Goal: Task Accomplishment & Management: Complete application form

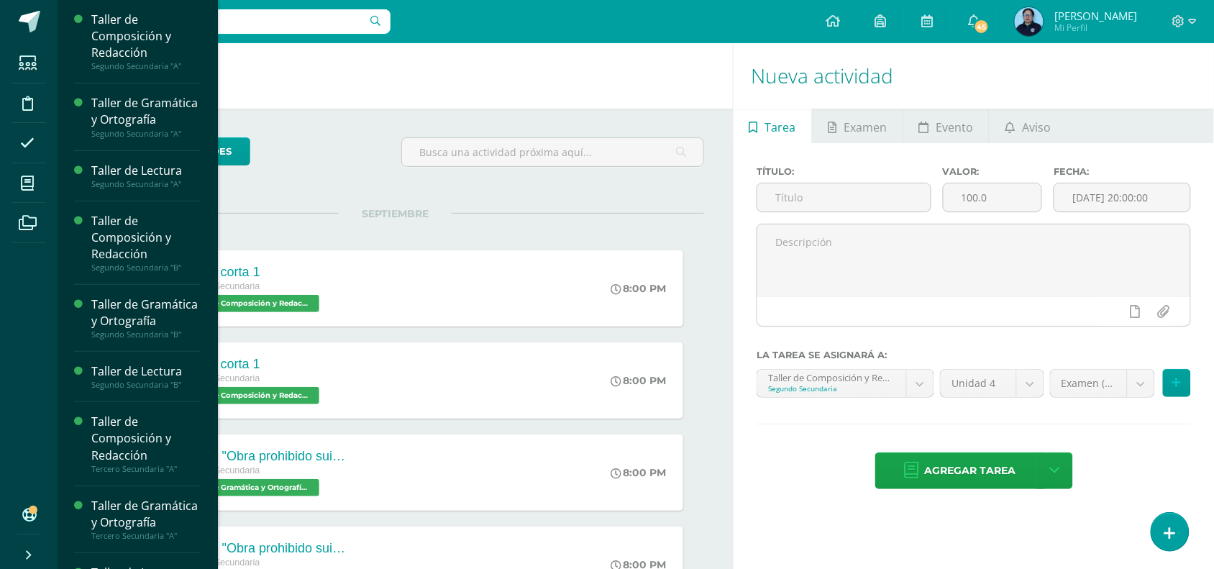
scroll to position [304, 0]
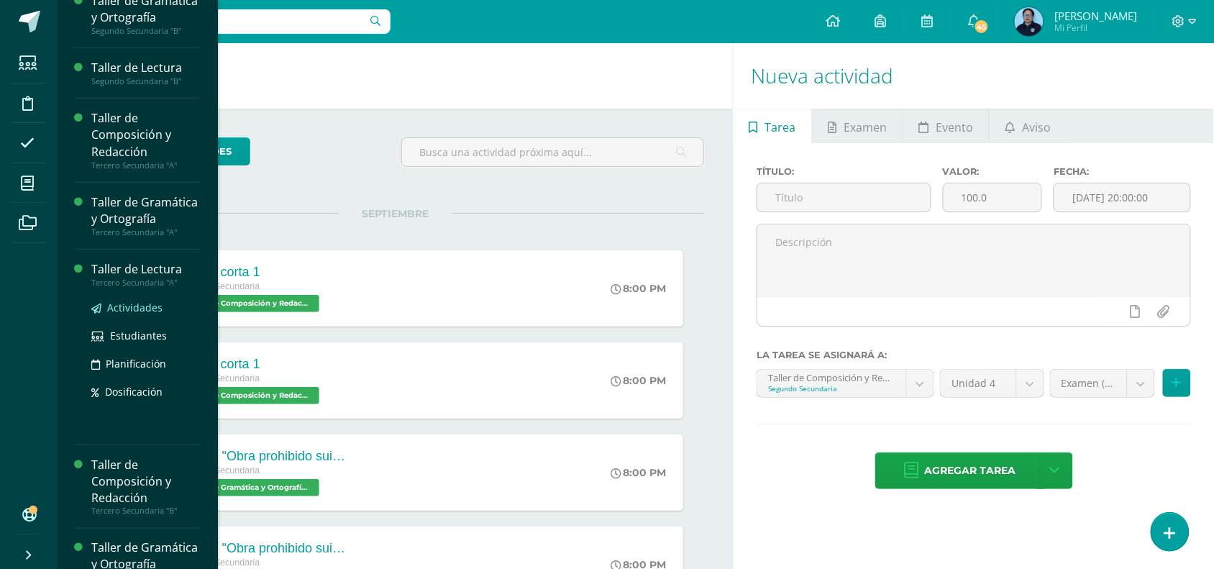
click at [140, 314] on span "Actividades" at bounding box center [134, 308] width 55 height 14
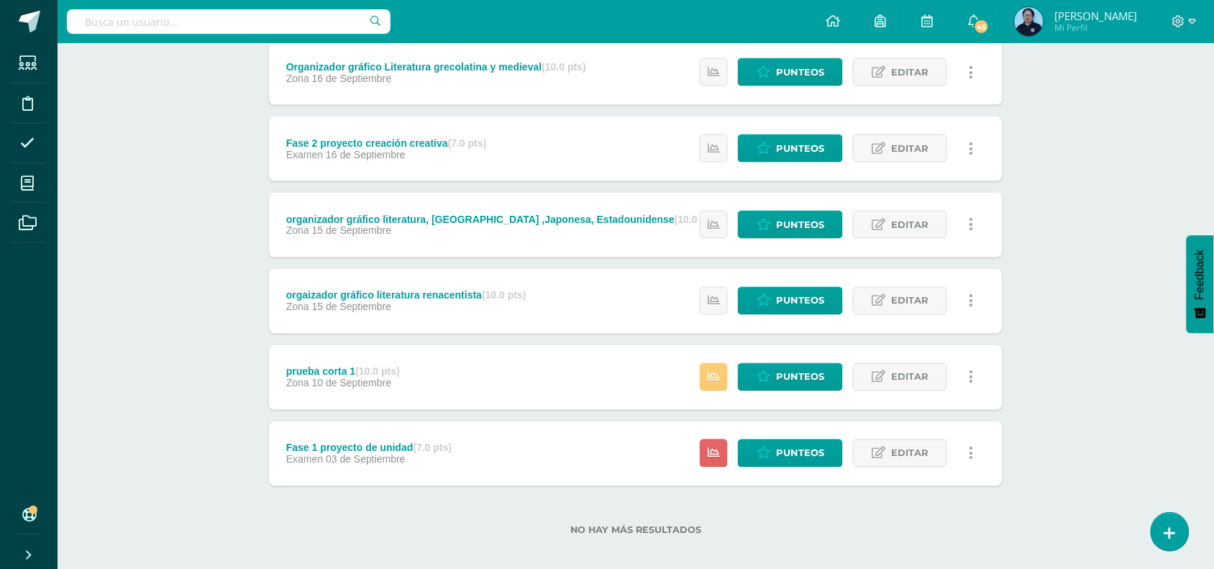
scroll to position [586, 0]
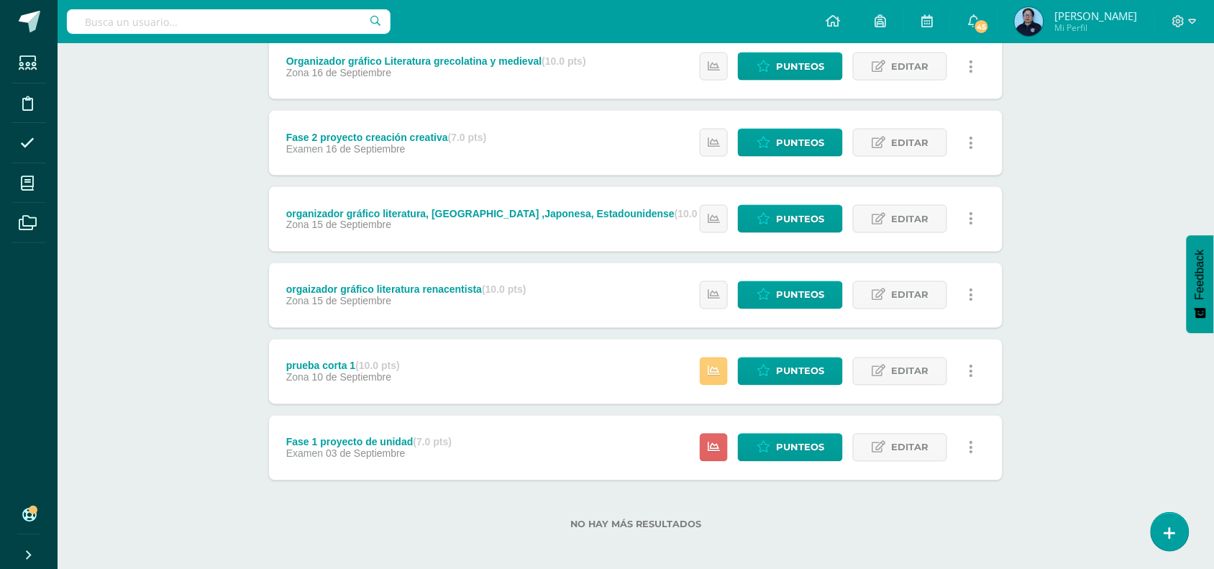
click at [1198, 411] on div "Taller de Lectura Tercero Secundaria "A" Herramientas Detalle de asistencias Ac…" at bounding box center [636, 16] width 1157 height 1119
click at [814, 442] on span "Punteos" at bounding box center [800, 447] width 48 height 27
click at [785, 440] on span "Punteos" at bounding box center [800, 447] width 48 height 27
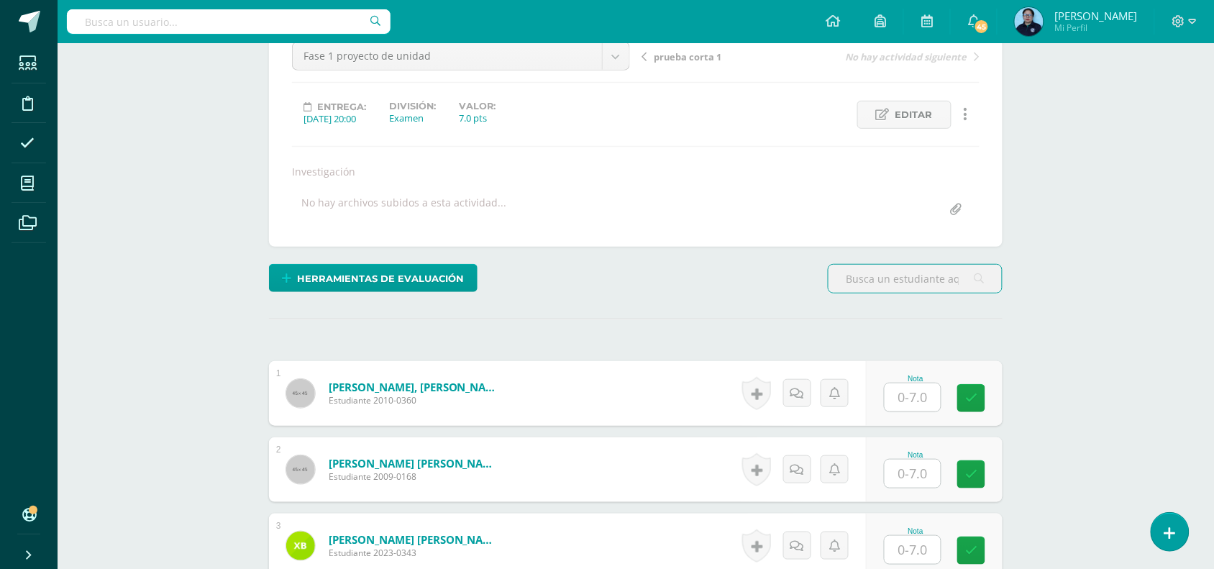
scroll to position [166, 0]
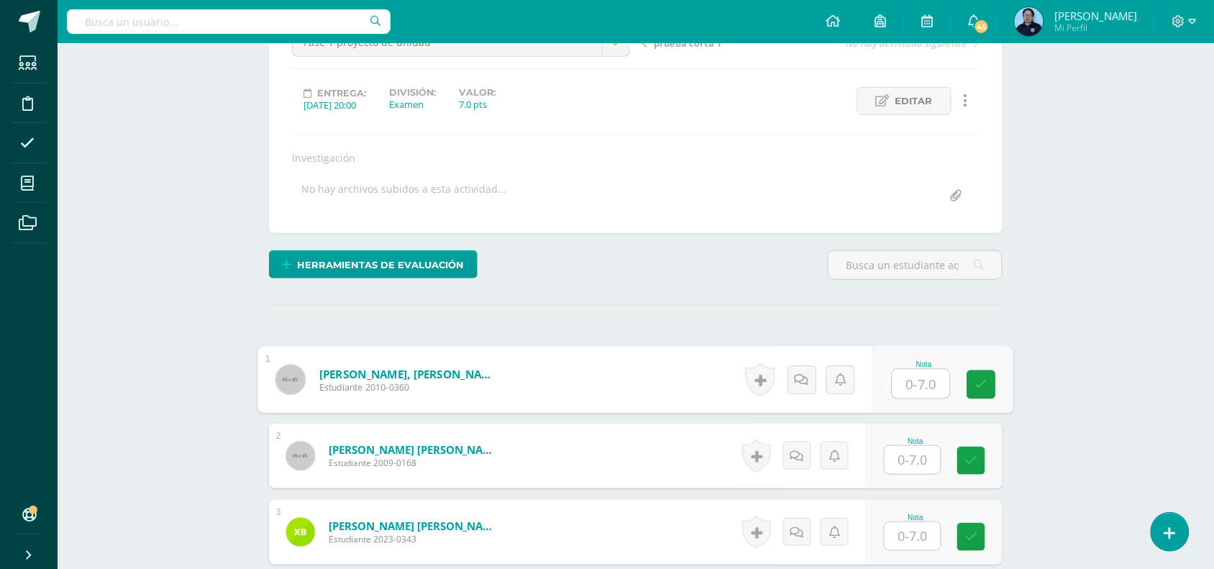
click at [928, 382] on input "text" at bounding box center [922, 384] width 58 height 29
click at [983, 382] on icon at bounding box center [981, 384] width 13 height 12
type input "0"
click at [942, 380] on input "0" at bounding box center [922, 384] width 58 height 29
type input "10"
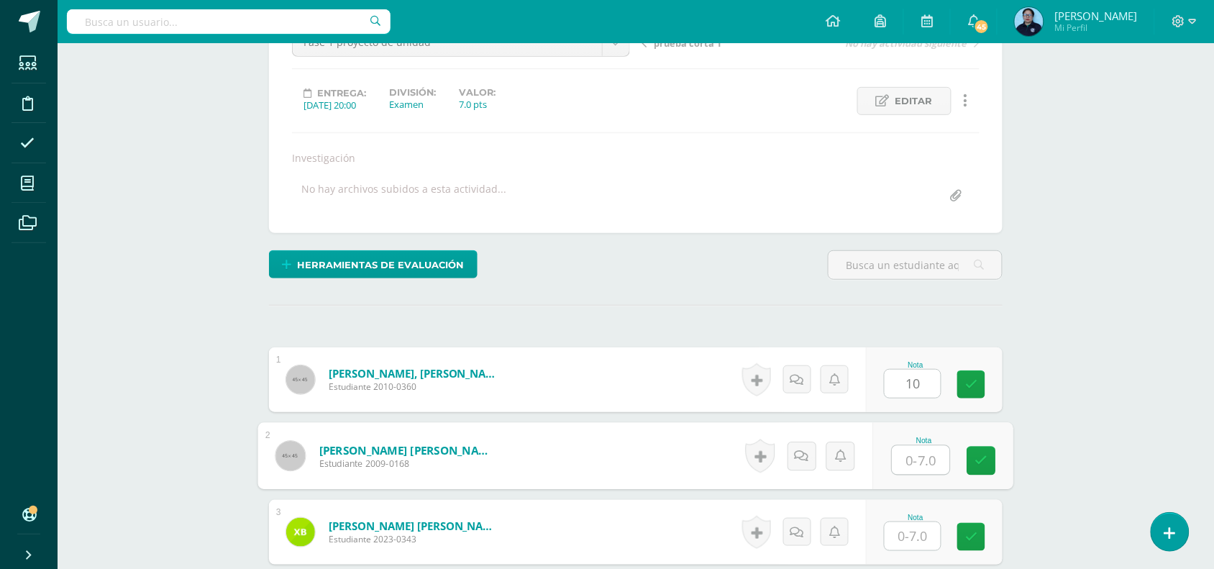
click at [911, 461] on input "text" at bounding box center [922, 460] width 58 height 29
click at [987, 457] on icon at bounding box center [981, 461] width 13 height 12
type input "0"
type input "9"
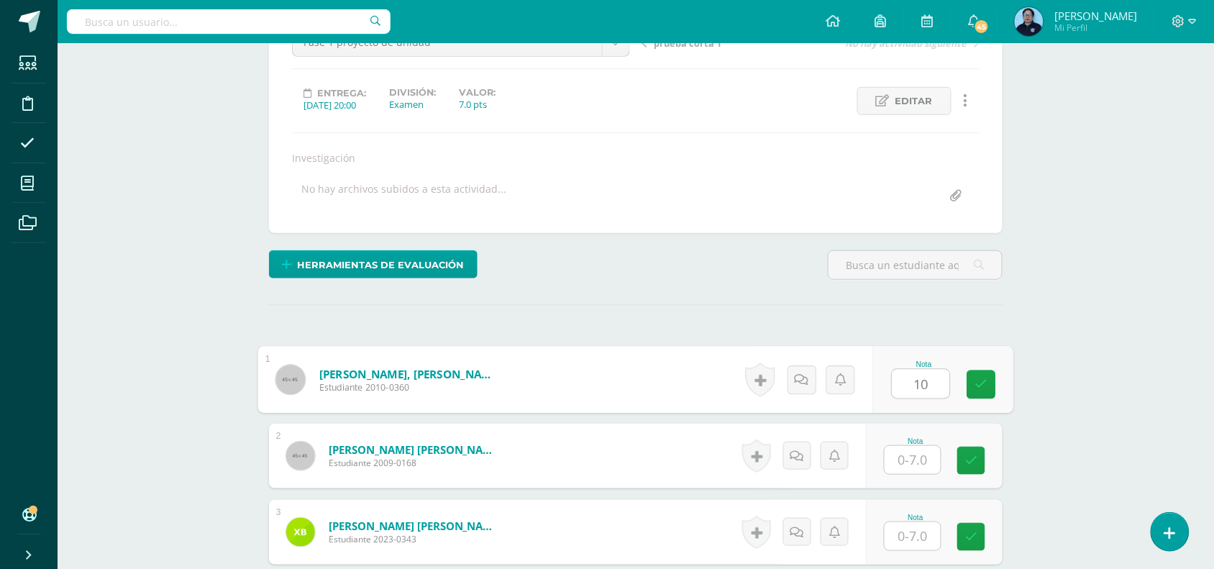
click at [923, 391] on input "10" at bounding box center [922, 384] width 58 height 29
type input "1"
click at [922, 379] on input "text" at bounding box center [922, 384] width 58 height 29
type input "7"
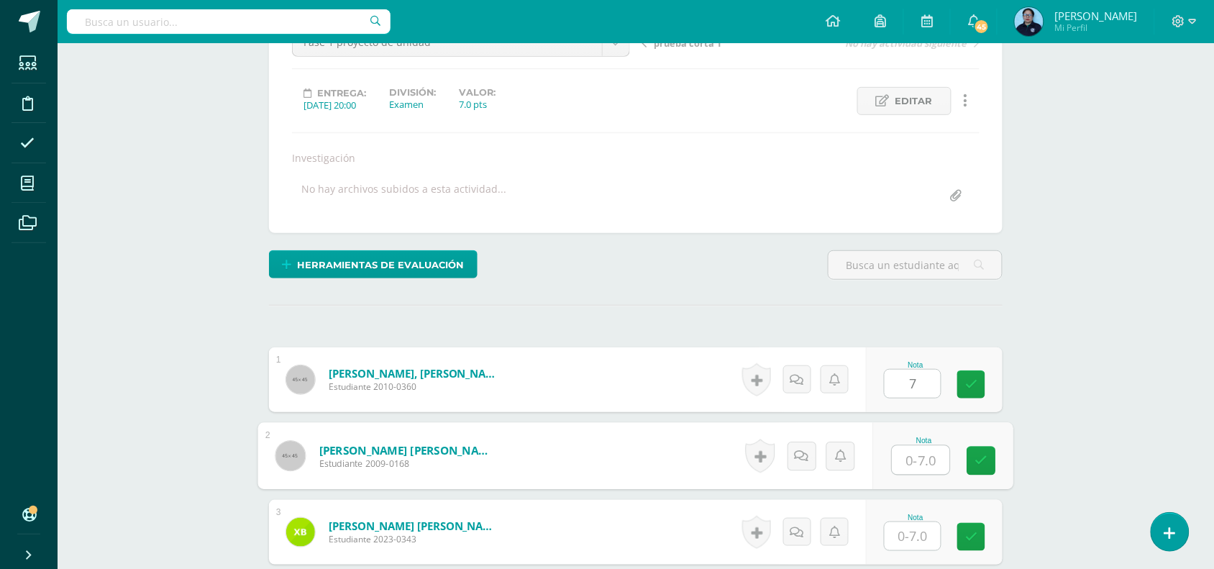
click at [919, 453] on input "text" at bounding box center [922, 460] width 58 height 29
type input "7"
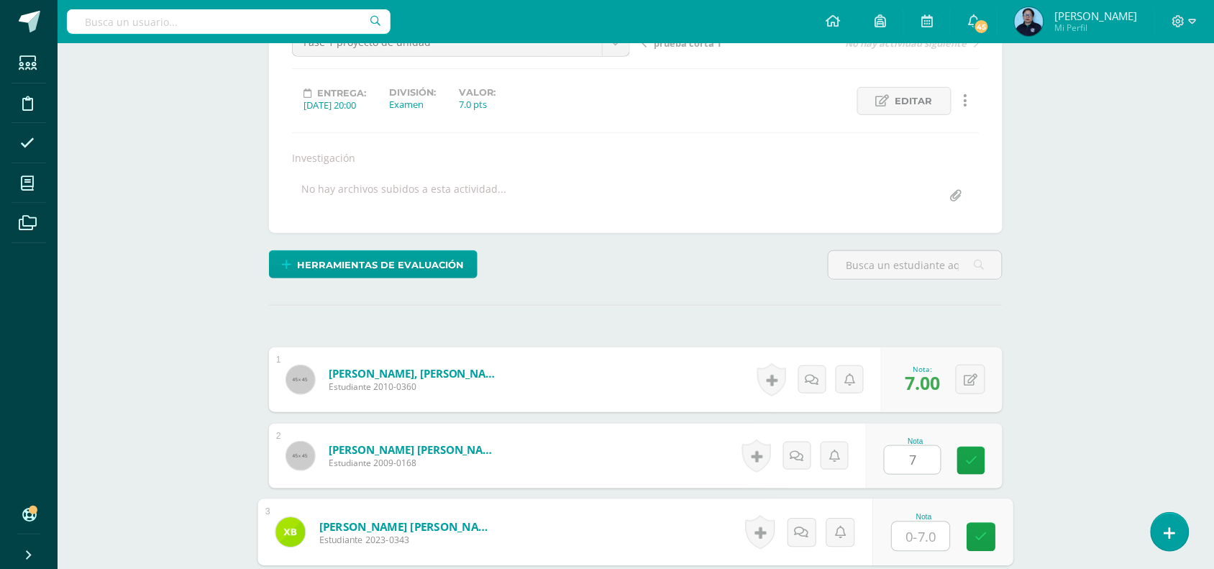
click at [922, 537] on input "text" at bounding box center [922, 536] width 58 height 29
type input "7"
click at [985, 537] on icon at bounding box center [981, 537] width 13 height 12
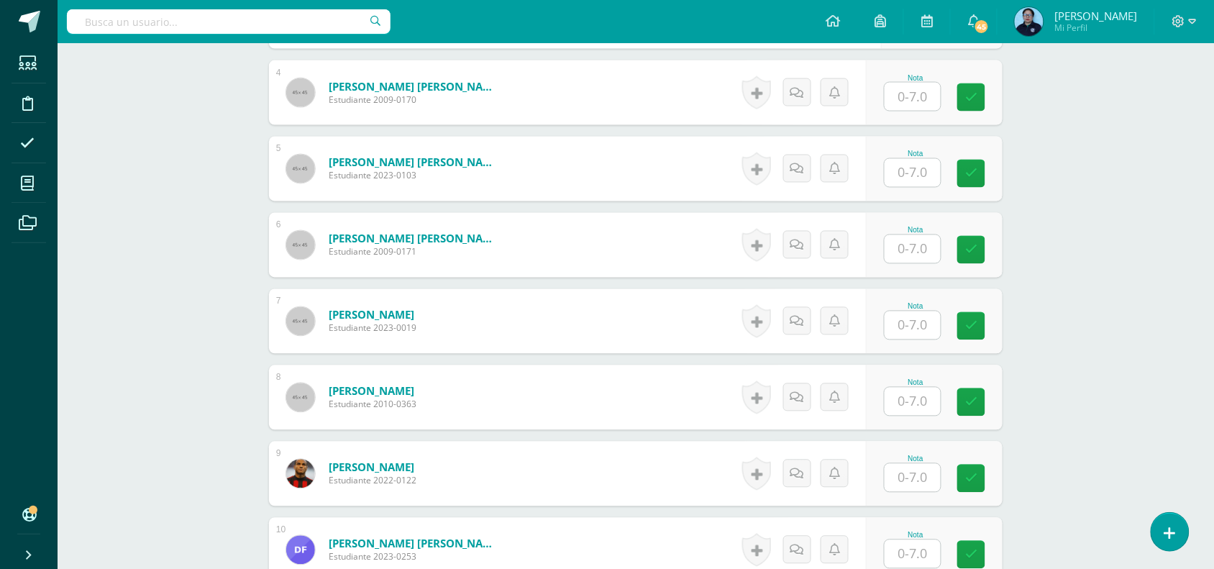
scroll to position [687, 0]
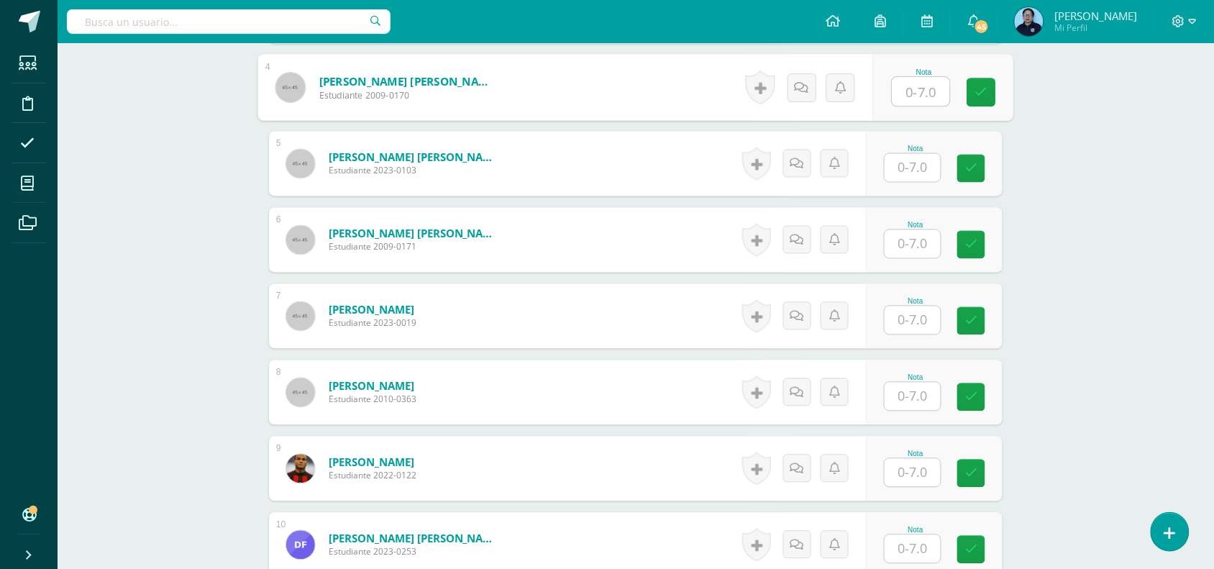
click at [914, 94] on input "text" at bounding box center [922, 92] width 58 height 29
type input "7"
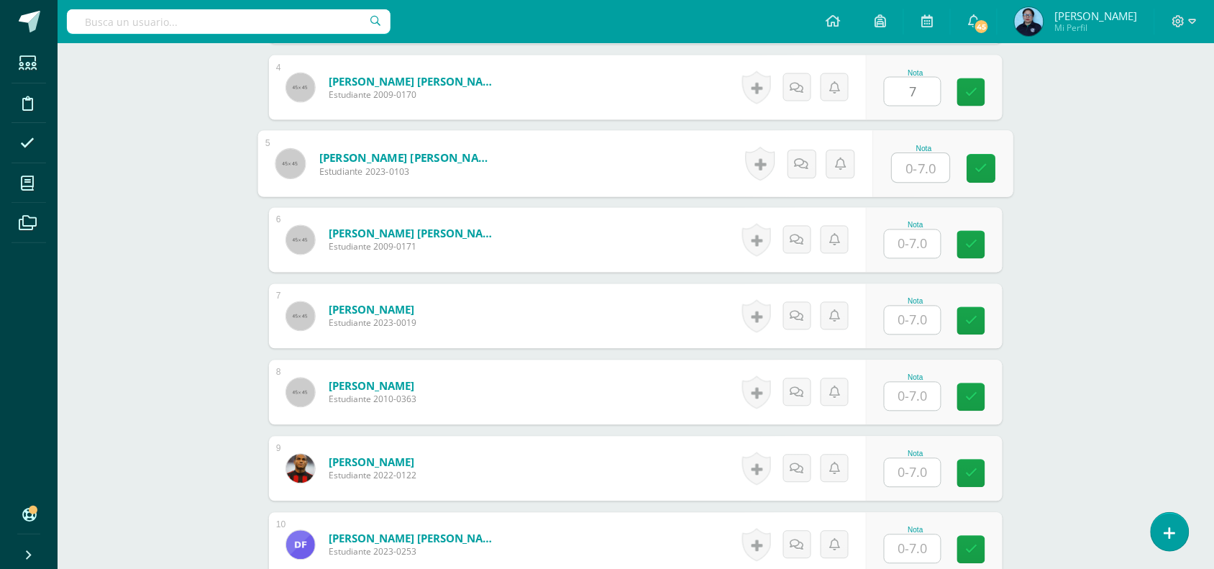
click at [911, 173] on input "text" at bounding box center [922, 168] width 58 height 29
type input "7"
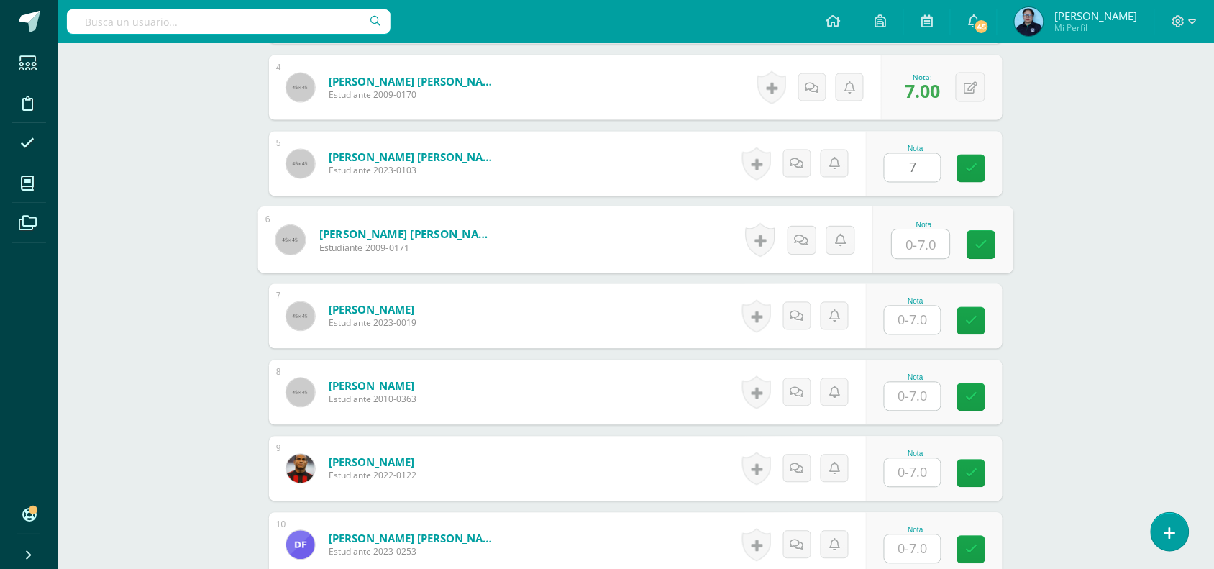
click at [921, 245] on input "text" at bounding box center [922, 244] width 58 height 29
type input "7"
click at [921, 302] on div "Nota" at bounding box center [915, 302] width 63 height 8
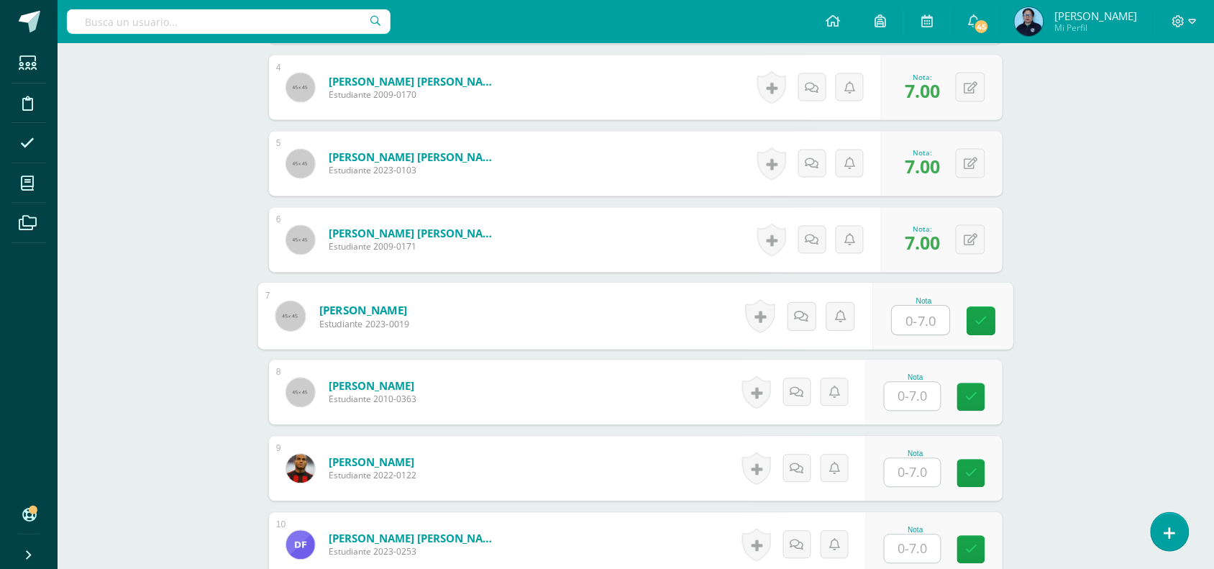
click at [916, 320] on input "text" at bounding box center [922, 320] width 58 height 29
type input "6"
click at [983, 315] on icon at bounding box center [981, 321] width 13 height 12
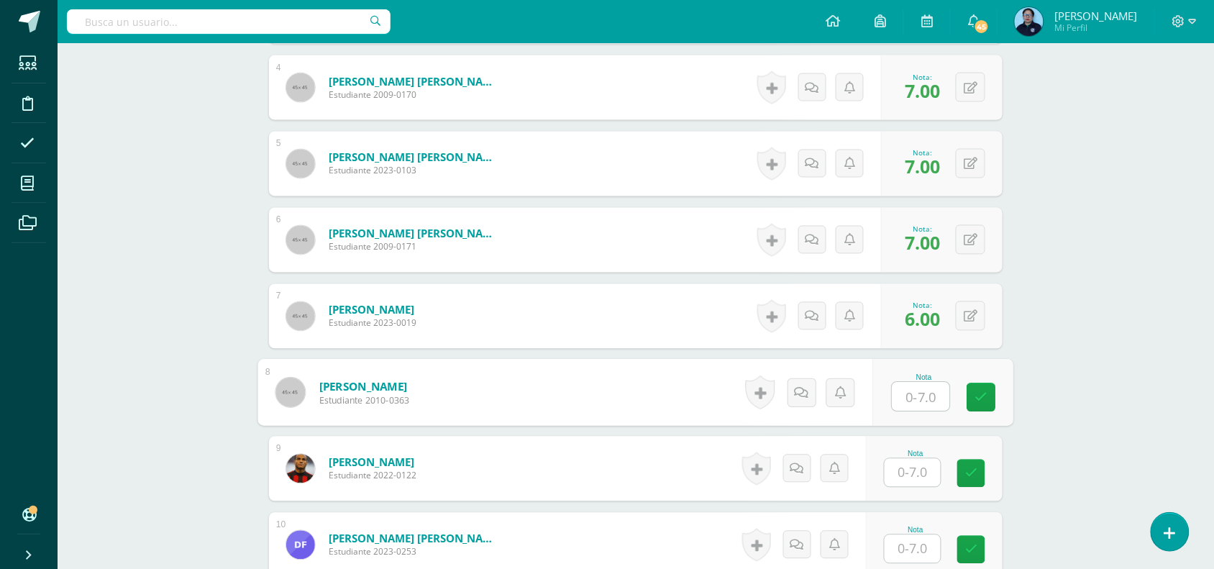
click at [919, 397] on input "text" at bounding box center [922, 397] width 58 height 29
type input "7"
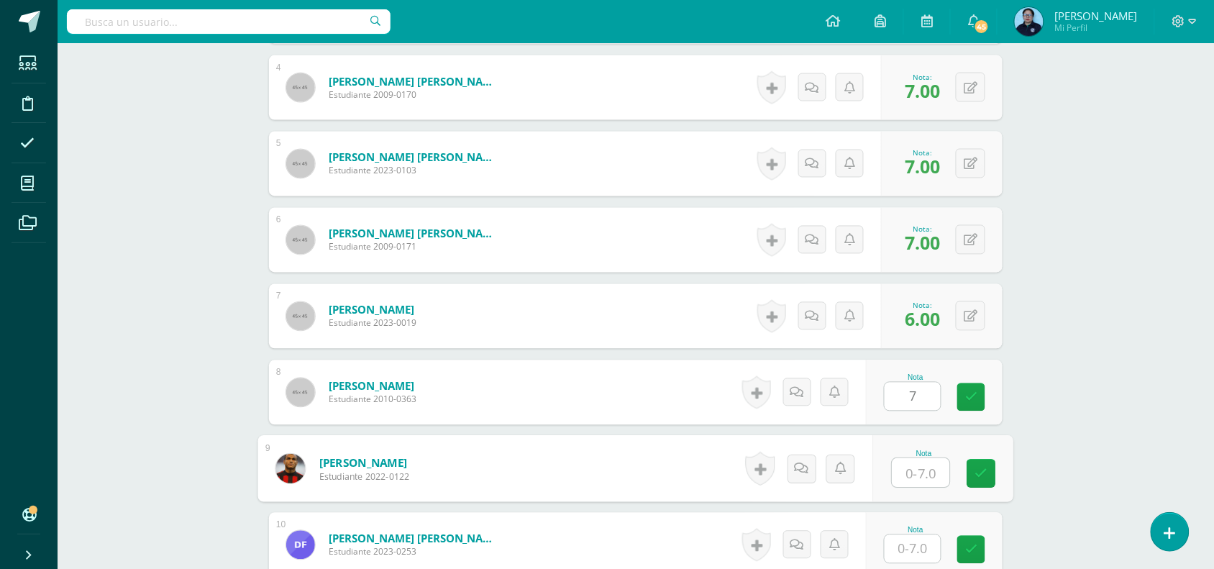
click at [916, 473] on input "text" at bounding box center [922, 473] width 58 height 29
type input "6"
click at [983, 472] on icon at bounding box center [981, 474] width 13 height 12
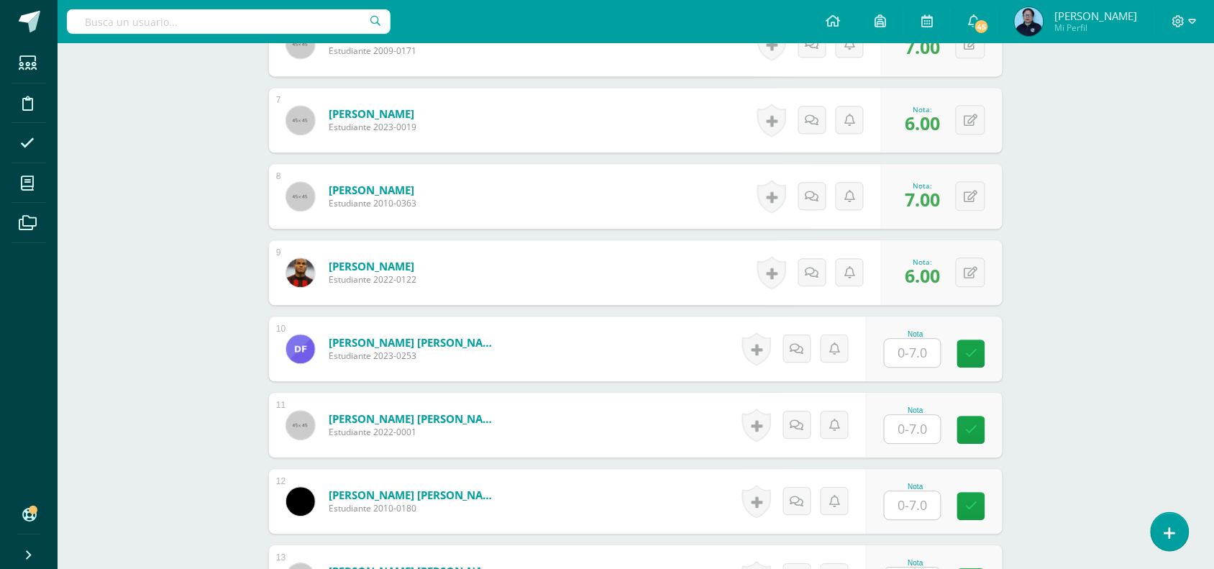
scroll to position [889, 0]
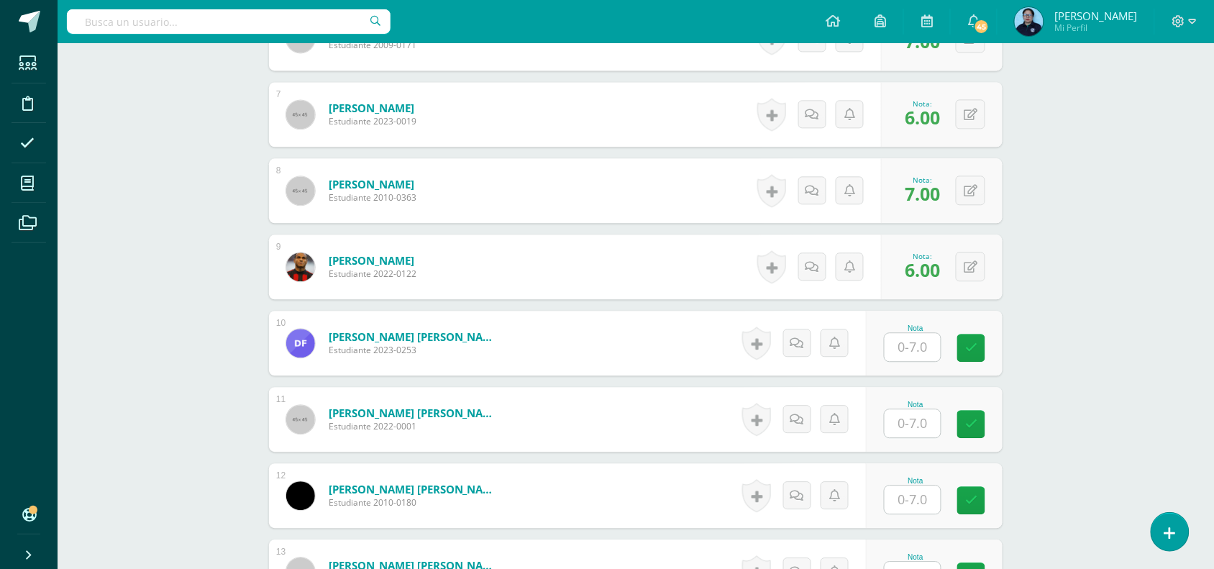
click at [919, 347] on input "text" at bounding box center [913, 347] width 56 height 28
type input "7"
click at [924, 423] on input "text" at bounding box center [922, 423] width 58 height 29
type input "7"
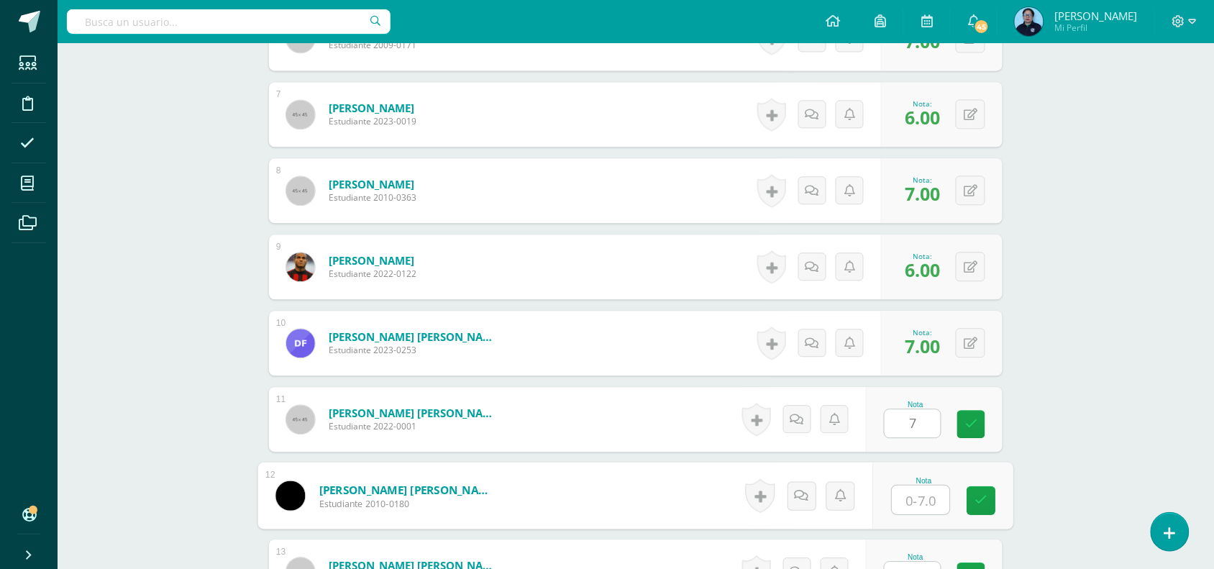
click at [911, 494] on input "text" at bounding box center [922, 500] width 58 height 29
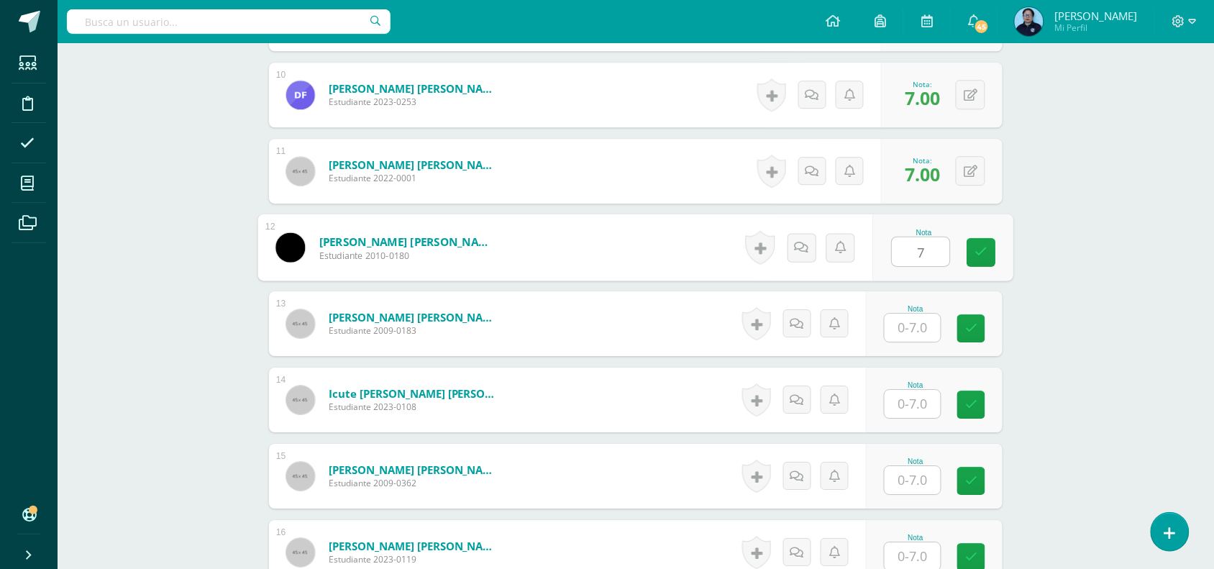
scroll to position [1142, 0]
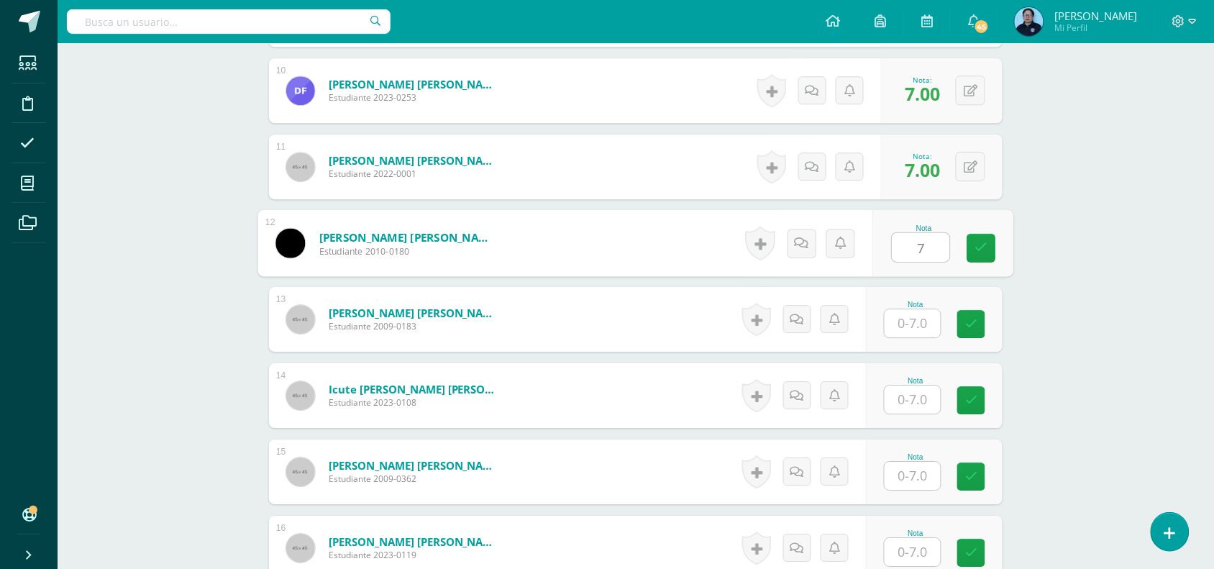
type input "7"
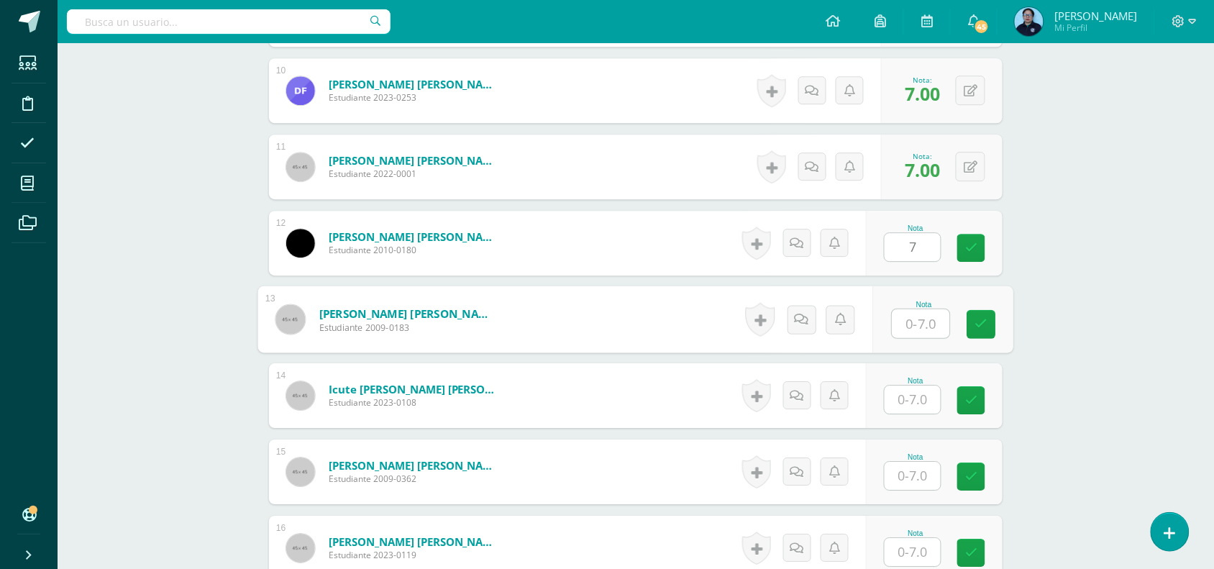
click at [915, 324] on input "text" at bounding box center [922, 323] width 58 height 29
type input "7"
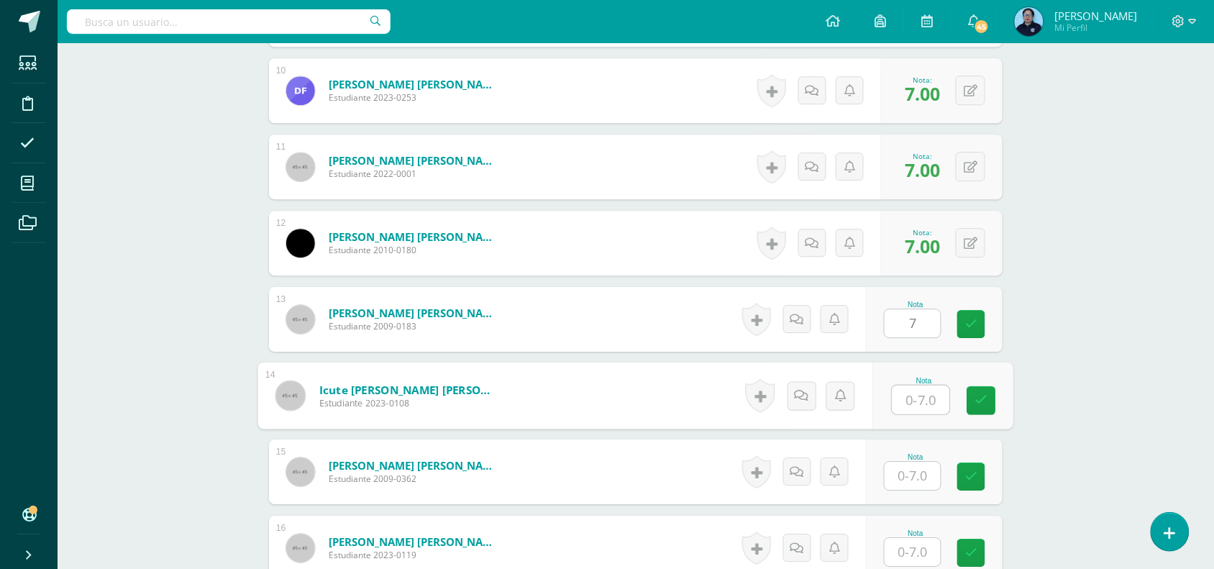
click at [914, 399] on input "text" at bounding box center [922, 400] width 58 height 29
type input "7"
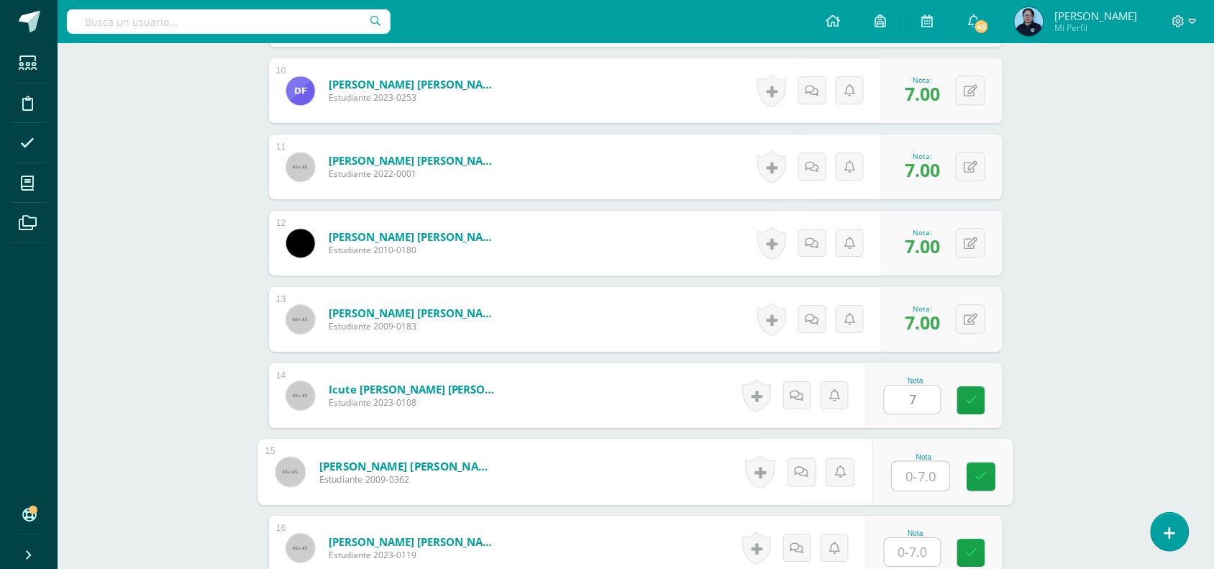
click at [919, 471] on input "text" at bounding box center [922, 476] width 58 height 29
type input "7"
click at [983, 473] on icon at bounding box center [981, 476] width 13 height 12
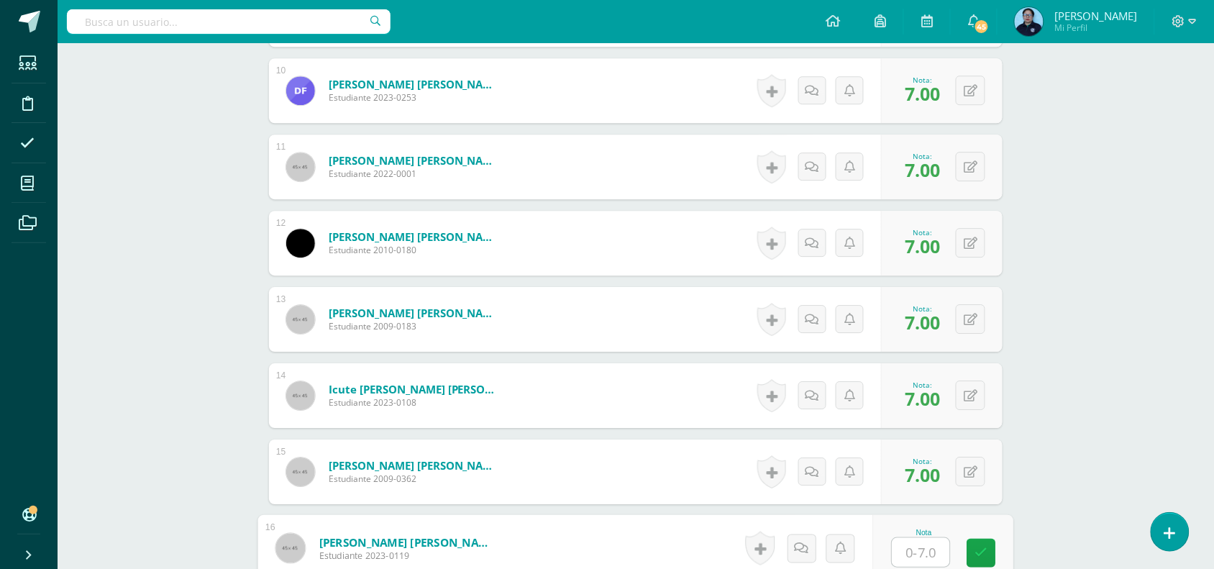
click at [914, 544] on input "text" at bounding box center [922, 552] width 58 height 29
type input "7"
click at [983, 550] on icon at bounding box center [981, 553] width 13 height 12
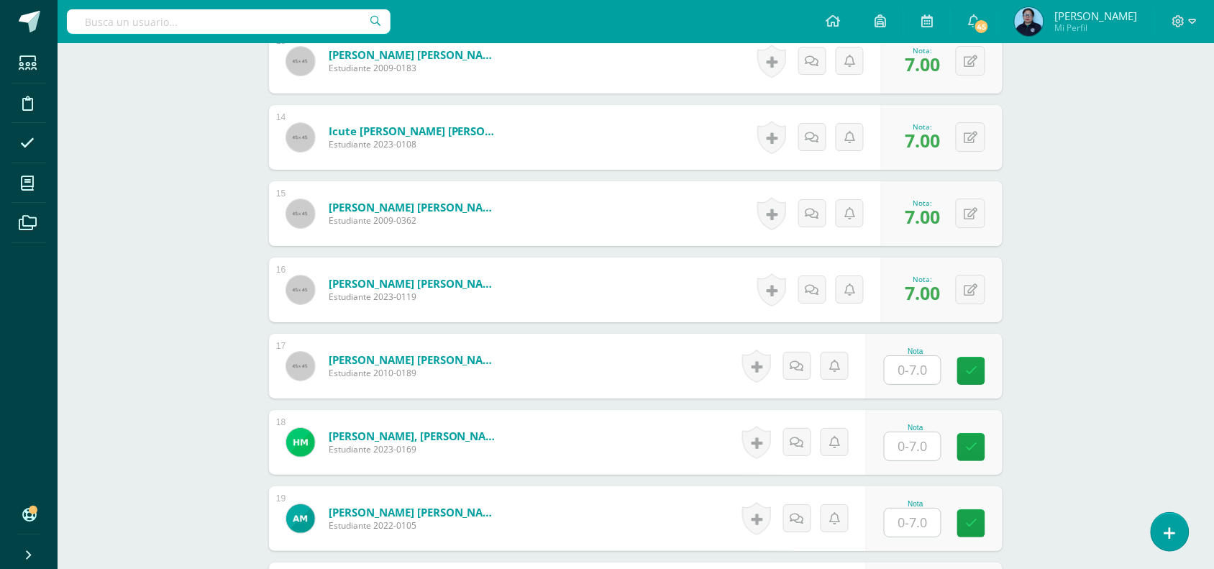
scroll to position [1414, 0]
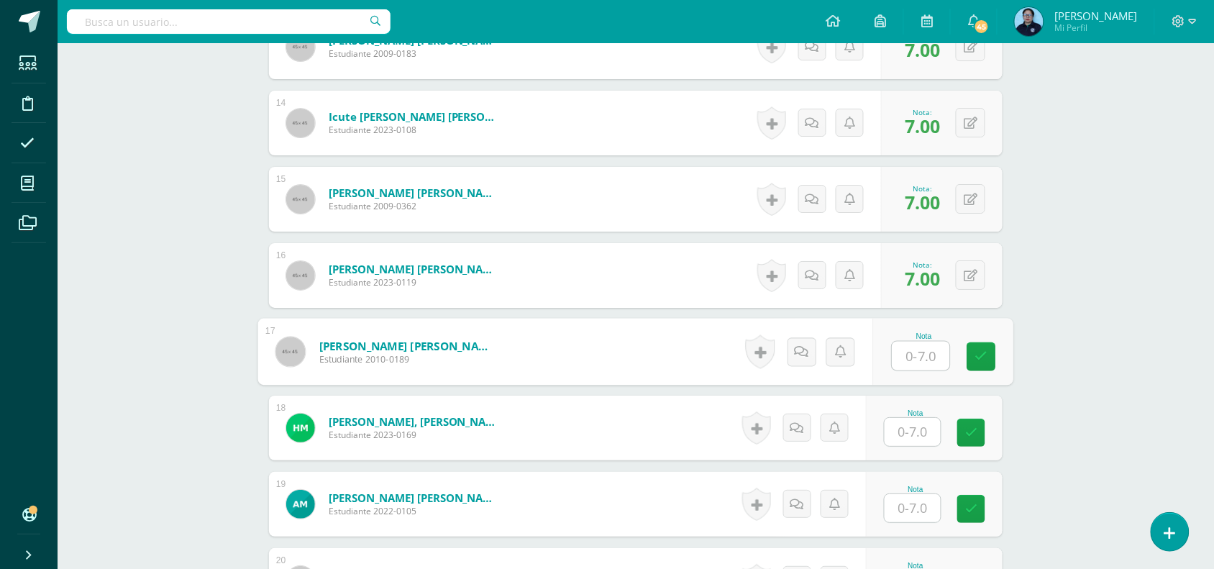
click at [911, 350] on input "text" at bounding box center [922, 356] width 58 height 29
type input "7"
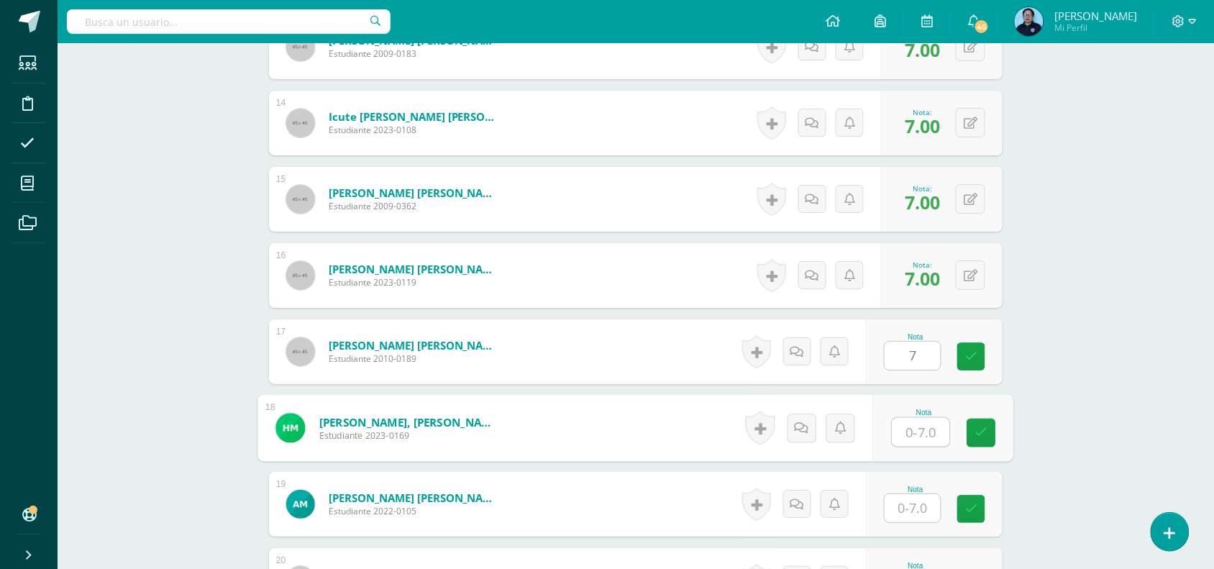
click at [909, 430] on input "text" at bounding box center [922, 432] width 58 height 29
type input "7"
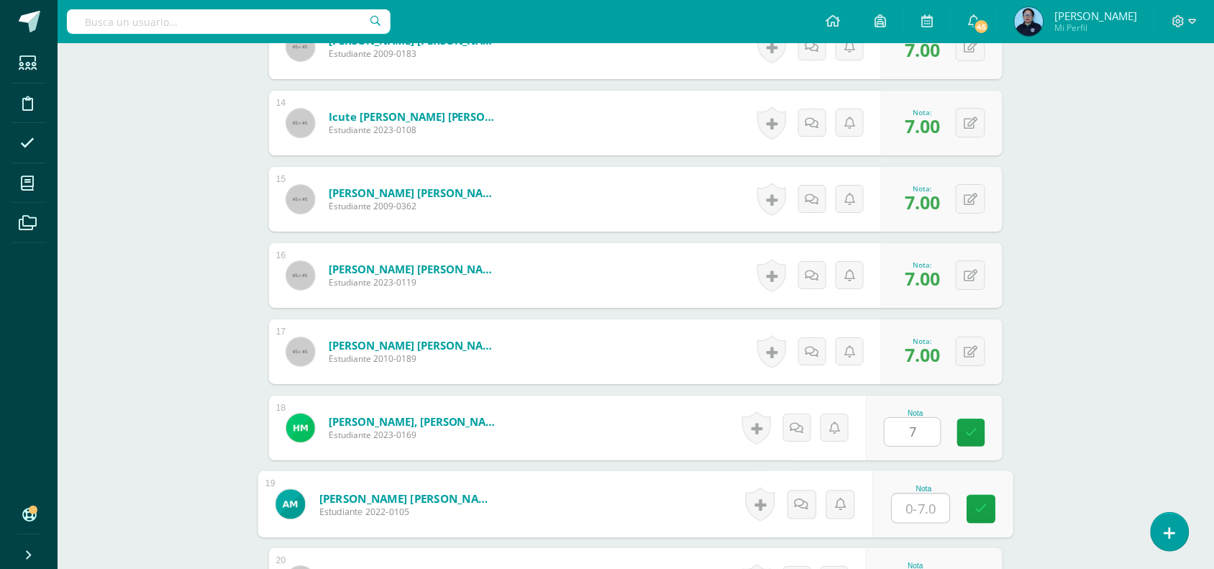
click at [915, 505] on input "text" at bounding box center [922, 508] width 58 height 29
type input "7"
click at [987, 512] on icon at bounding box center [981, 509] width 13 height 12
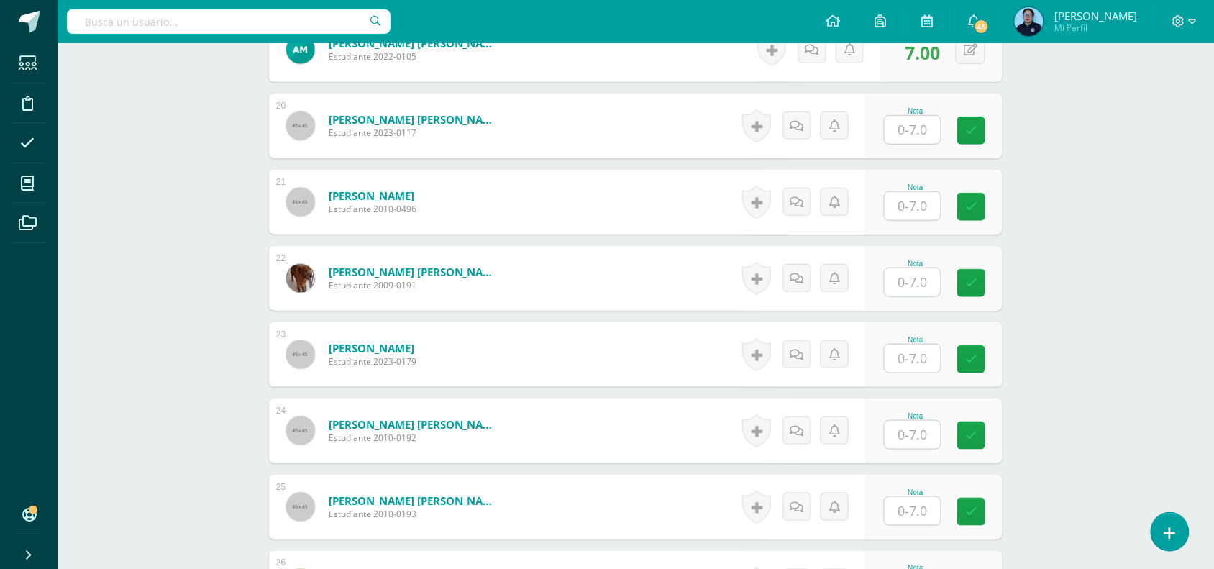
scroll to position [1878, 0]
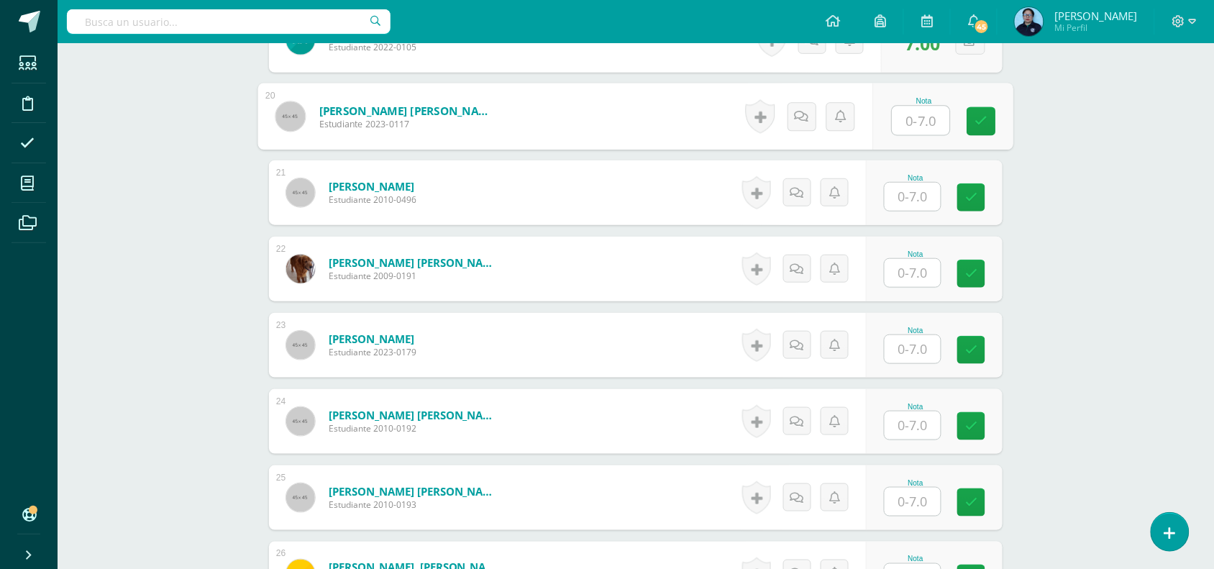
click at [921, 126] on input "text" at bounding box center [922, 120] width 58 height 29
type input "7"
click at [917, 199] on input "text" at bounding box center [913, 197] width 56 height 28
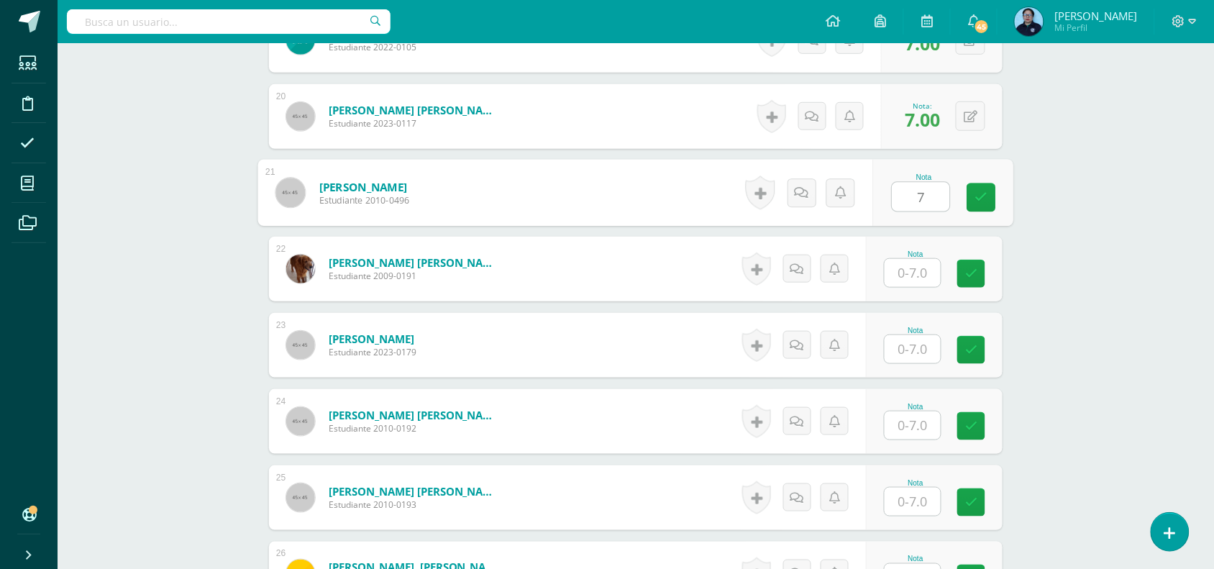
type input "7"
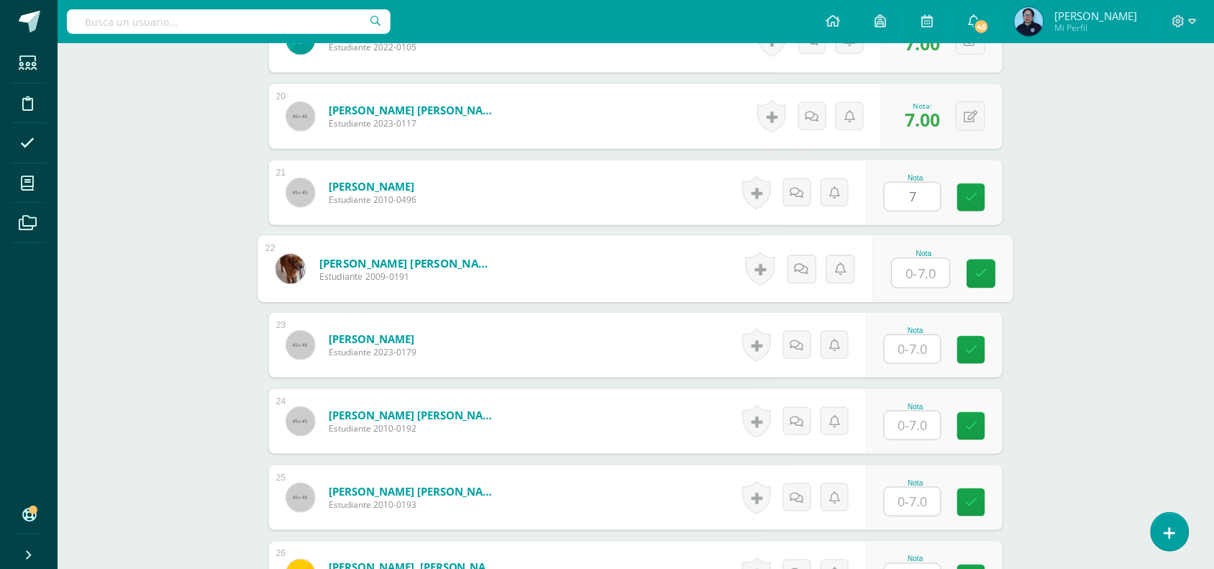
click at [918, 273] on input "text" at bounding box center [922, 273] width 58 height 29
type input "7"
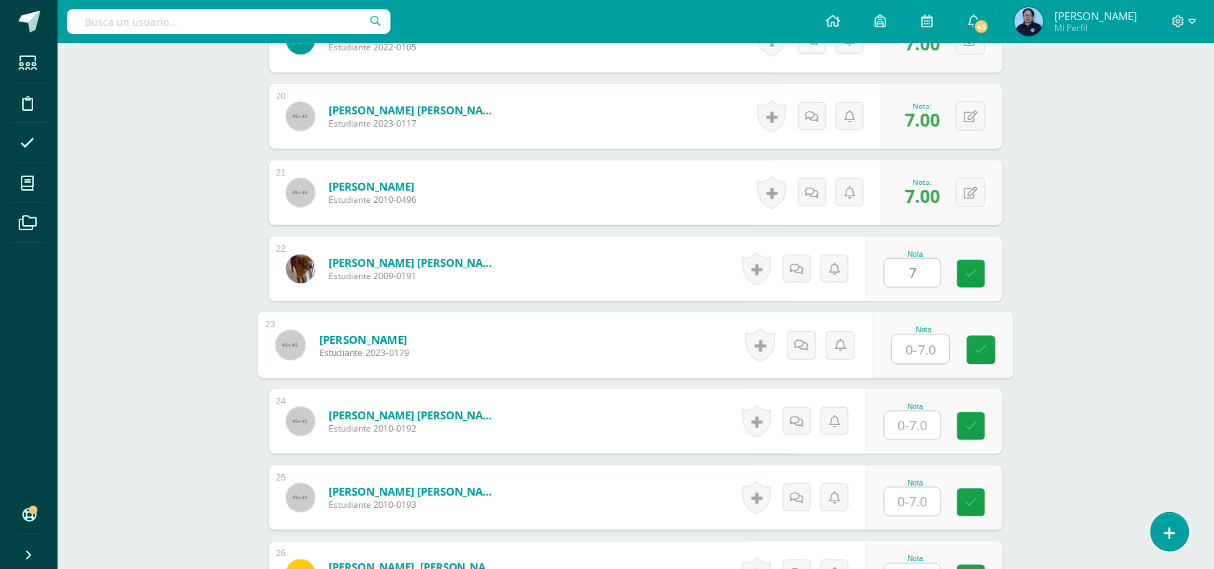
click at [916, 353] on input "text" at bounding box center [922, 349] width 58 height 29
type input "7"
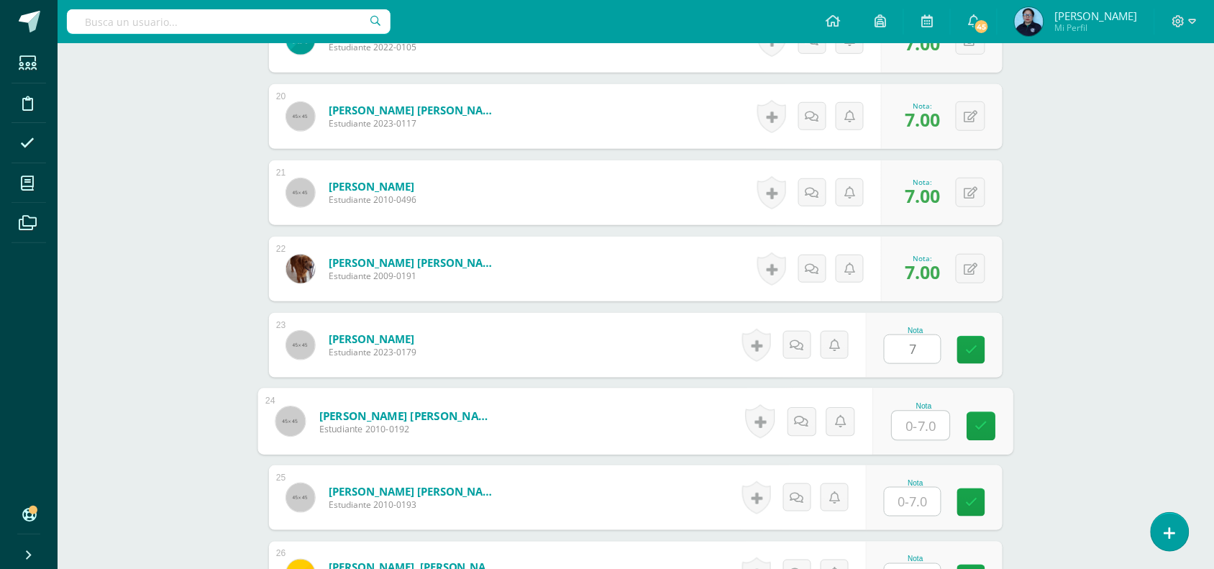
click at [922, 429] on input "text" at bounding box center [922, 425] width 58 height 29
type input "7"
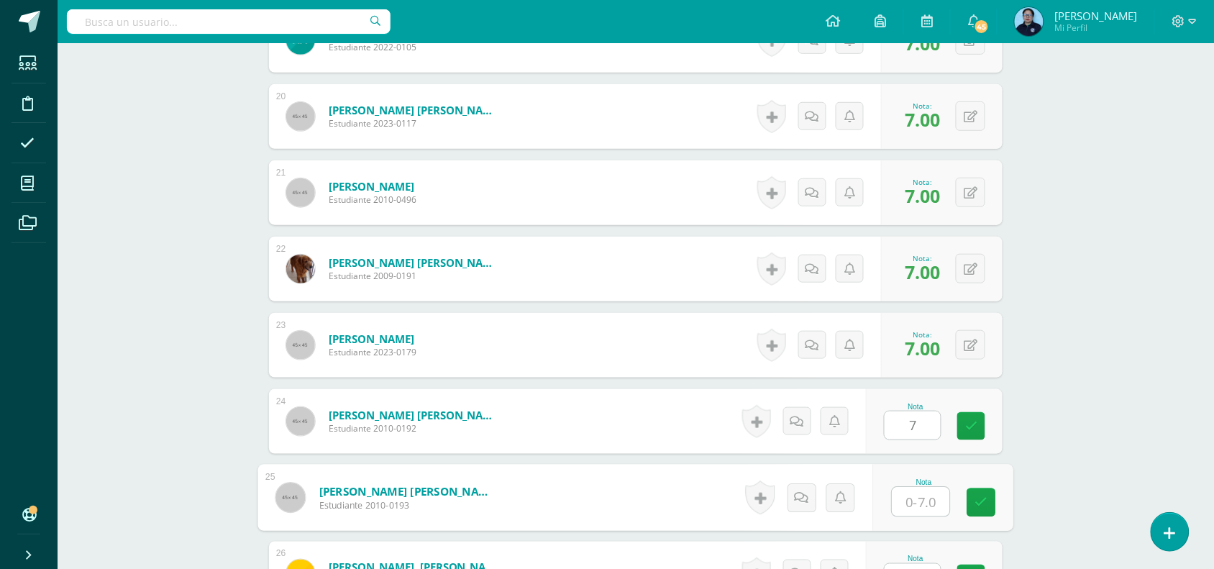
click at [919, 504] on input "text" at bounding box center [922, 502] width 58 height 29
type input "7"
click at [979, 497] on icon at bounding box center [981, 502] width 13 height 12
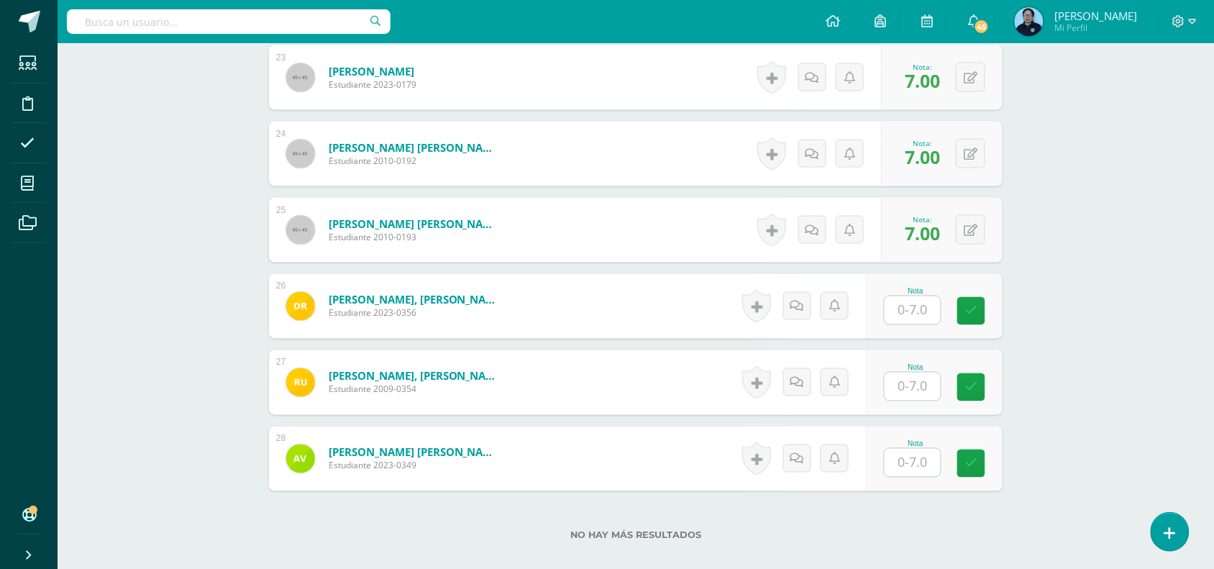
scroll to position [2183, 0]
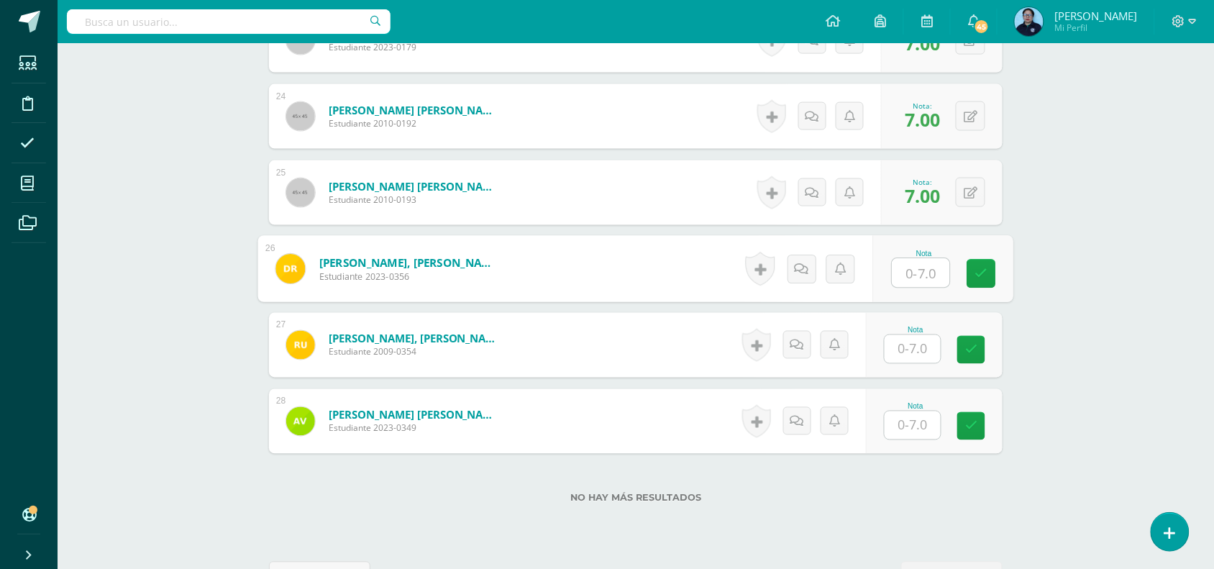
click at [922, 281] on input "text" at bounding box center [922, 273] width 58 height 29
type input "7"
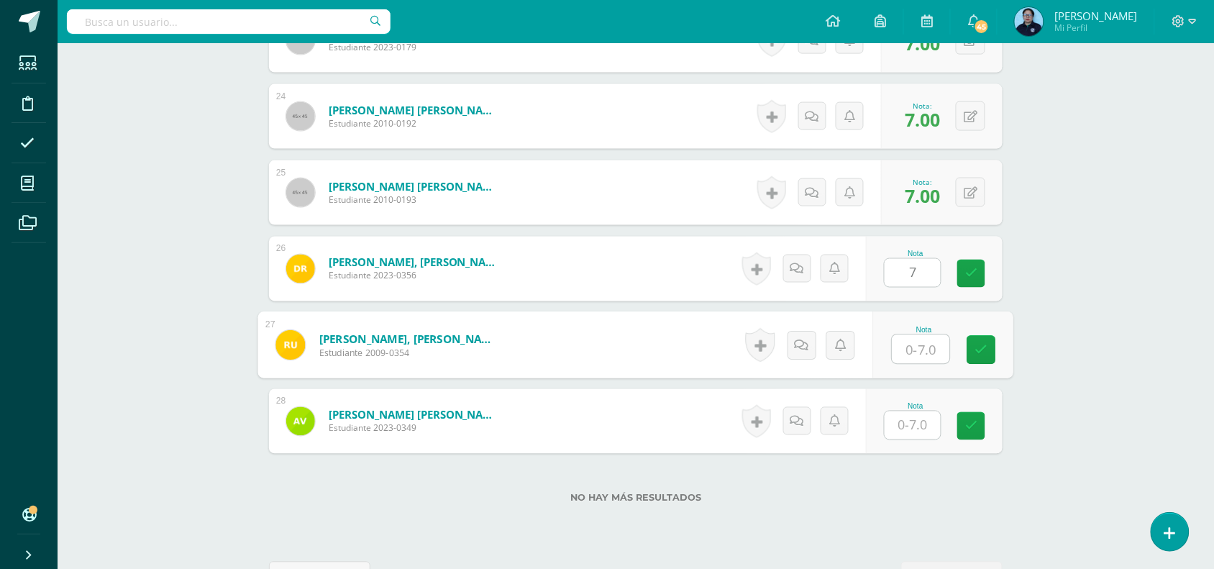
click at [923, 344] on input "text" at bounding box center [922, 349] width 58 height 29
type input "7"
click at [984, 347] on icon at bounding box center [981, 350] width 13 height 12
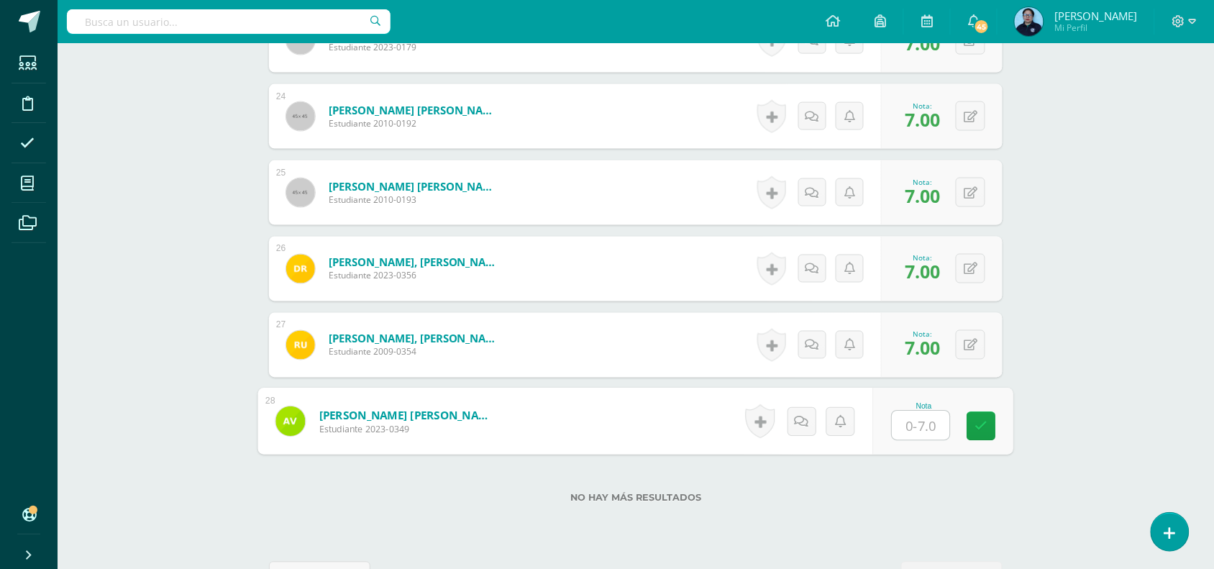
click at [914, 422] on input "text" at bounding box center [922, 425] width 58 height 29
type input "7"
click at [983, 427] on icon at bounding box center [981, 426] width 13 height 12
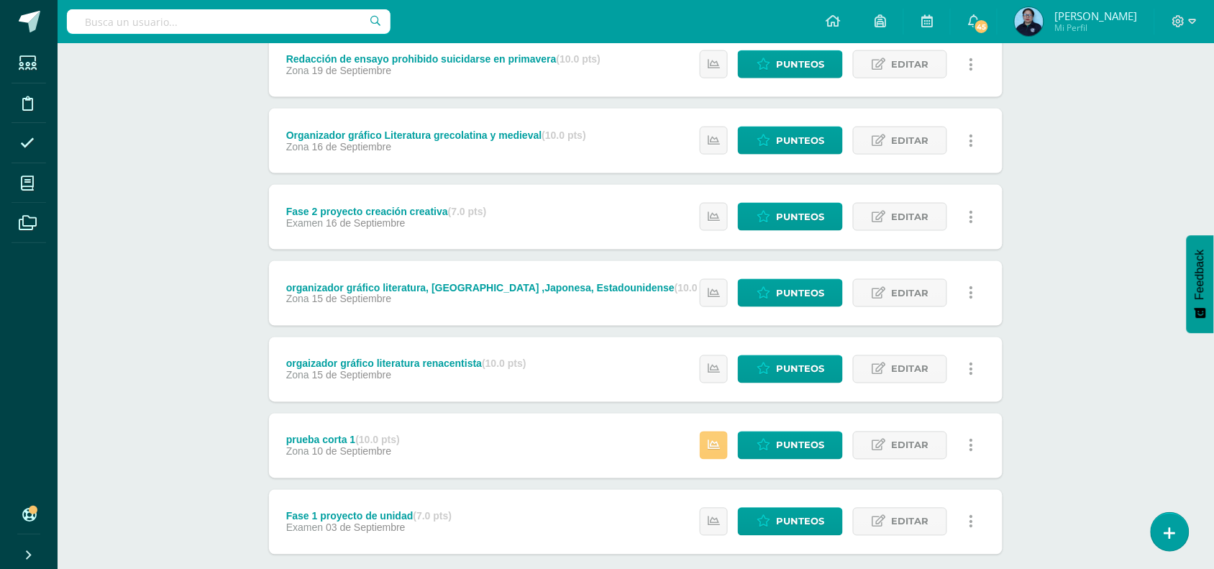
scroll to position [511, 0]
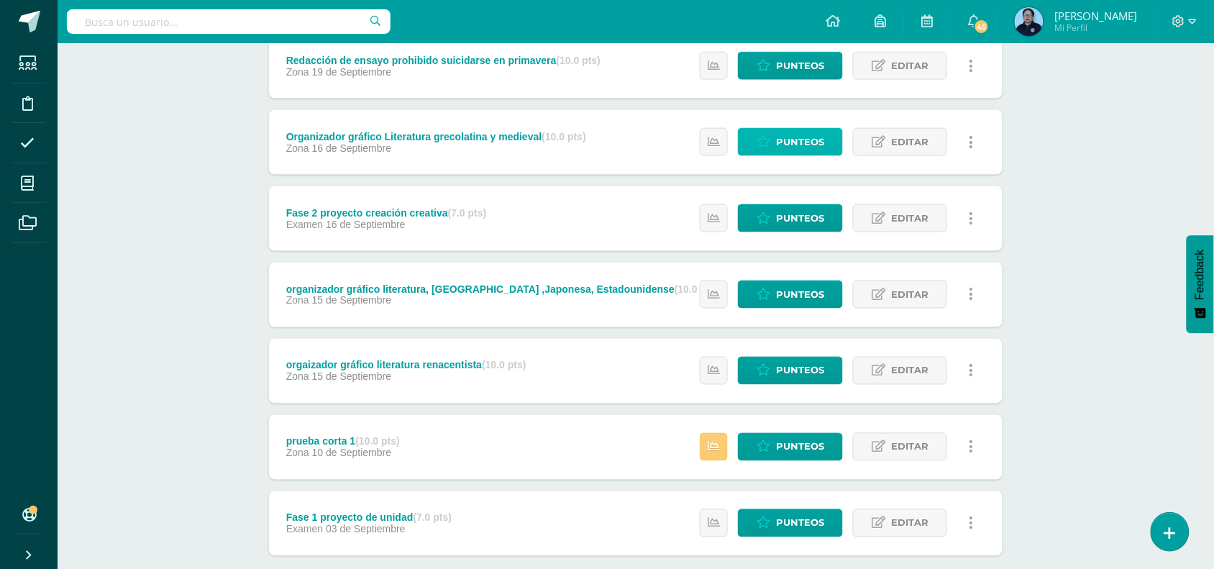
click at [799, 142] on span "Punteos" at bounding box center [800, 142] width 48 height 27
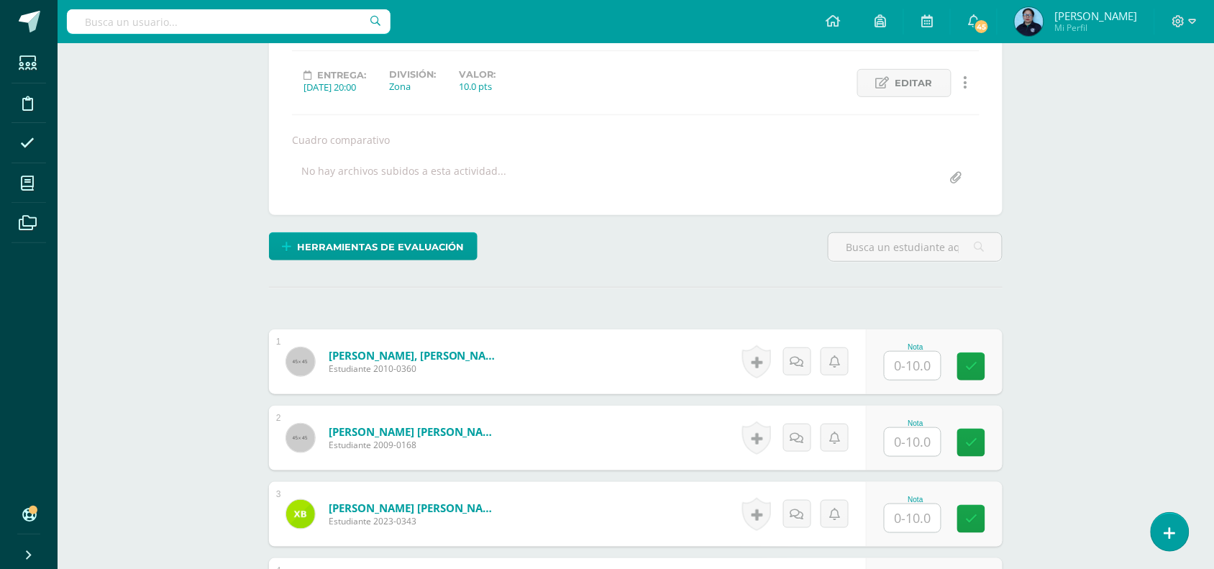
scroll to position [185, 0]
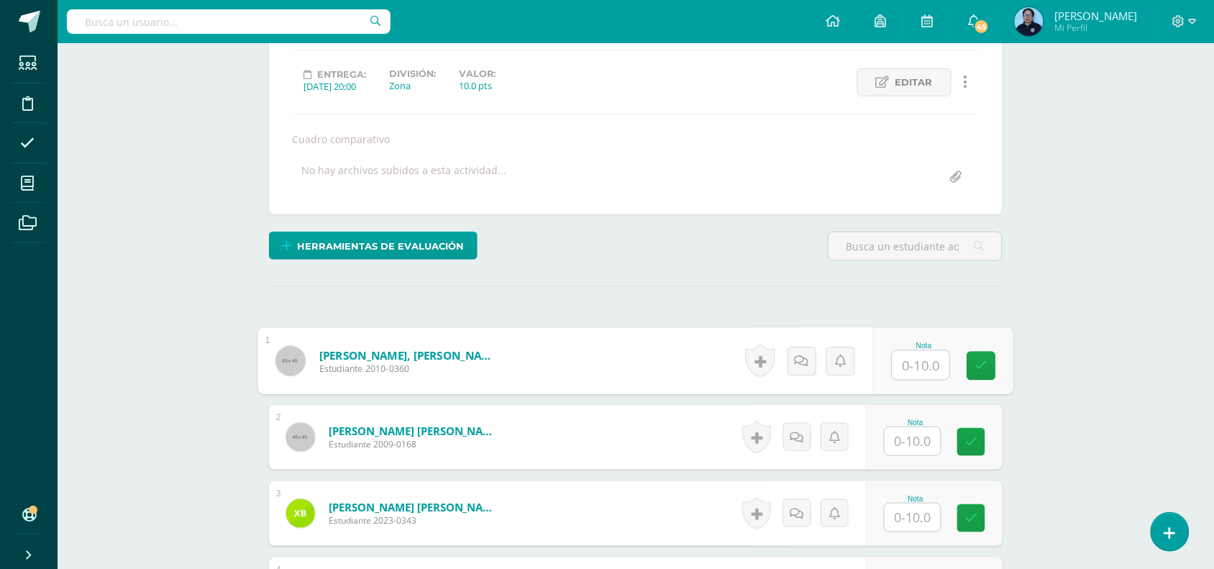
click at [914, 369] on input "text" at bounding box center [922, 365] width 58 height 29
type input "7"
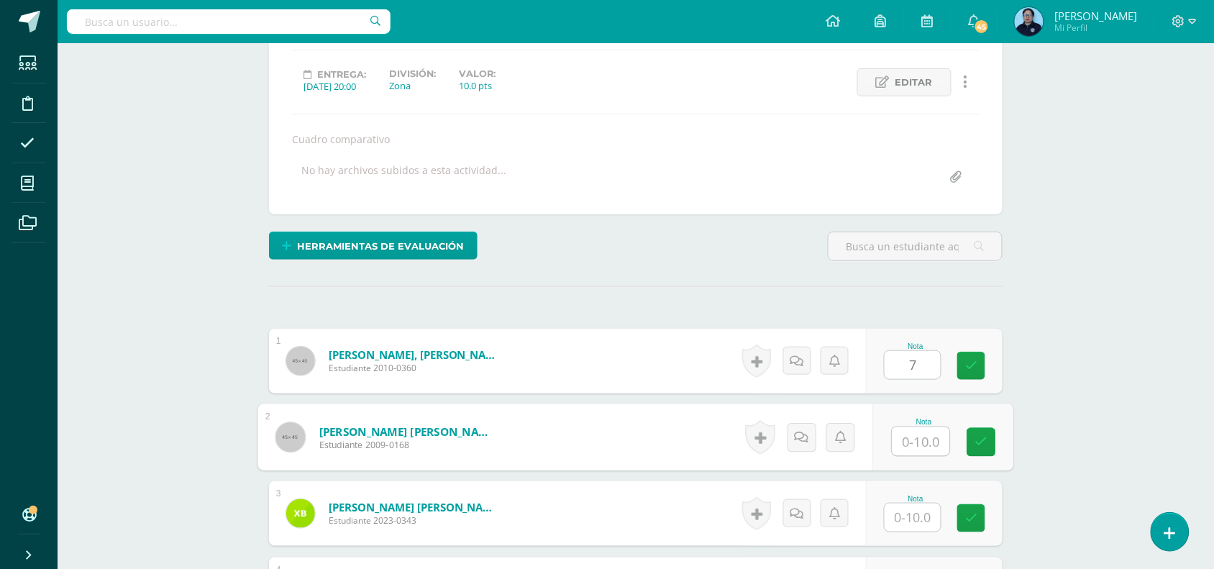
click at [919, 448] on input "text" at bounding box center [922, 441] width 58 height 29
type input "7"
click at [922, 508] on input "text" at bounding box center [913, 517] width 56 height 28
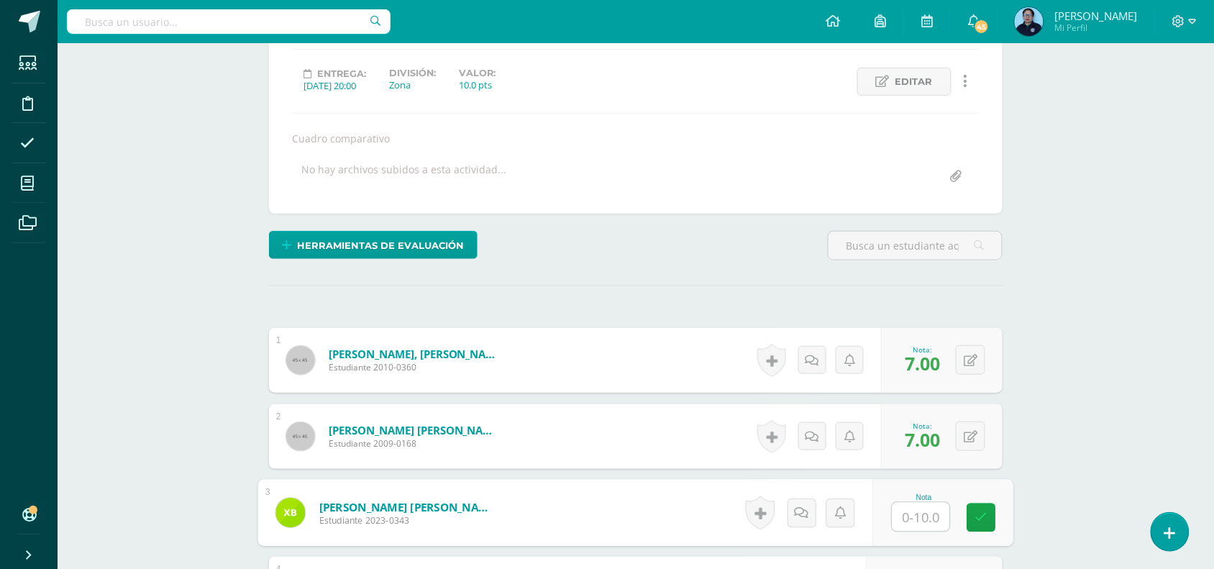
type input "7"
click at [982, 511] on icon at bounding box center [981, 517] width 13 height 12
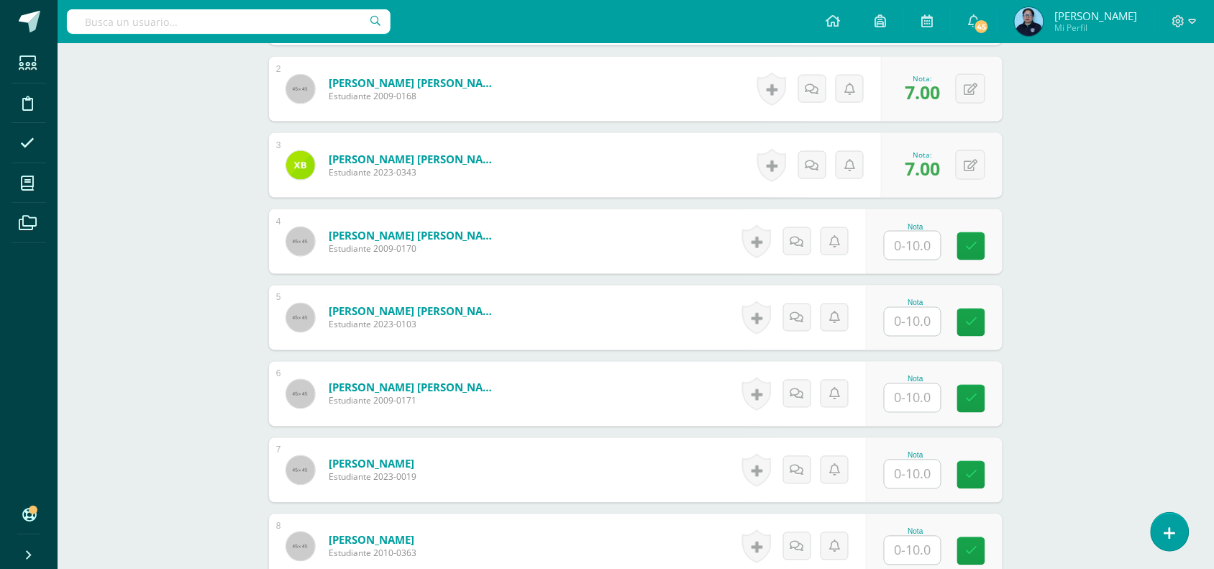
scroll to position [552, 0]
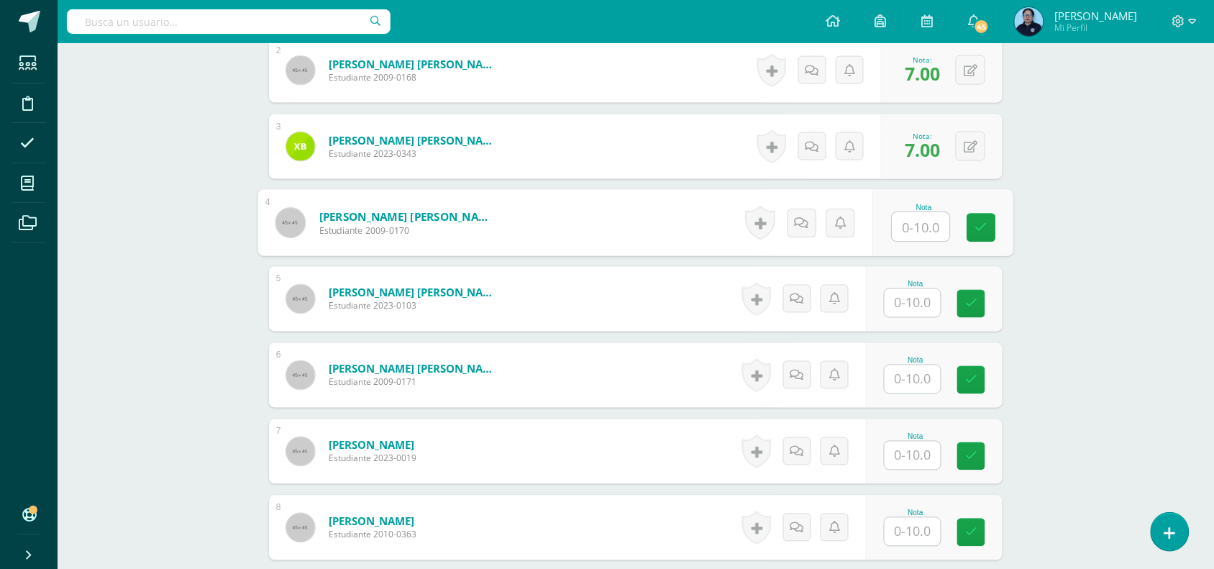
click at [911, 219] on input "text" at bounding box center [922, 227] width 58 height 29
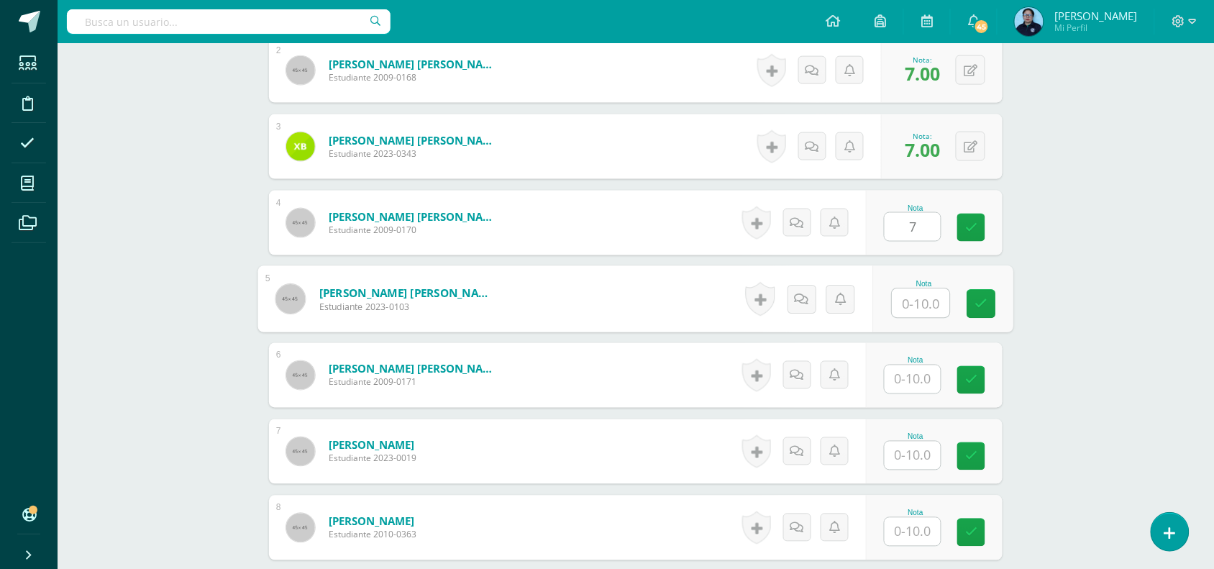
click at [935, 296] on input "text" at bounding box center [922, 303] width 58 height 29
type input "7.00"
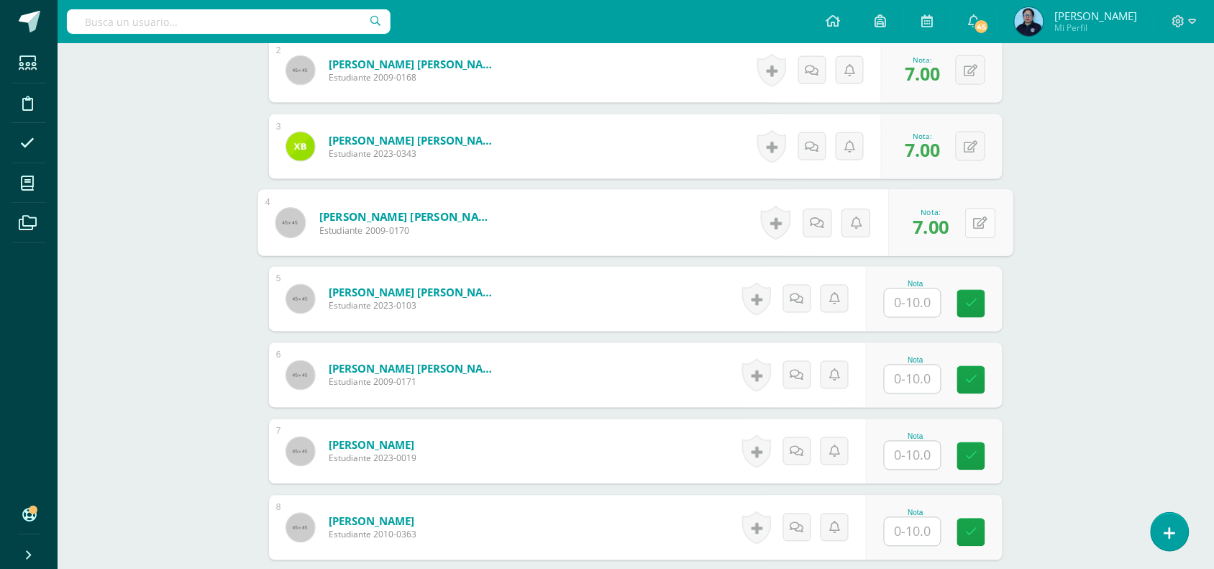
click at [976, 231] on button at bounding box center [980, 223] width 30 height 30
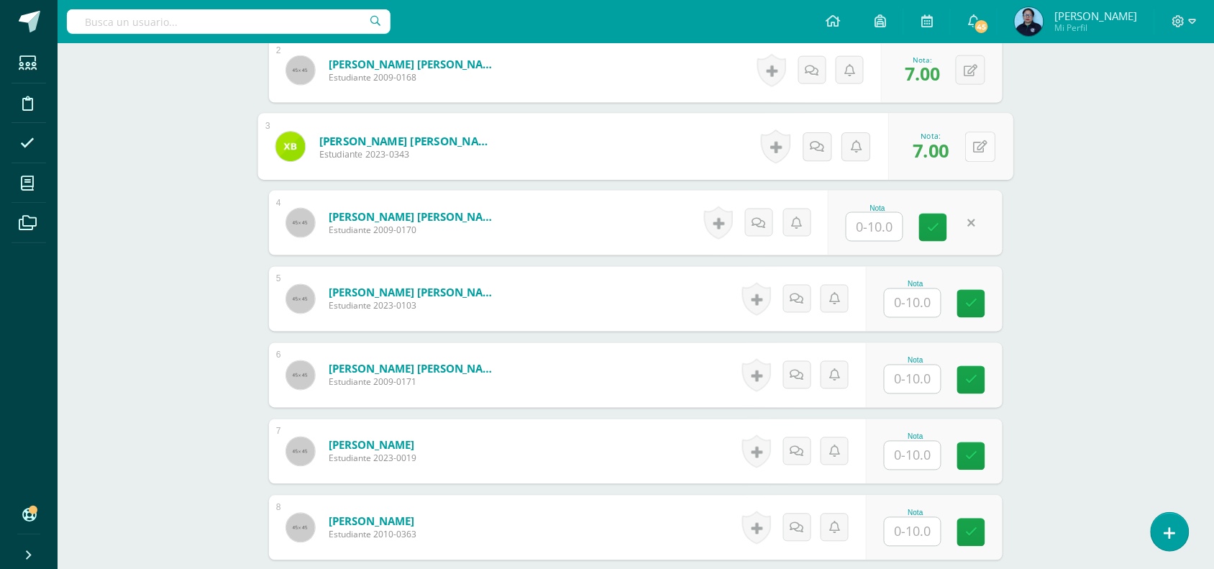
click at [969, 148] on button at bounding box center [980, 147] width 30 height 30
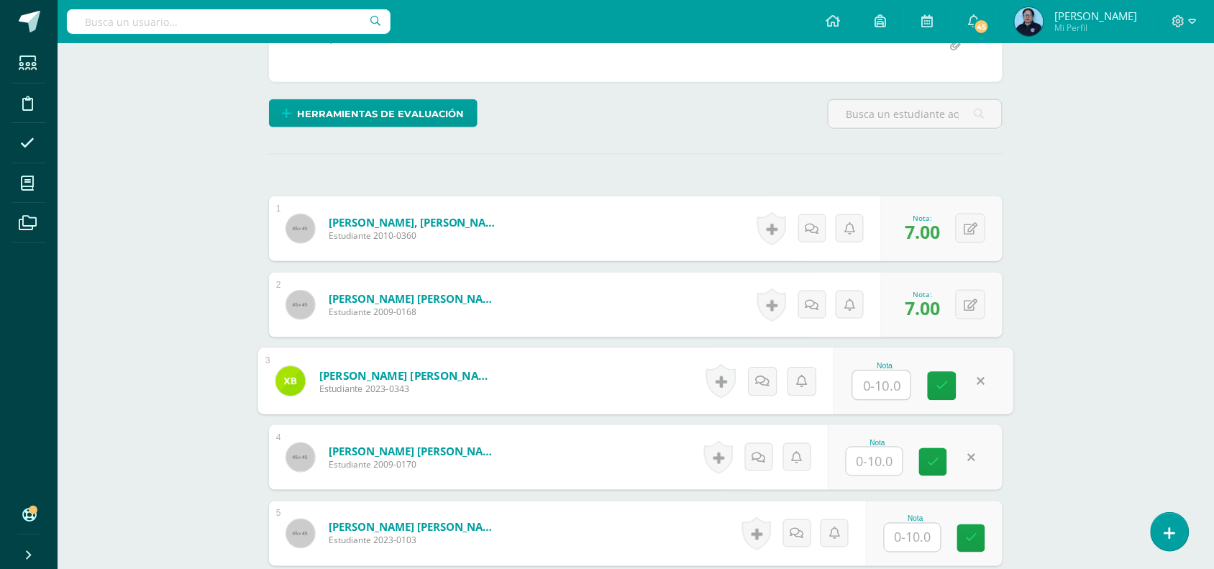
scroll to position [313, 0]
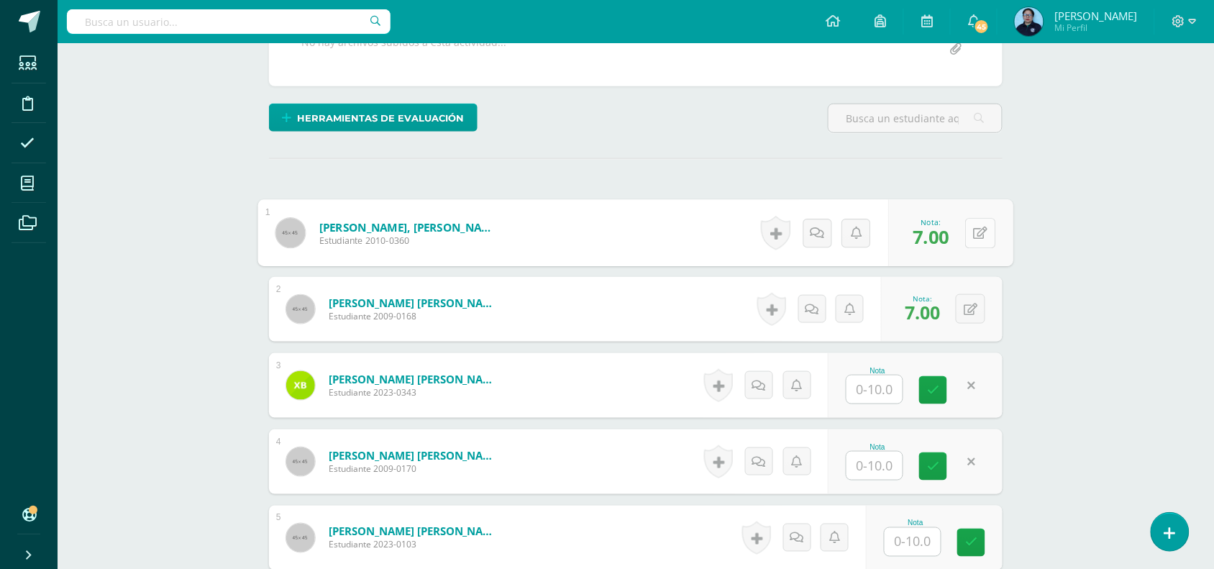
click at [970, 222] on button at bounding box center [980, 233] width 30 height 30
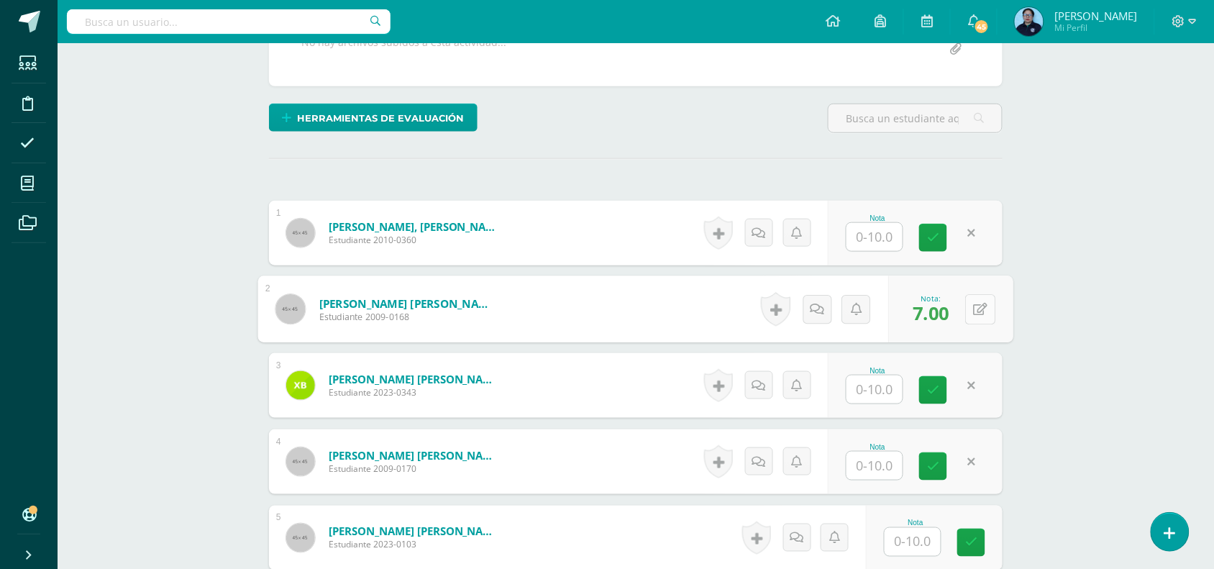
click at [969, 314] on button at bounding box center [980, 309] width 30 height 30
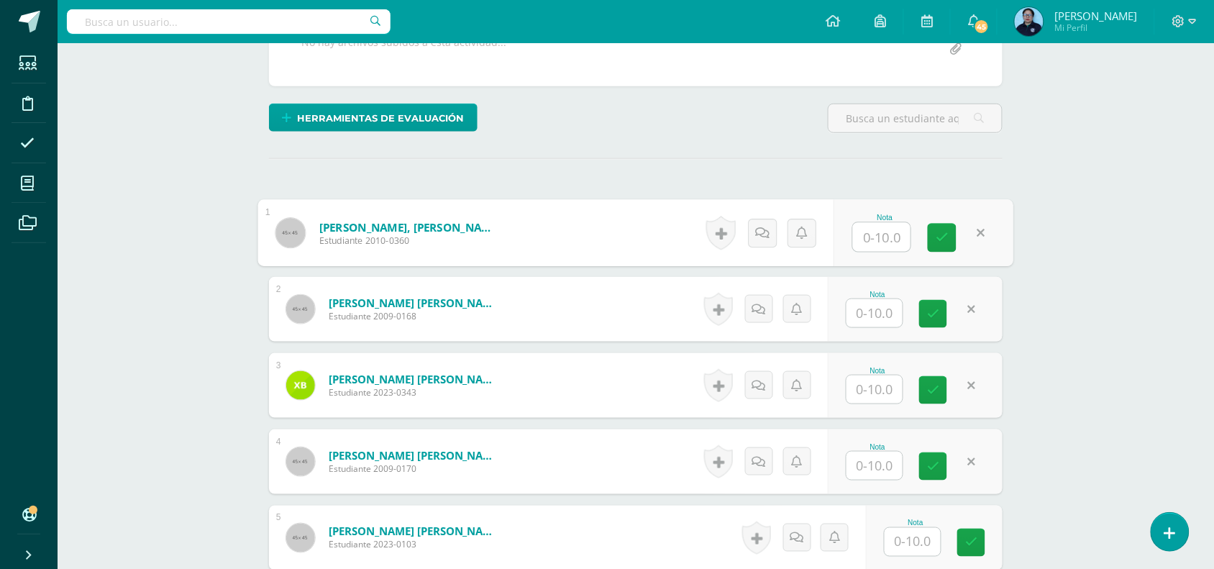
click at [860, 243] on input "text" at bounding box center [882, 237] width 58 height 29
type input "9"
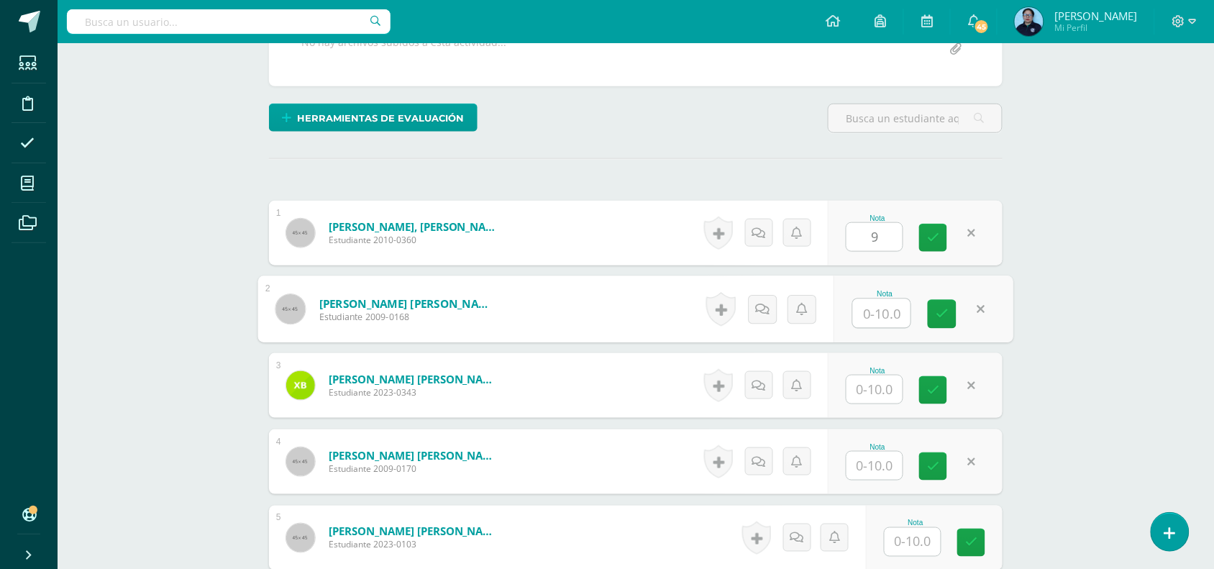
click at [878, 318] on input "text" at bounding box center [882, 313] width 58 height 29
type input "10"
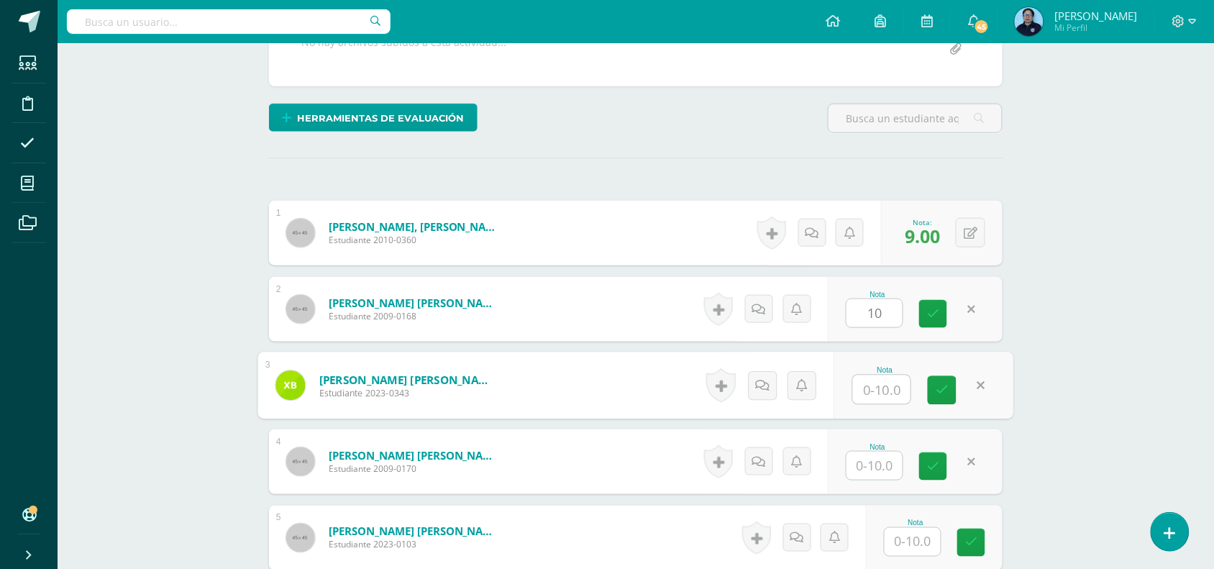
click at [883, 392] on input "text" at bounding box center [882, 389] width 58 height 29
type input "10"
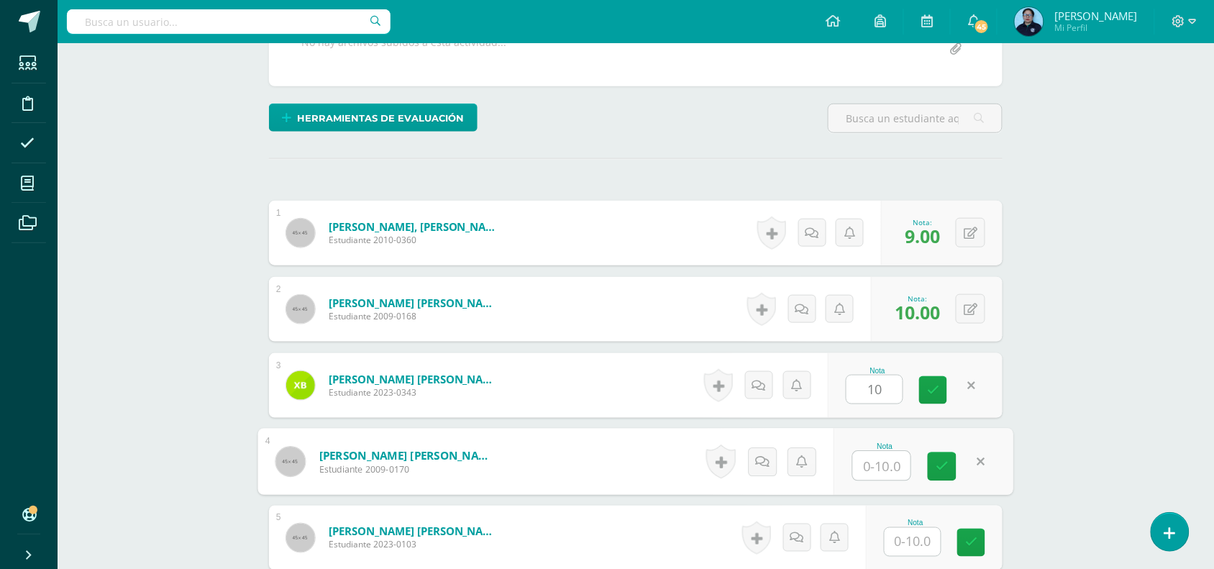
click at [885, 458] on input "text" at bounding box center [882, 466] width 58 height 29
click at [943, 462] on icon at bounding box center [942, 466] width 13 height 12
type input "9.00"
click at [968, 468] on button at bounding box center [980, 462] width 30 height 30
type input "10"
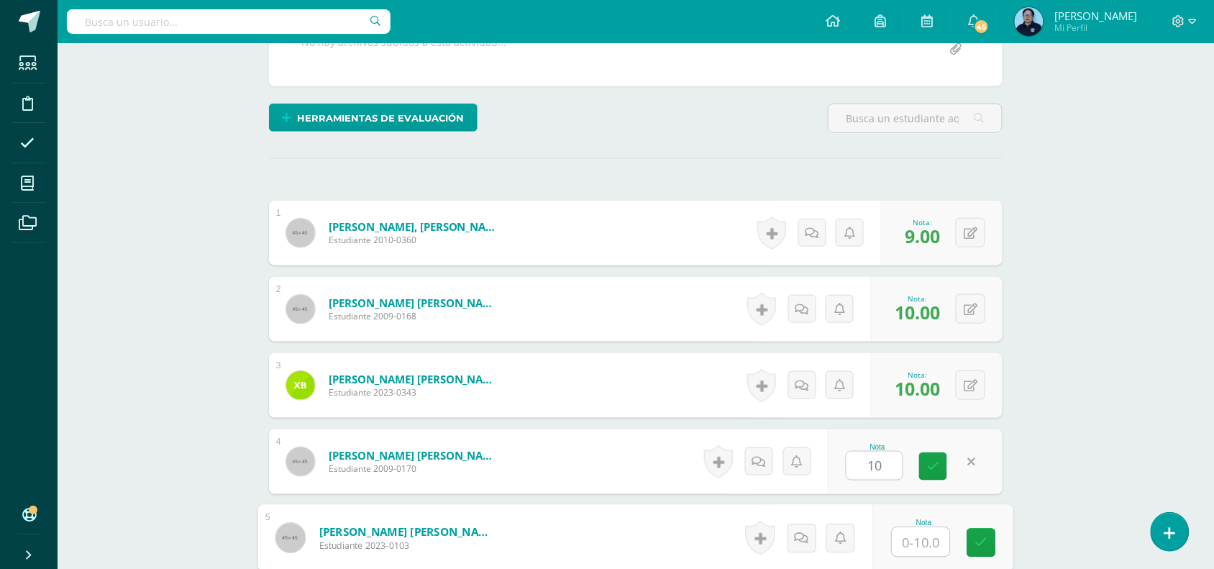
click at [928, 540] on input "text" at bounding box center [922, 542] width 58 height 29
type input "10"
click at [983, 540] on icon at bounding box center [981, 543] width 13 height 12
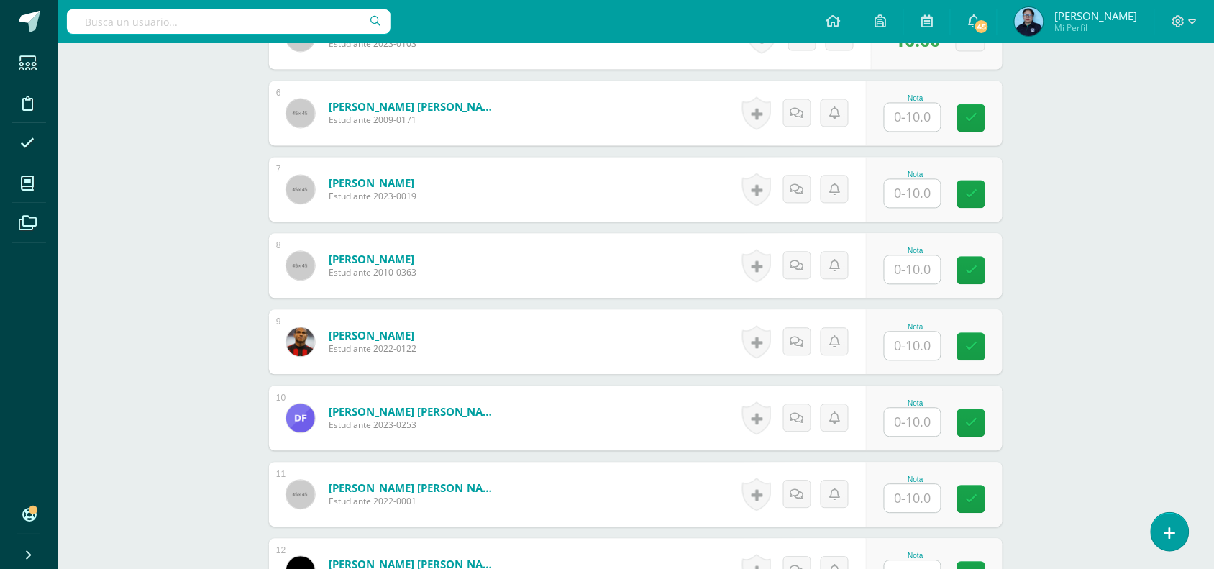
scroll to position [833, 0]
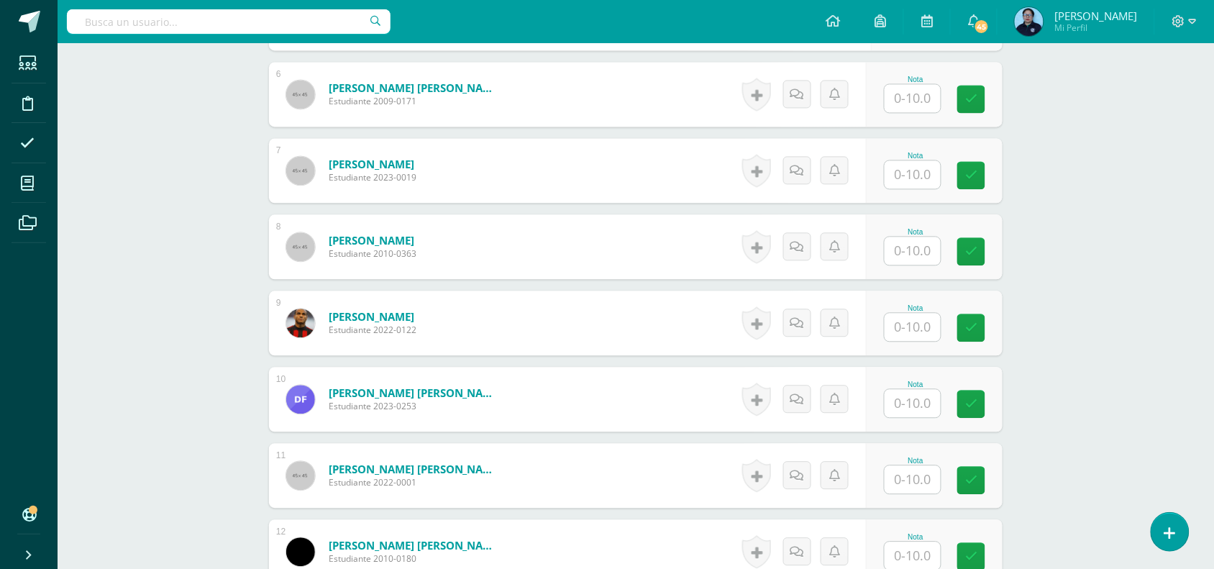
click at [915, 91] on input "text" at bounding box center [913, 98] width 56 height 28
type input "10"
click at [917, 173] on input "text" at bounding box center [913, 174] width 56 height 28
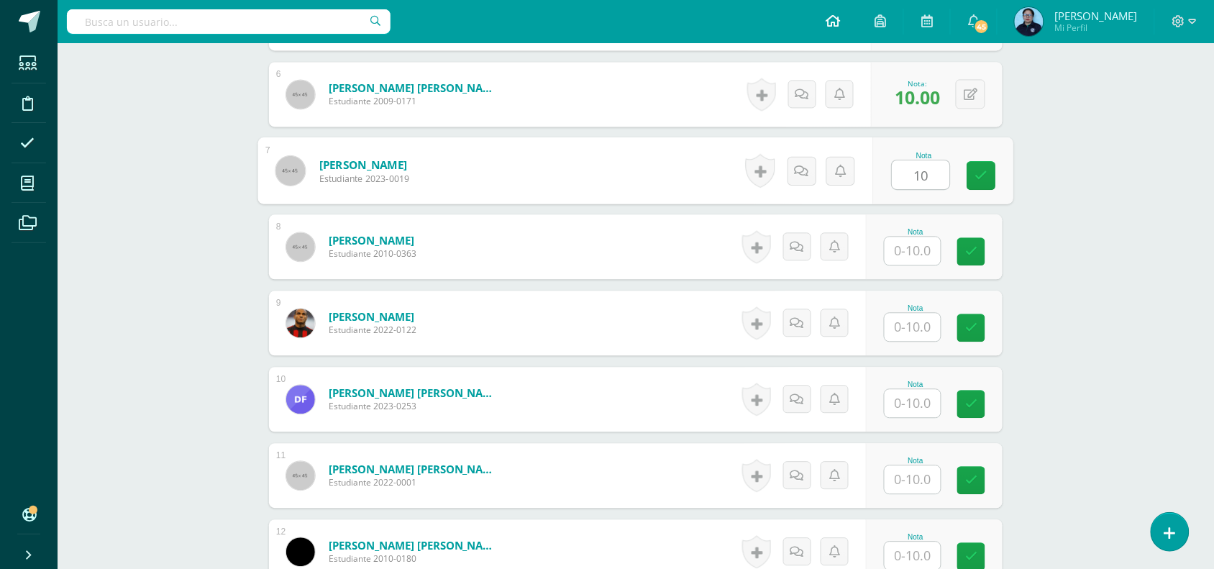
type input "10"
click at [988, 167] on link at bounding box center [981, 175] width 29 height 29
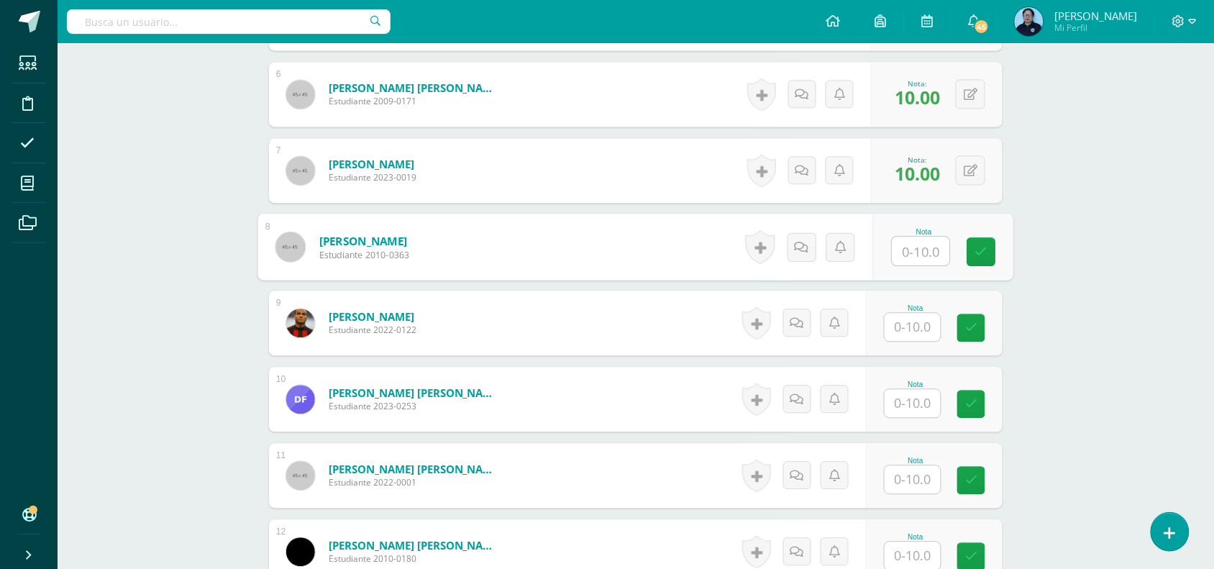
click at [914, 250] on input "text" at bounding box center [922, 251] width 58 height 29
type input "10"
click at [979, 249] on icon at bounding box center [981, 251] width 13 height 12
click at [926, 324] on input "text" at bounding box center [913, 327] width 56 height 28
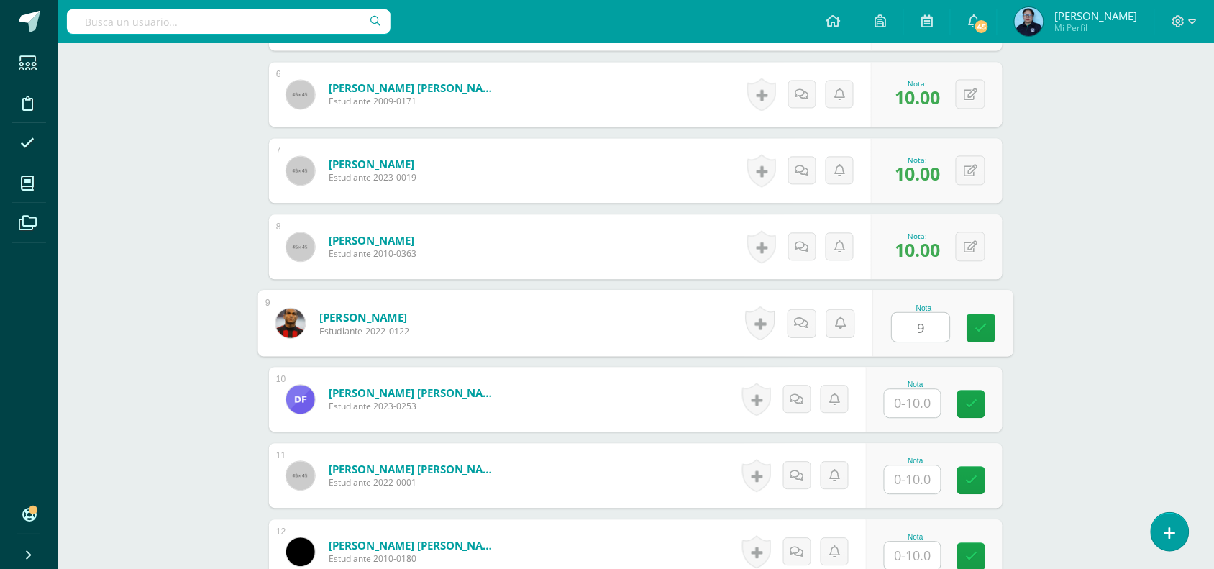
type input "9"
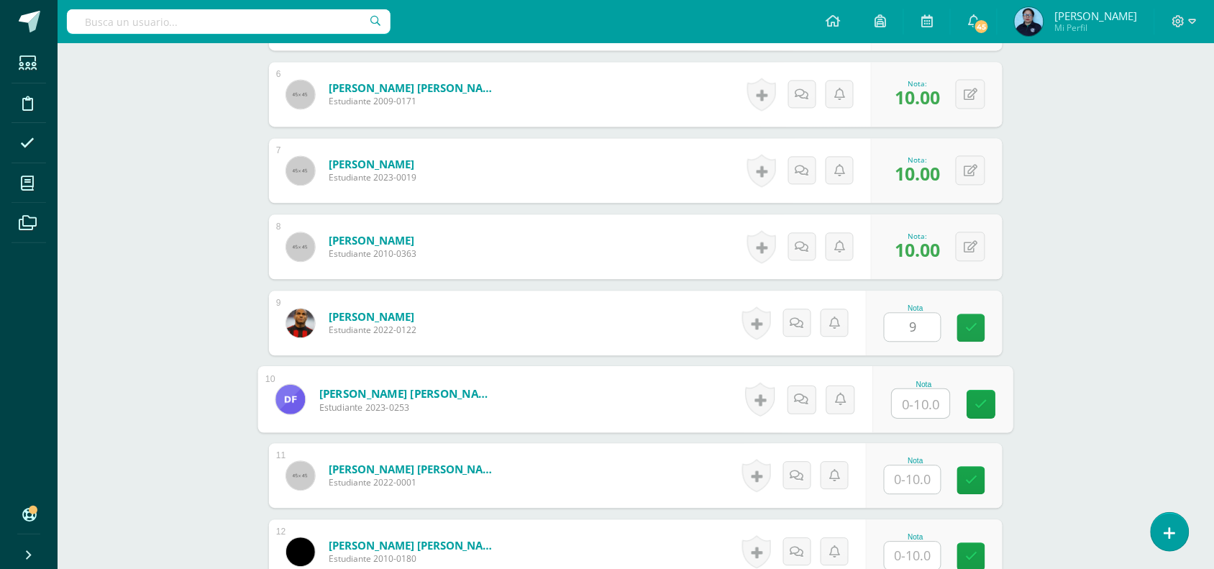
click at [921, 414] on input "text" at bounding box center [922, 403] width 58 height 29
type input "10"
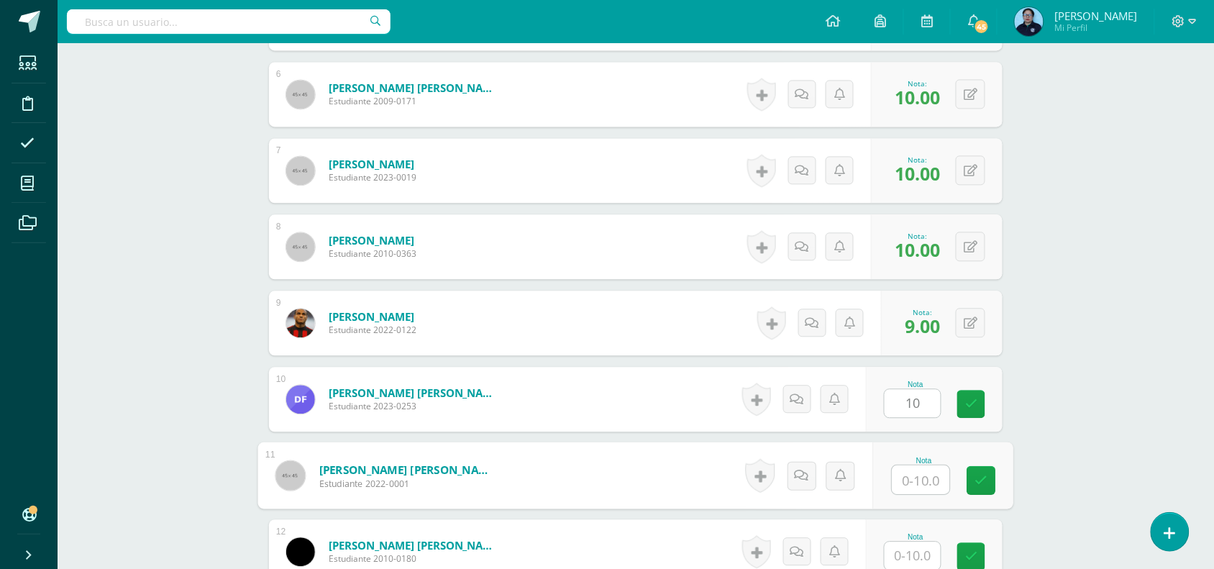
click at [923, 488] on input "text" at bounding box center [922, 479] width 58 height 29
type input "10"
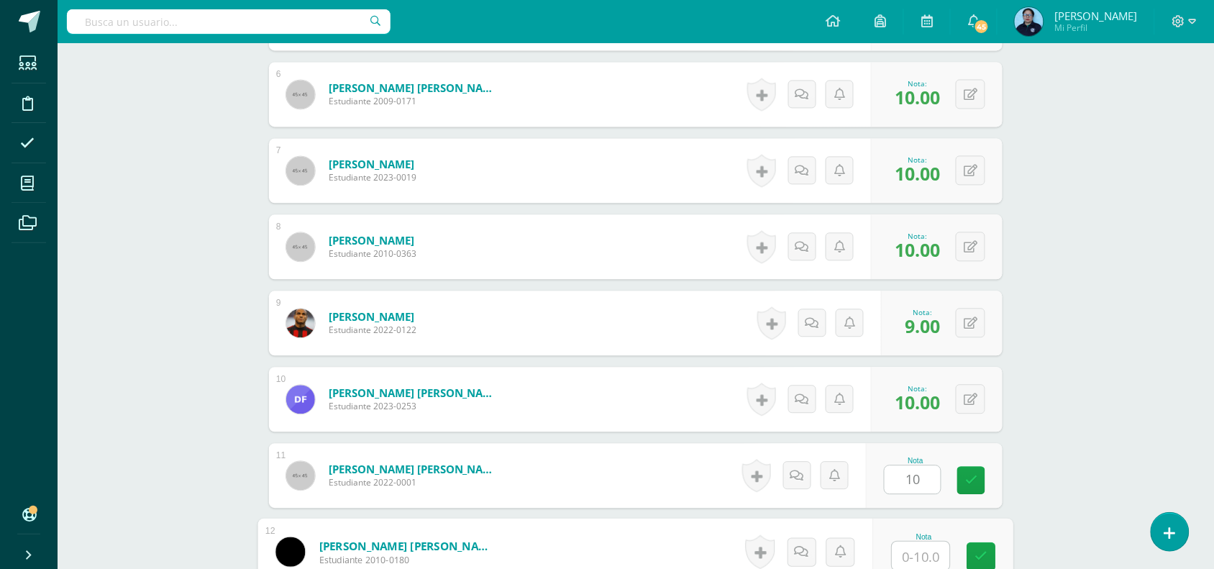
click at [921, 567] on input "text" at bounding box center [922, 556] width 58 height 29
type input "9"
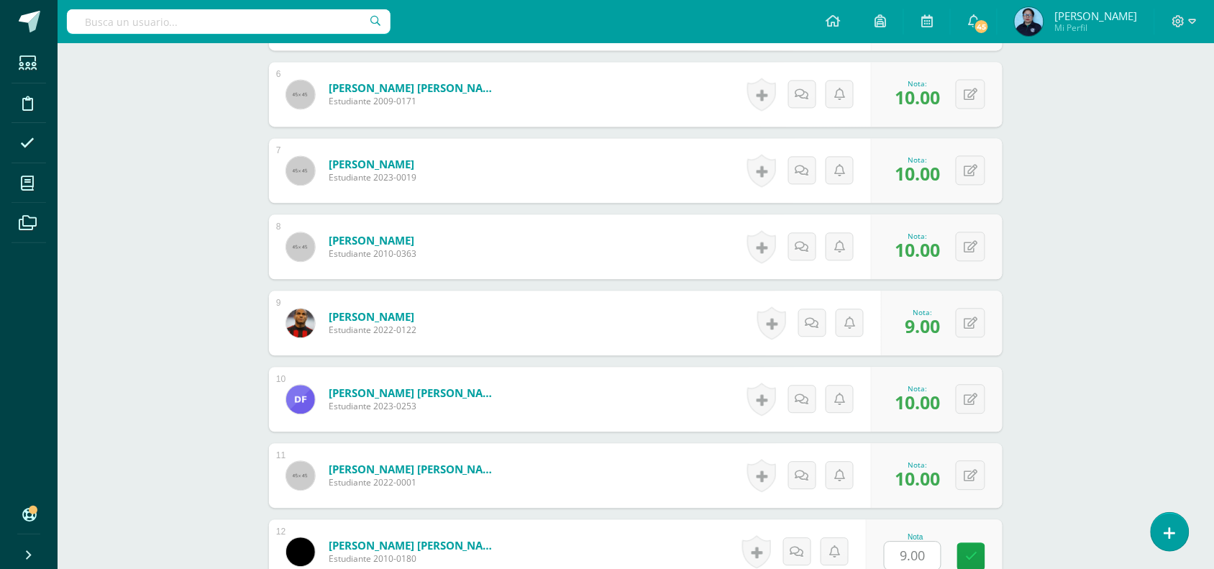
drag, startPoint x: 1212, startPoint y: 231, endPoint x: 1212, endPoint y: 257, distance: 25.9
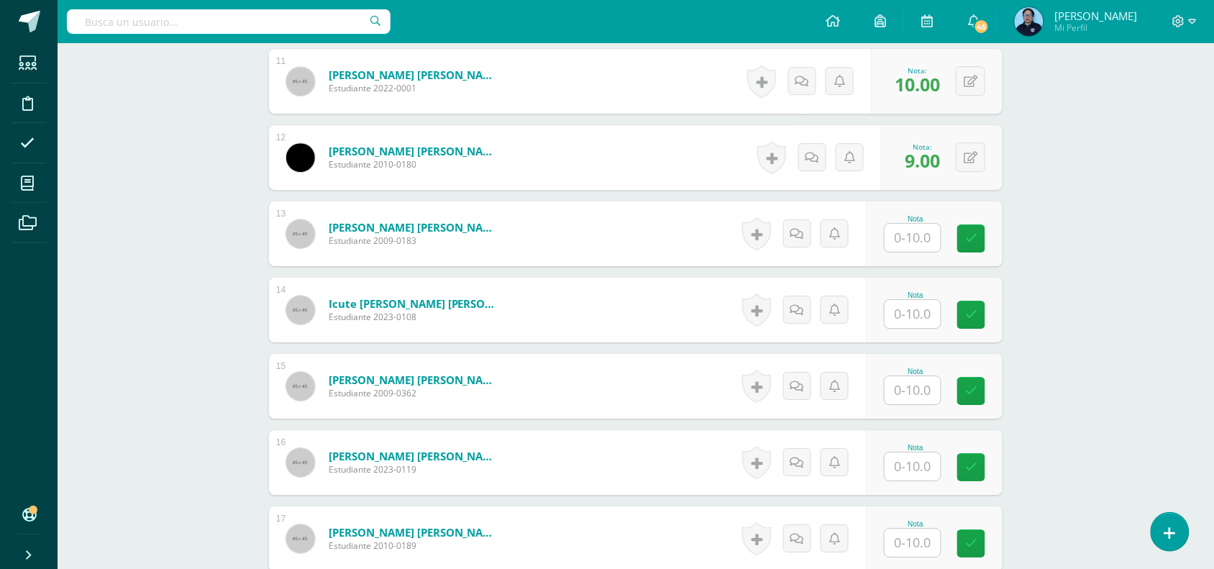
scroll to position [1236, 0]
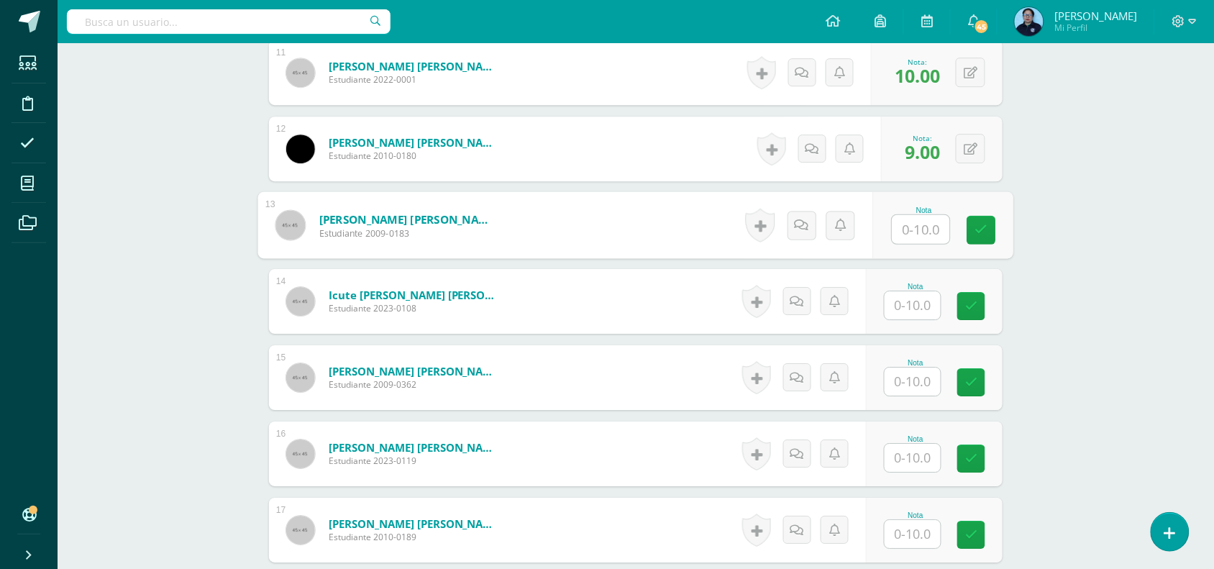
click at [910, 229] on input "text" at bounding box center [922, 229] width 58 height 29
type input "10"
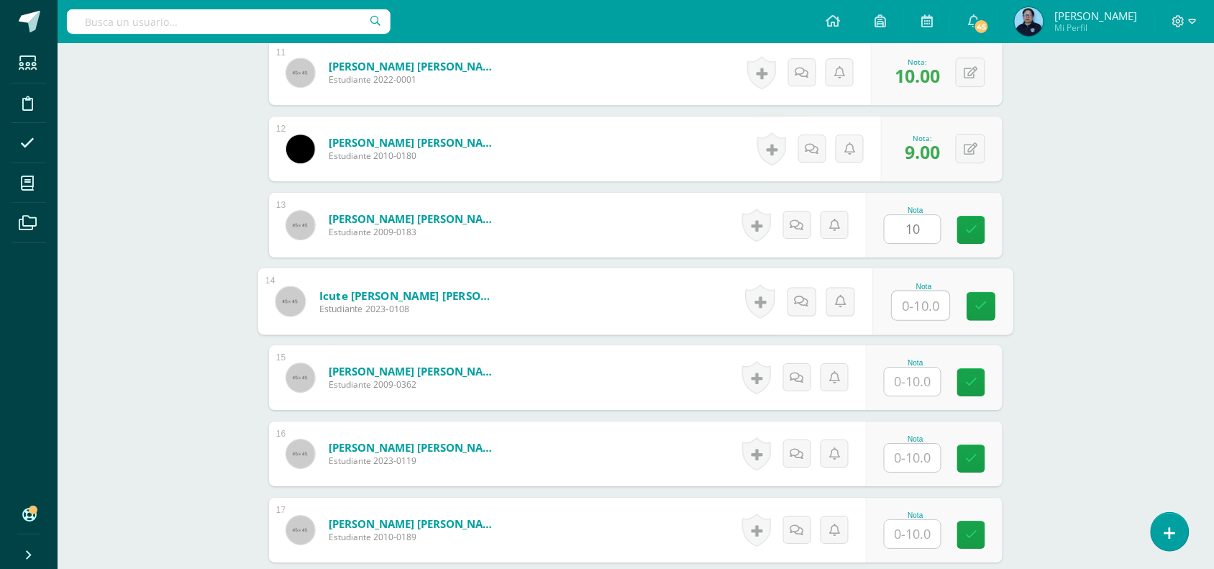
click at [910, 304] on input "text" at bounding box center [922, 305] width 58 height 29
type input "10"
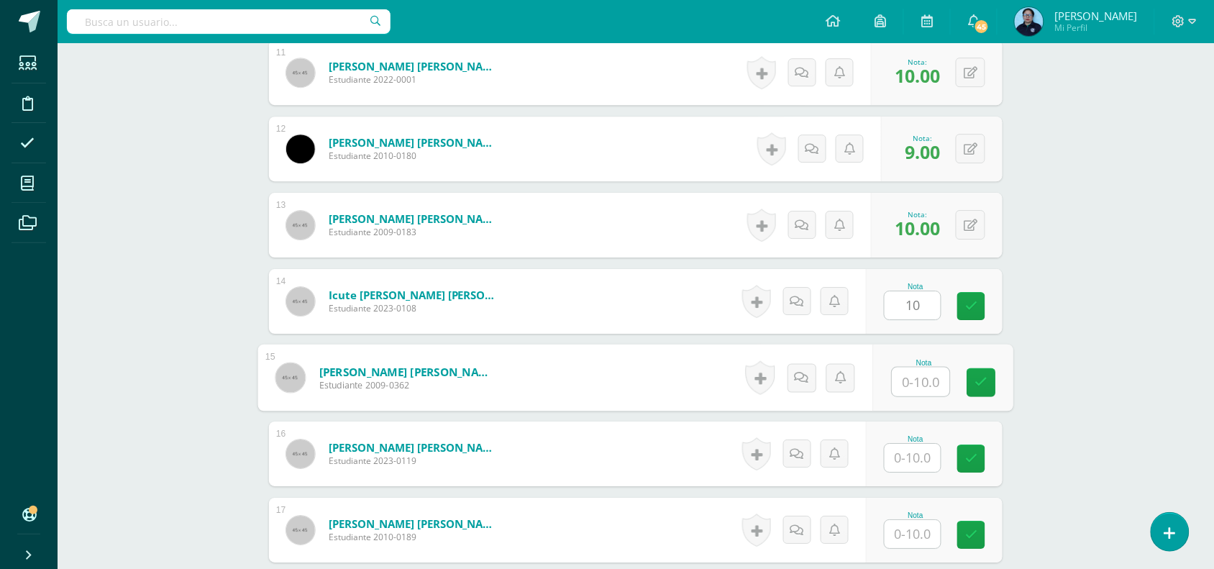
click at [918, 375] on input "text" at bounding box center [922, 382] width 58 height 29
type input "10"
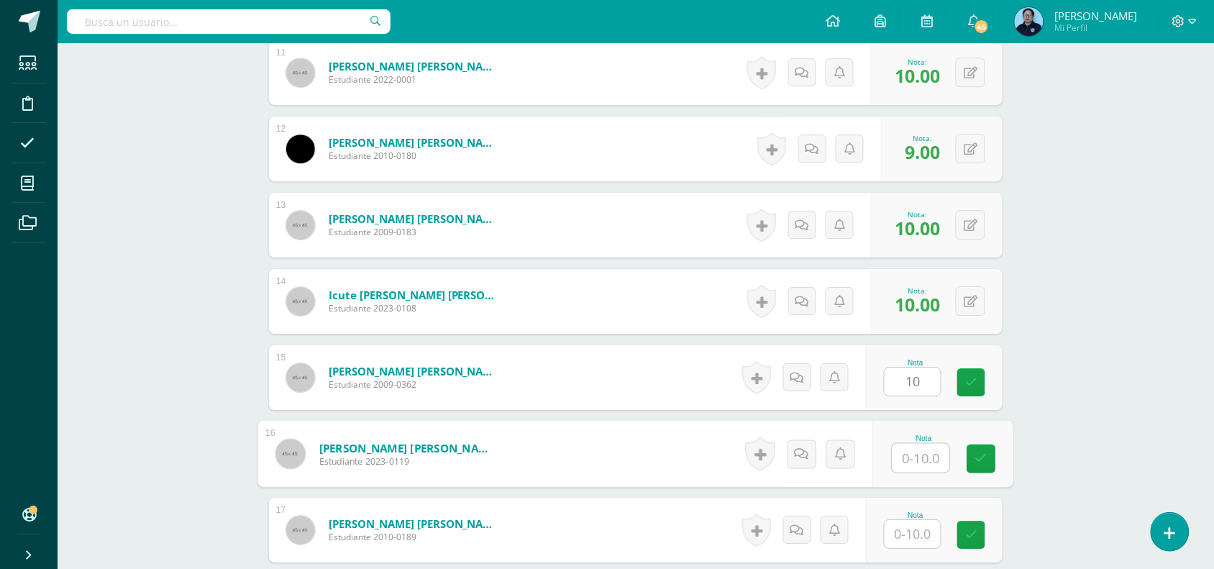
click at [921, 459] on input "text" at bounding box center [922, 458] width 58 height 29
type input "10"
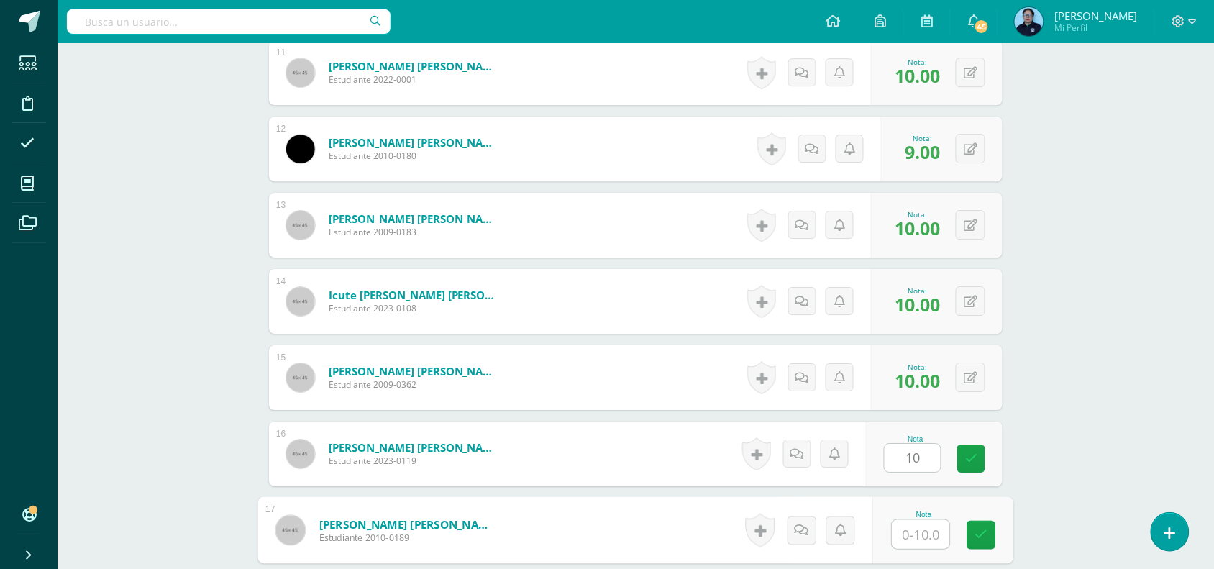
click at [923, 537] on input "text" at bounding box center [922, 534] width 58 height 29
type input "10"
click at [977, 529] on icon at bounding box center [981, 535] width 13 height 12
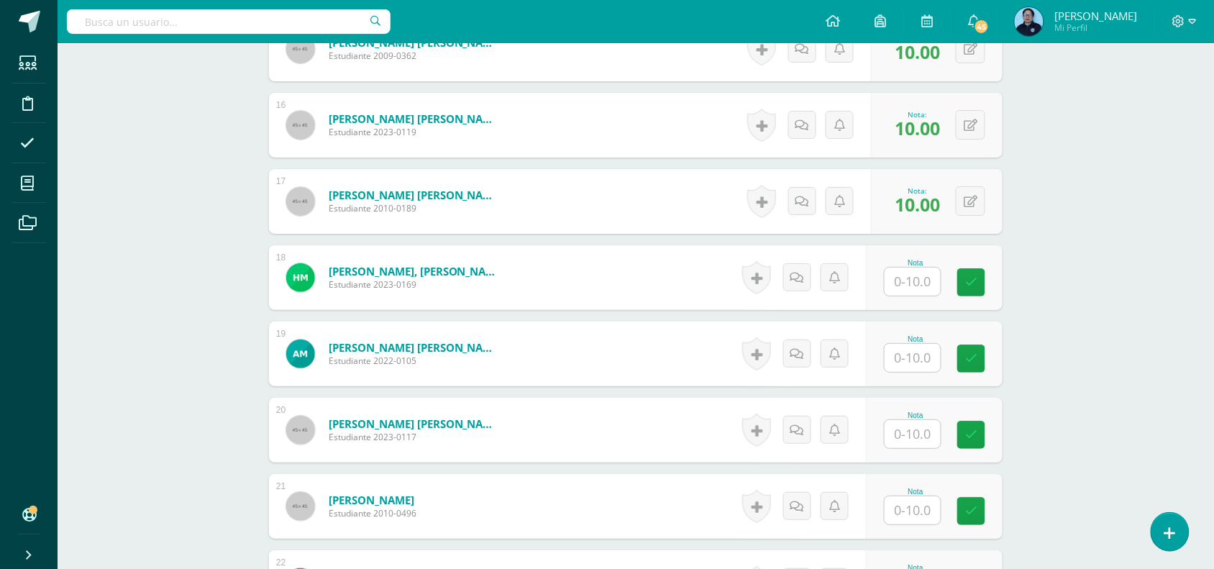
scroll to position [1570, 0]
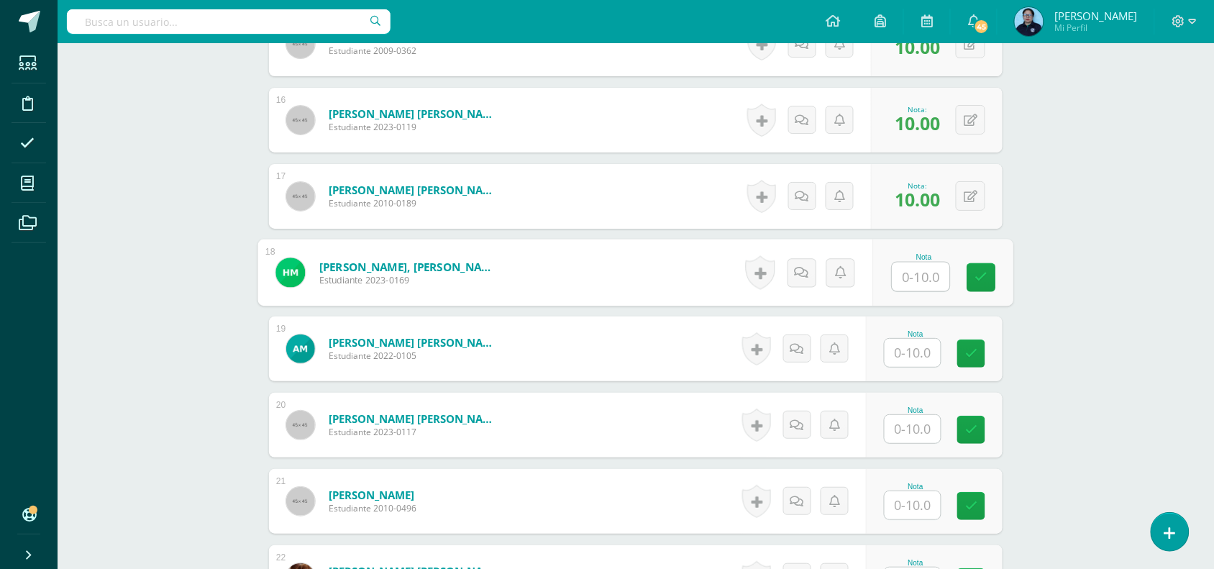
click at [926, 273] on input "text" at bounding box center [922, 277] width 58 height 29
type input "10"
click at [987, 271] on icon at bounding box center [981, 277] width 13 height 12
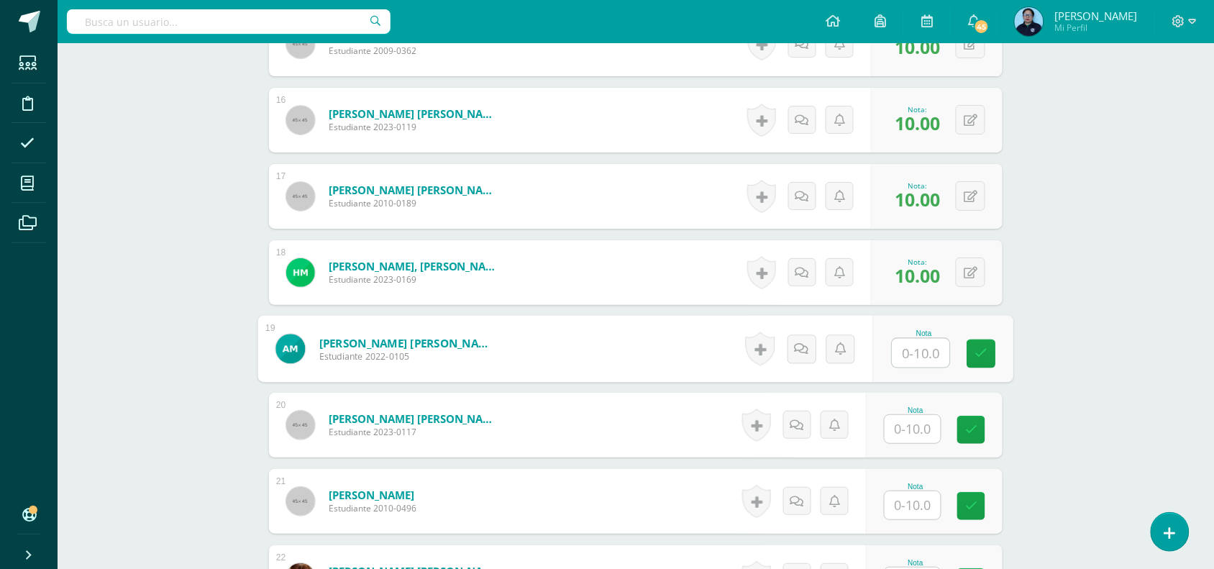
click at [917, 344] on input "text" at bounding box center [922, 353] width 58 height 29
type input "10"
click at [925, 429] on input "text" at bounding box center [913, 429] width 56 height 28
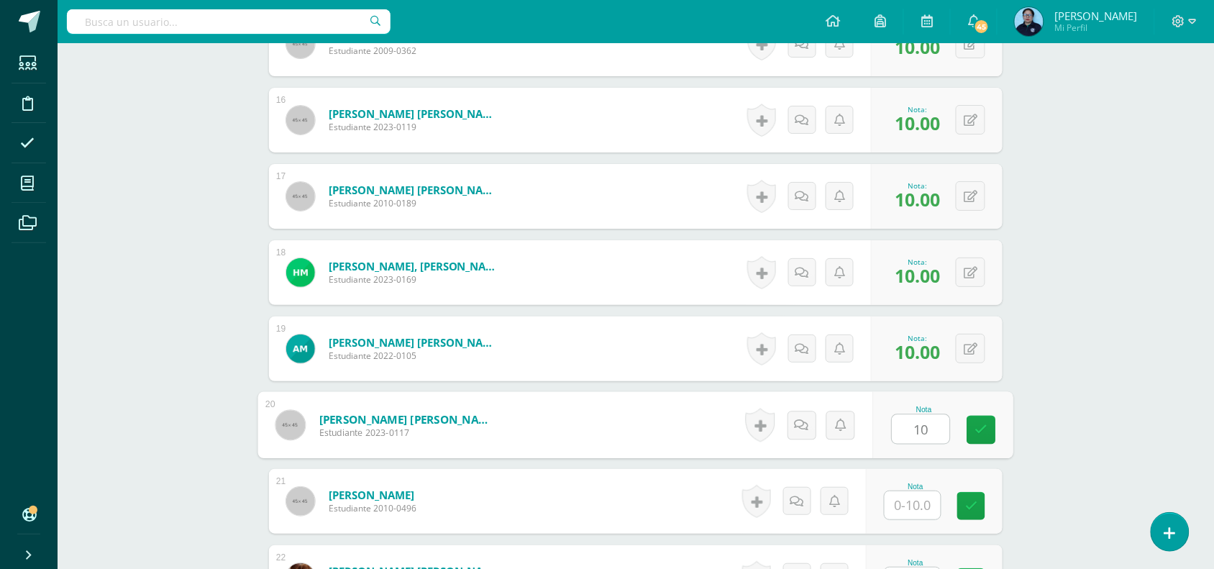
type input "10"
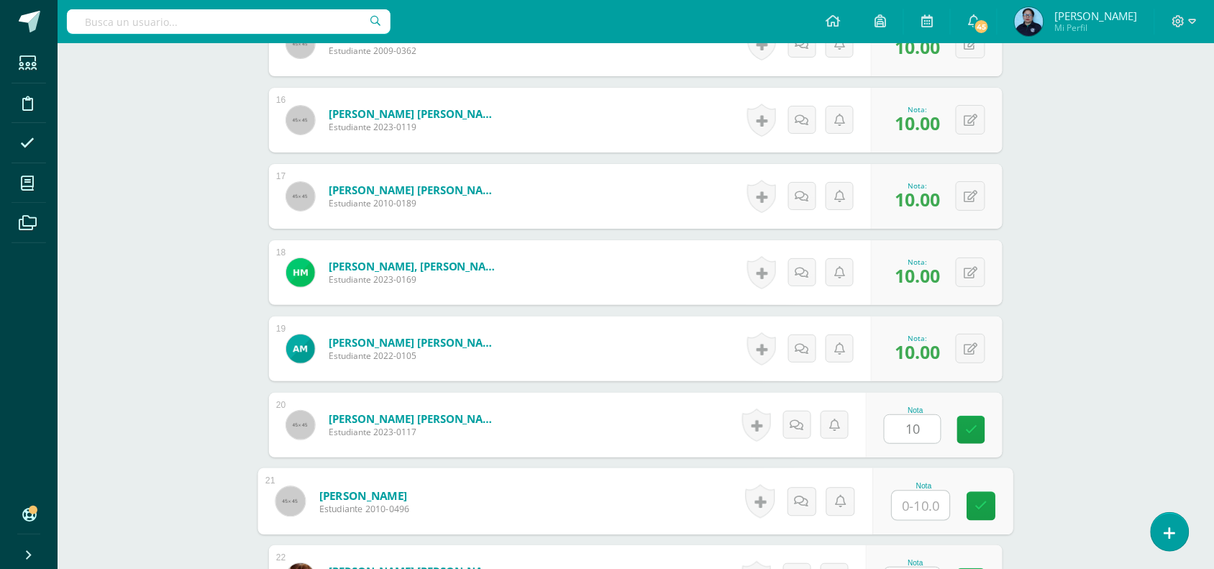
click at [916, 498] on input "text" at bounding box center [922, 505] width 58 height 29
type input "10"
click at [991, 501] on link at bounding box center [981, 506] width 29 height 29
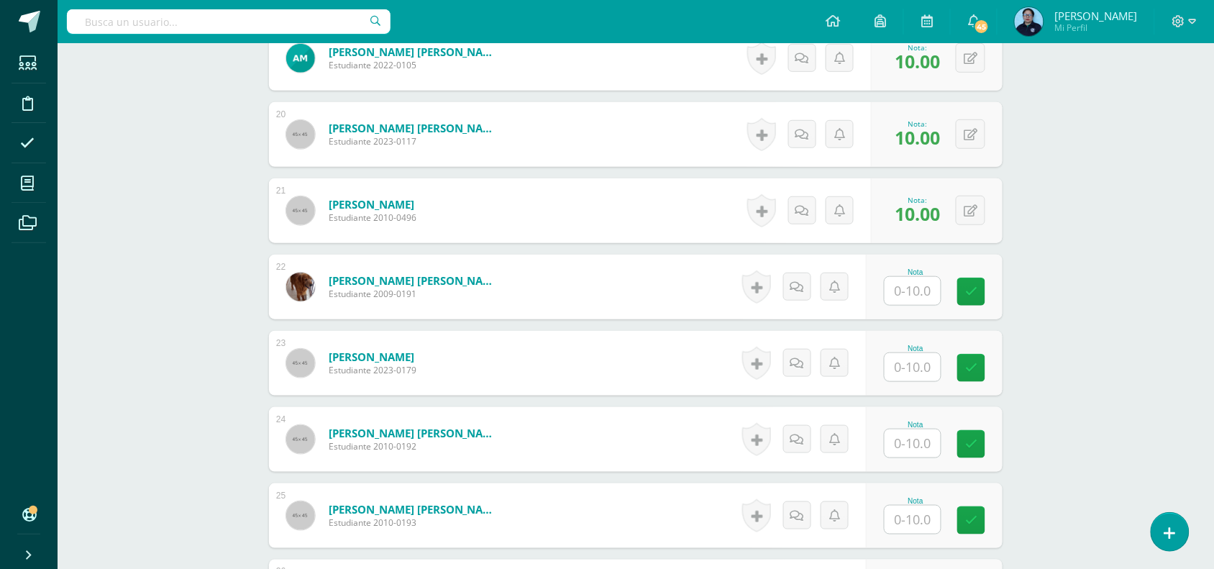
scroll to position [1879, 0]
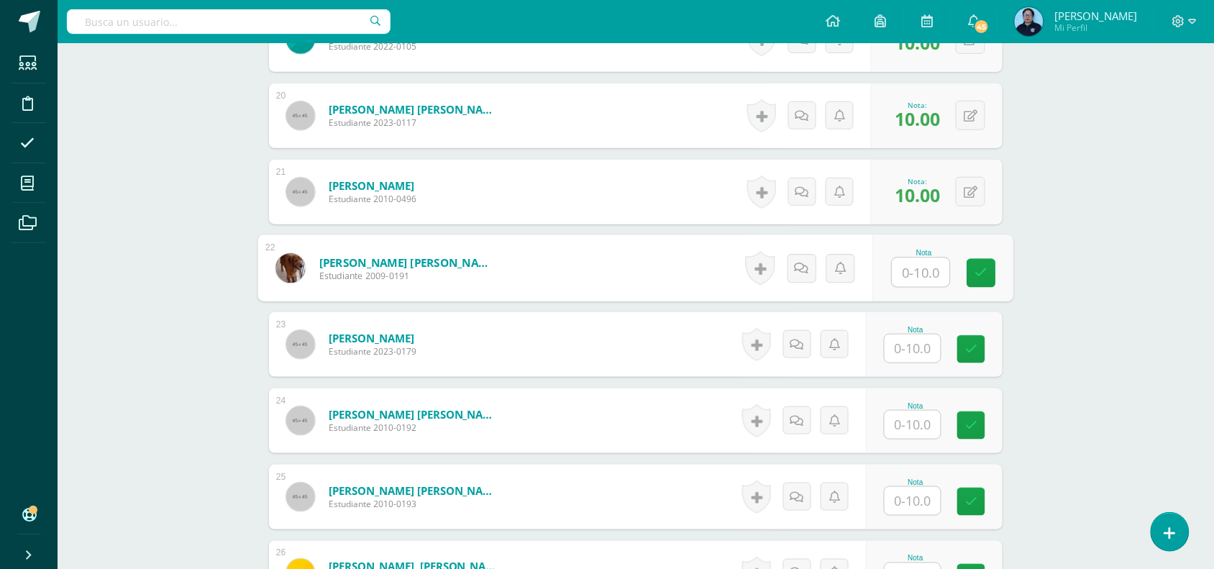
click at [924, 278] on input "text" at bounding box center [922, 272] width 58 height 29
type input "10"
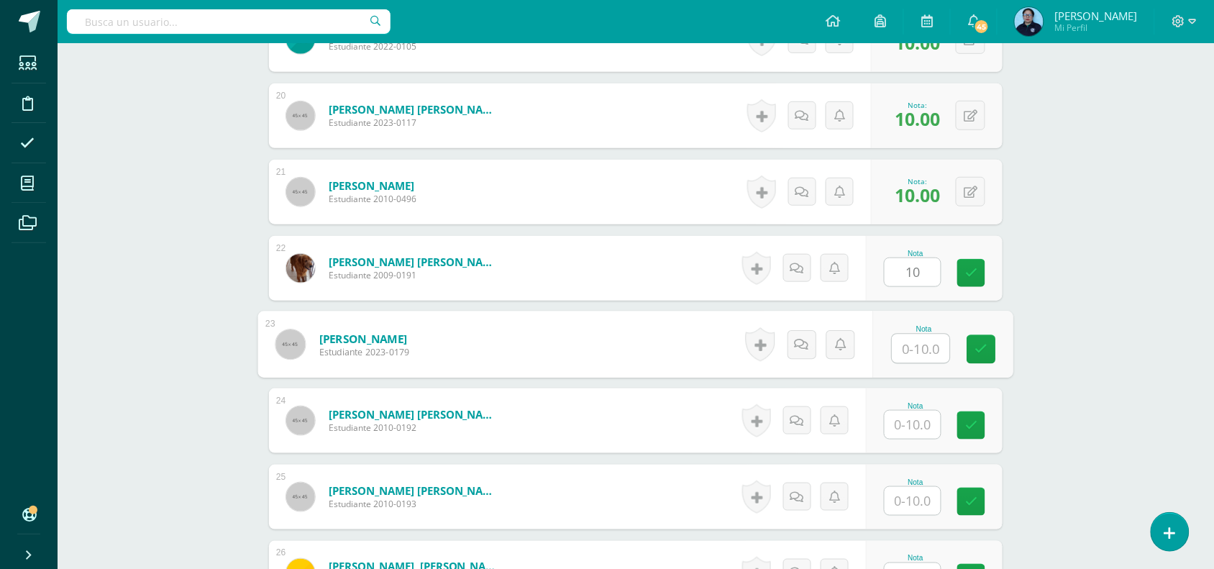
click at [918, 350] on input "text" at bounding box center [922, 348] width 58 height 29
type input "10"
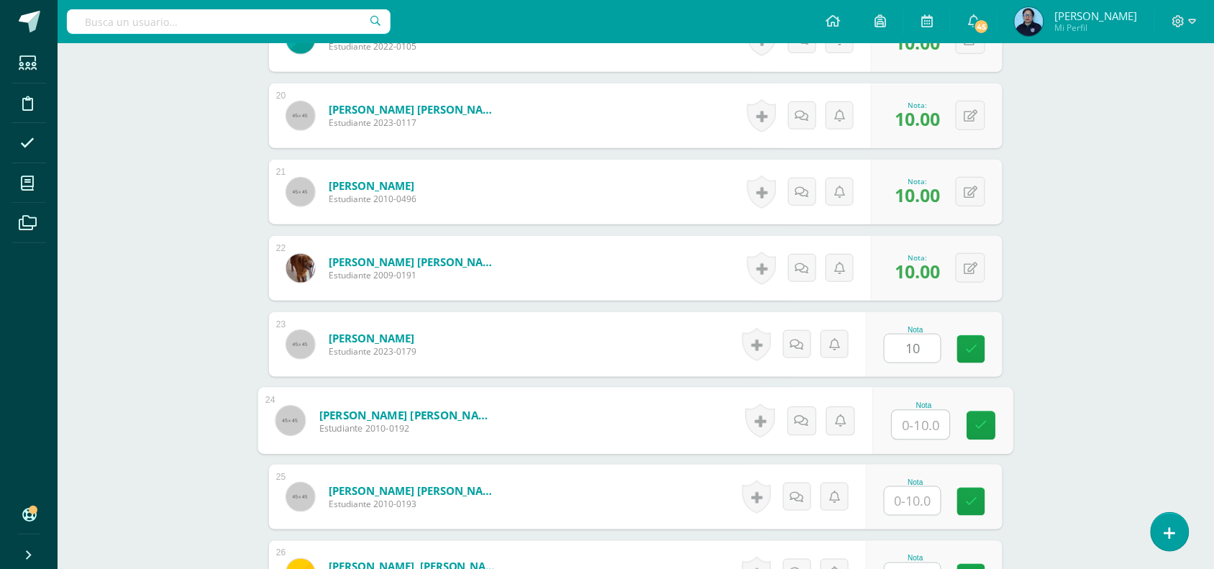
click at [916, 422] on input "text" at bounding box center [922, 425] width 58 height 29
type input "10"
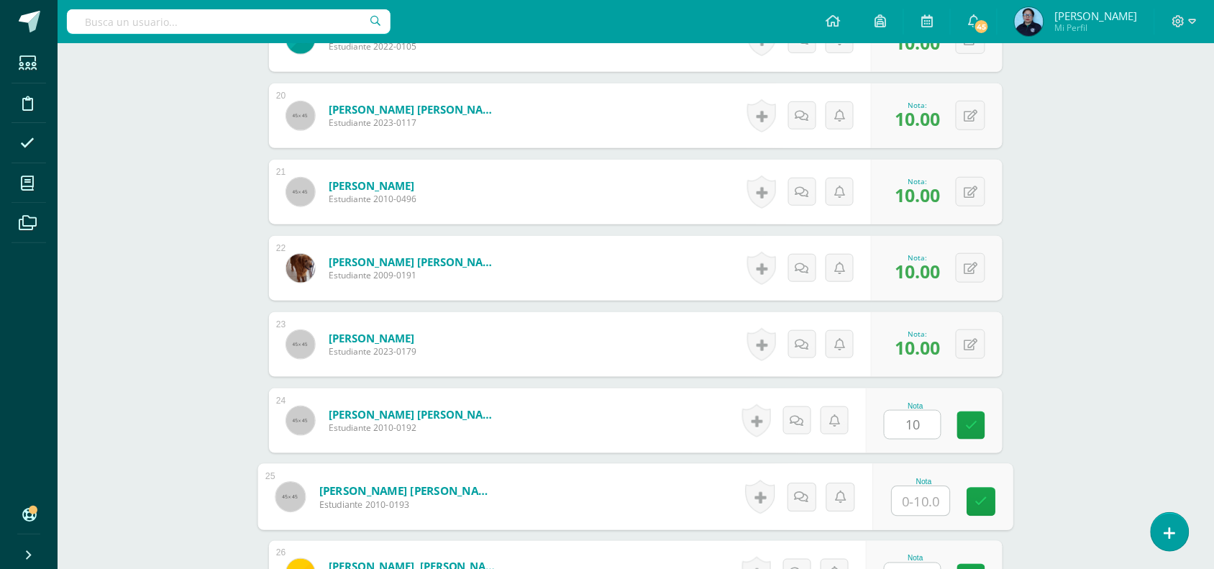
click at [911, 498] on input "text" at bounding box center [922, 501] width 58 height 29
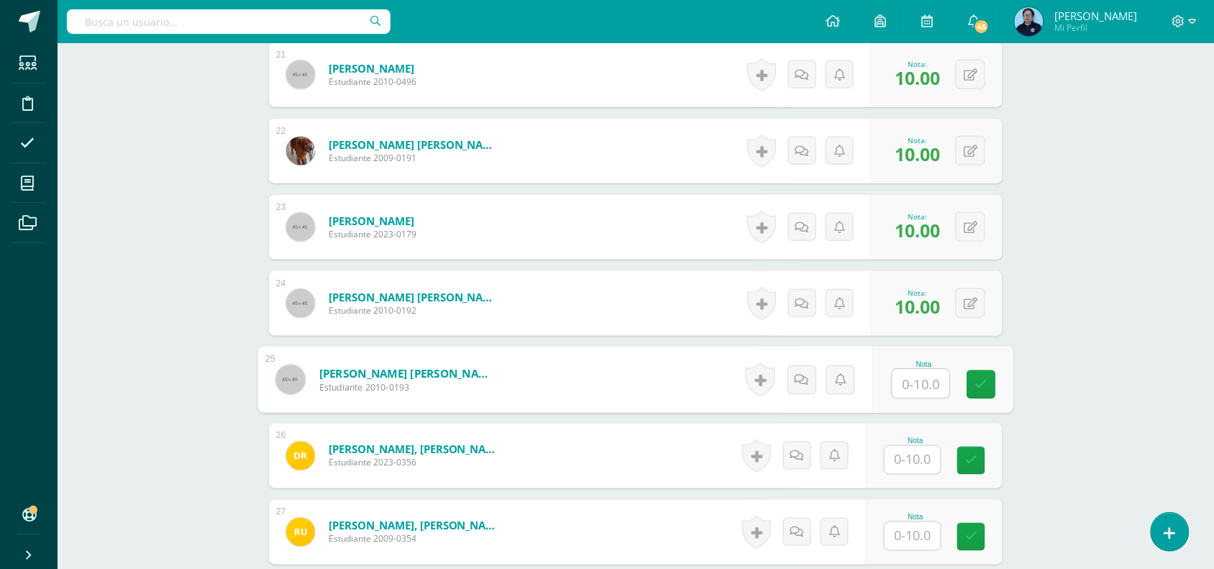
scroll to position [2015, 0]
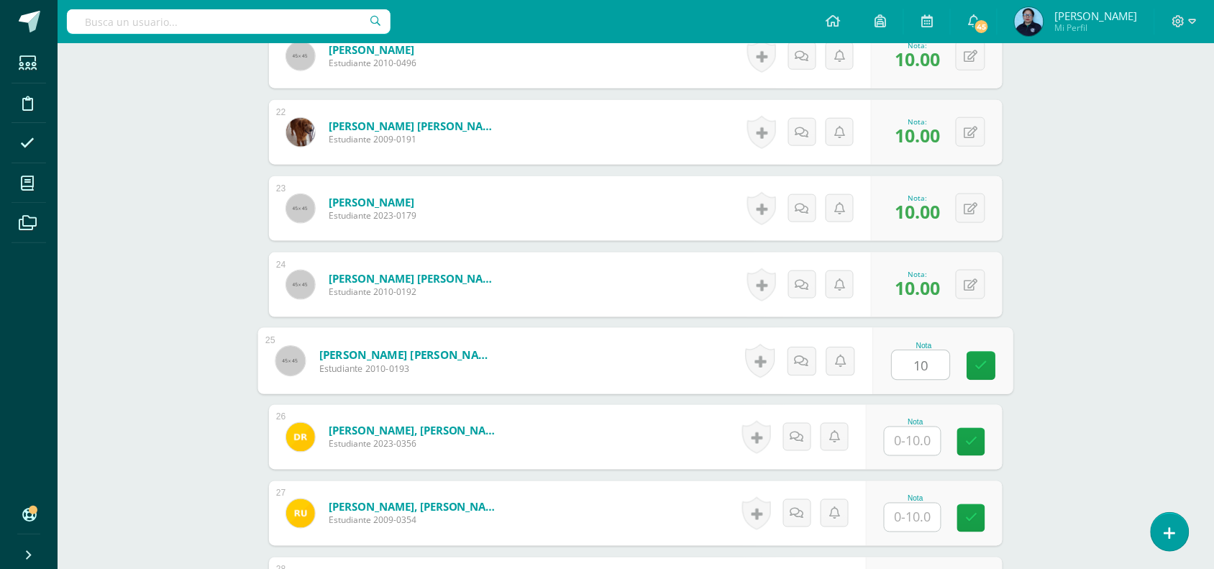
type input "10"
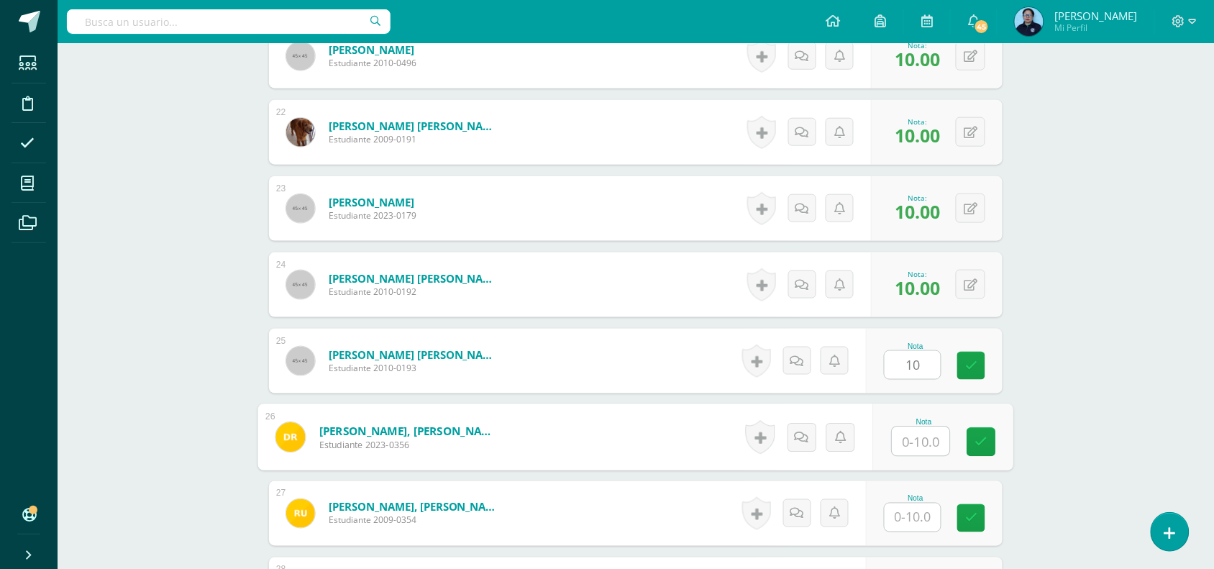
click at [912, 443] on input "text" at bounding box center [922, 441] width 58 height 29
type input "10"
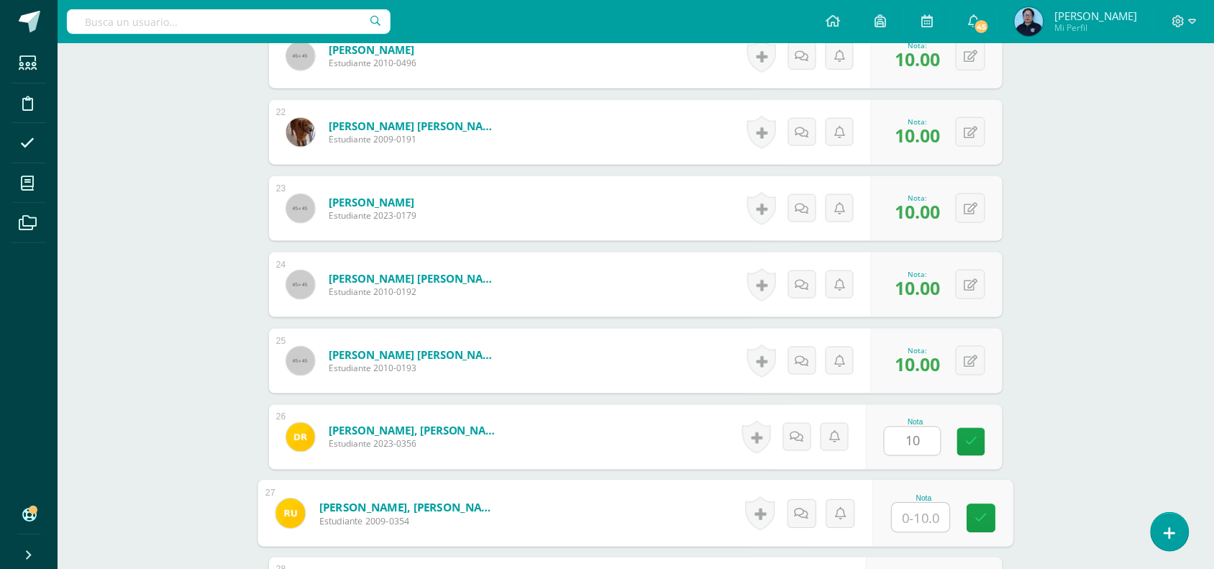
click at [919, 518] on input "text" at bounding box center [922, 518] width 58 height 29
type input "10"
click at [980, 522] on icon at bounding box center [981, 518] width 13 height 12
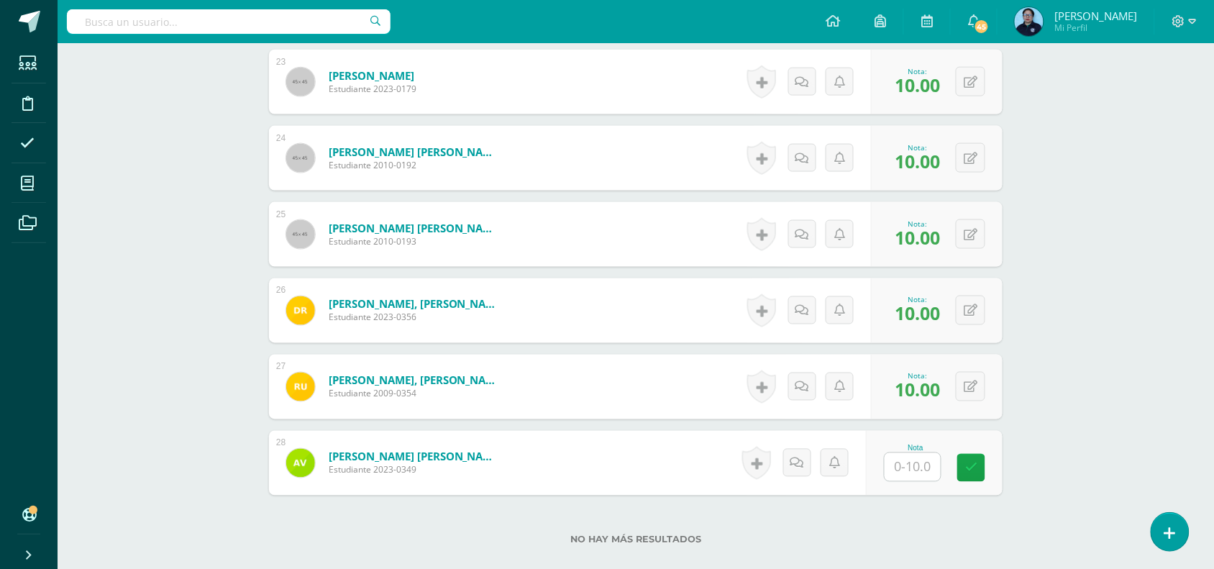
scroll to position [2232, 0]
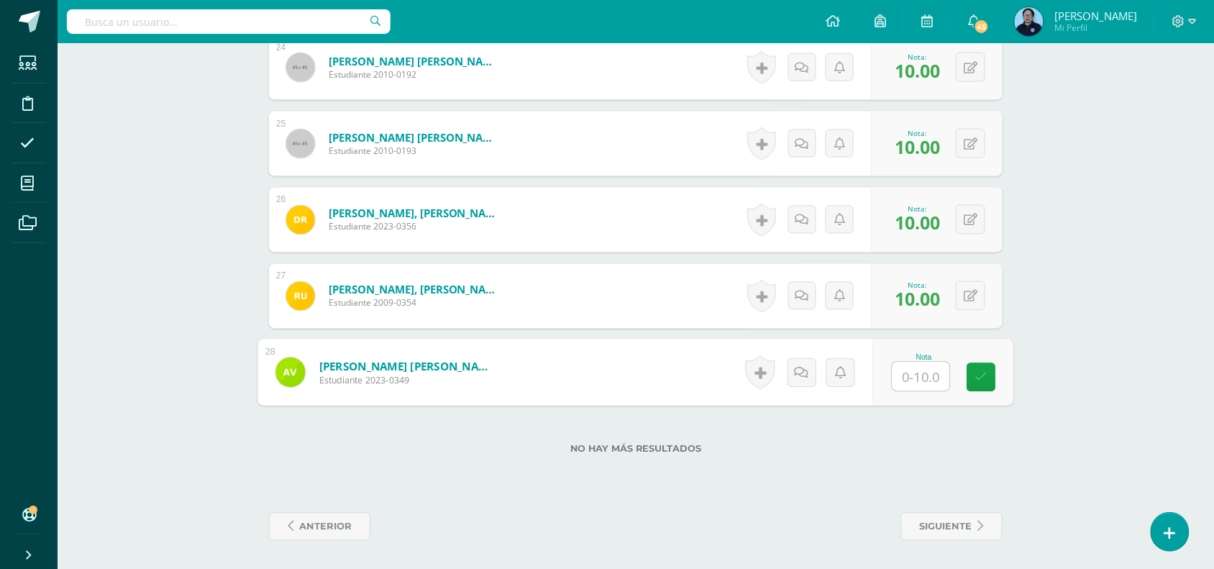
click at [926, 380] on input "text" at bounding box center [922, 377] width 58 height 29
type input "10"
click at [980, 383] on icon at bounding box center [981, 377] width 13 height 12
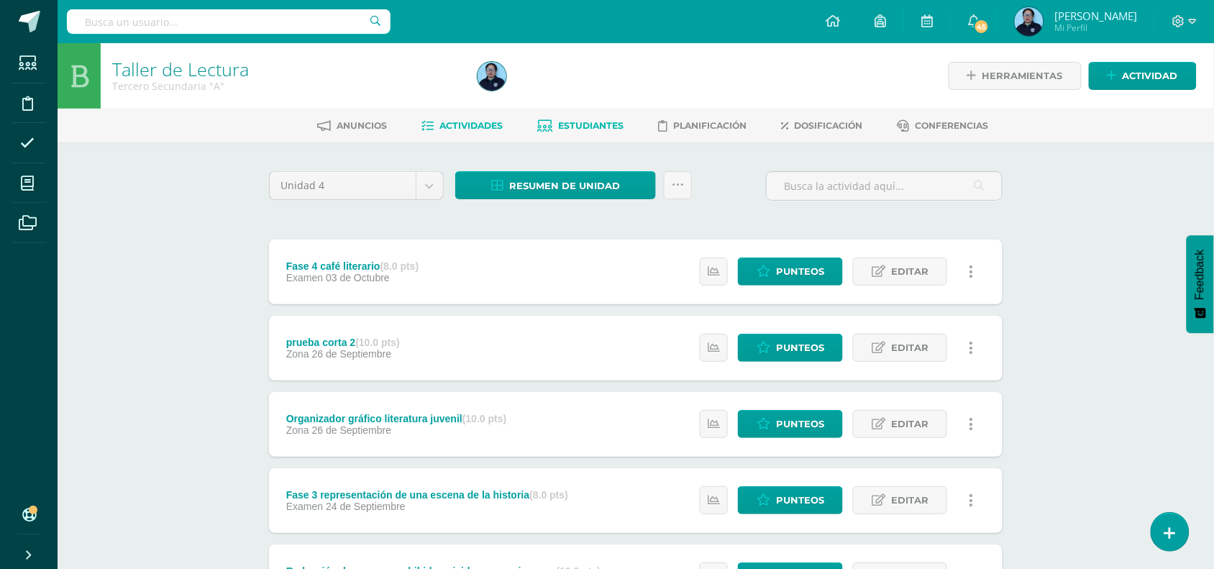
click at [574, 121] on span "Estudiantes" at bounding box center [591, 125] width 65 height 11
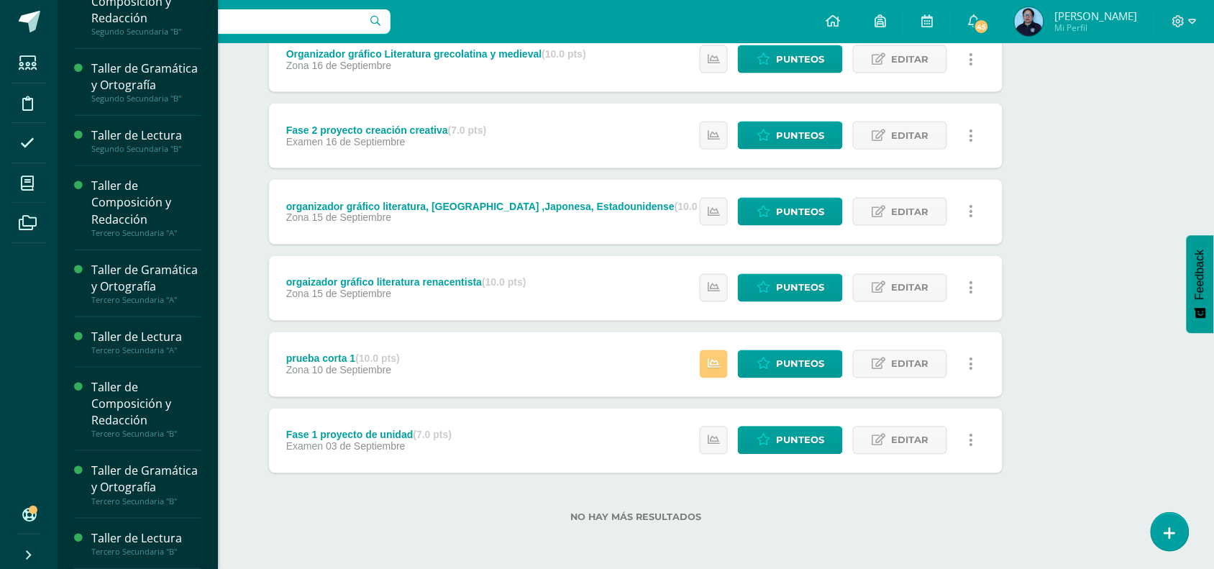
scroll to position [304, 0]
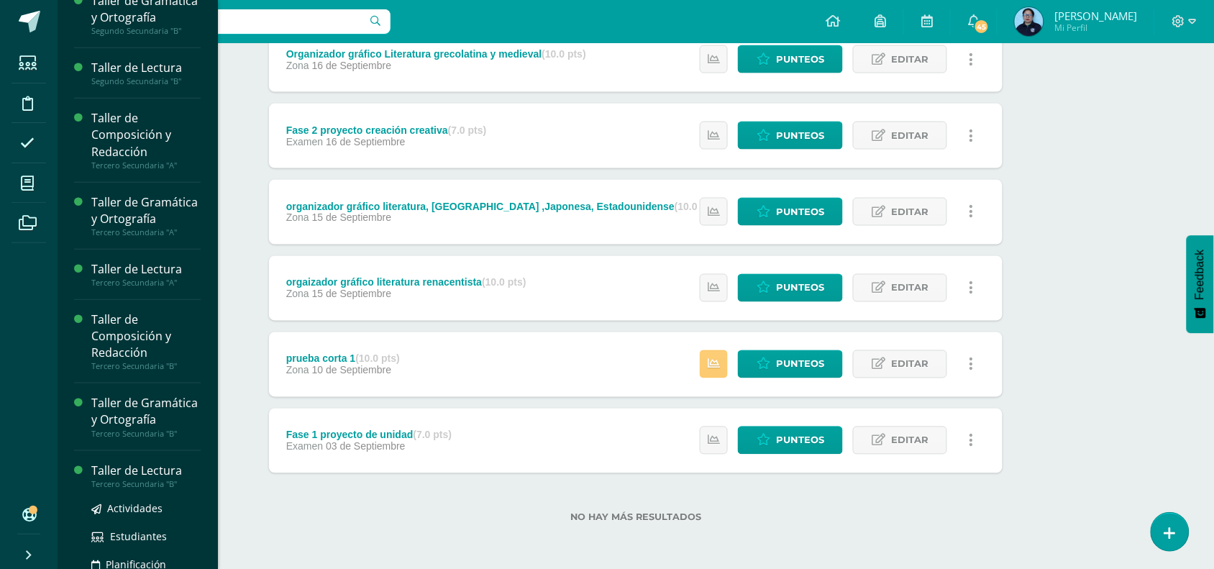
click at [131, 479] on div "Taller de Lectura" at bounding box center [145, 471] width 109 height 17
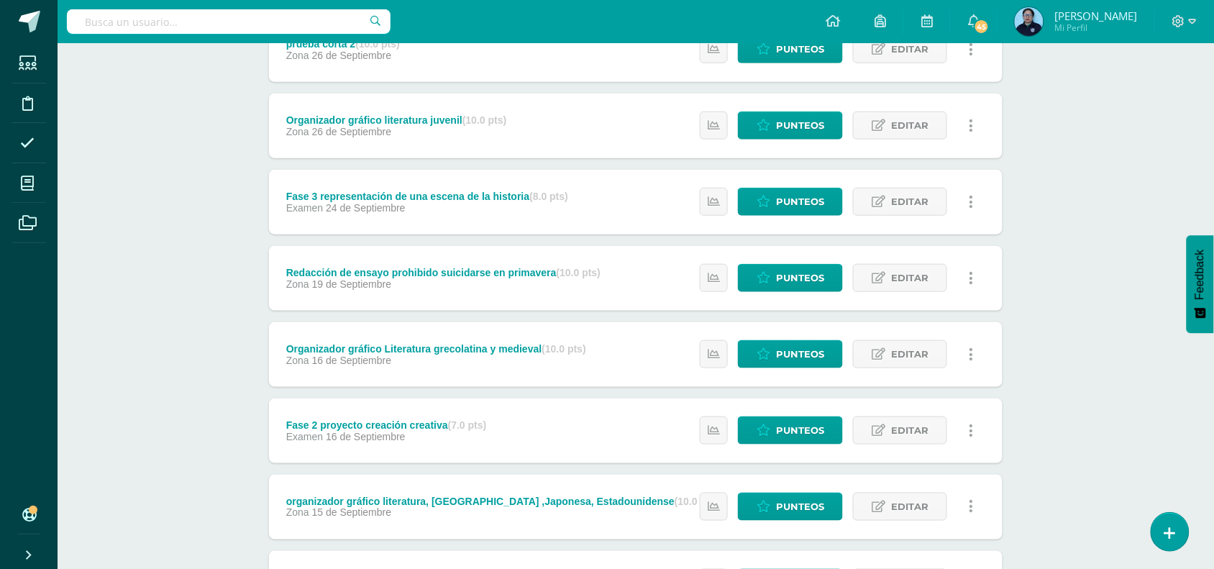
scroll to position [511, 0]
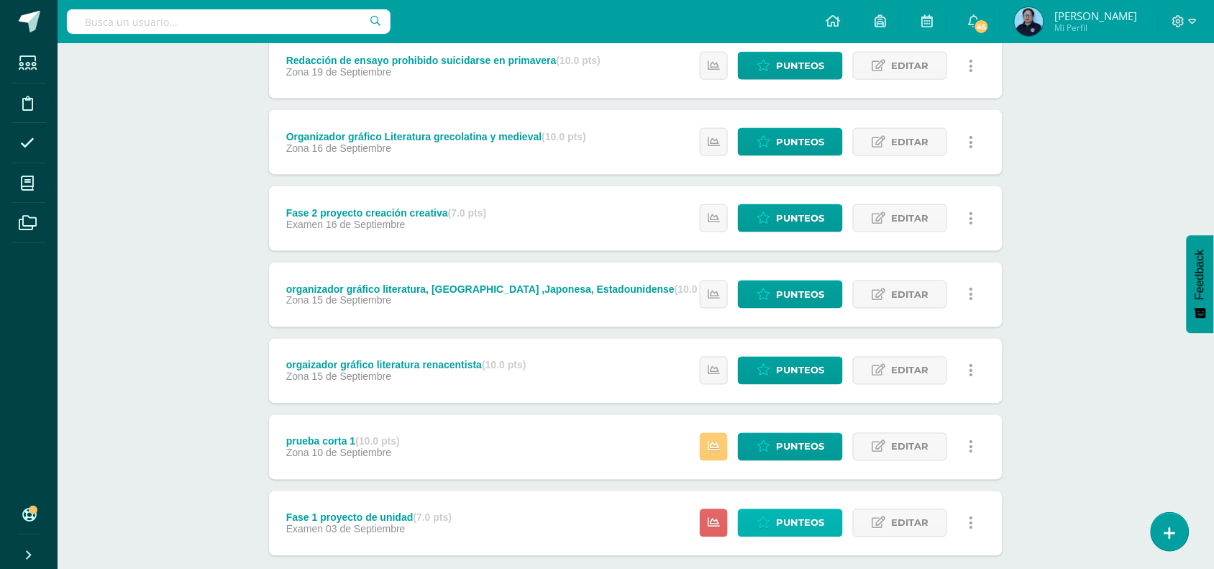
click at [770, 519] on icon at bounding box center [764, 523] width 14 height 12
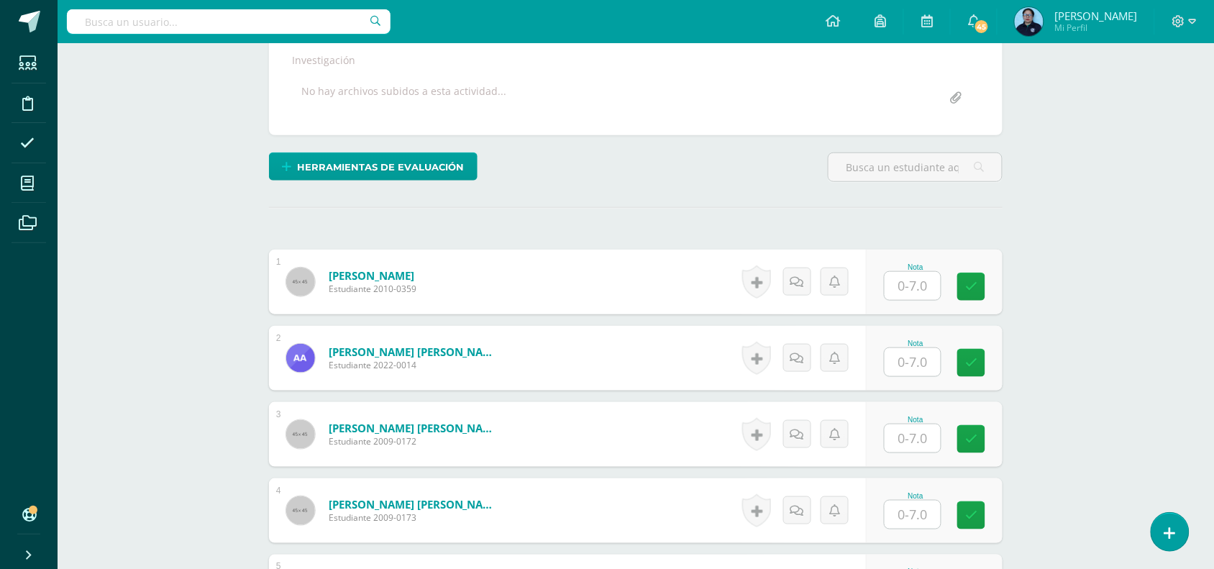
scroll to position [273, 0]
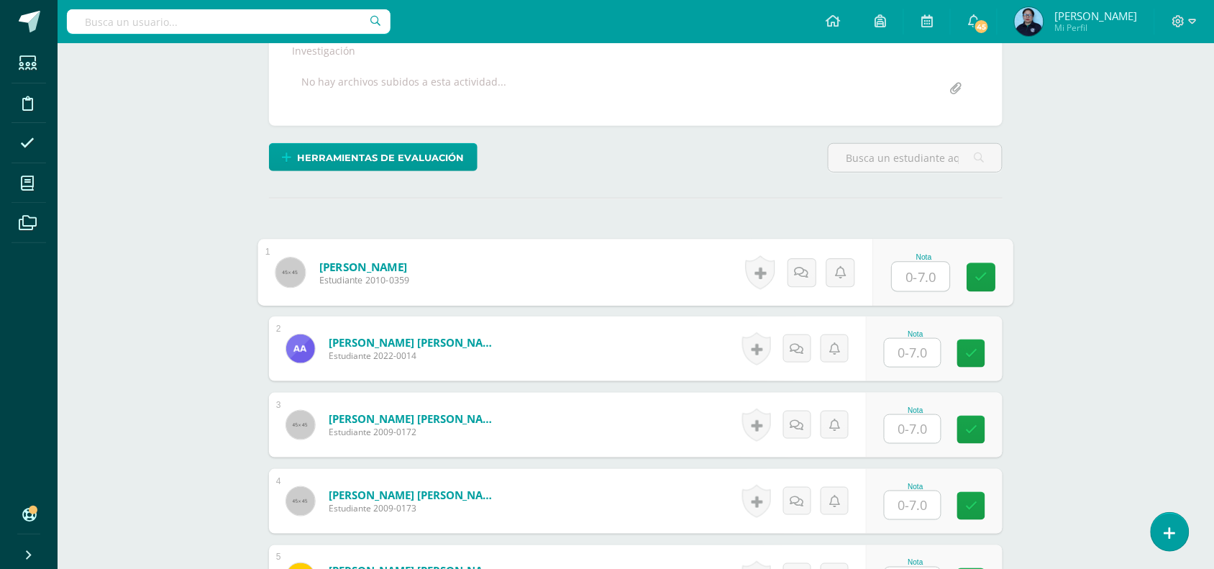
click at [911, 273] on input "text" at bounding box center [922, 277] width 58 height 29
type input "7"
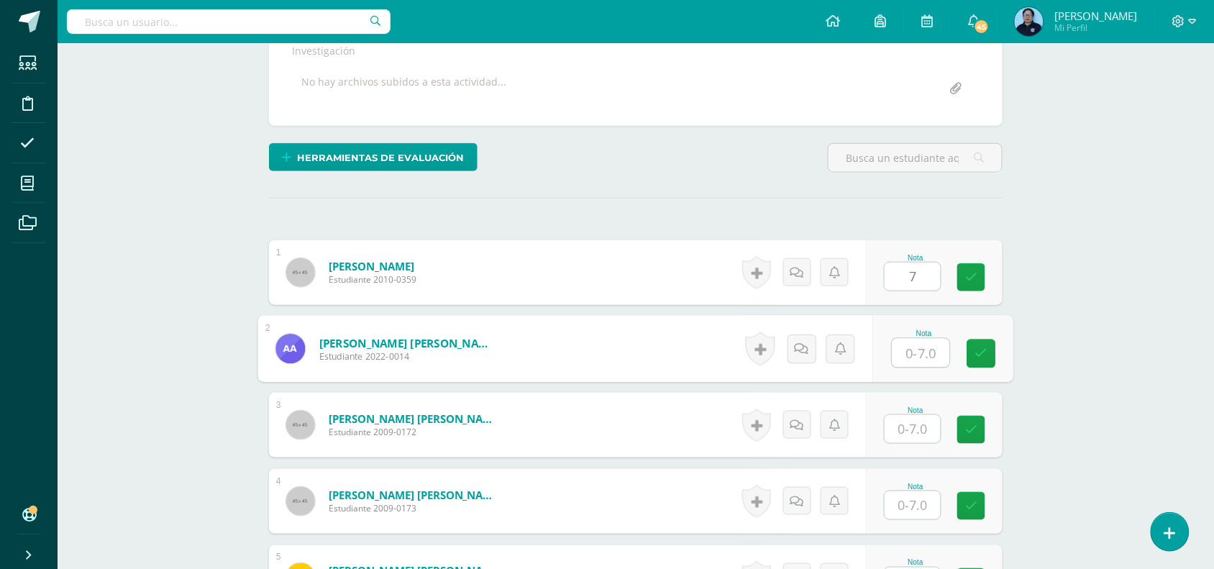
click at [917, 347] on input "text" at bounding box center [922, 353] width 58 height 29
type input "7"
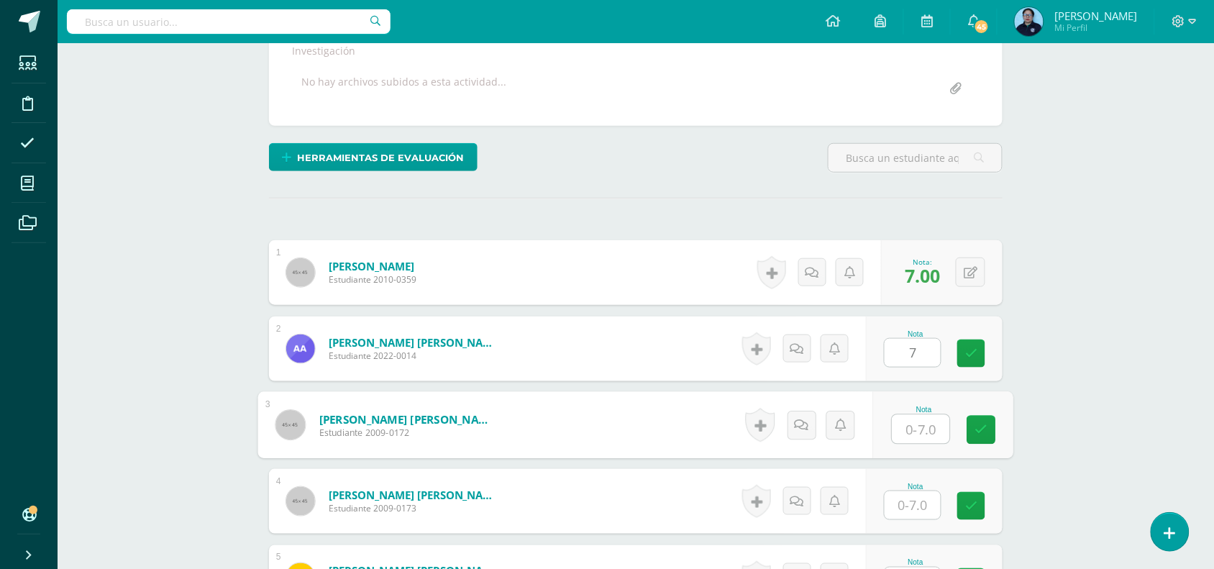
click at [916, 432] on input "text" at bounding box center [922, 429] width 58 height 29
type input "7"
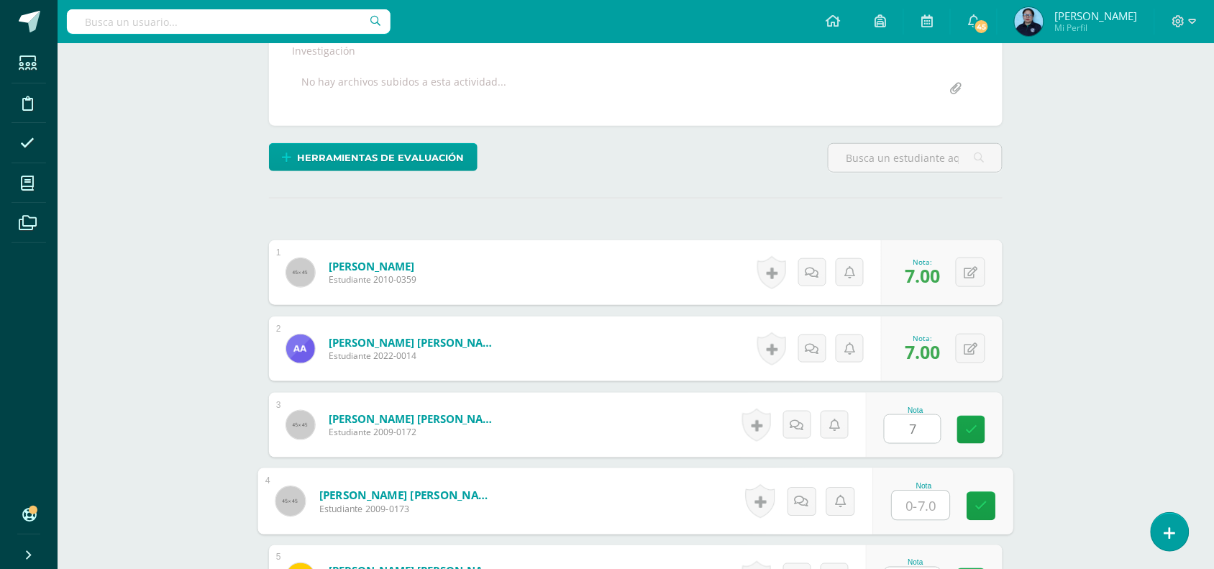
click at [928, 505] on input "text" at bounding box center [922, 505] width 58 height 29
type input "7"
click at [978, 501] on icon at bounding box center [981, 506] width 13 height 12
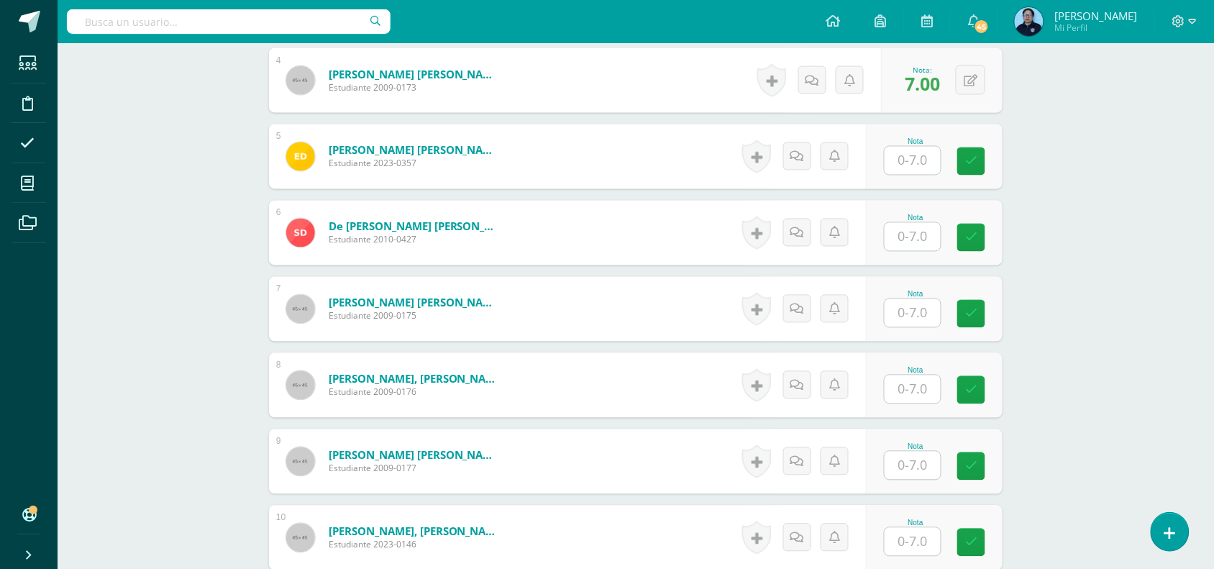
scroll to position [721, 0]
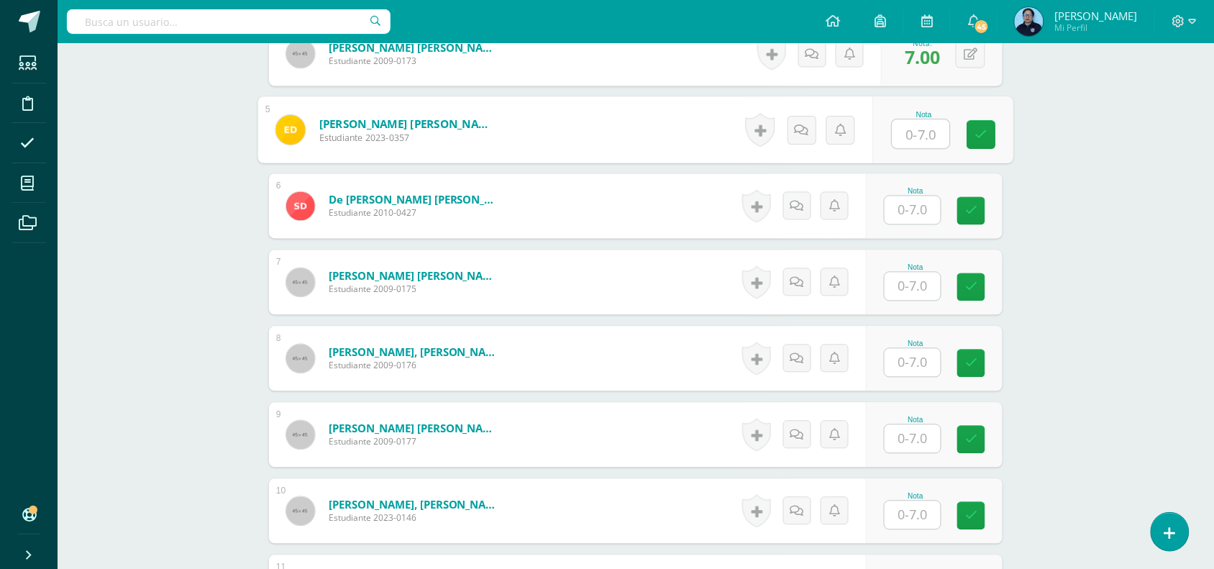
click at [905, 135] on input "text" at bounding box center [922, 134] width 58 height 29
type input "7"
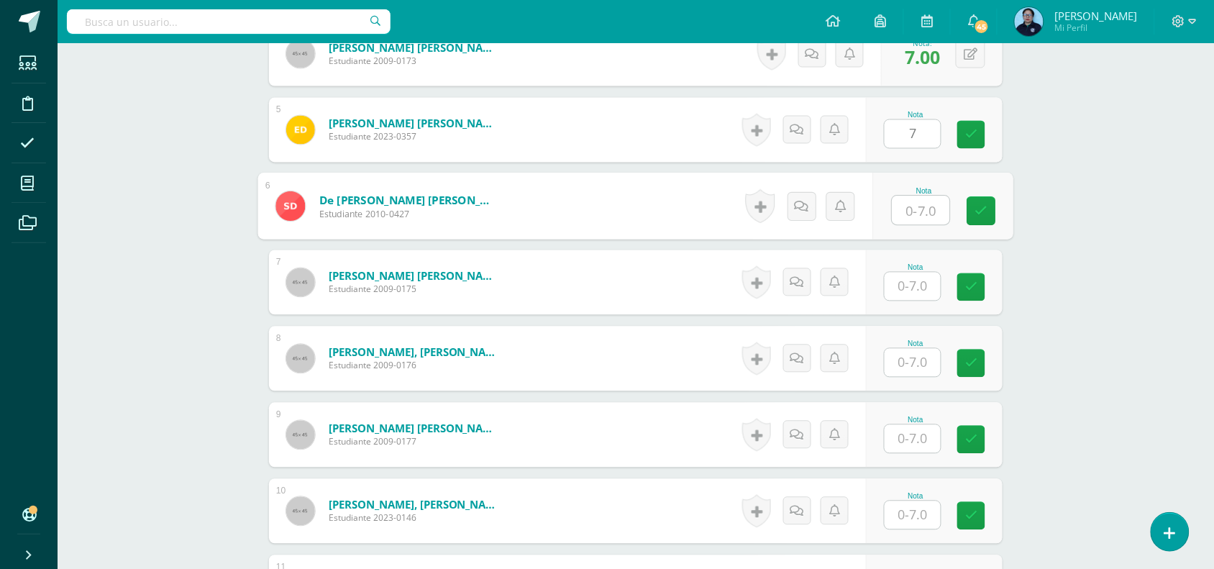
click at [915, 209] on input "text" at bounding box center [922, 210] width 58 height 29
type input "7"
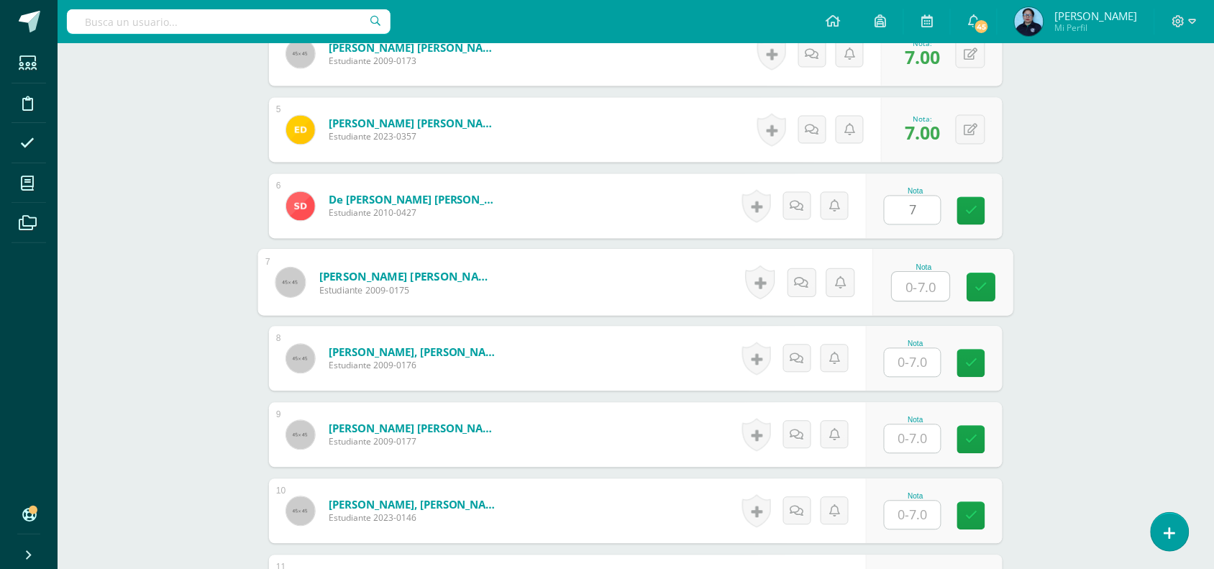
click at [914, 288] on input "text" at bounding box center [922, 287] width 58 height 29
type input "7"
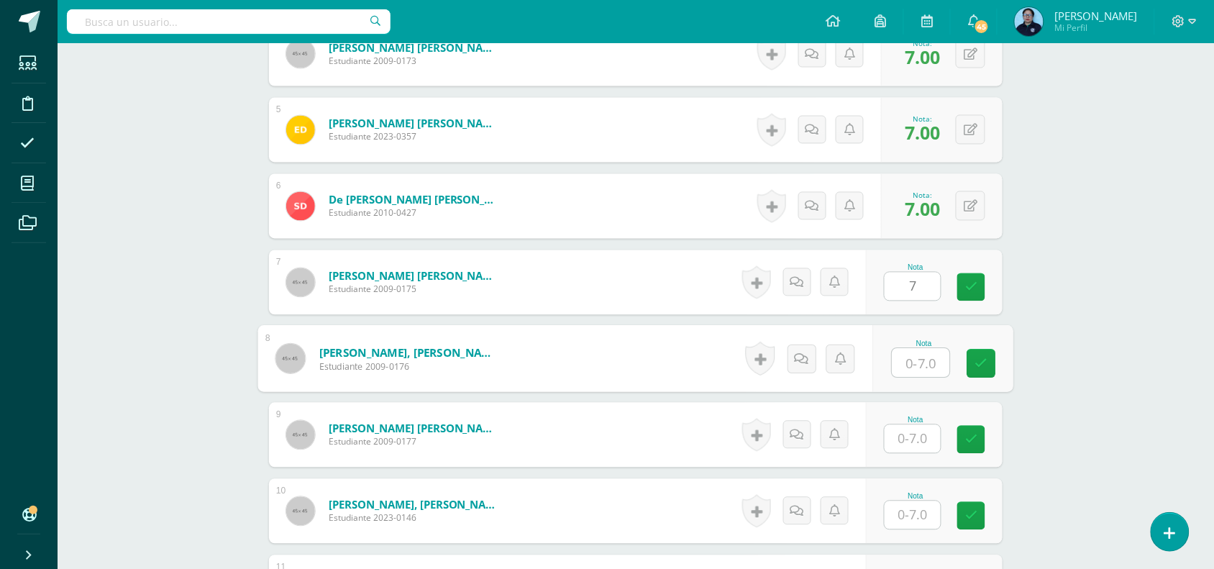
click at [925, 362] on input "text" at bounding box center [922, 363] width 58 height 29
type input "6"
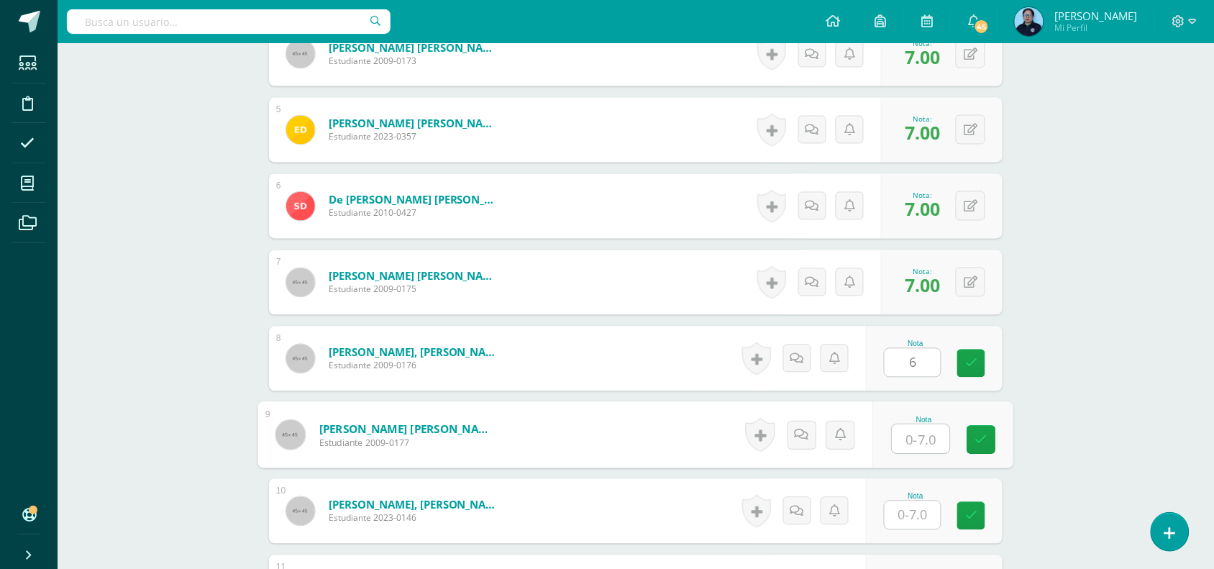
click at [924, 441] on input "text" at bounding box center [922, 439] width 58 height 29
type input "7"
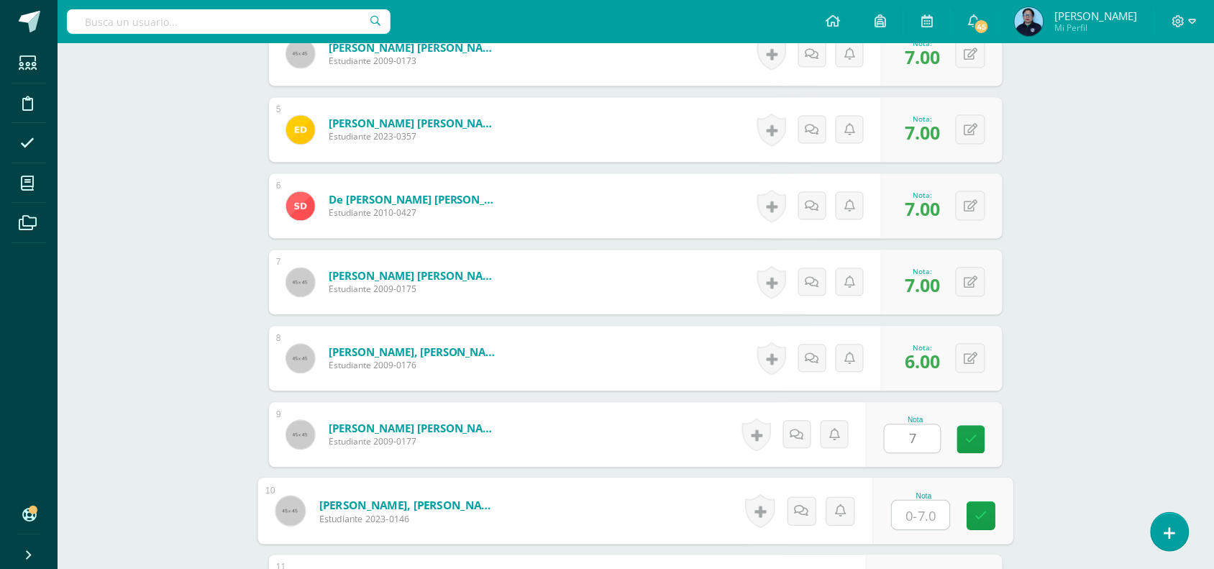
click at [926, 514] on input "text" at bounding box center [922, 515] width 58 height 29
type input "7"
click at [975, 516] on link at bounding box center [981, 516] width 29 height 29
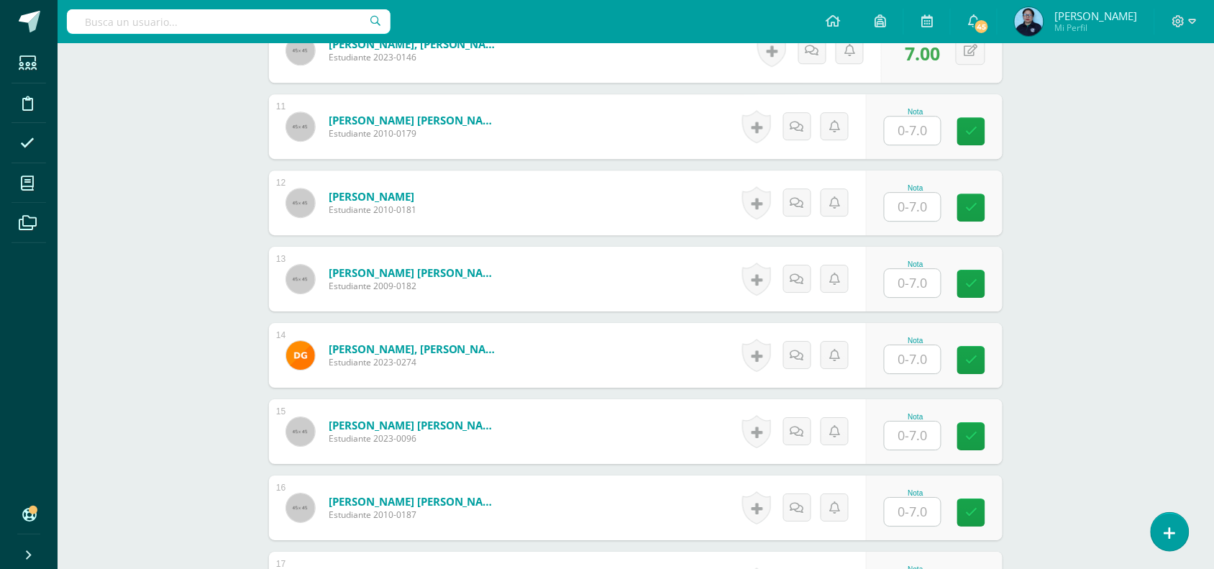
scroll to position [1187, 0]
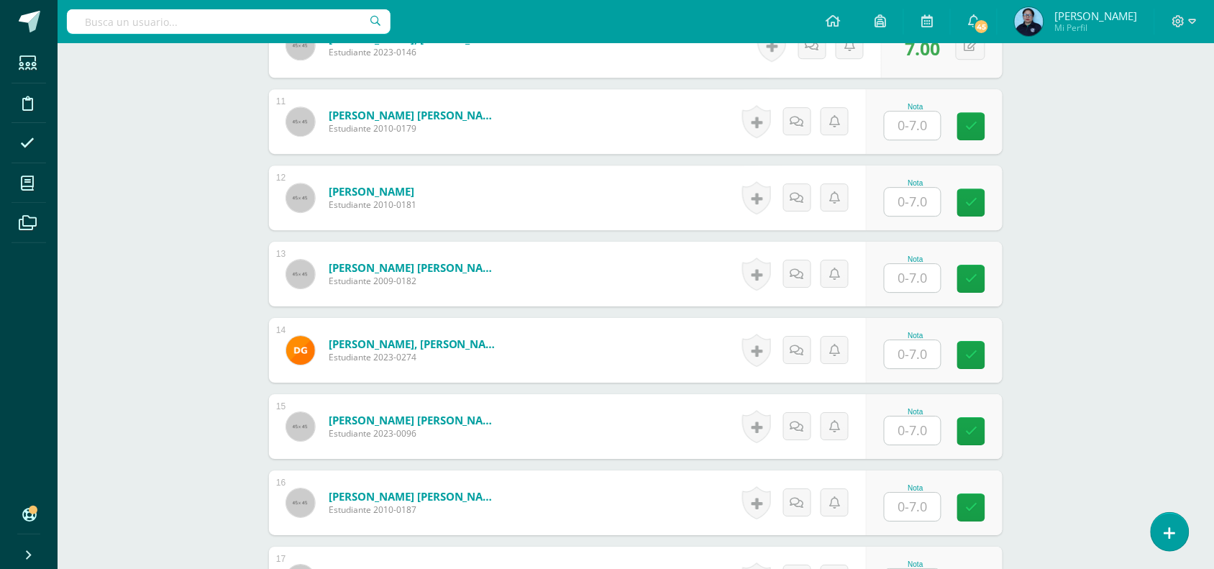
click at [919, 142] on div "Nota" at bounding box center [934, 121] width 137 height 65
click at [915, 122] on input "text" at bounding box center [922, 125] width 58 height 29
type input "7"
click at [911, 202] on input "text" at bounding box center [922, 202] width 58 height 29
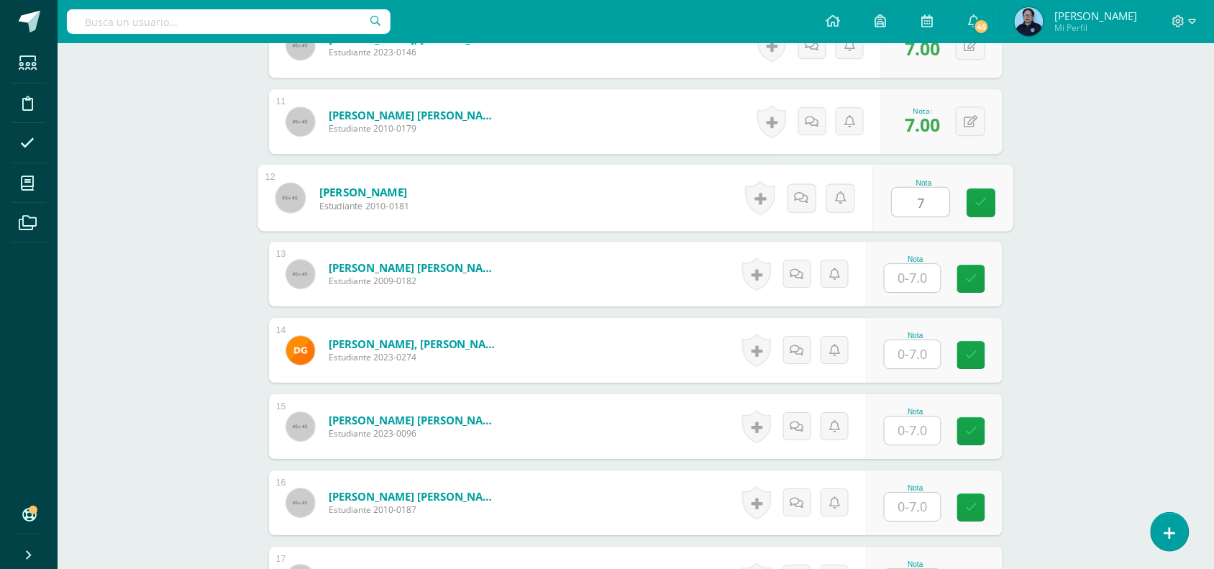
type input "7"
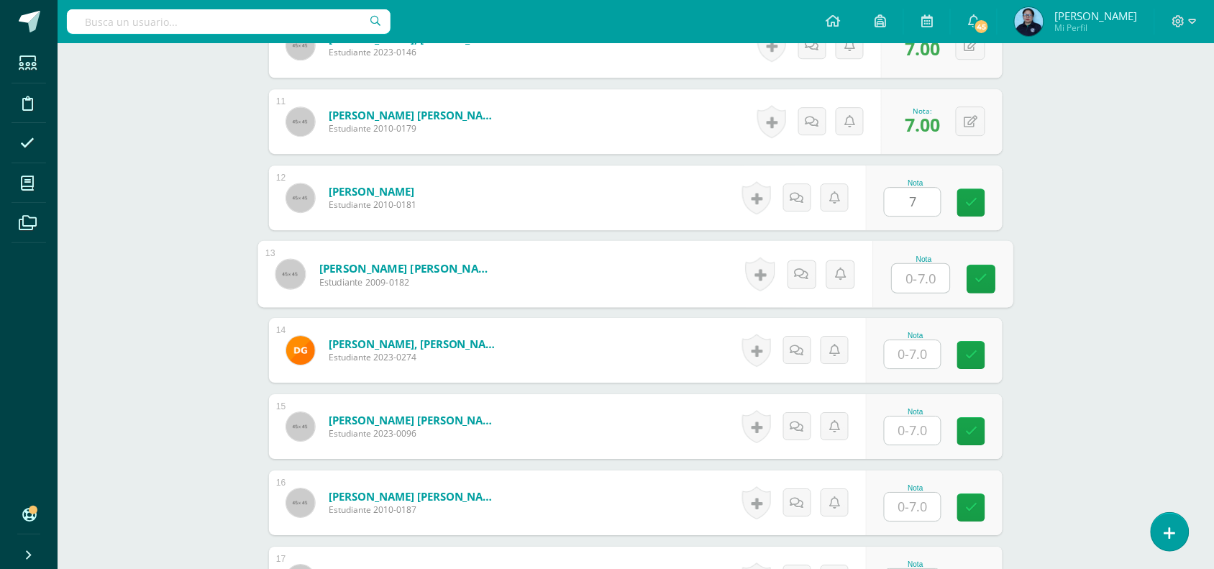
click at [918, 288] on input "text" at bounding box center [922, 278] width 58 height 29
type input "7"
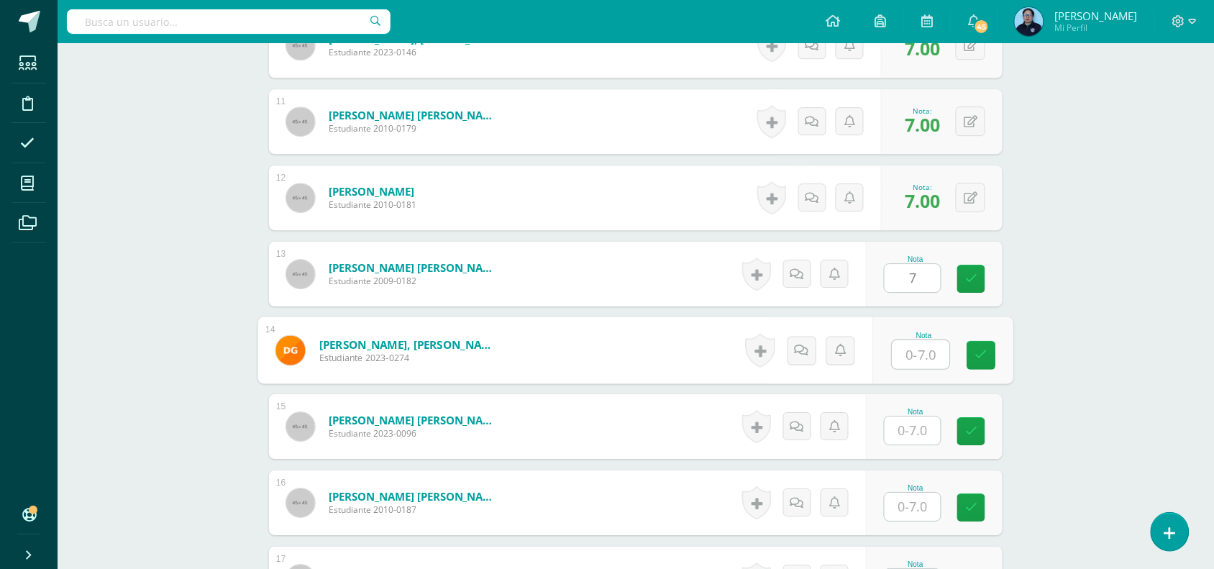
click at [911, 351] on input "text" at bounding box center [922, 354] width 58 height 29
type input "7"
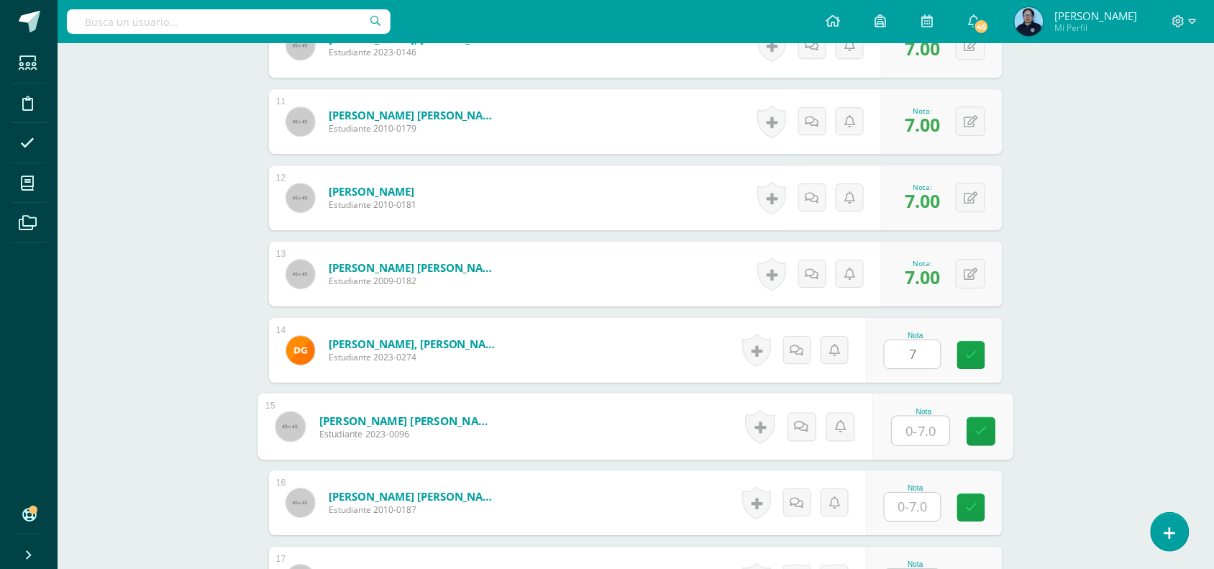
click at [915, 437] on input "text" at bounding box center [922, 430] width 58 height 29
type input "7"
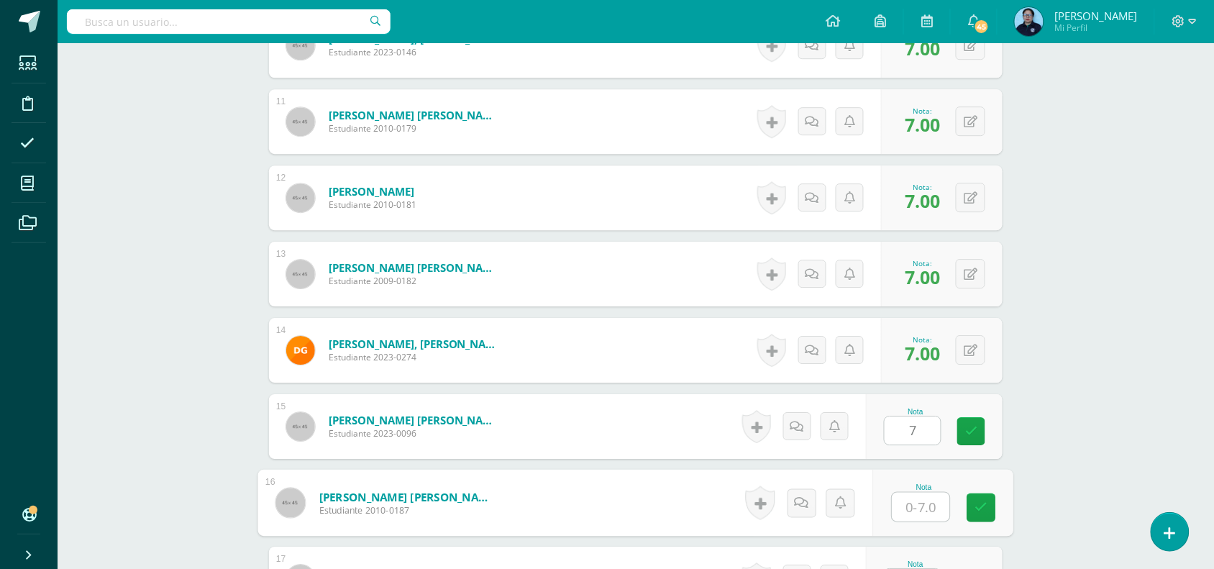
click at [919, 507] on input "text" at bounding box center [922, 507] width 58 height 29
type input "7"
click at [980, 508] on icon at bounding box center [981, 507] width 13 height 12
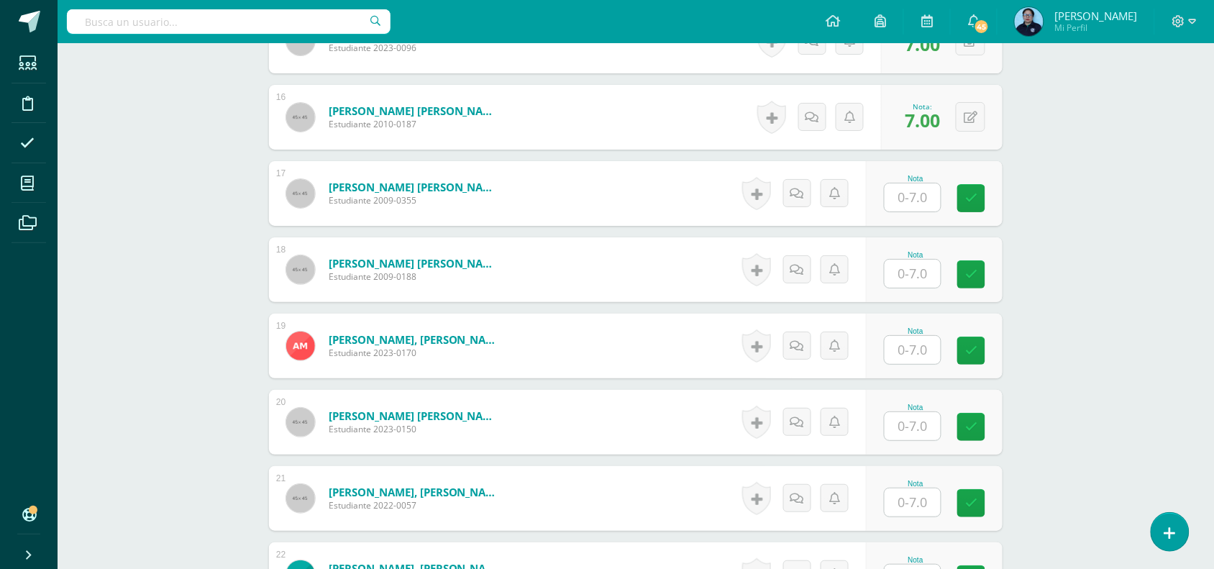
scroll to position [1604, 0]
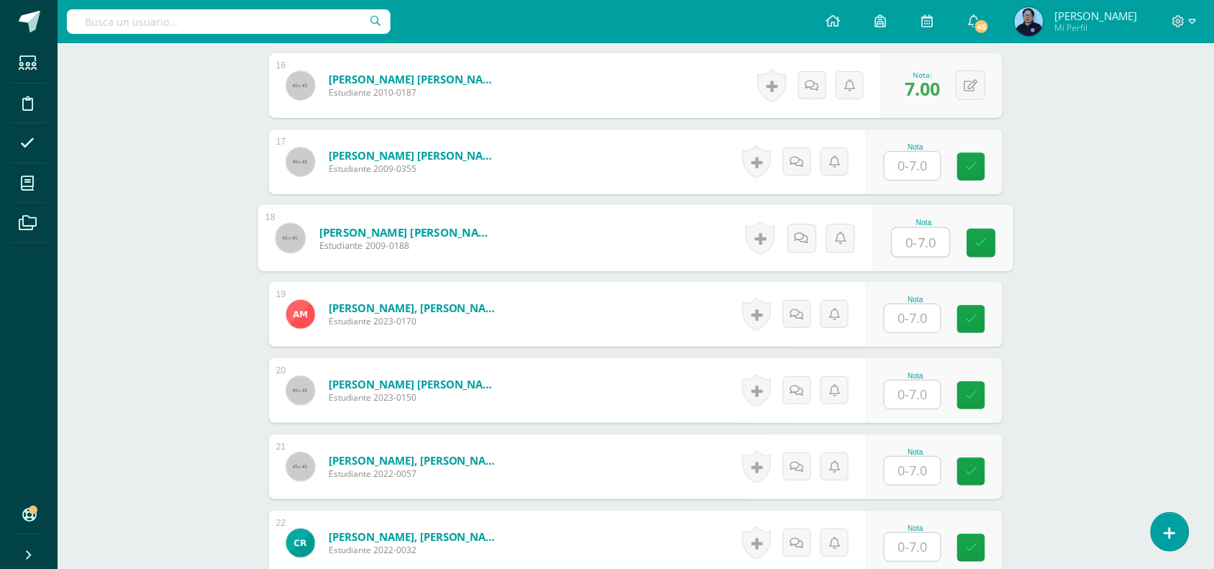
click at [919, 240] on input "text" at bounding box center [922, 242] width 58 height 29
type input "7"
click at [911, 322] on input "text" at bounding box center [913, 318] width 56 height 28
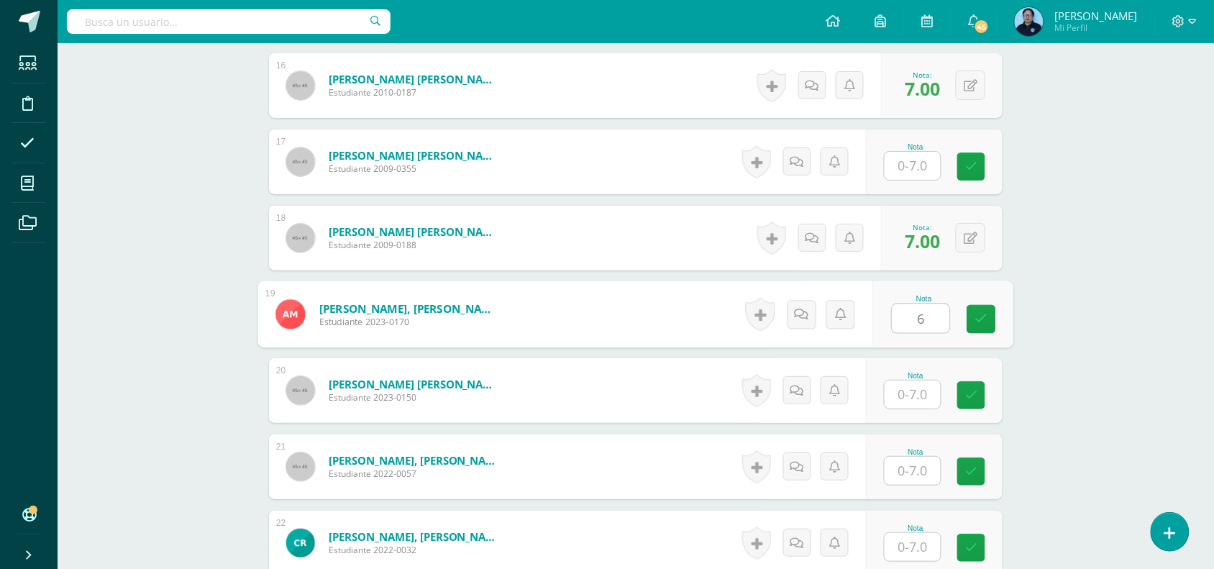
type input "6"
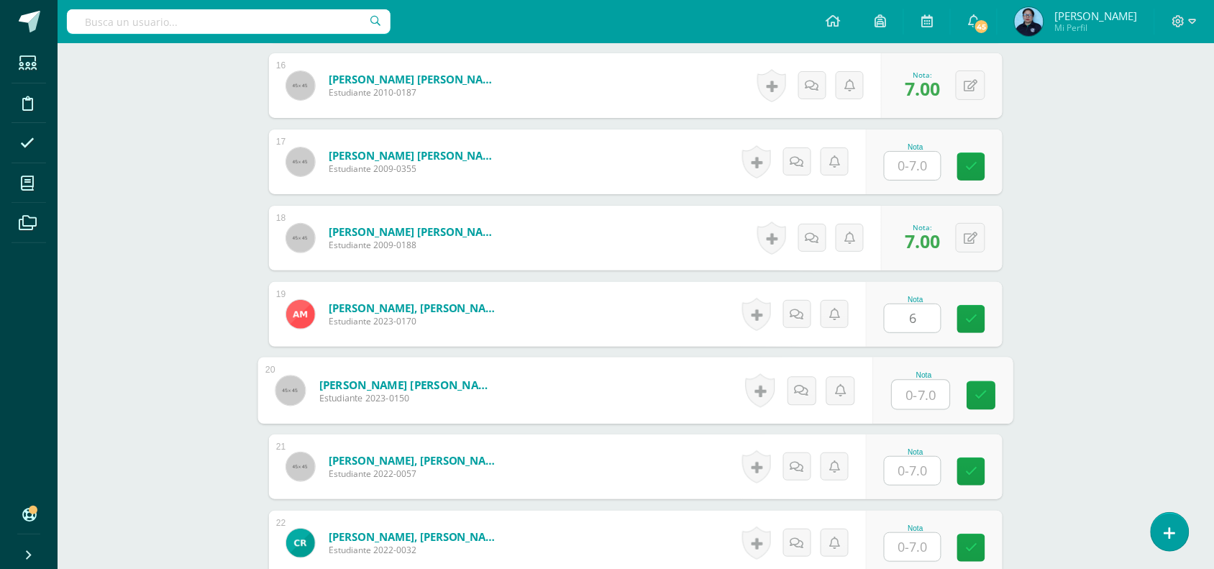
click at [929, 394] on input "text" at bounding box center [922, 395] width 58 height 29
type input "7"
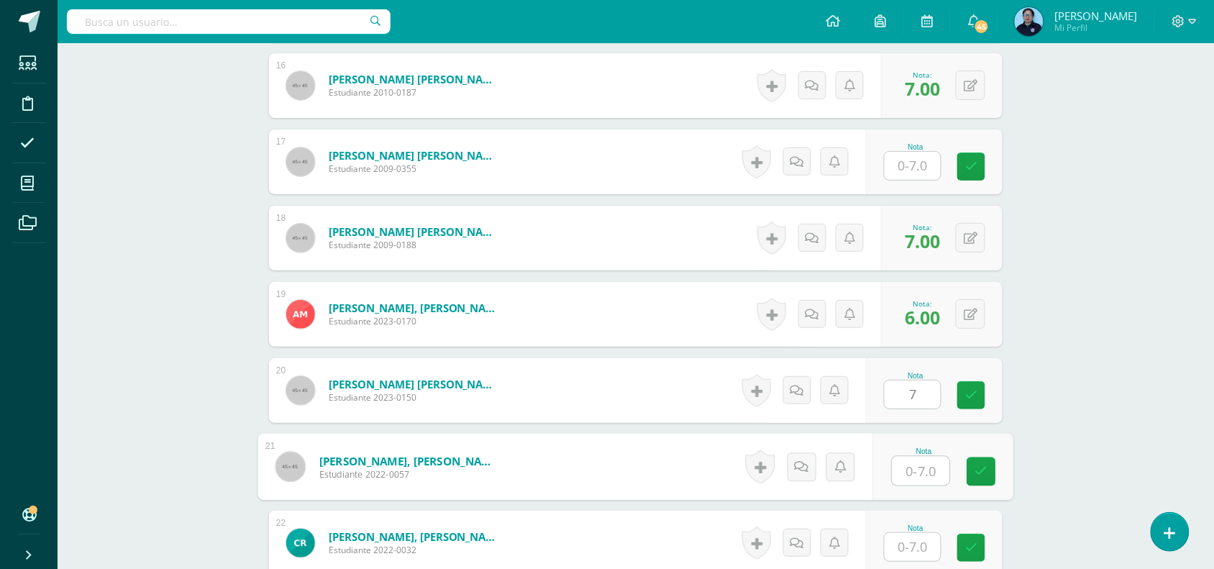
click at [919, 470] on input "text" at bounding box center [922, 471] width 58 height 29
type input "7"
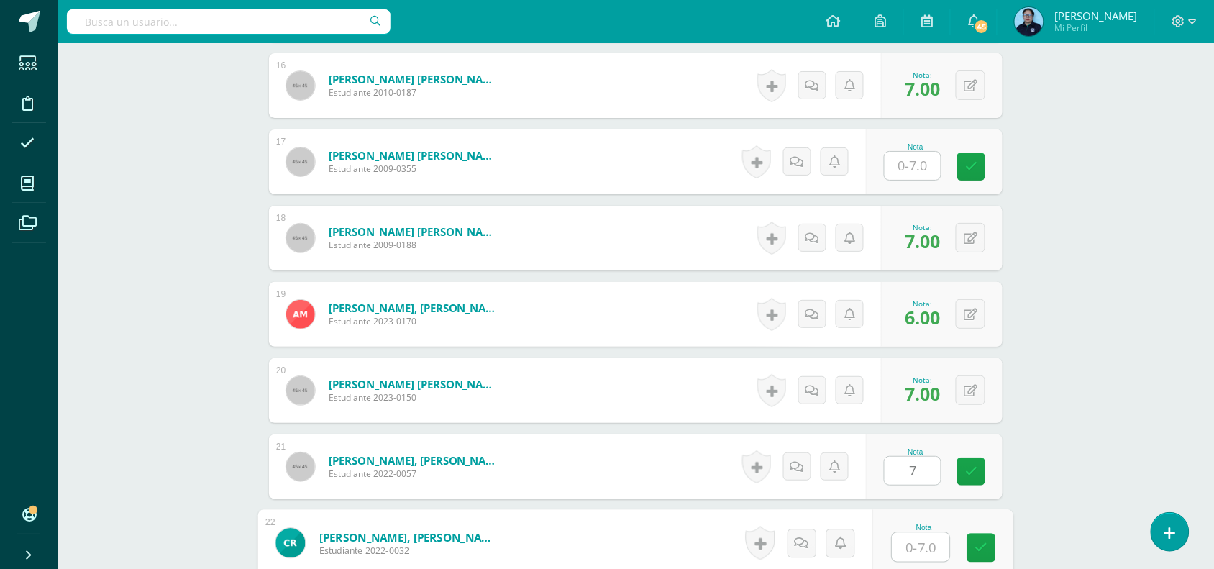
click at [923, 548] on input "text" at bounding box center [922, 547] width 58 height 29
type input "6"
click at [980, 548] on icon at bounding box center [981, 548] width 13 height 12
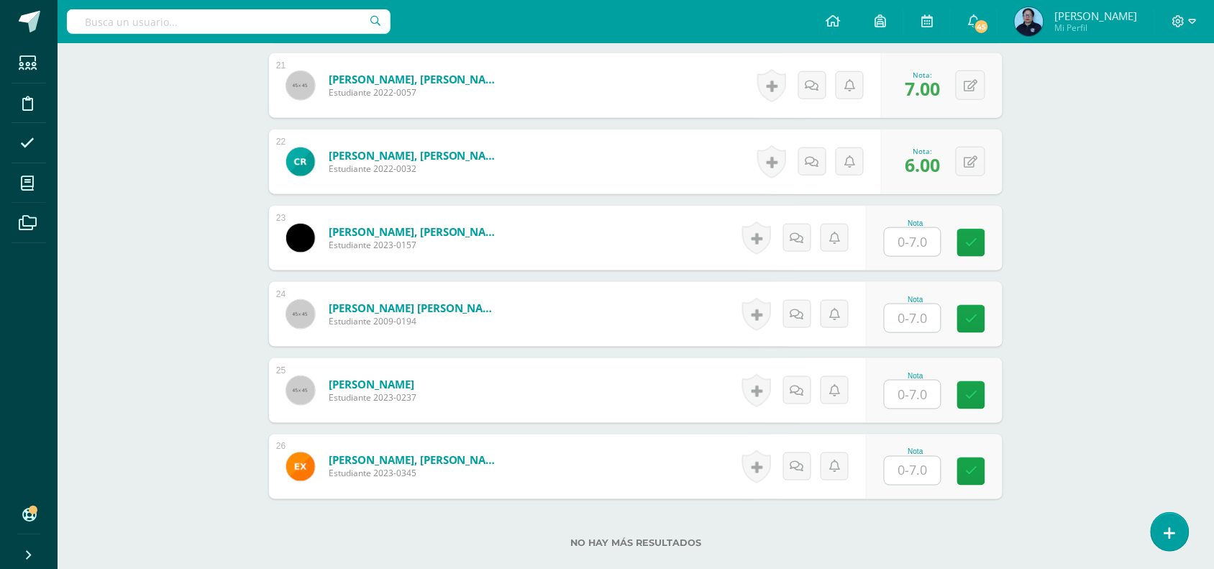
scroll to position [2080, 0]
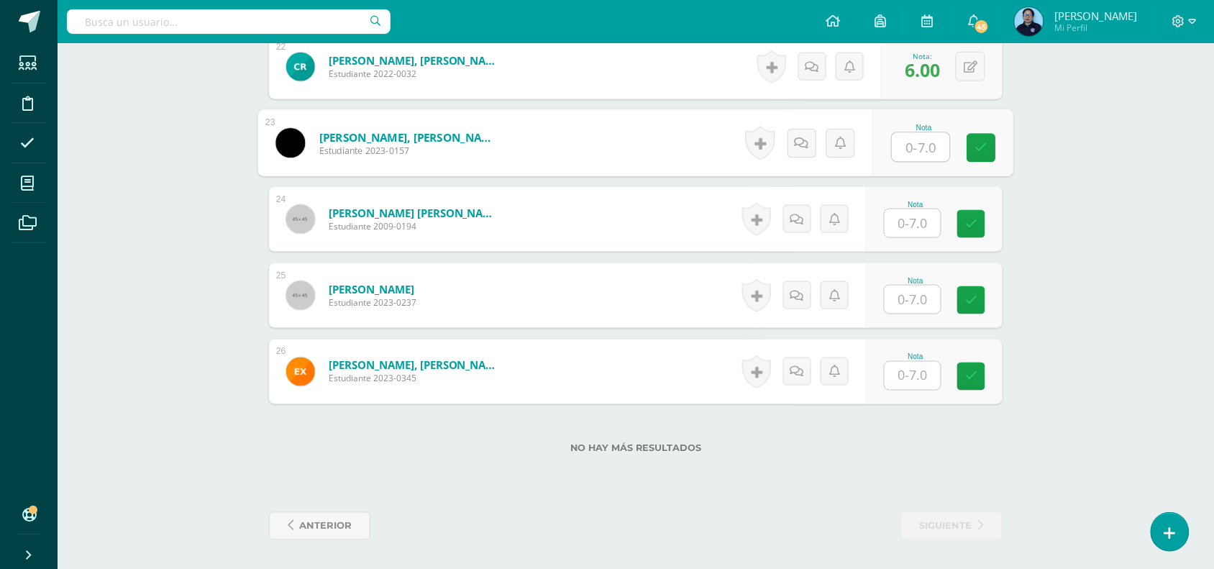
click at [911, 150] on input "text" at bounding box center [922, 147] width 58 height 29
type input "7"
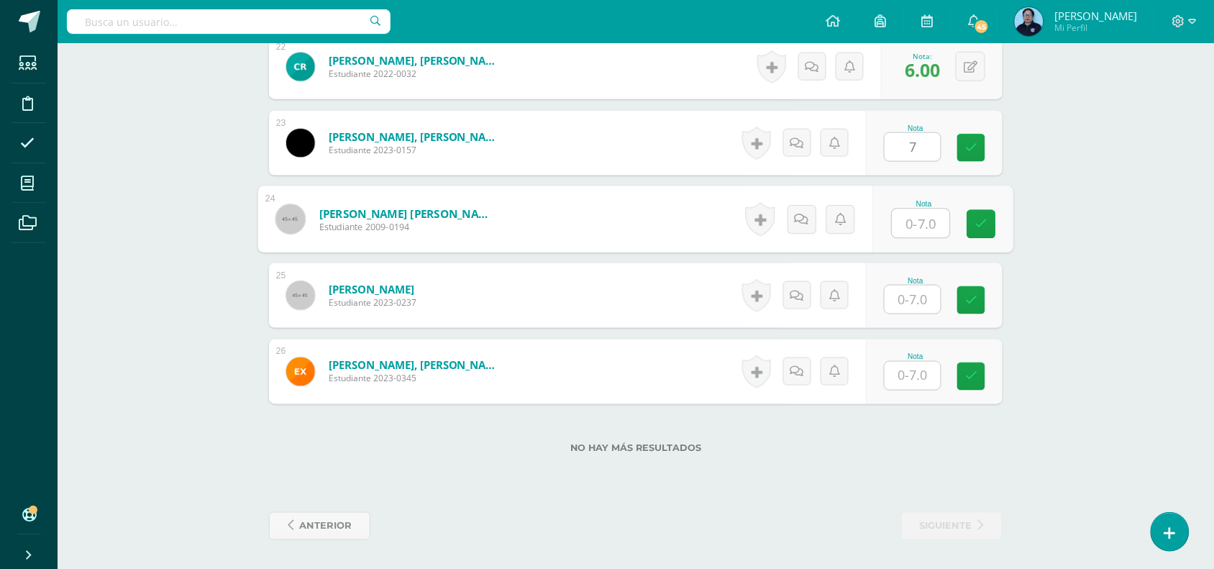
click at [911, 217] on input "text" at bounding box center [922, 223] width 58 height 29
type input "7"
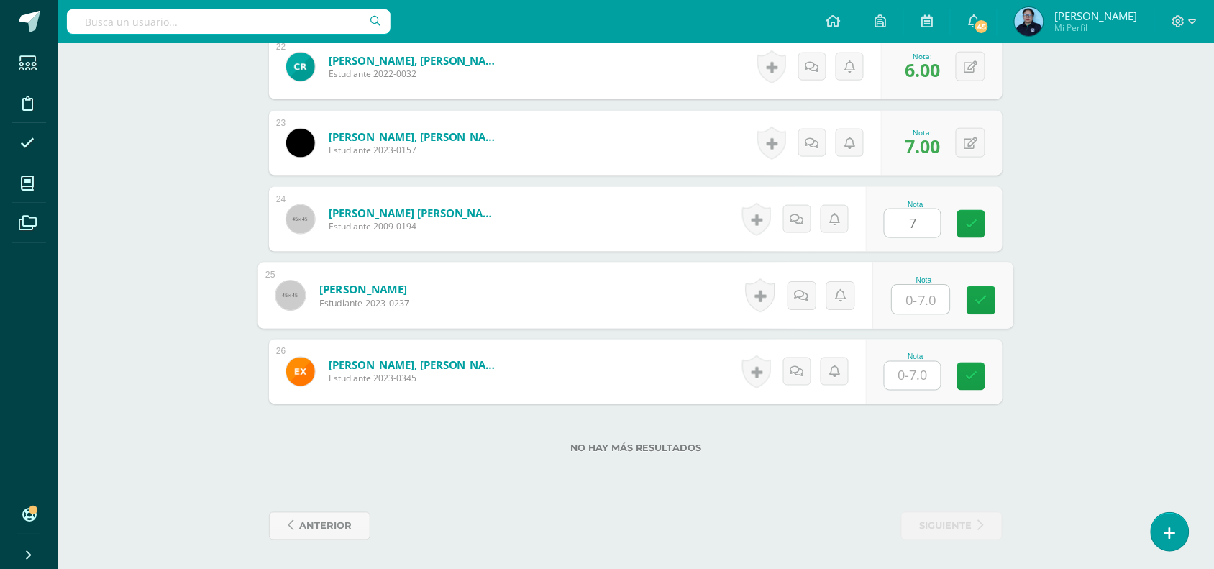
click at [911, 302] on input "text" at bounding box center [922, 300] width 58 height 29
type input "7"
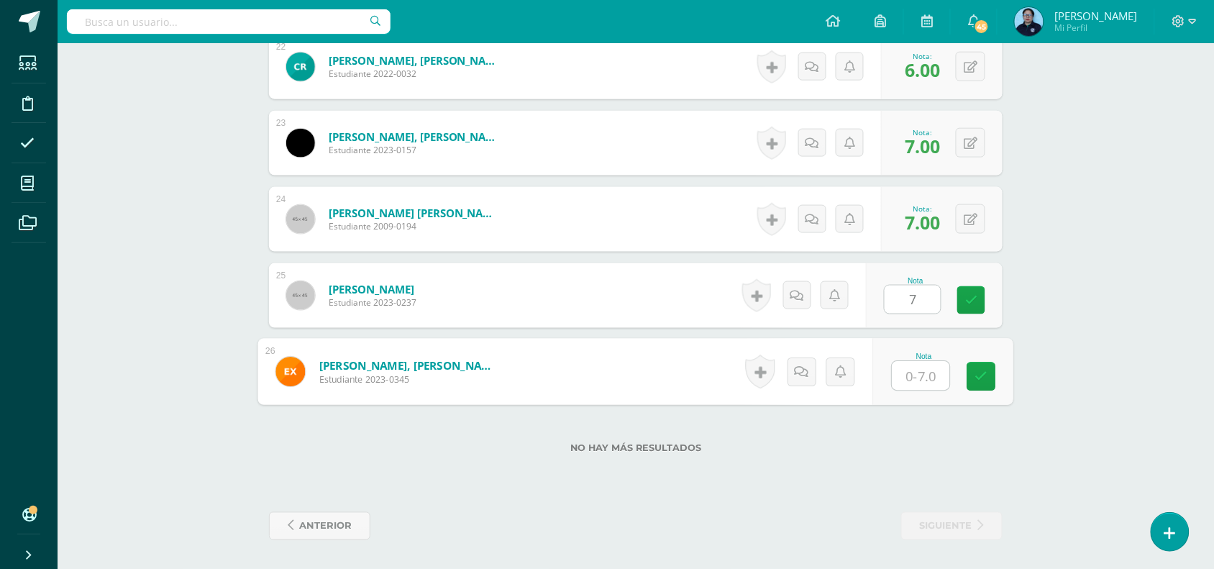
click at [914, 381] on input "text" at bounding box center [922, 376] width 58 height 29
type input "7"
click at [986, 373] on icon at bounding box center [981, 376] width 13 height 12
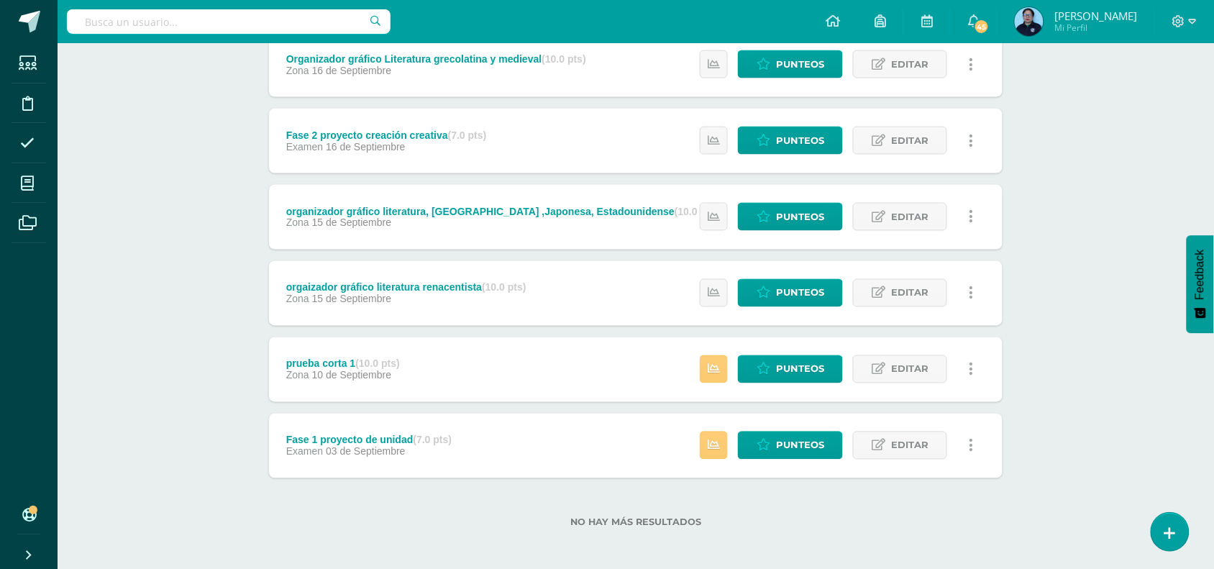
scroll to position [593, 0]
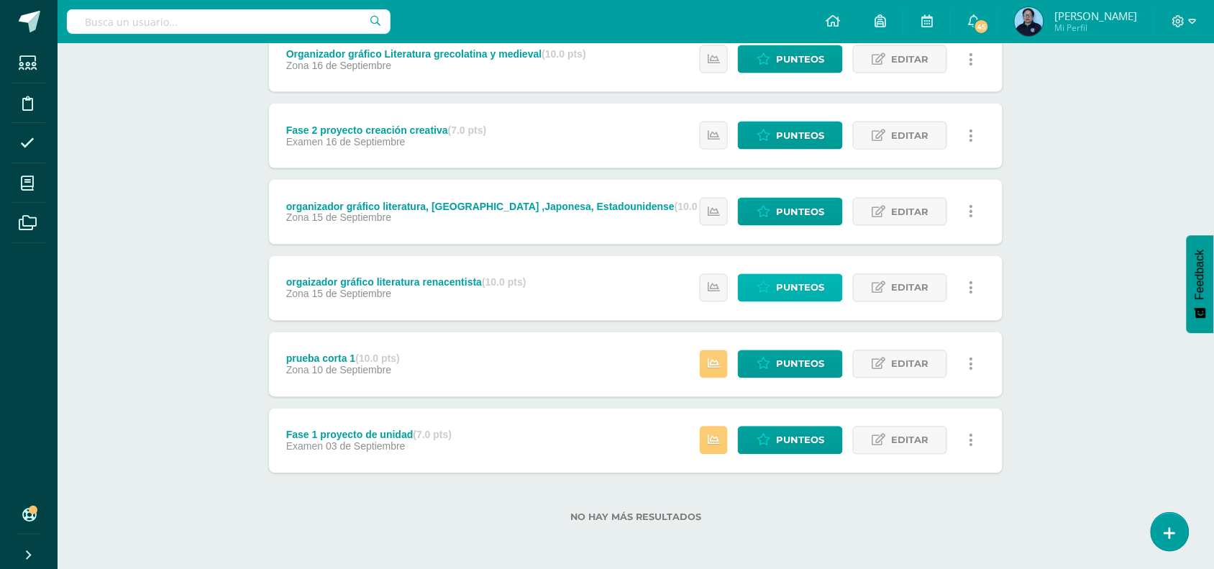
click at [780, 281] on span "Punteos" at bounding box center [800, 288] width 48 height 27
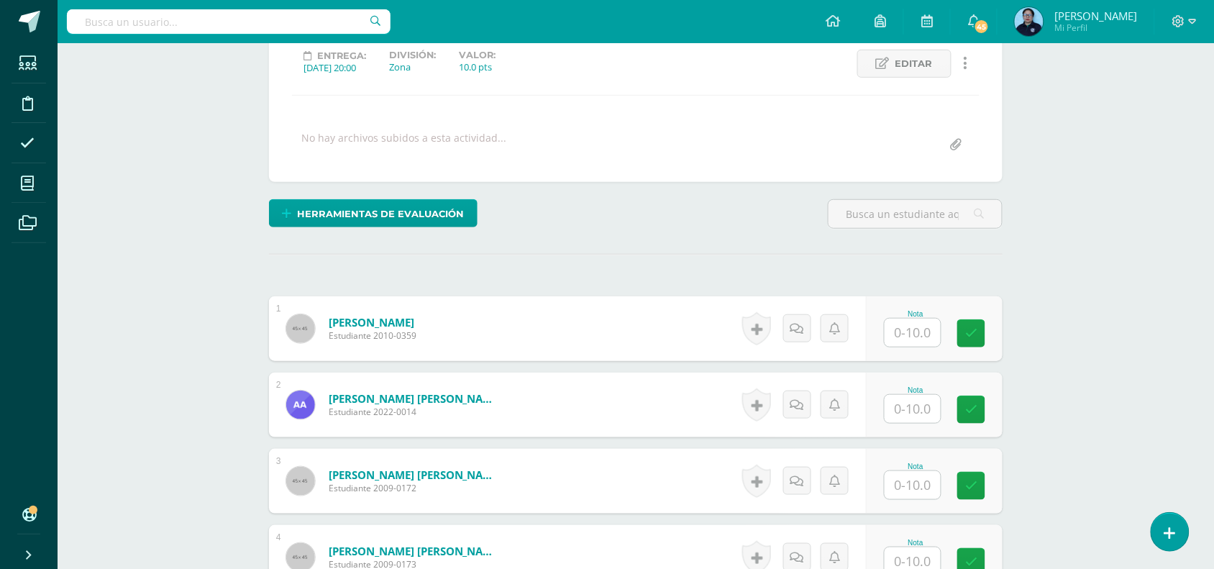
scroll to position [234, 0]
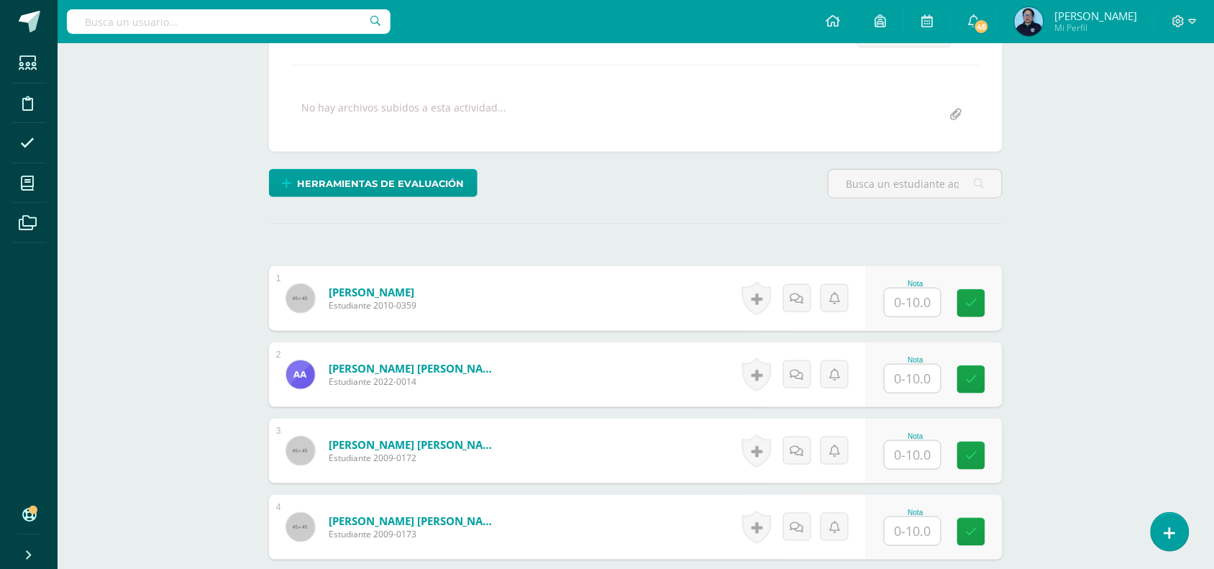
click at [919, 300] on input "text" at bounding box center [913, 302] width 56 height 28
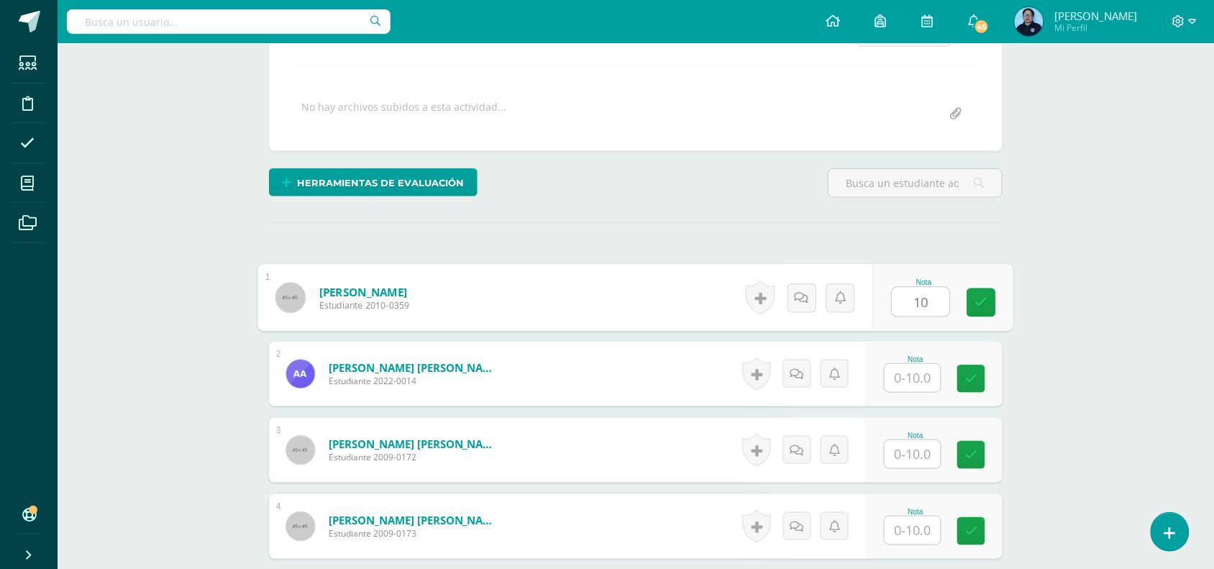
type input "10"
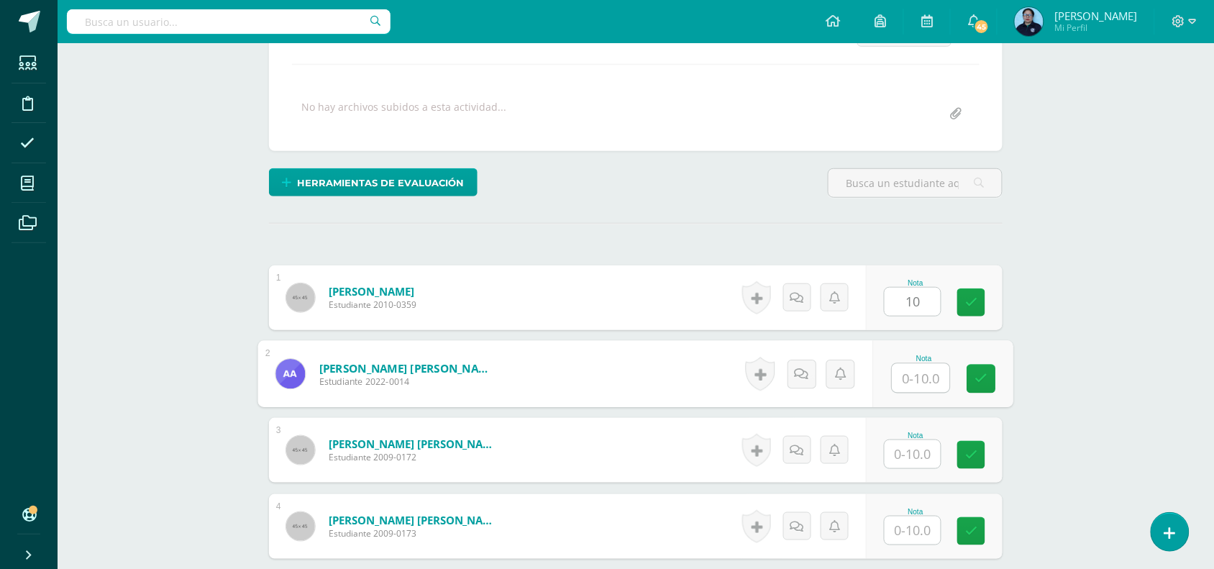
click at [903, 370] on input "text" at bounding box center [922, 378] width 58 height 29
type input "10"
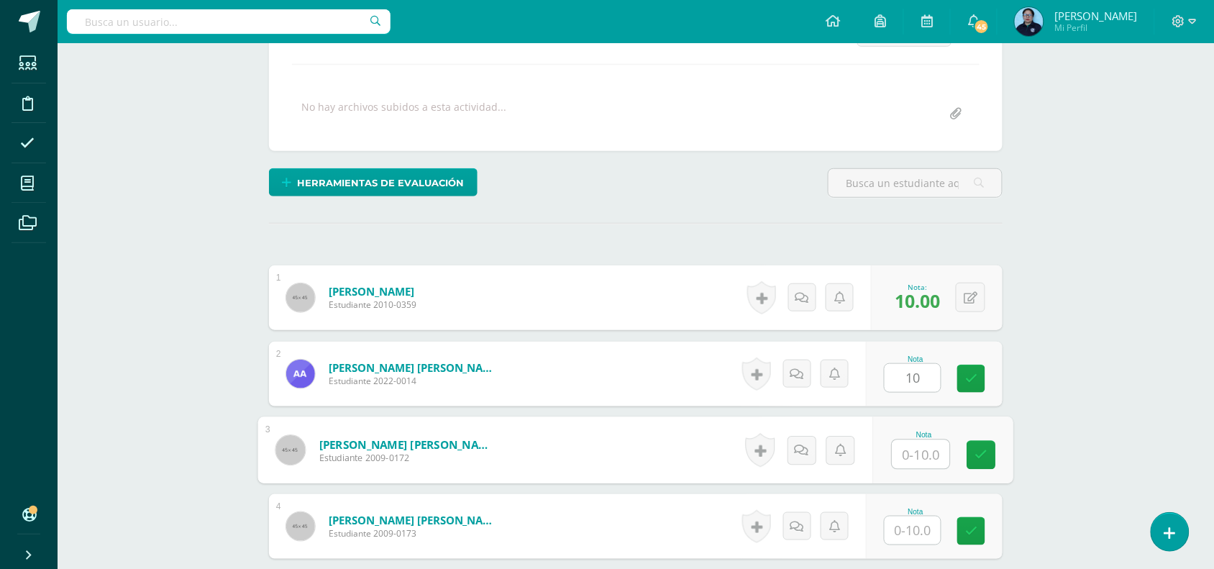
click at [915, 455] on input "text" at bounding box center [922, 454] width 58 height 29
type input "10"
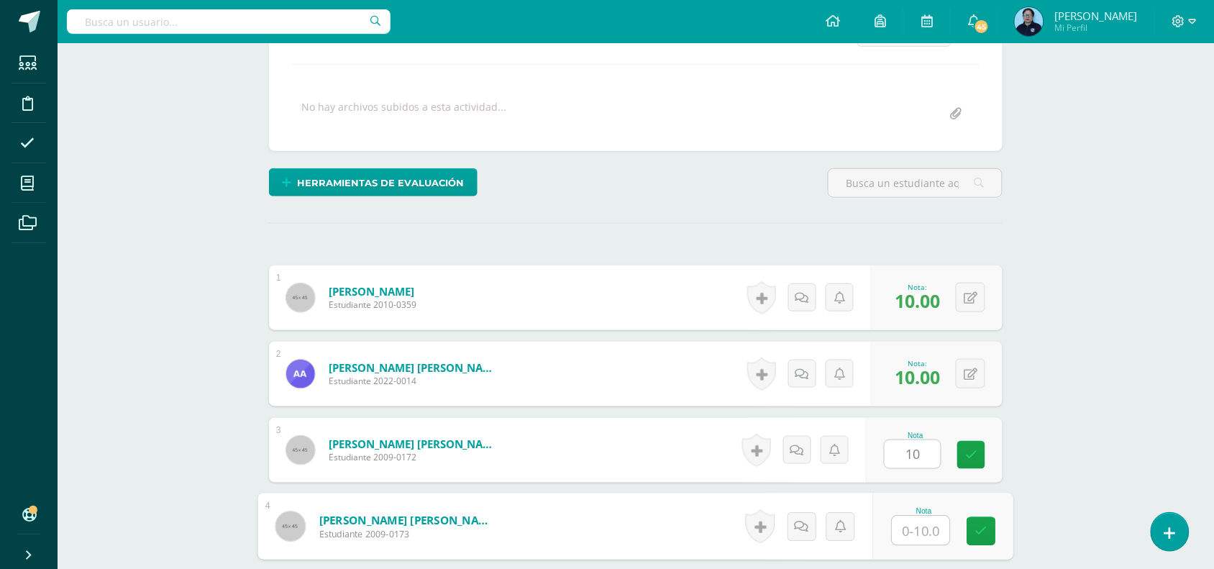
click at [919, 530] on input "text" at bounding box center [922, 530] width 58 height 29
type input "10"
click at [979, 527] on icon at bounding box center [981, 531] width 13 height 12
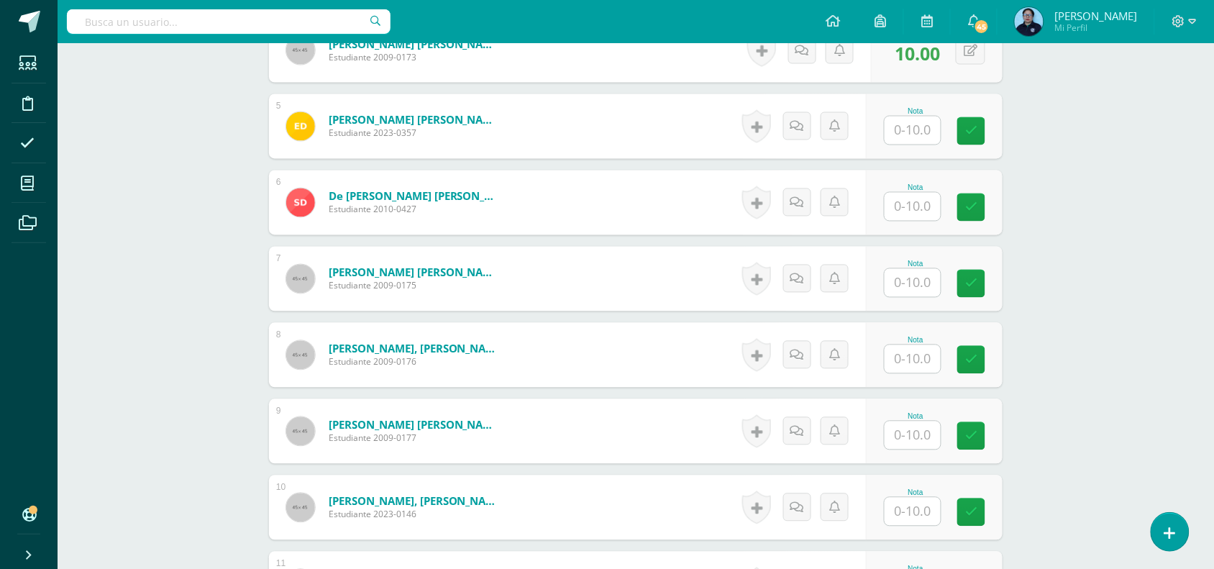
scroll to position [724, 0]
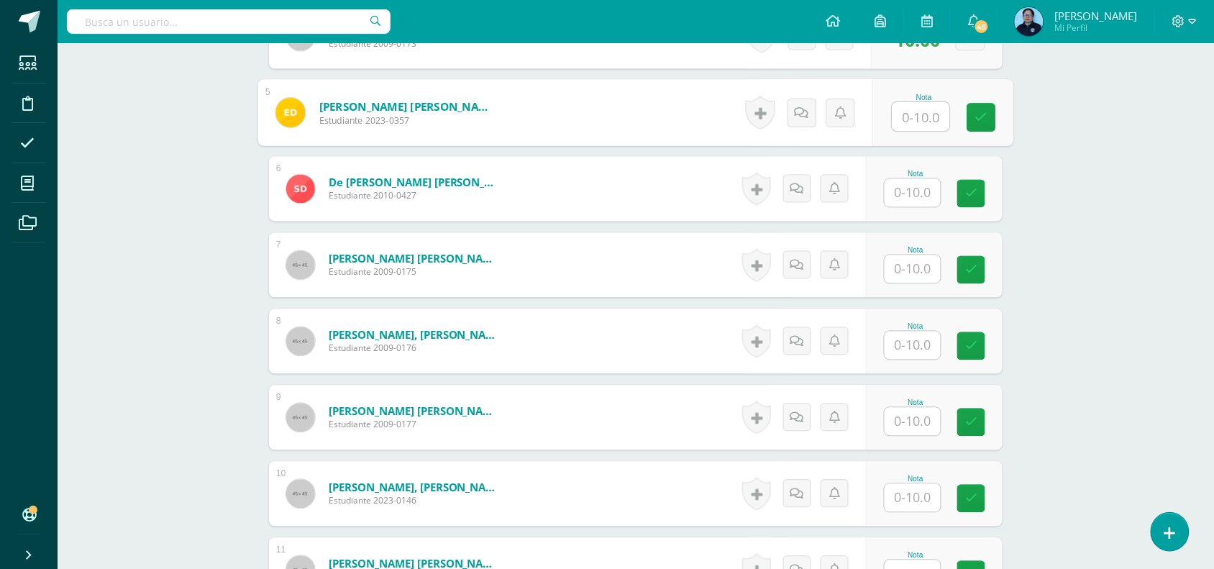
click at [917, 117] on input "text" at bounding box center [922, 117] width 58 height 29
type input "9"
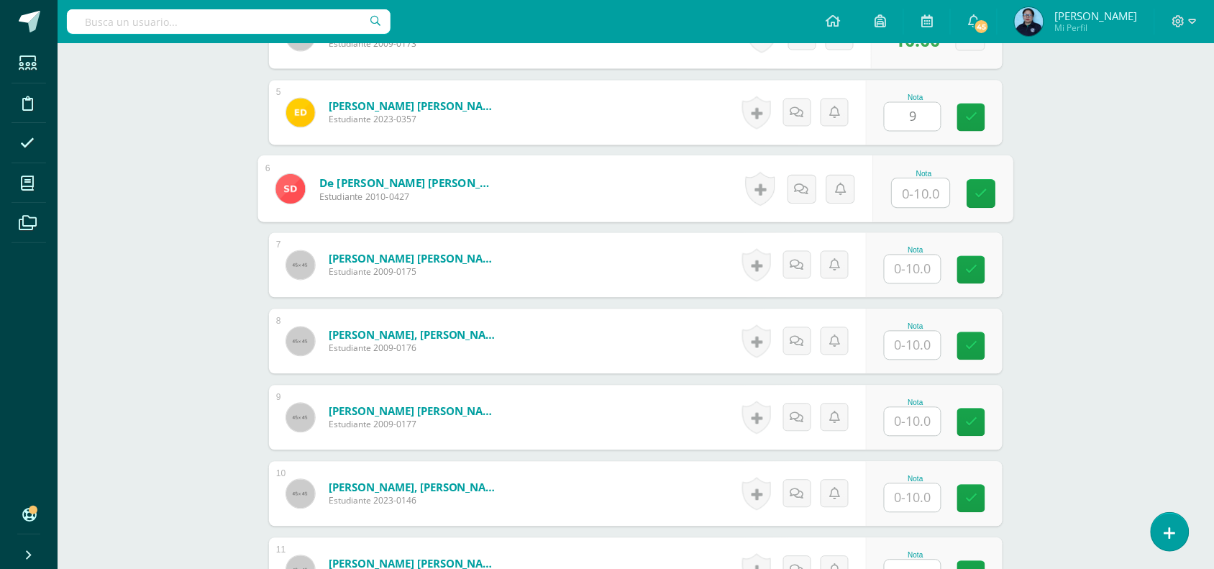
click at [924, 186] on input "text" at bounding box center [922, 193] width 58 height 29
type input "10"
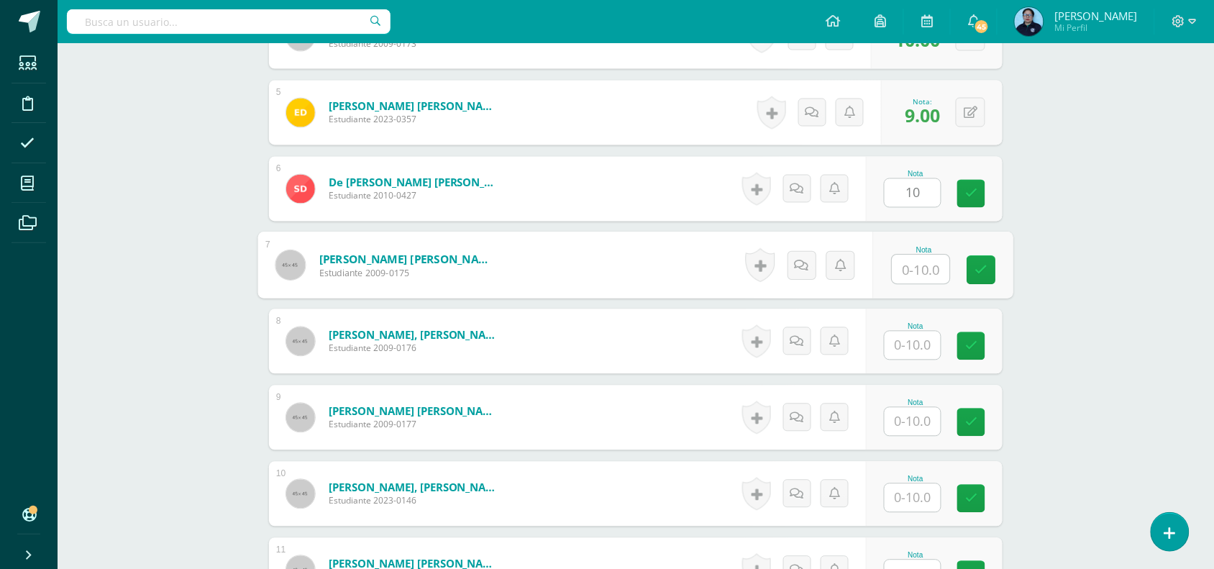
click at [918, 268] on input "text" at bounding box center [922, 269] width 58 height 29
type input "10"
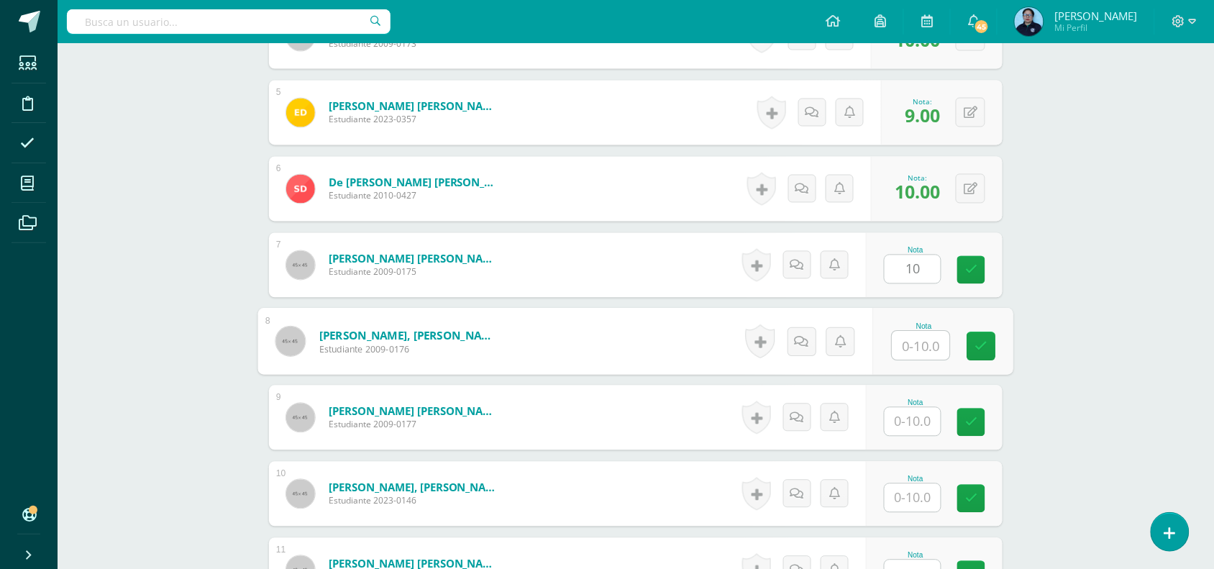
click at [914, 343] on input "text" at bounding box center [922, 346] width 58 height 29
type input "9"
type input "8"
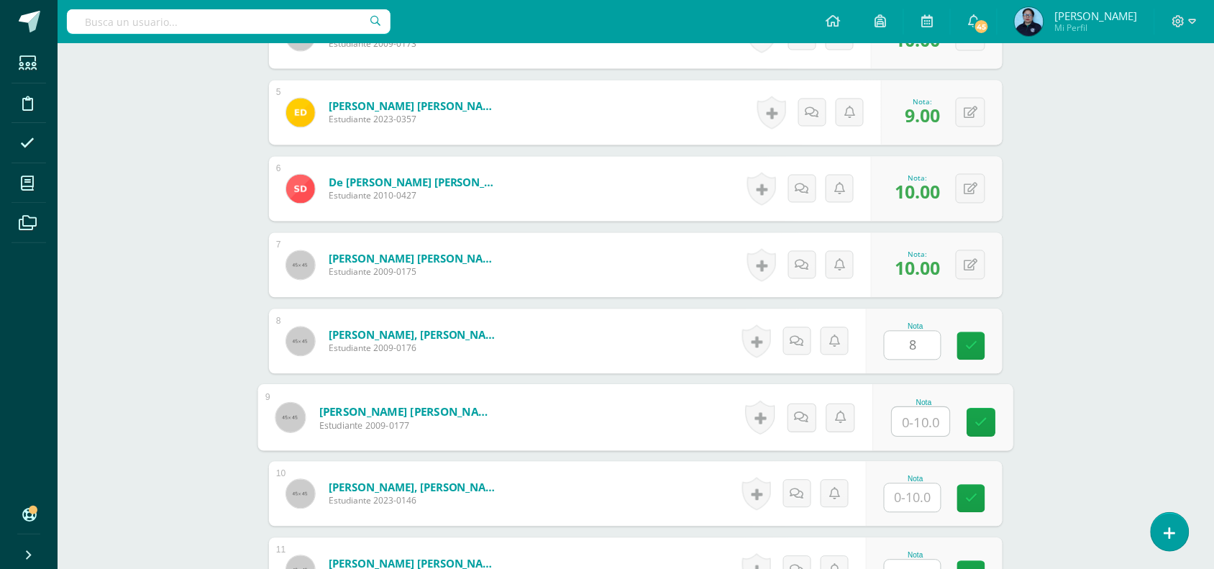
click at [919, 416] on input "text" at bounding box center [922, 422] width 58 height 29
type input "10"
click at [921, 502] on input "text" at bounding box center [913, 498] width 56 height 28
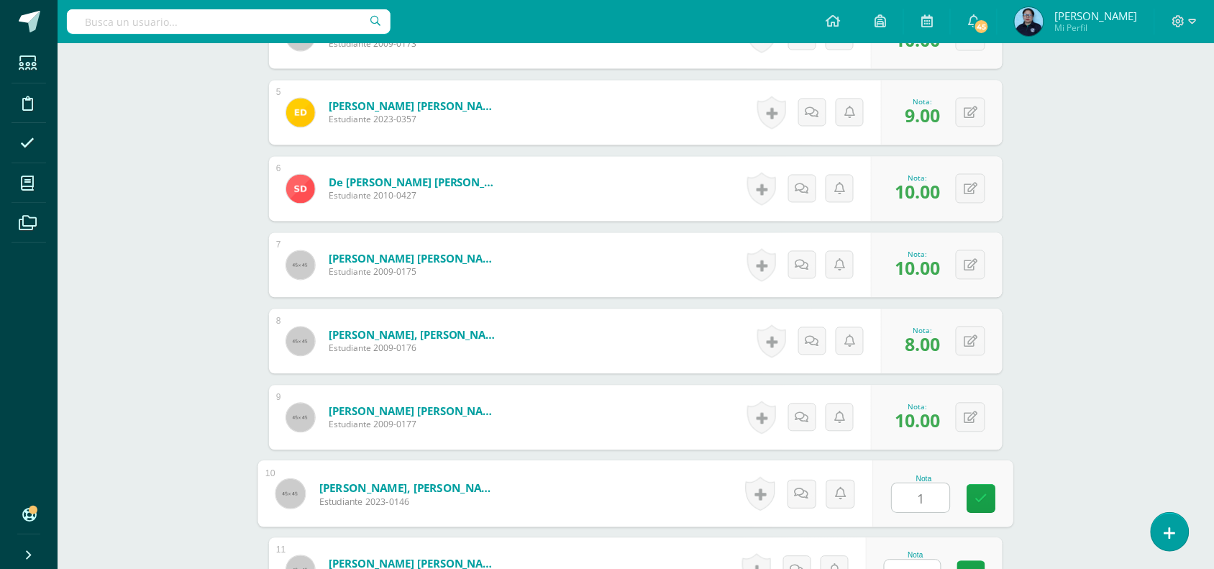
type input "10"
click at [980, 493] on icon at bounding box center [981, 499] width 13 height 12
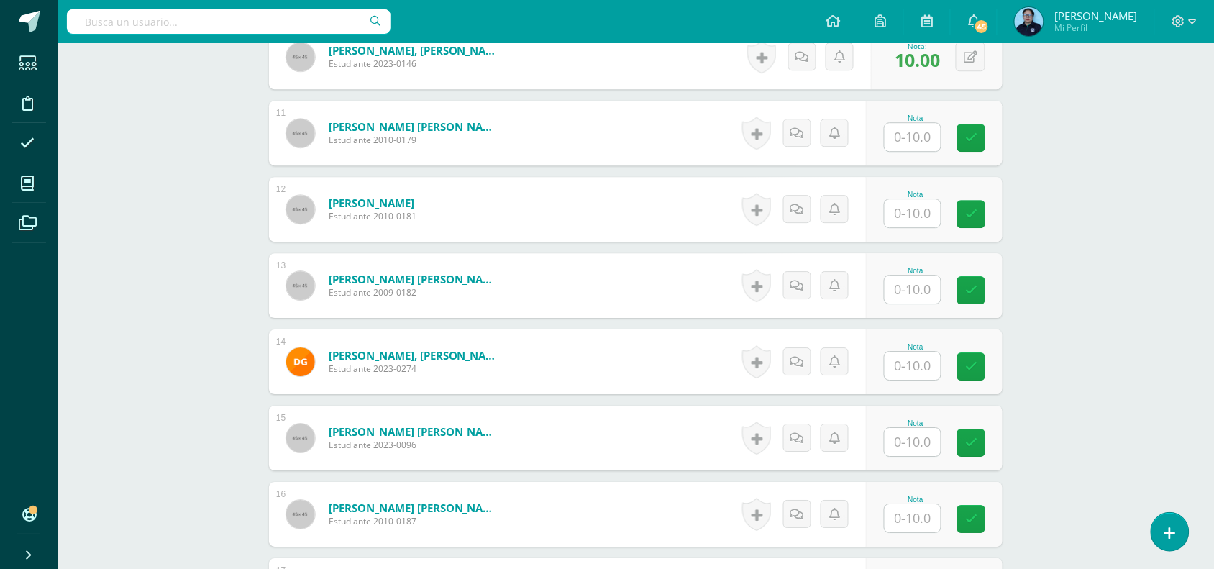
scroll to position [1166, 0]
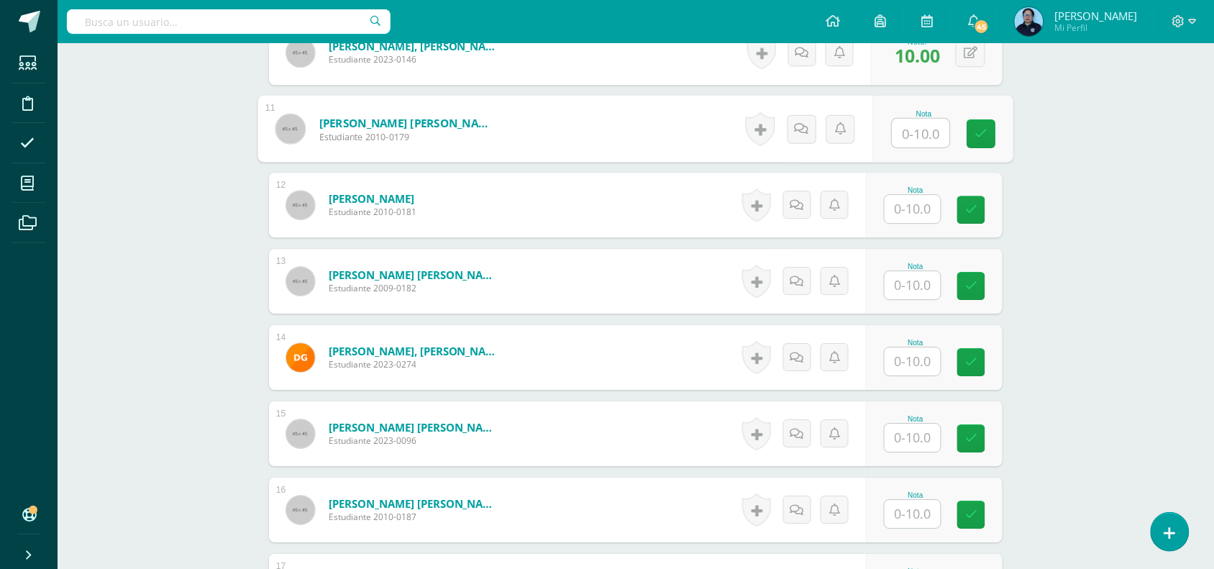
click at [925, 135] on input "text" at bounding box center [922, 133] width 58 height 29
type input "10"
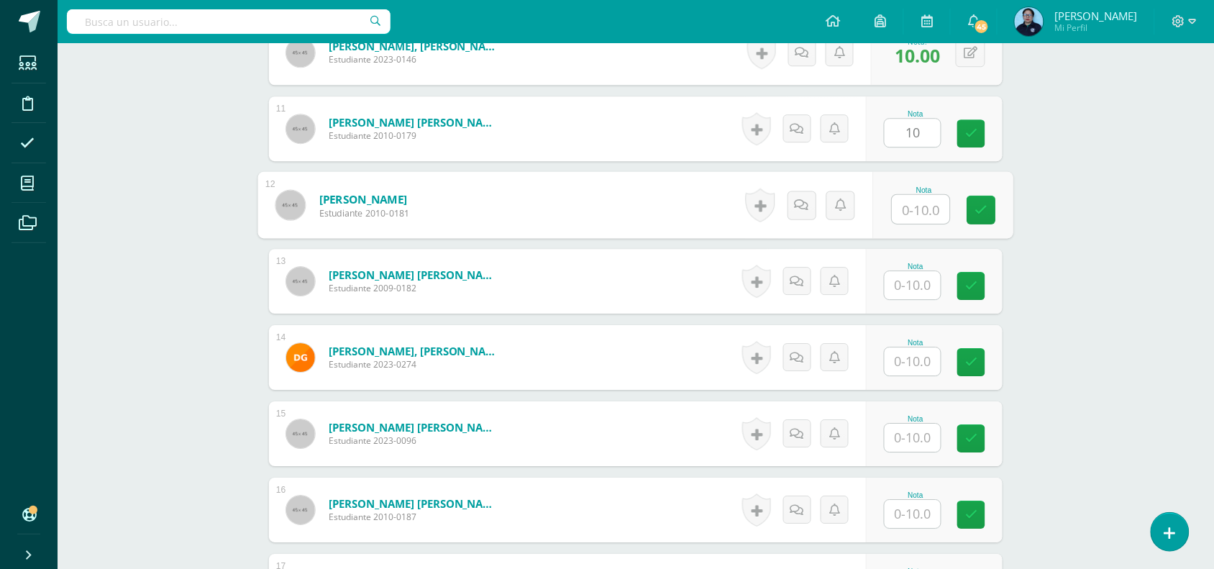
click at [906, 214] on input "text" at bounding box center [922, 209] width 58 height 29
type input "10"
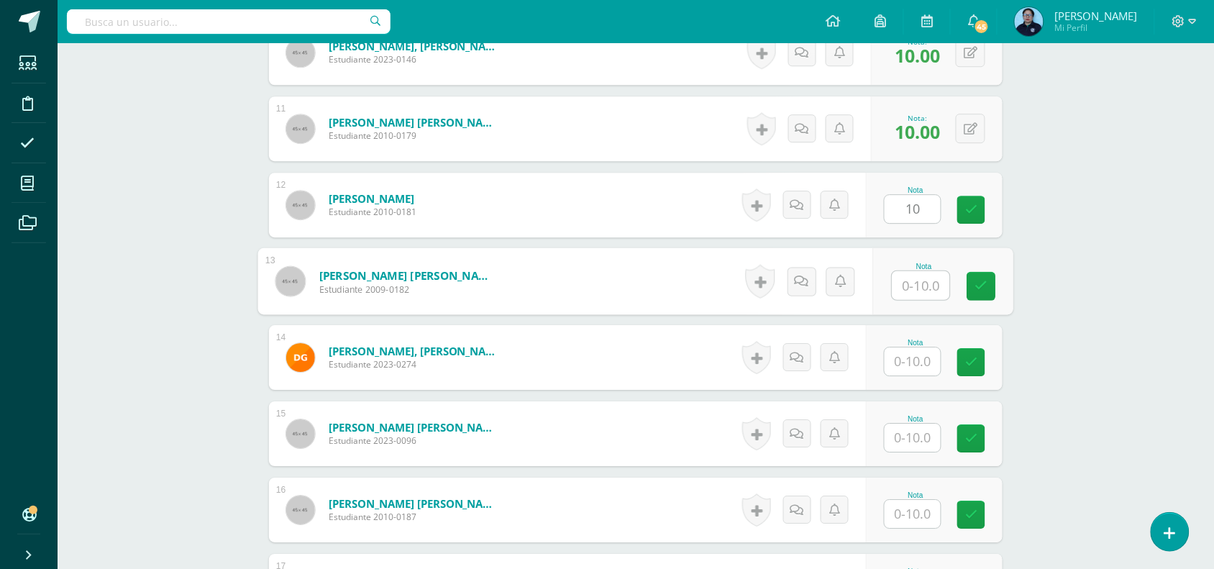
click at [923, 281] on input "text" at bounding box center [922, 285] width 58 height 29
type input "10"
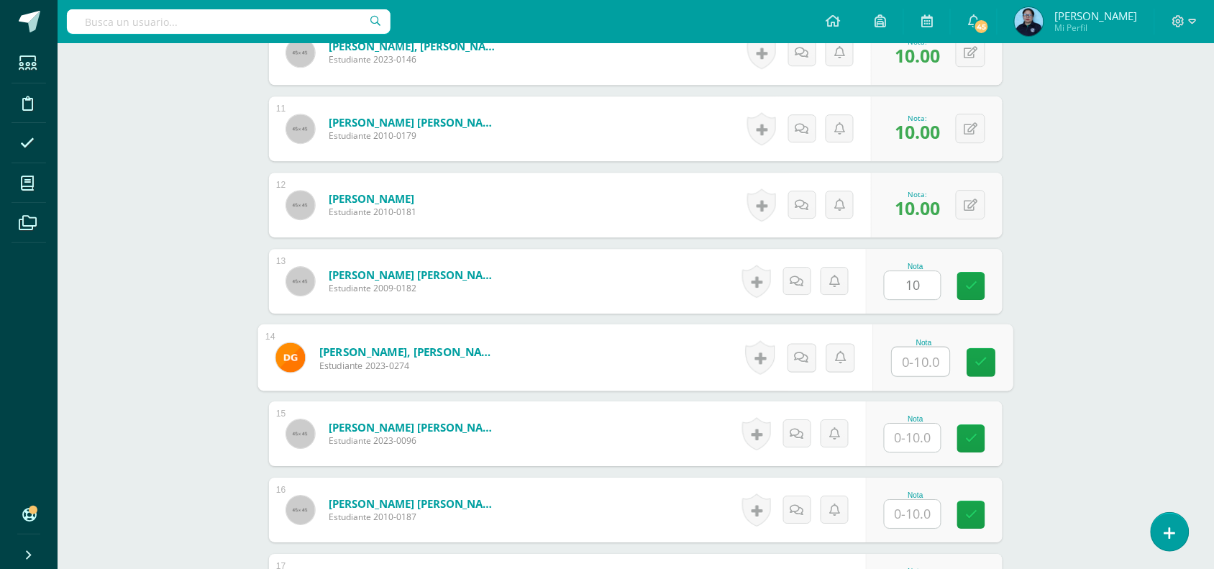
click at [921, 365] on input "text" at bounding box center [922, 361] width 58 height 29
type input "10"
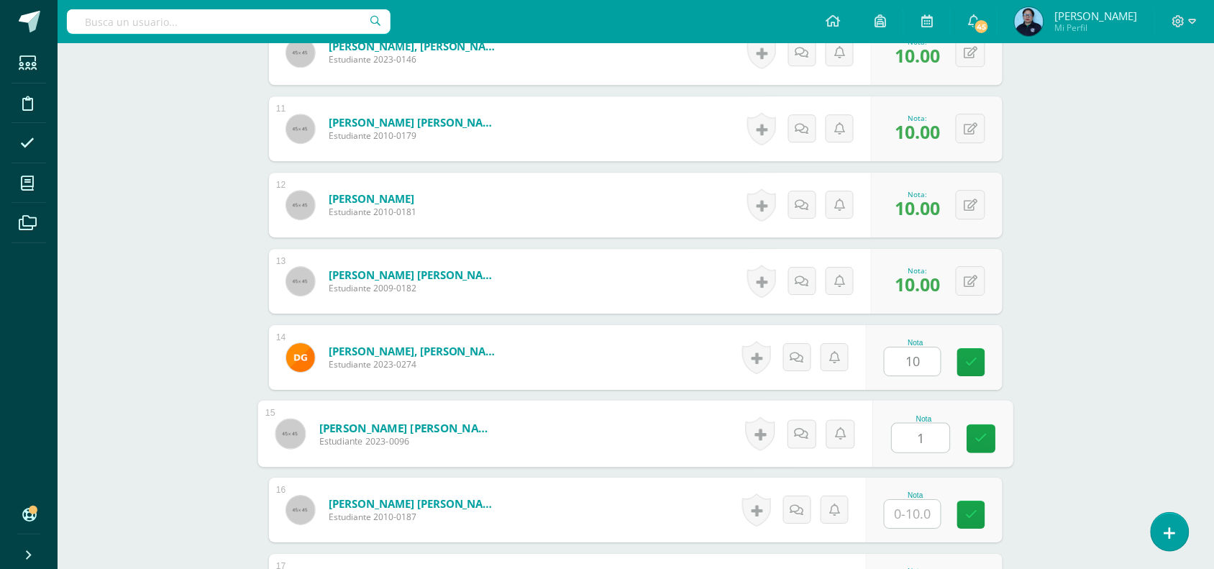
click at [914, 434] on input "1" at bounding box center [922, 438] width 58 height 29
type input "10"
click at [914, 516] on input "text" at bounding box center [913, 514] width 56 height 28
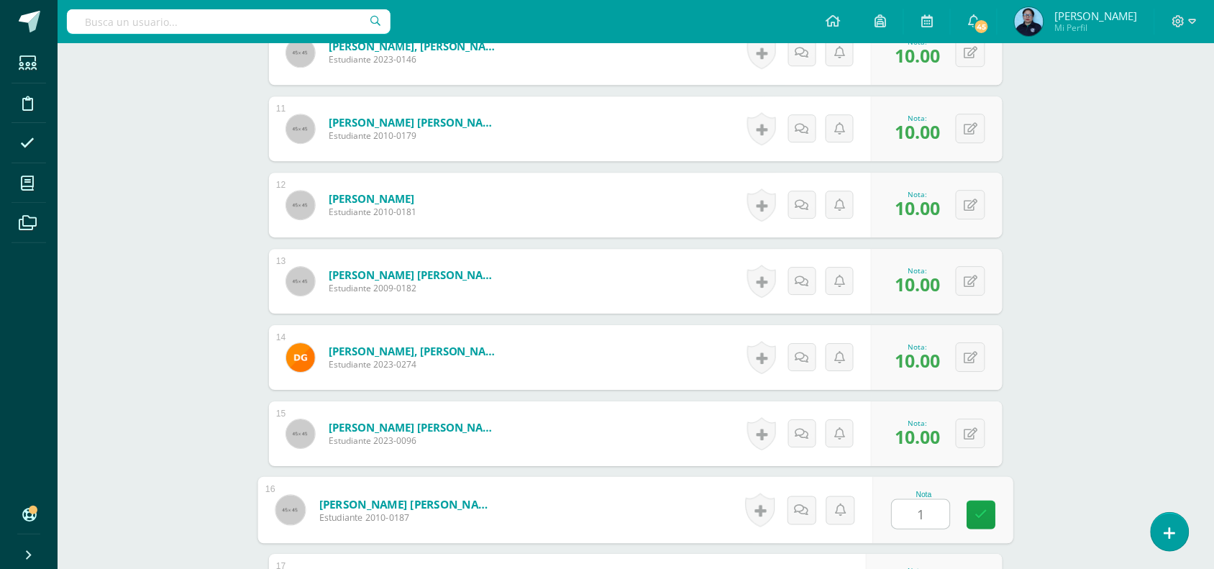
type input "10"
click at [975, 504] on link at bounding box center [981, 515] width 29 height 29
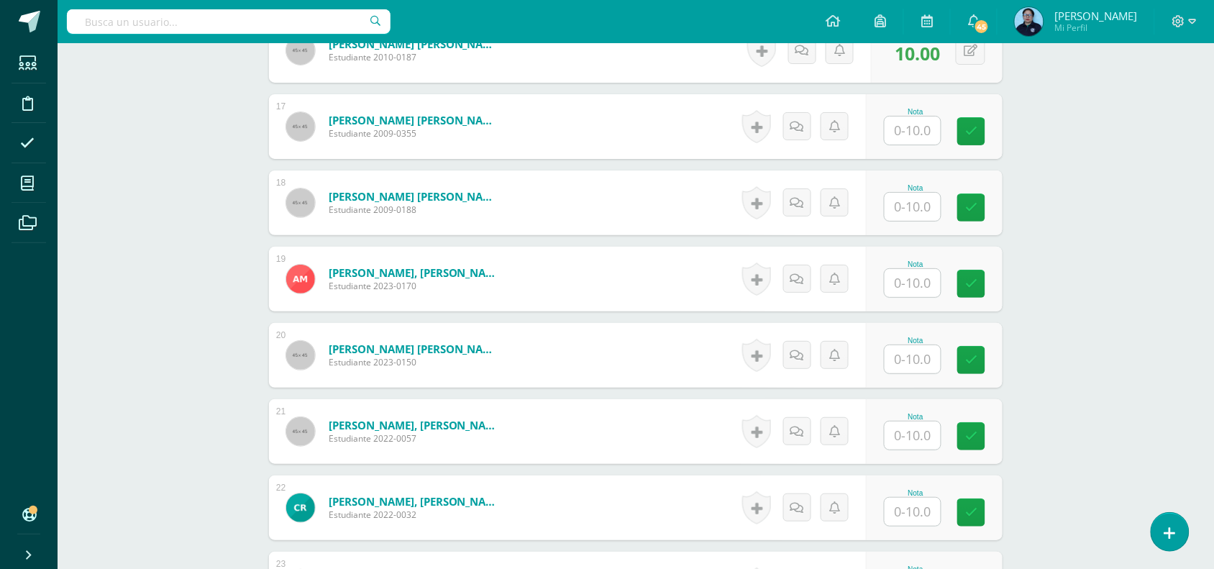
scroll to position [1630, 0]
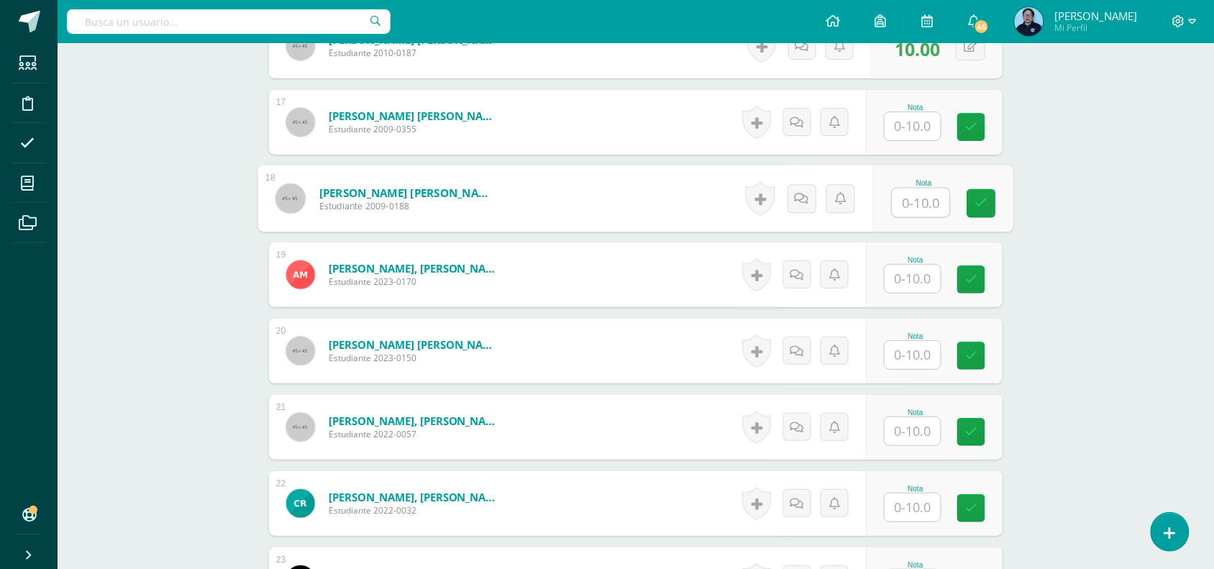
click at [917, 205] on input "text" at bounding box center [922, 202] width 58 height 29
type input "10"
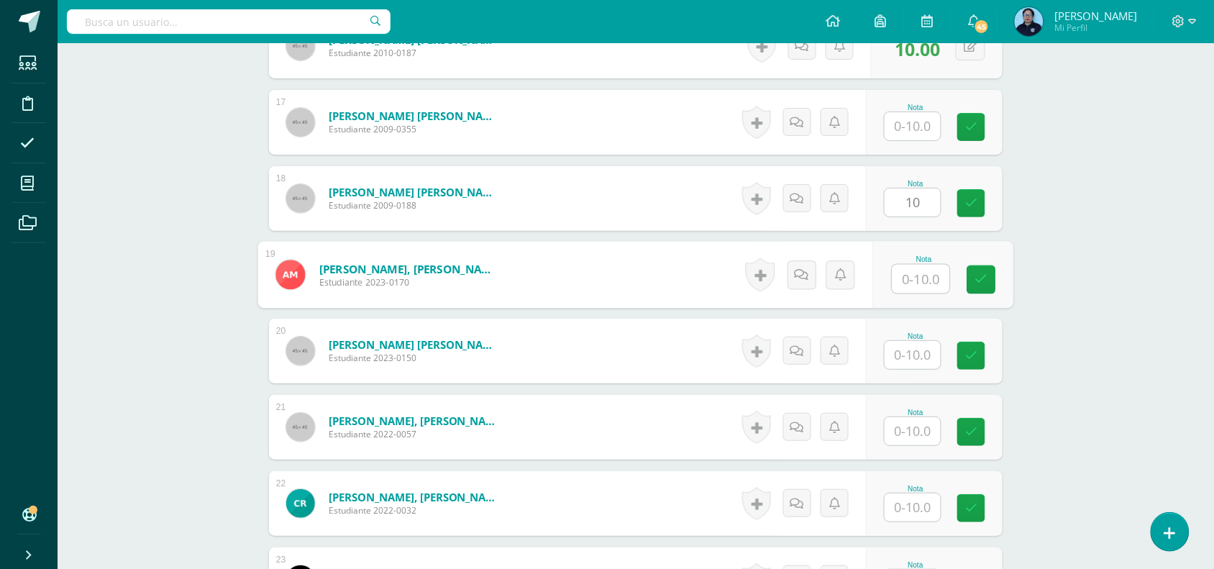
click at [914, 275] on input "text" at bounding box center [922, 279] width 58 height 29
type input "1"
type input "9"
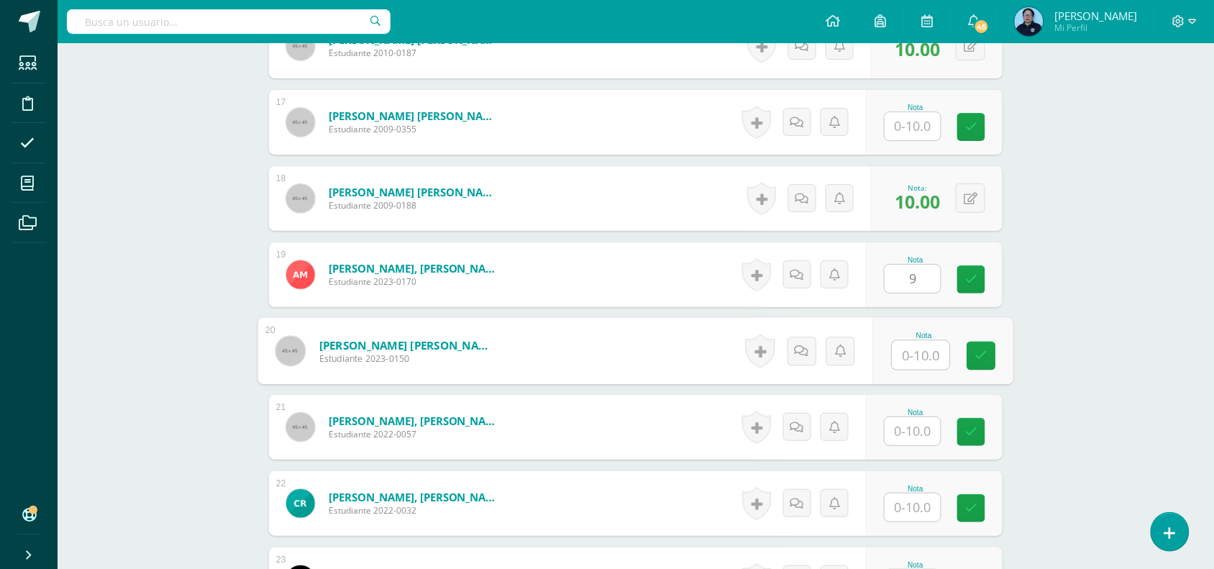
click at [911, 360] on input "text" at bounding box center [922, 355] width 58 height 29
type input "10"
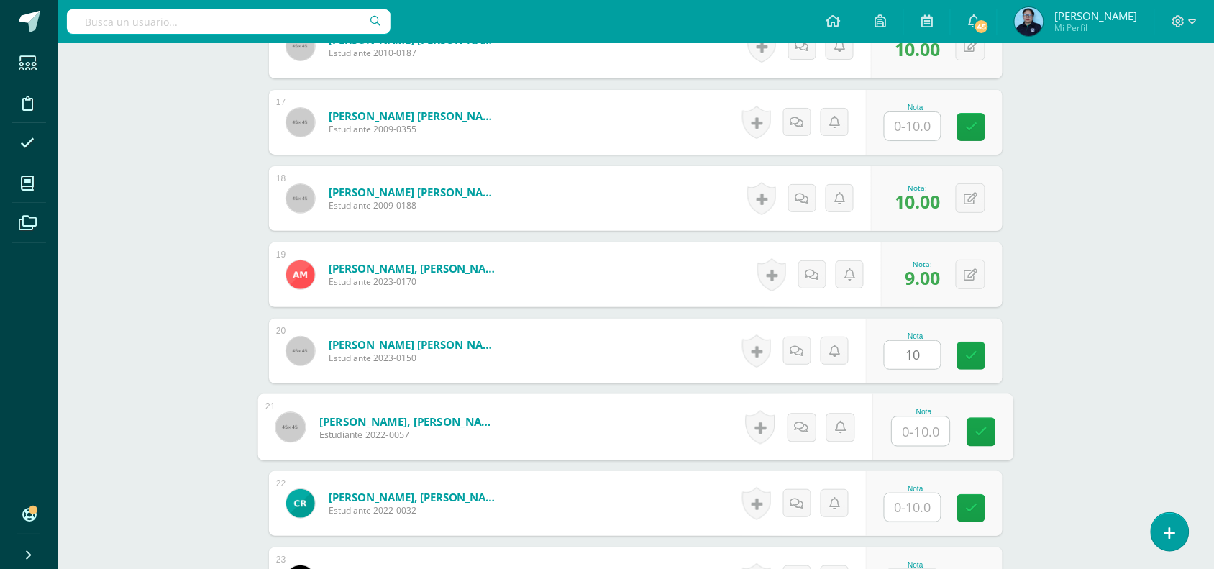
click at [911, 432] on input "text" at bounding box center [922, 431] width 58 height 29
type input "10"
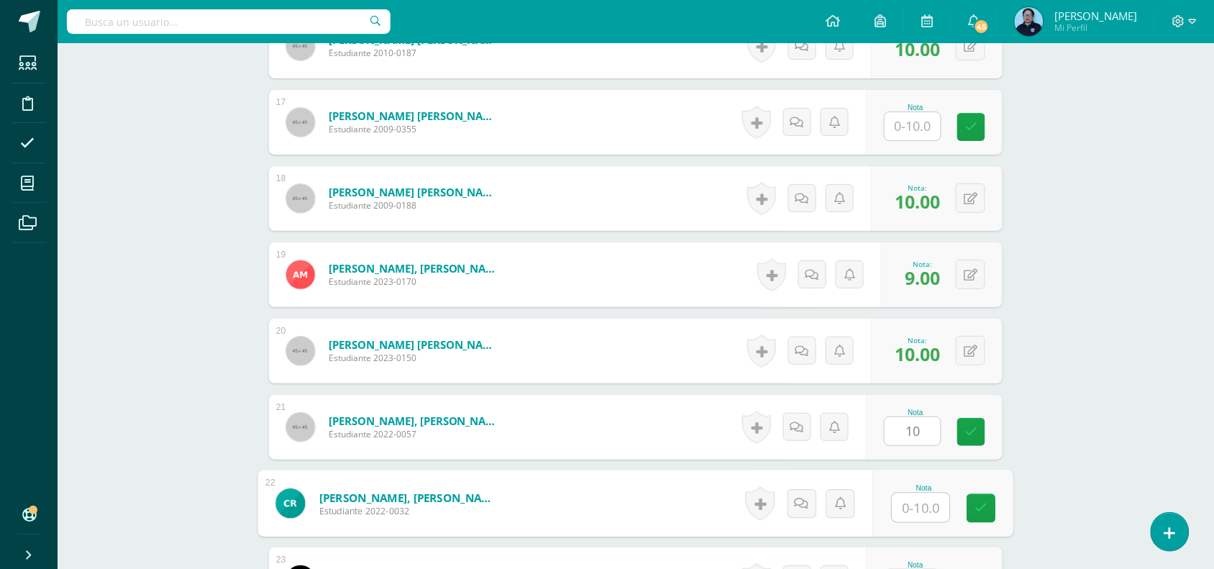
click at [917, 514] on input "text" at bounding box center [922, 507] width 58 height 29
type input "9"
click at [980, 498] on link at bounding box center [981, 508] width 29 height 29
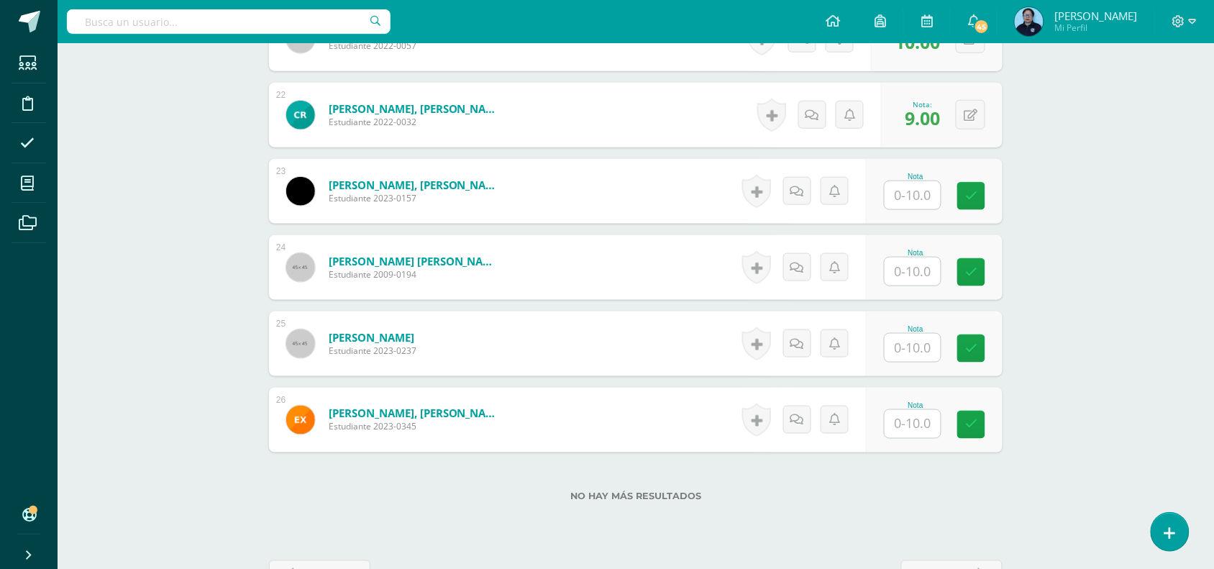
scroll to position [2023, 0]
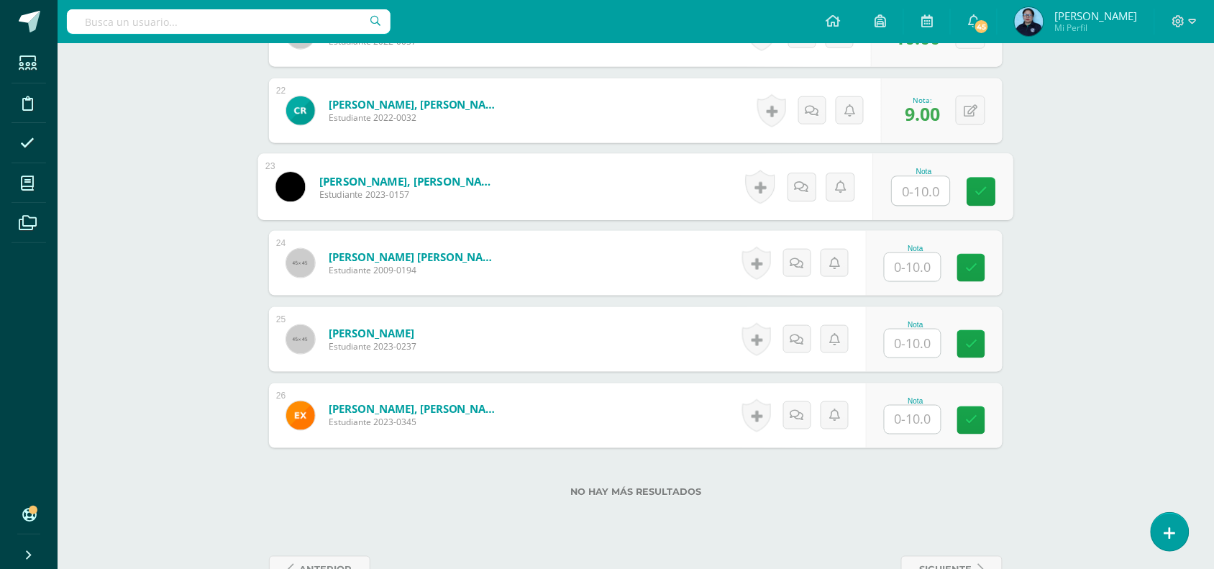
click at [908, 181] on input "text" at bounding box center [922, 191] width 58 height 29
type input "10"
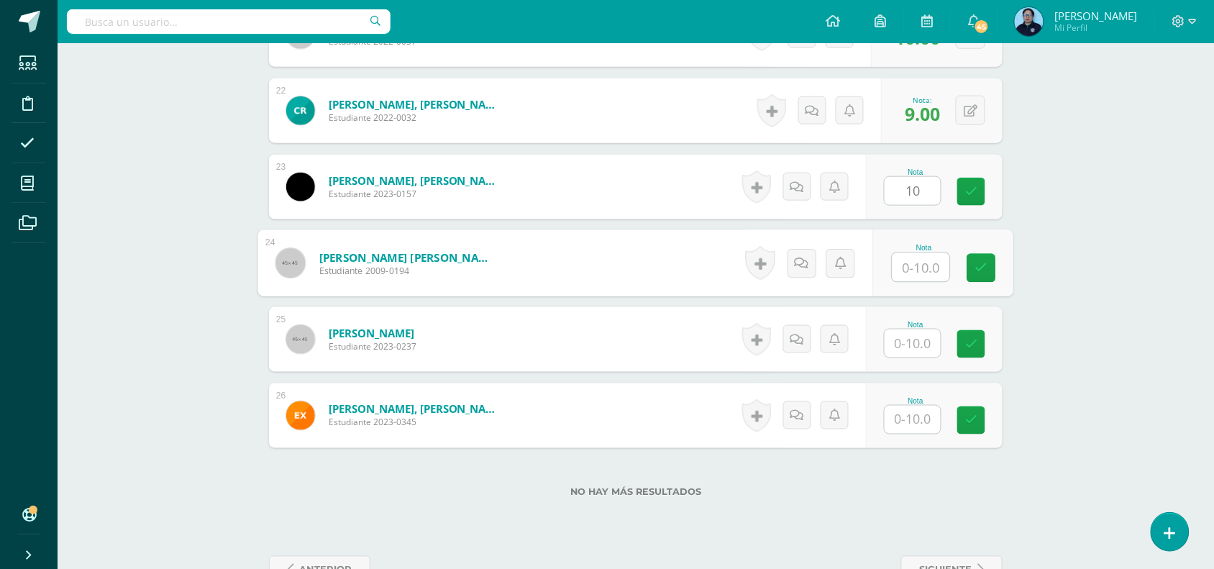
click at [910, 279] on input "text" at bounding box center [922, 267] width 58 height 29
type input "10"
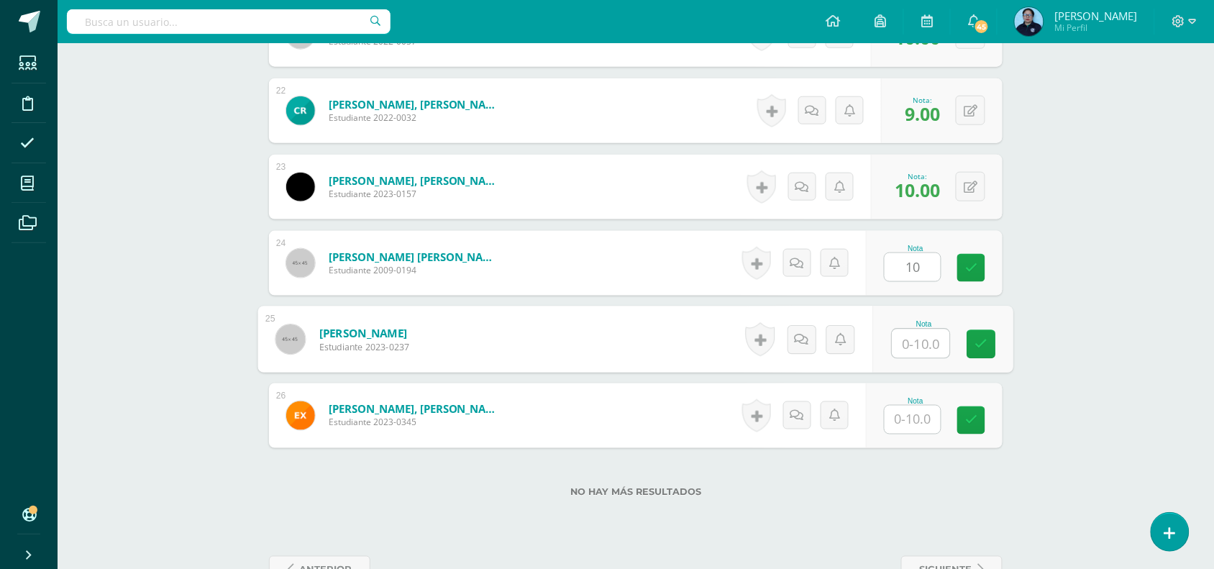
click at [911, 347] on input "text" at bounding box center [922, 343] width 58 height 29
type input "10"
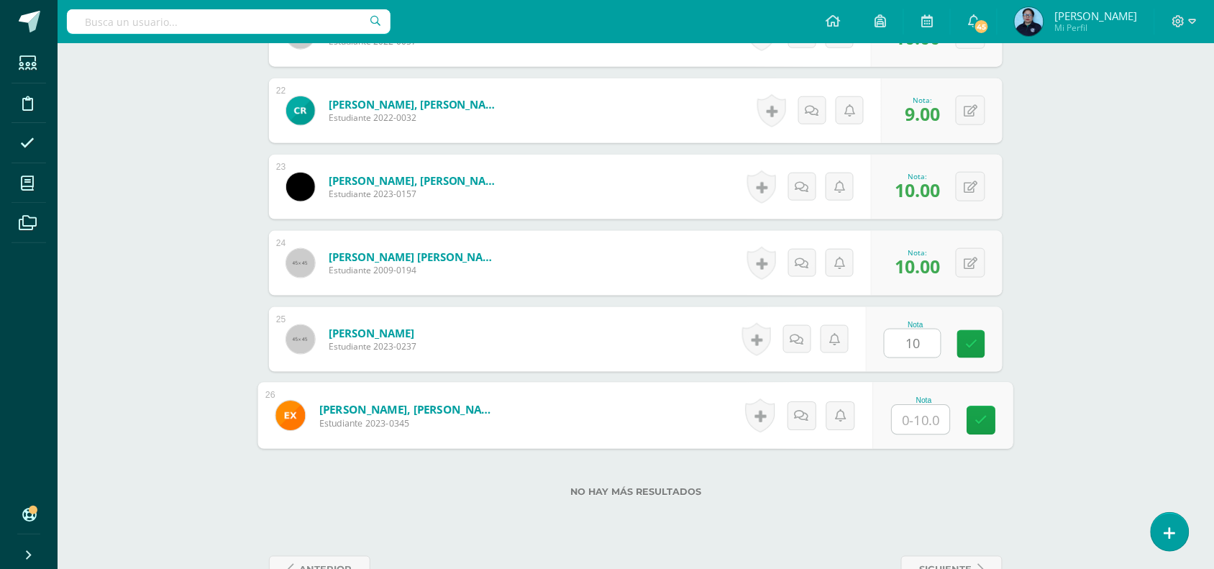
click at [900, 422] on input "text" at bounding box center [922, 420] width 58 height 29
type input "10"
click at [978, 430] on link at bounding box center [981, 420] width 29 height 29
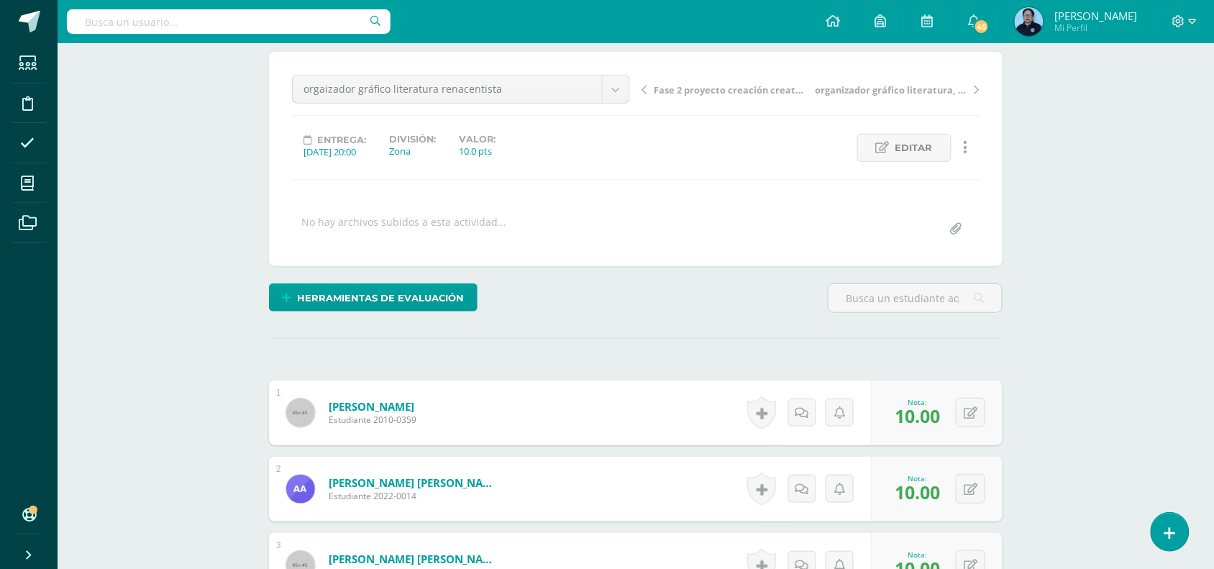
scroll to position [0, 0]
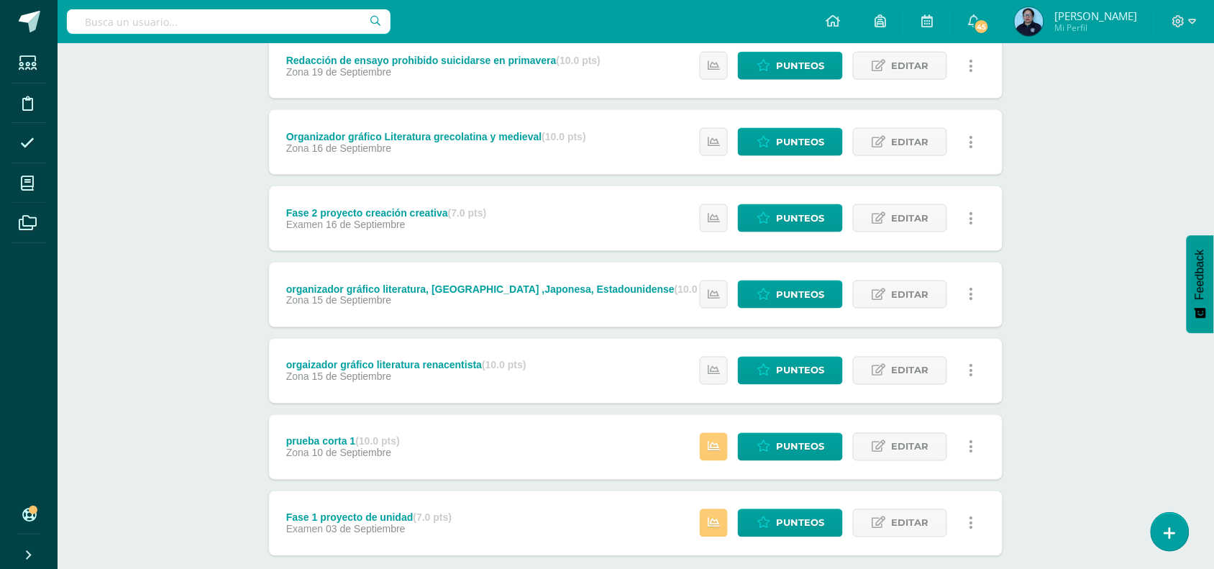
scroll to position [593, 0]
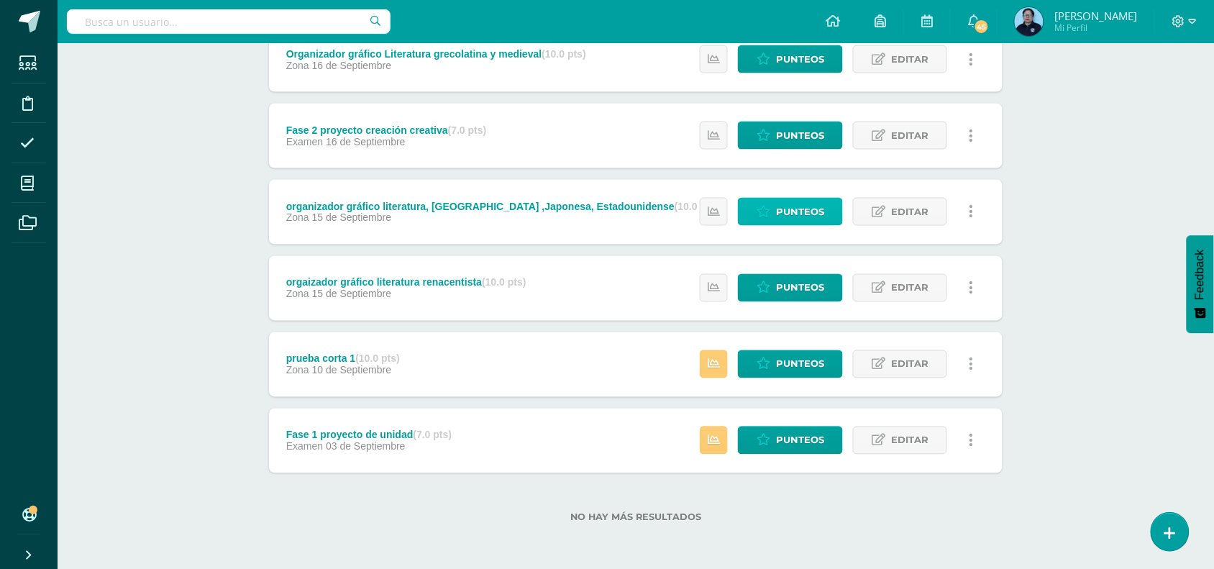
click at [777, 206] on span "Punteos" at bounding box center [800, 212] width 48 height 27
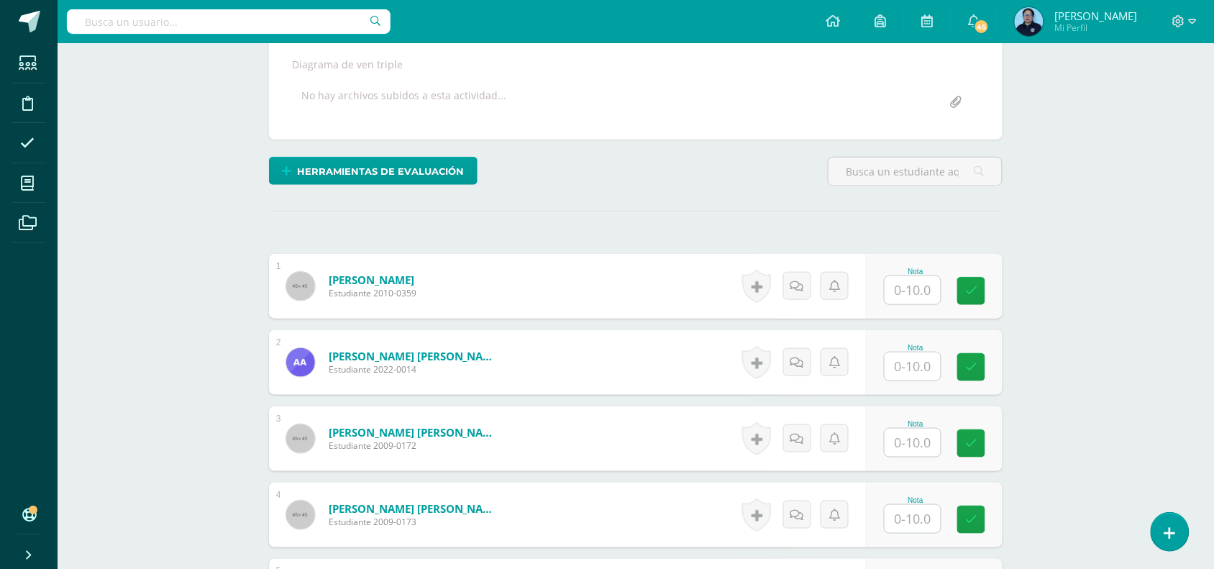
scroll to position [282, 0]
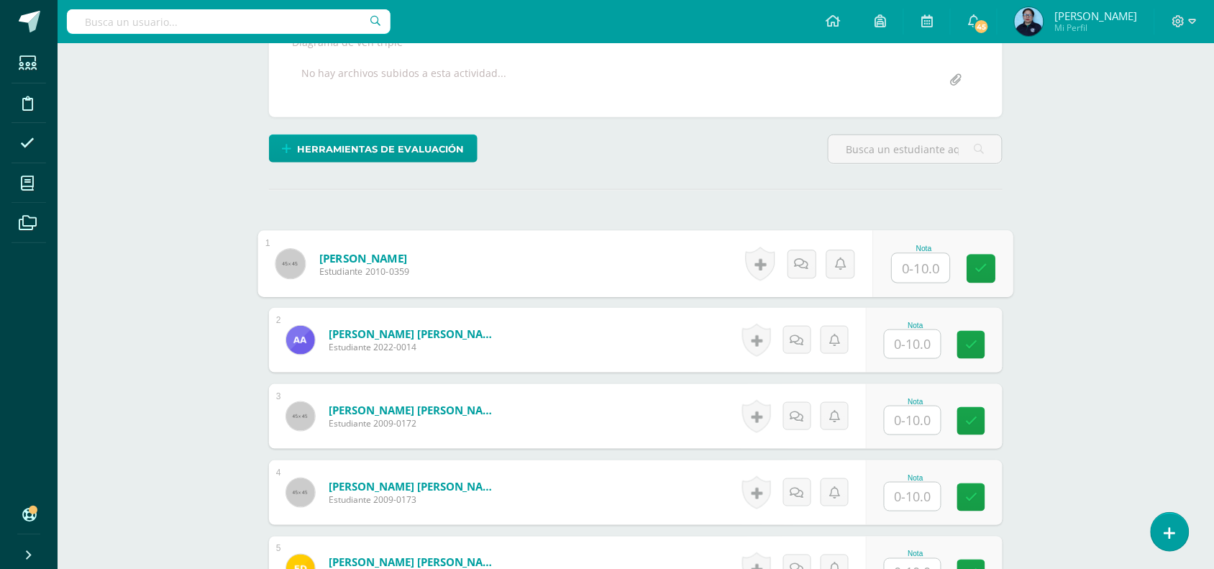
click at [917, 268] on input "text" at bounding box center [922, 268] width 58 height 29
type input "10"
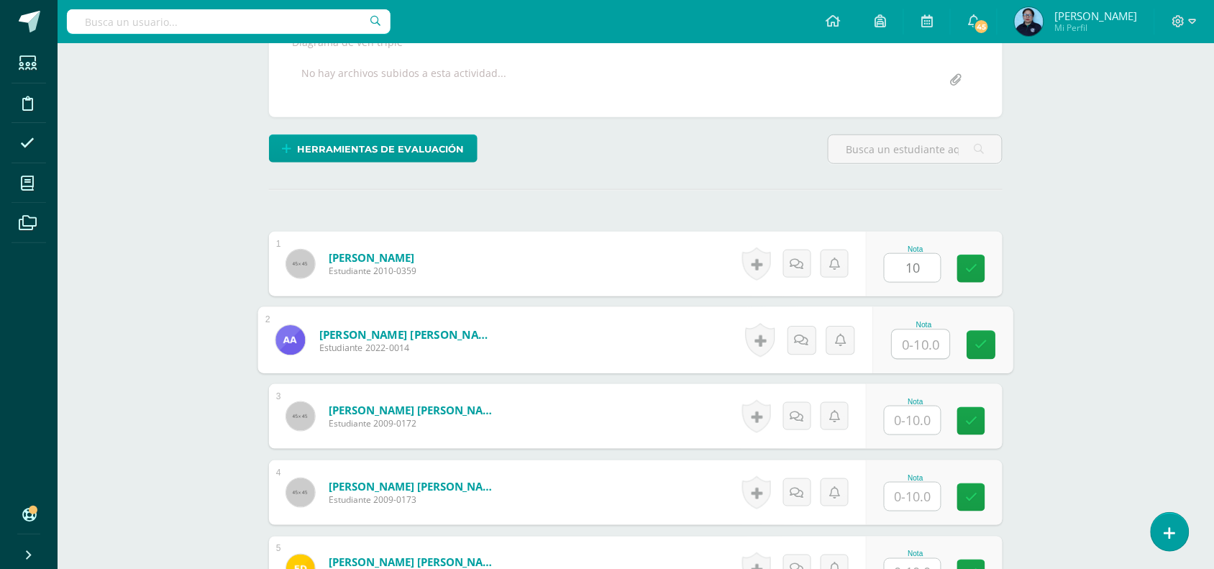
click at [912, 349] on input "text" at bounding box center [922, 344] width 58 height 29
type input "10"
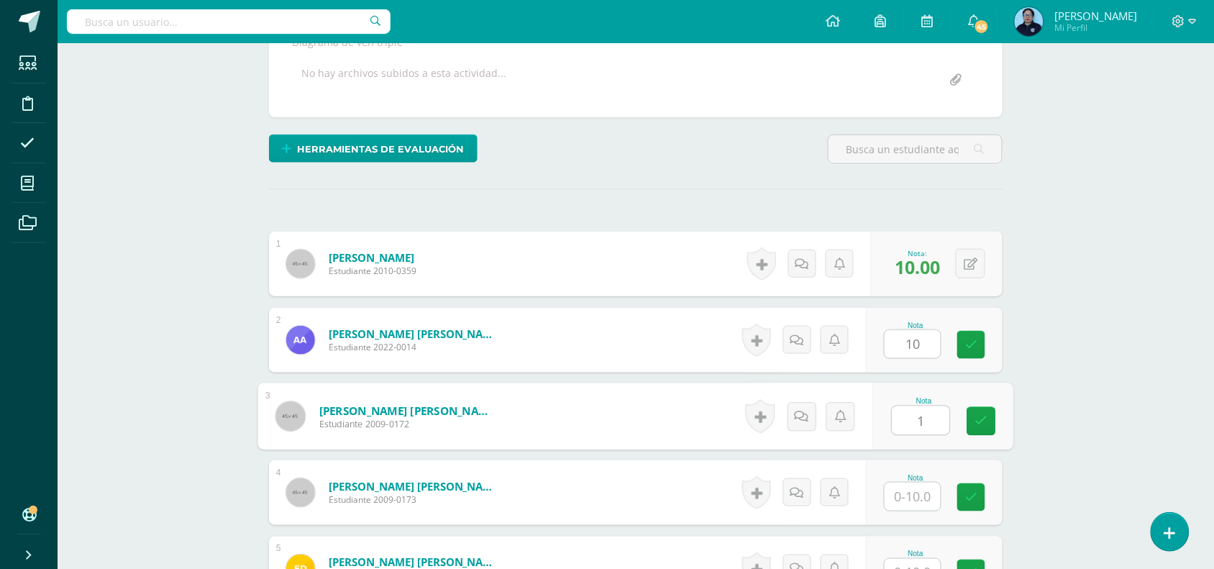
click at [910, 415] on input "1" at bounding box center [922, 420] width 58 height 29
type input "10"
click at [986, 415] on icon at bounding box center [981, 421] width 13 height 12
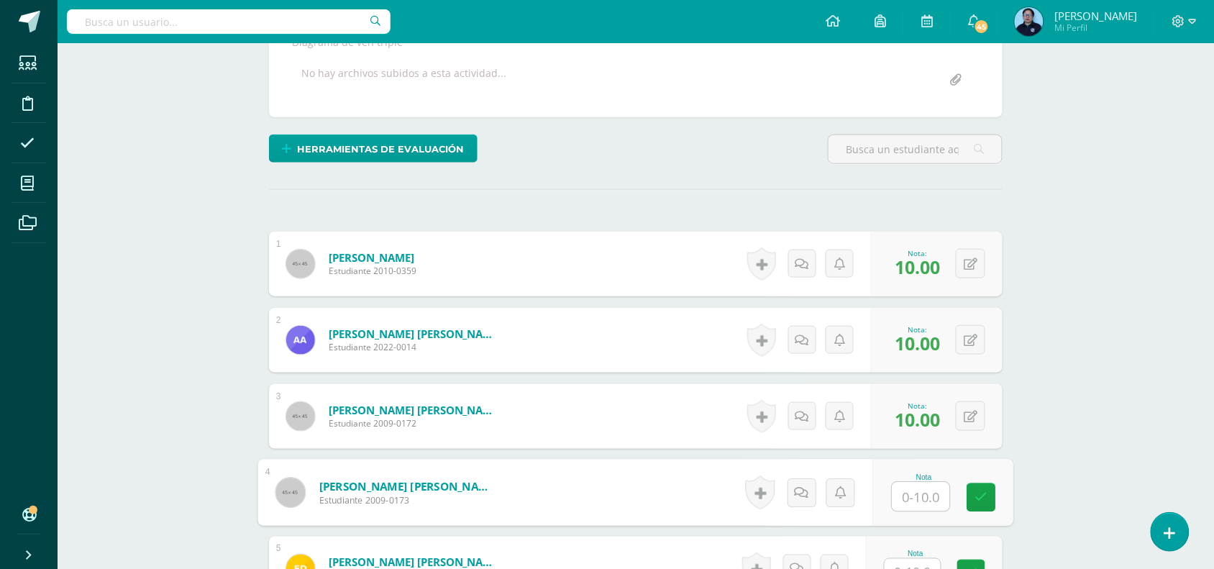
click at [923, 500] on input "text" at bounding box center [922, 497] width 58 height 29
type input "10"
click at [982, 491] on icon at bounding box center [981, 497] width 13 height 12
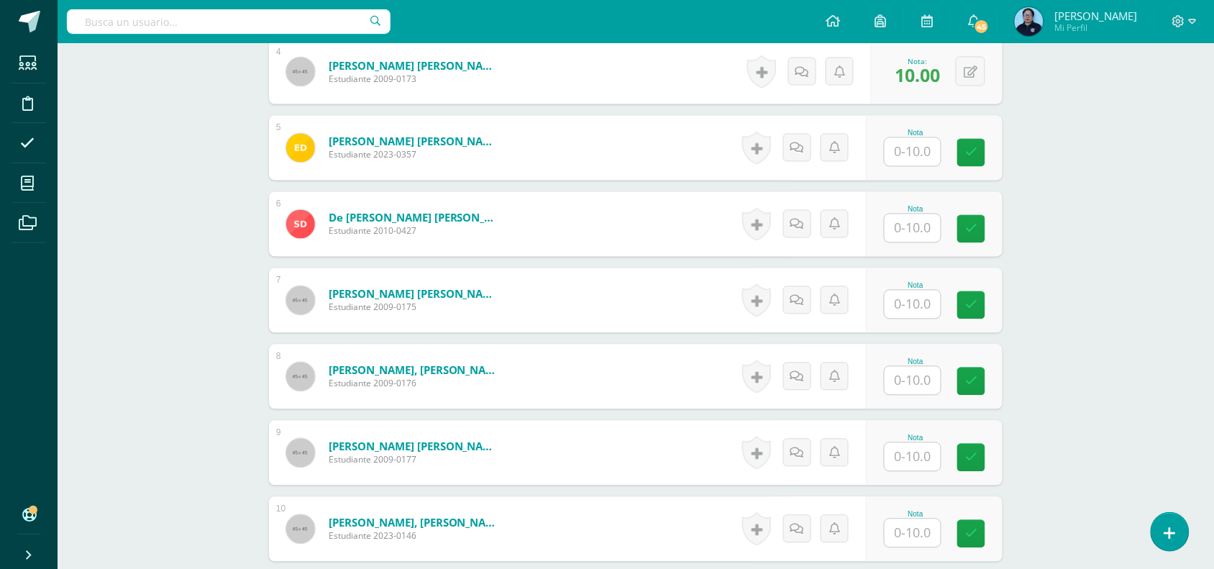
scroll to position [734, 0]
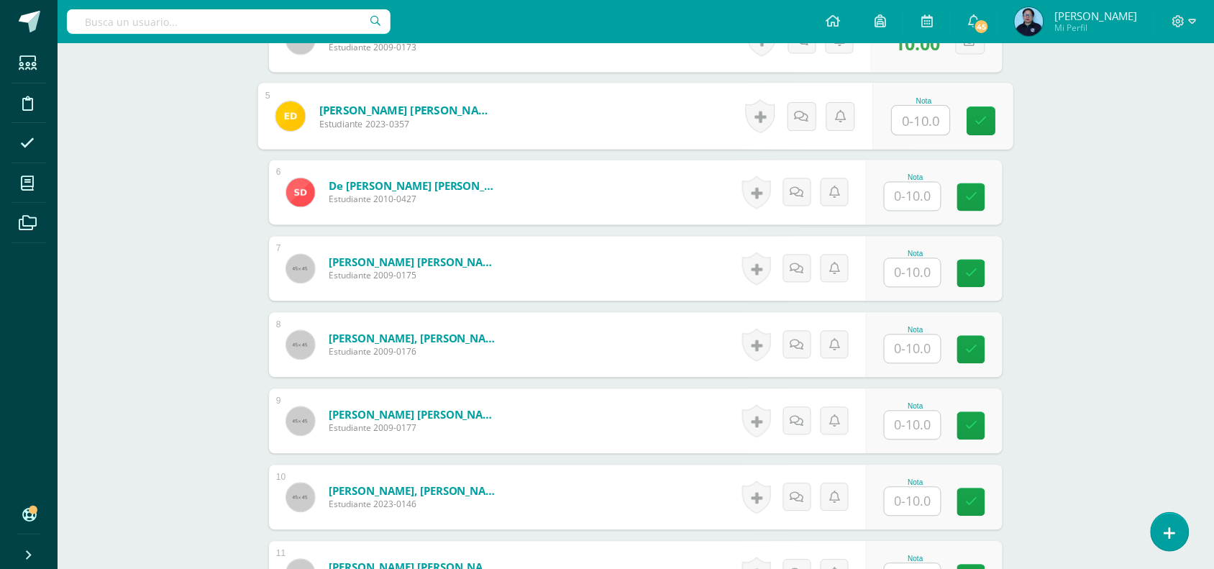
click at [918, 124] on input "text" at bounding box center [922, 120] width 58 height 29
type input "10"
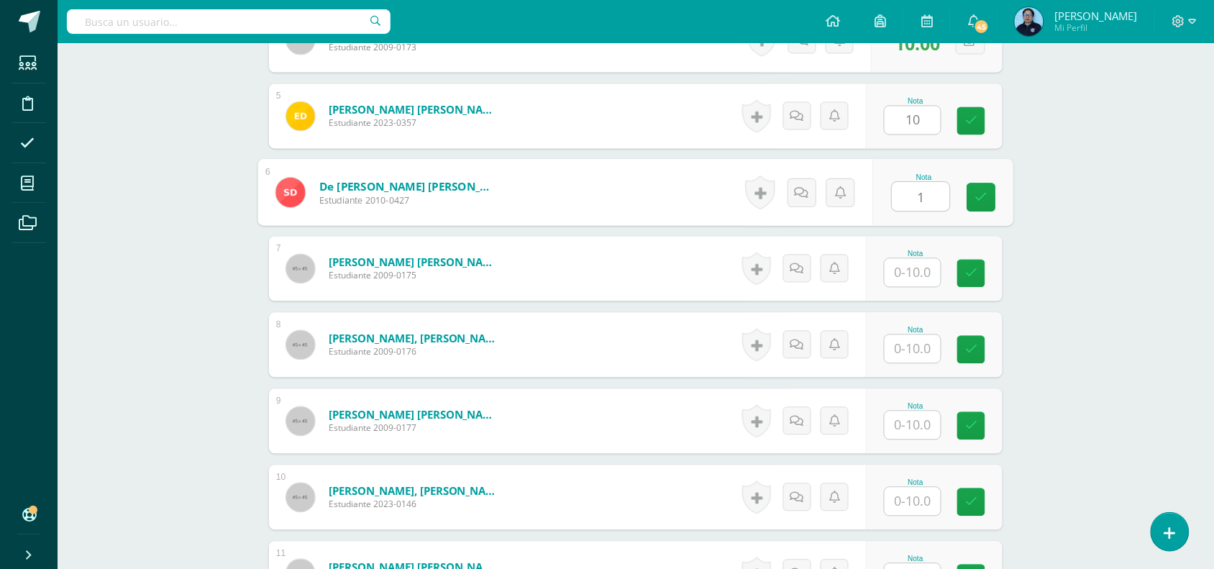
click at [911, 203] on input "1" at bounding box center [922, 197] width 58 height 29
type input "10"
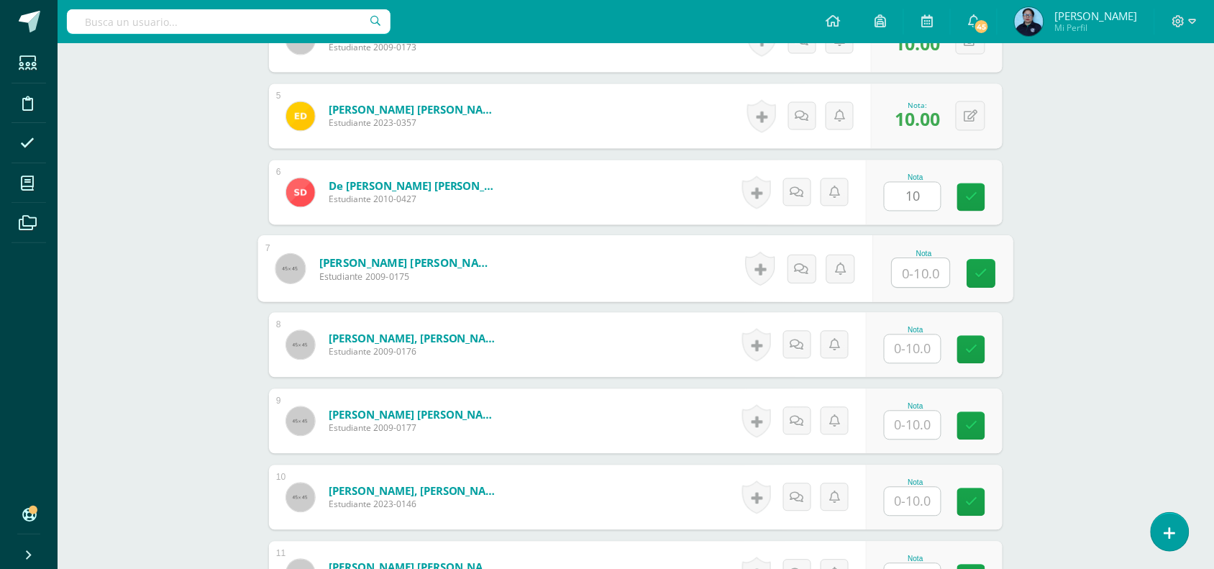
click at [925, 274] on input "text" at bounding box center [922, 273] width 58 height 29
type input "10"
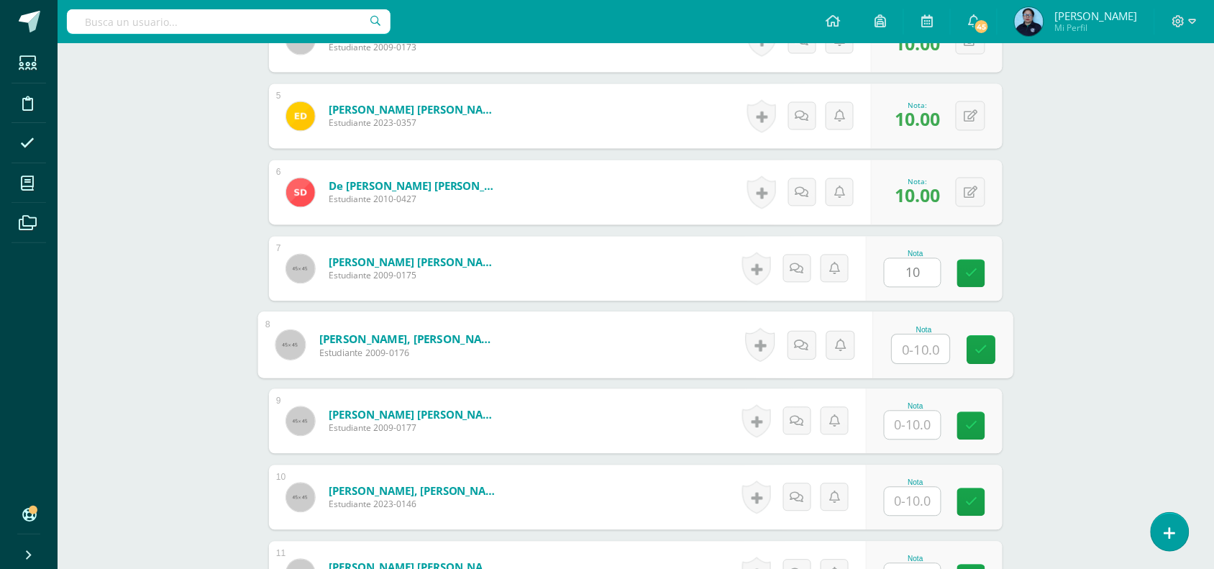
click at [918, 360] on input "text" at bounding box center [922, 349] width 58 height 29
type input "9"
type input "8"
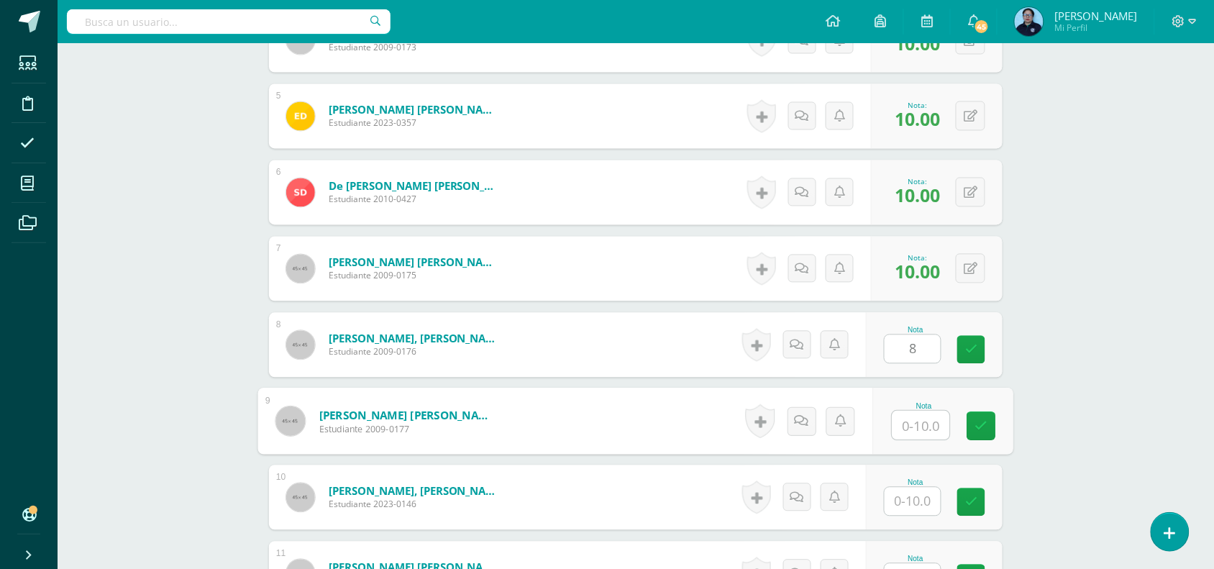
click at [914, 414] on input "text" at bounding box center [922, 425] width 58 height 29
type input "10"
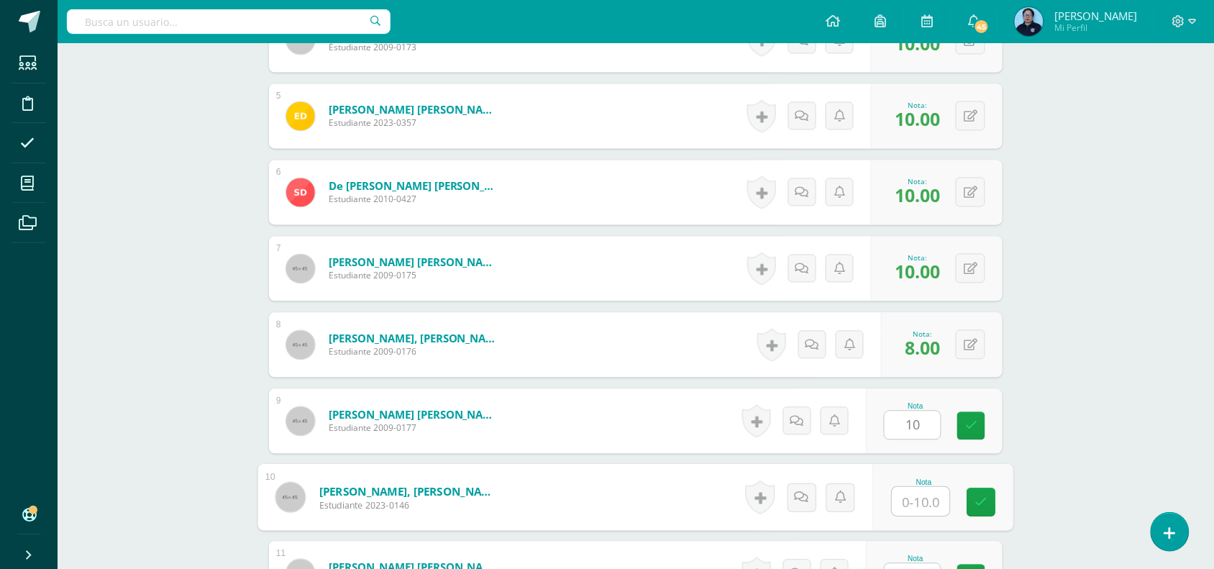
click at [915, 509] on input "text" at bounding box center [922, 502] width 58 height 29
type input "10"
click at [984, 496] on icon at bounding box center [981, 502] width 13 height 12
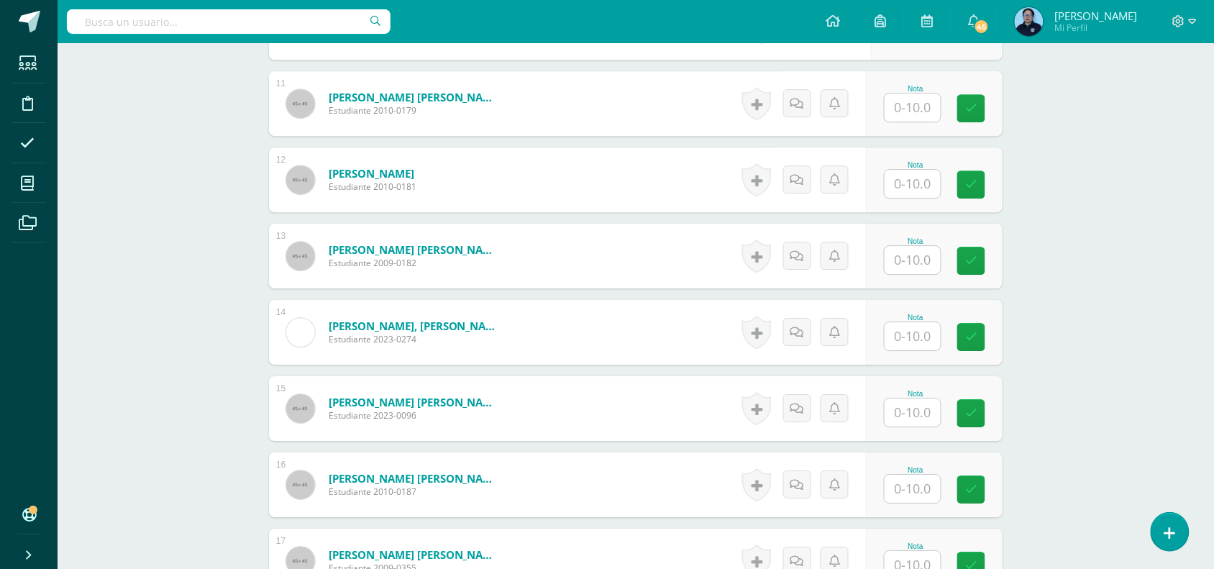
scroll to position [1213, 0]
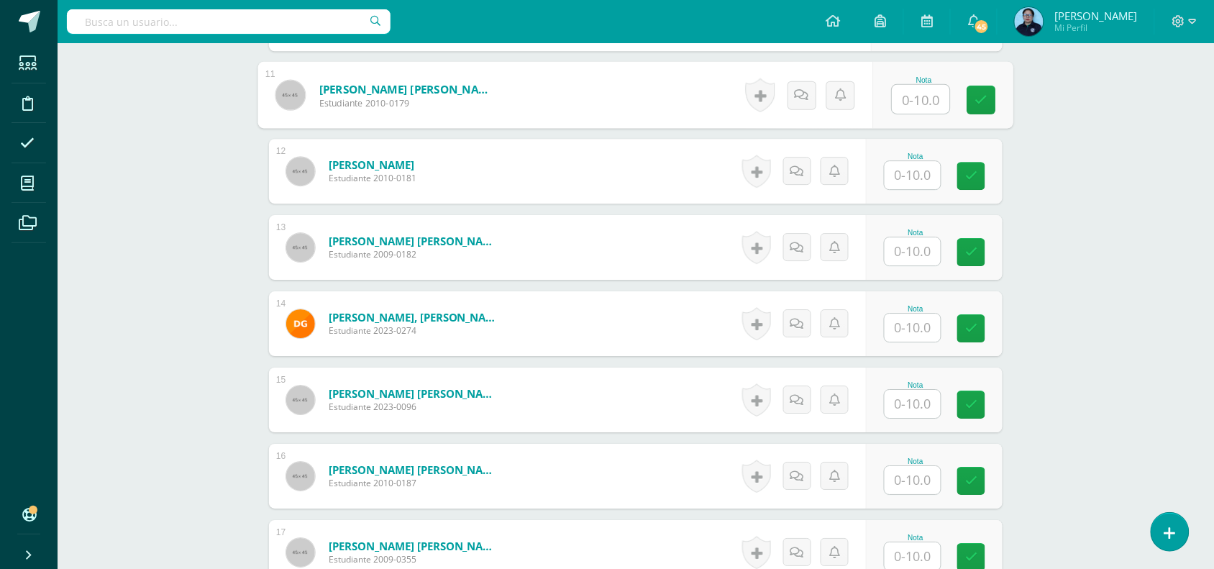
click at [921, 103] on input "text" at bounding box center [922, 99] width 58 height 29
type input "10"
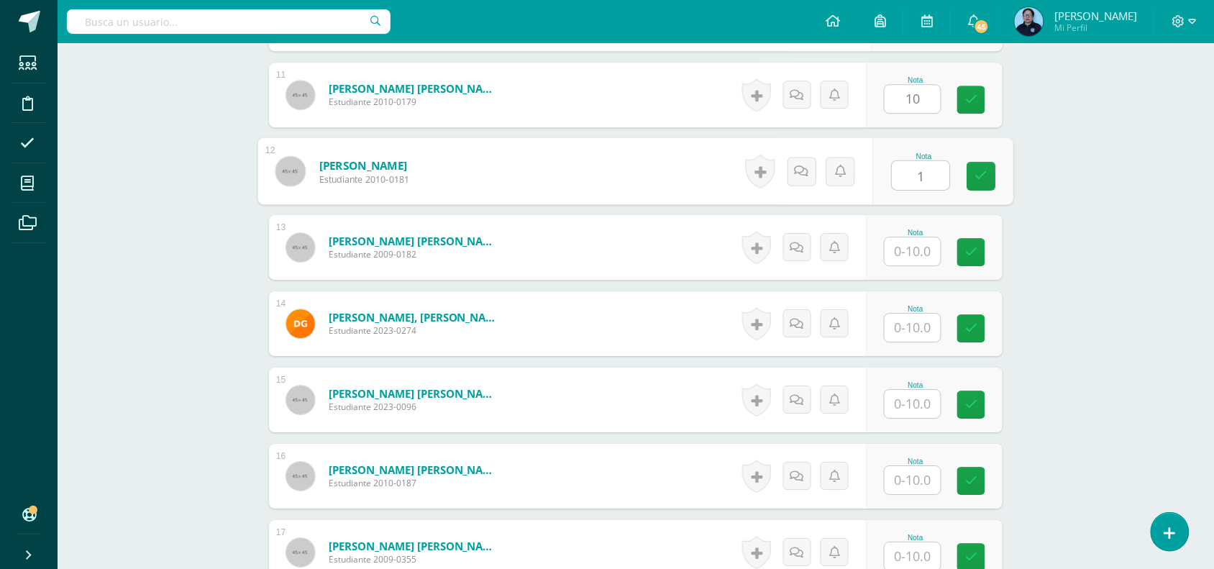
click at [901, 174] on input "1" at bounding box center [922, 175] width 58 height 29
type input "10"
click at [919, 250] on input "text" at bounding box center [913, 251] width 56 height 28
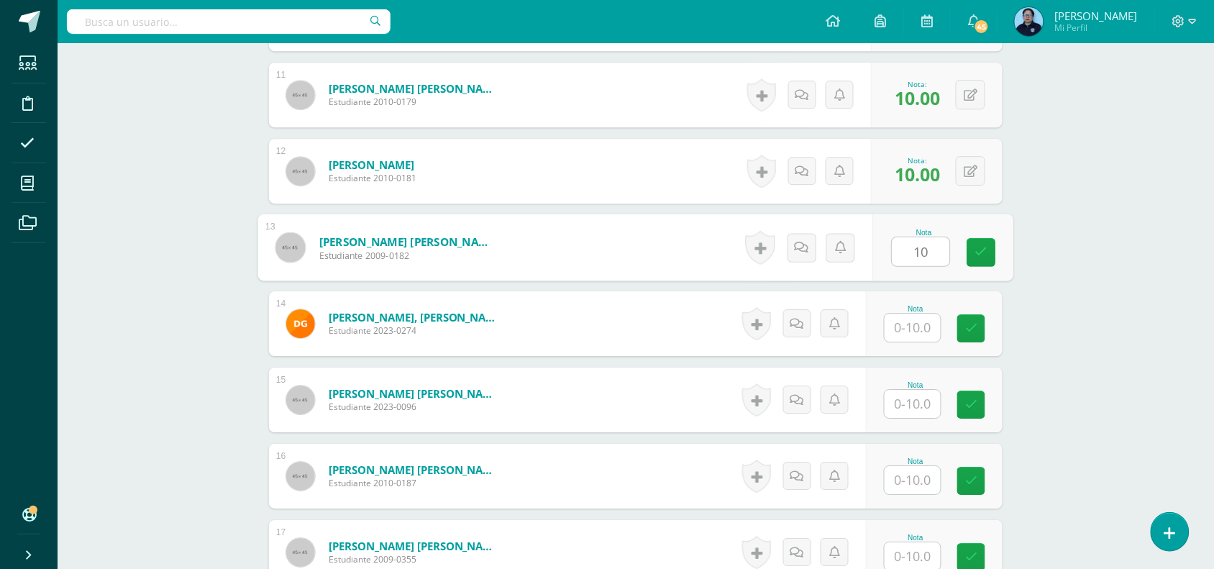
type input "10"
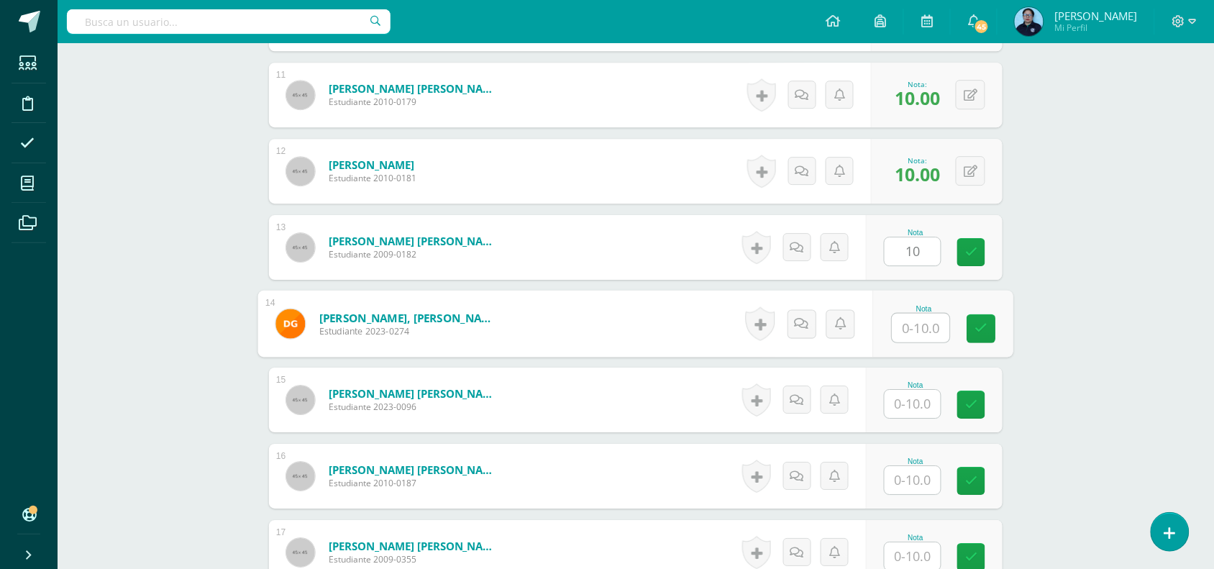
click at [922, 325] on input "text" at bounding box center [922, 328] width 58 height 29
type input "1"
type input "9"
click at [980, 329] on icon at bounding box center [981, 328] width 13 height 12
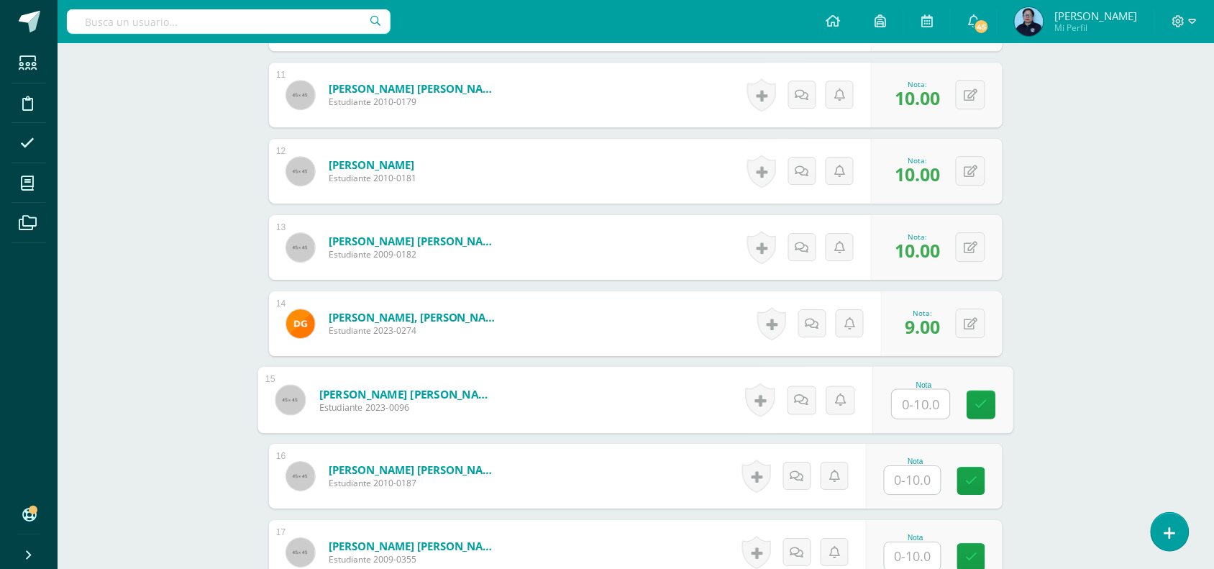
click at [922, 403] on input "text" at bounding box center [922, 404] width 58 height 29
type input "10"
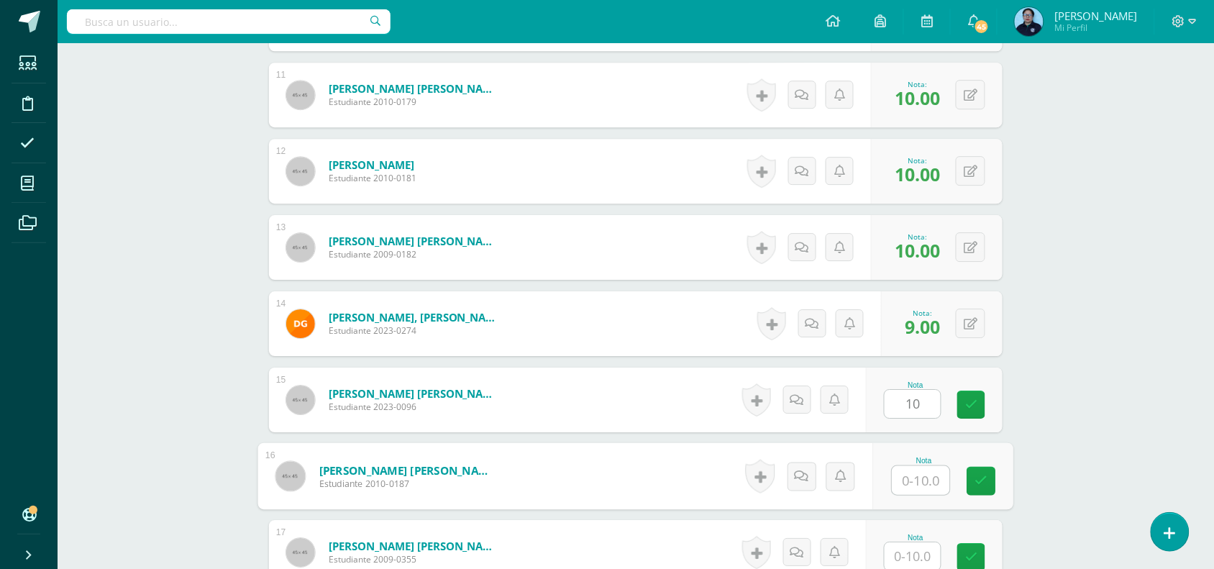
click at [918, 478] on input "text" at bounding box center [922, 480] width 58 height 29
type input "10"
click at [975, 482] on icon at bounding box center [981, 481] width 13 height 12
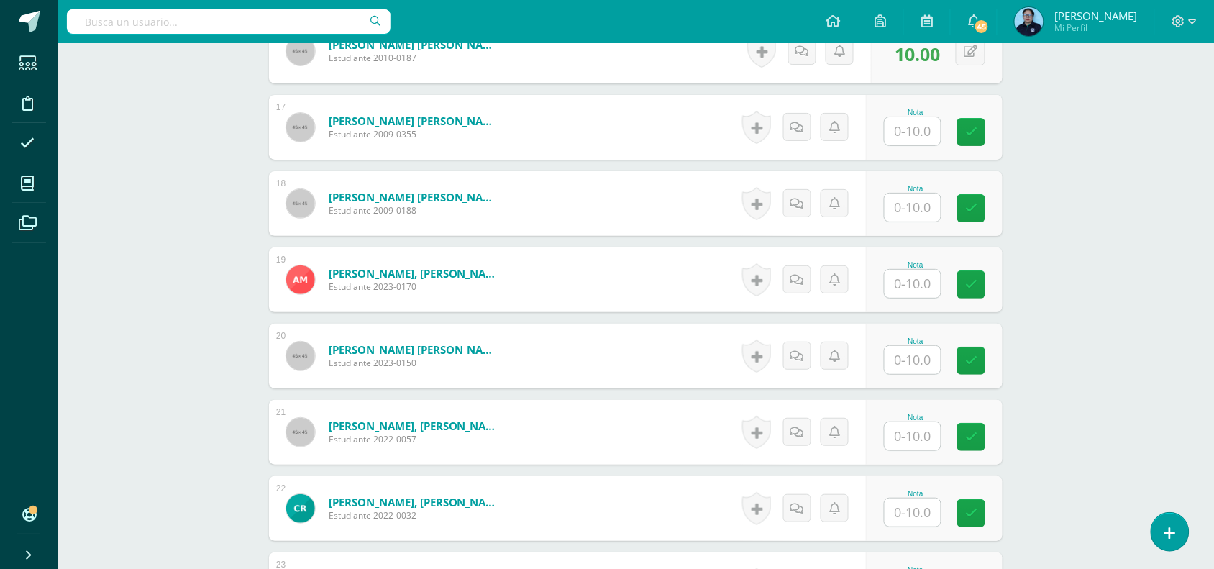
scroll to position [1644, 0]
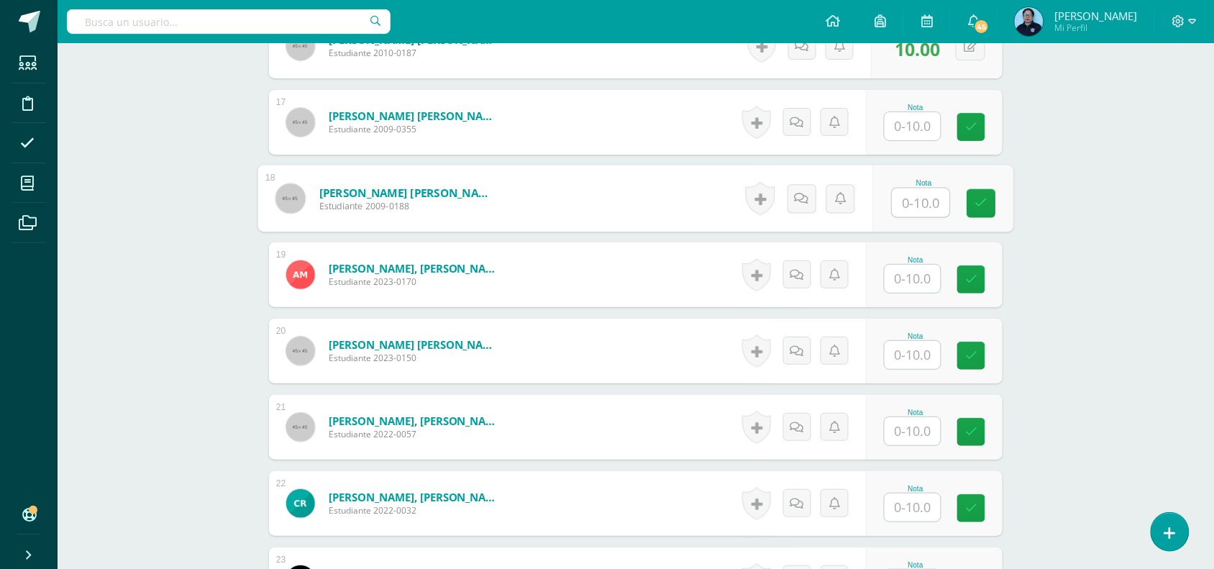
click at [910, 200] on input "text" at bounding box center [922, 202] width 58 height 29
type input "10"
click at [984, 201] on icon at bounding box center [981, 203] width 13 height 12
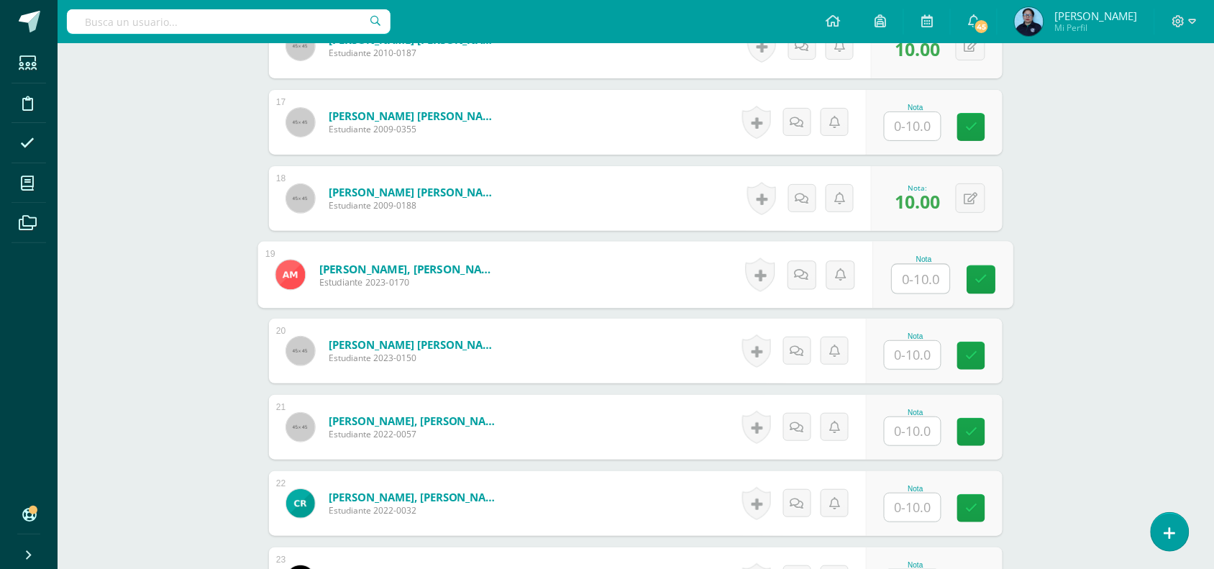
click at [907, 286] on input "text" at bounding box center [922, 279] width 58 height 29
type input "9"
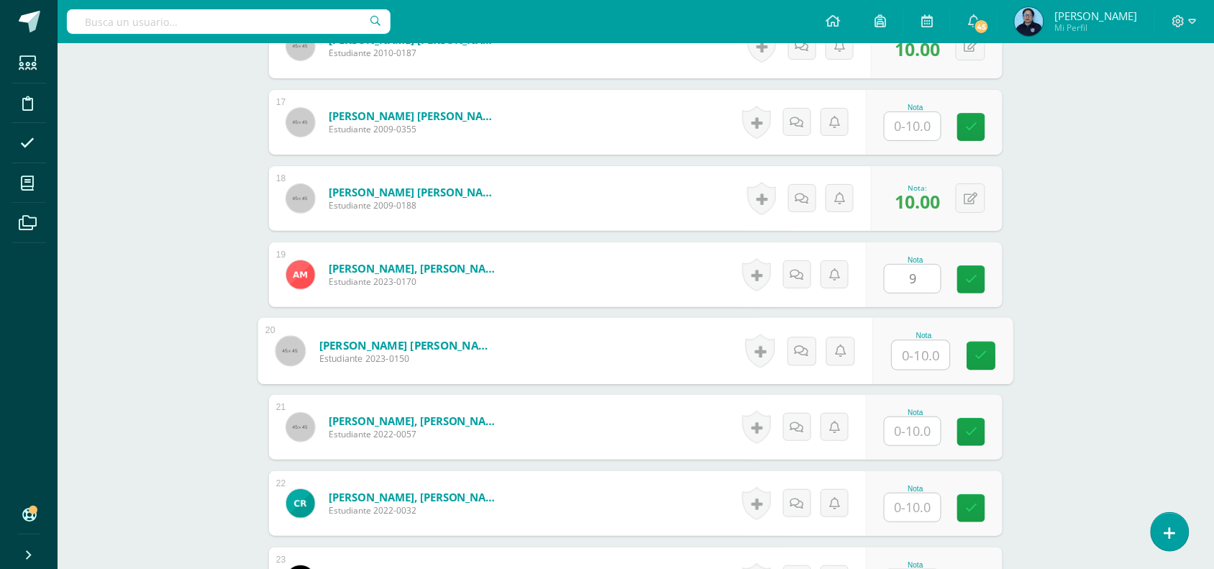
click at [914, 360] on input "text" at bounding box center [922, 355] width 58 height 29
type input "10"
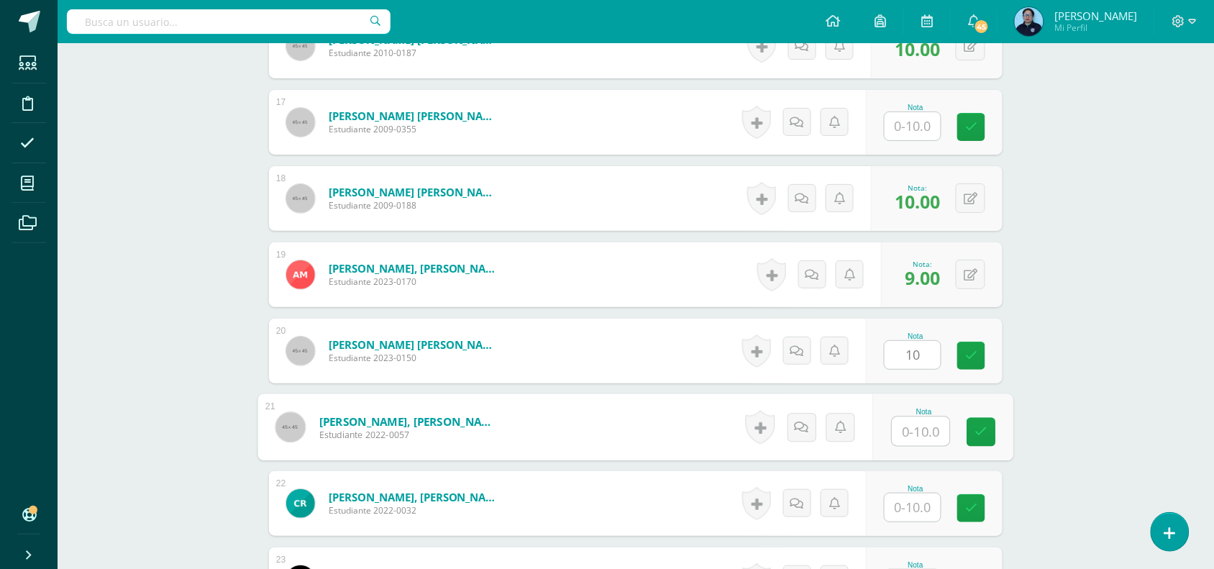
click at [922, 437] on input "text" at bounding box center [922, 431] width 58 height 29
type input "10"
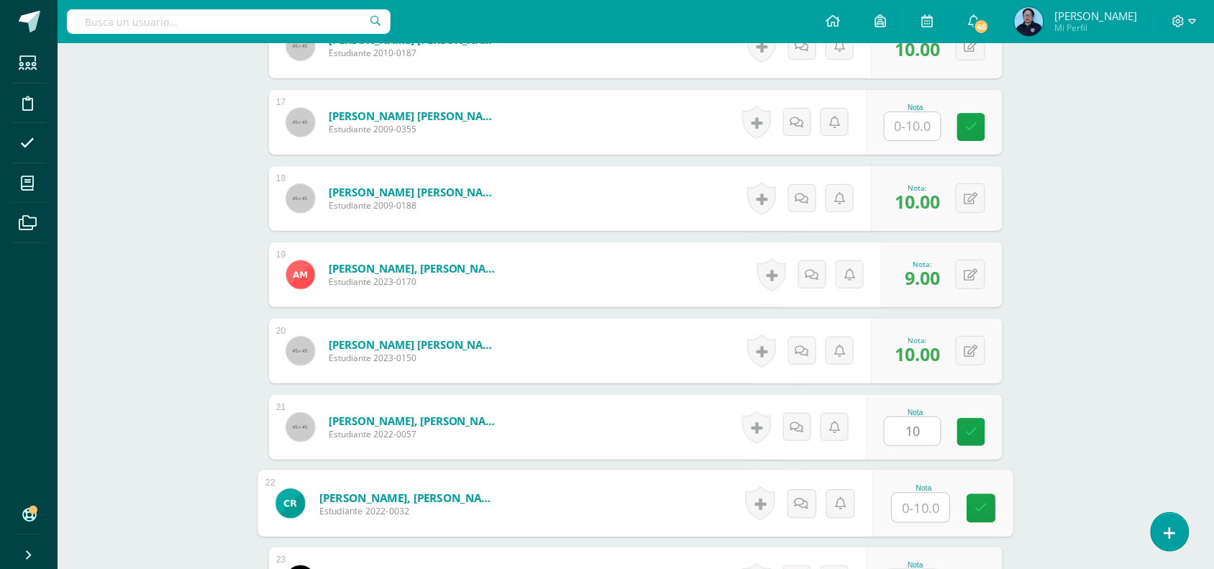
click at [921, 513] on input "text" at bounding box center [922, 507] width 58 height 29
type input "9"
click at [984, 507] on icon at bounding box center [981, 508] width 13 height 12
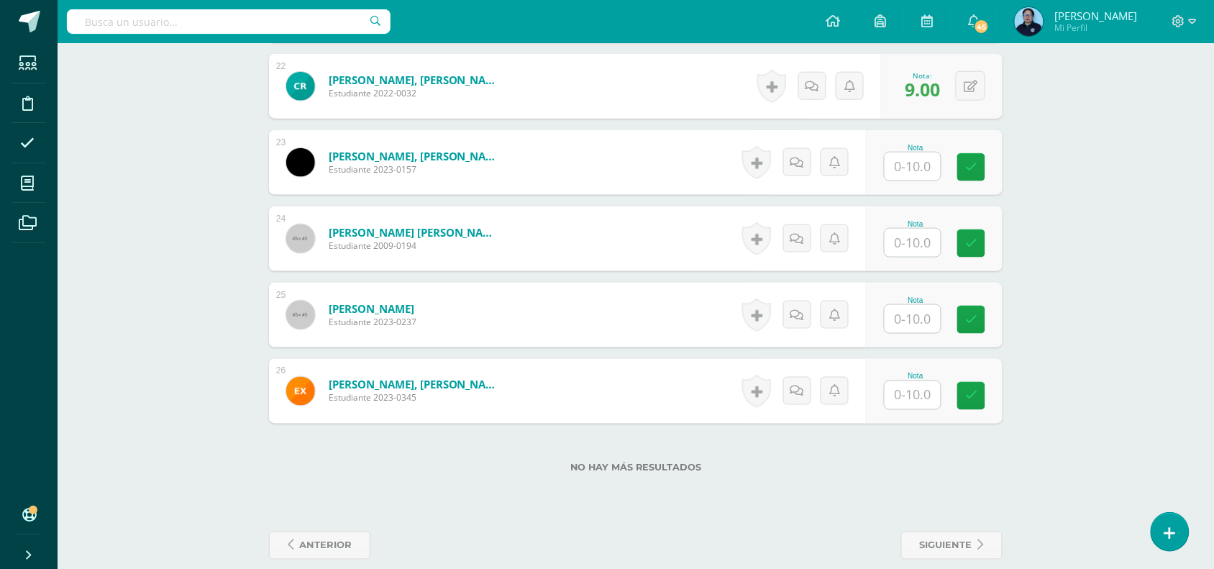
scroll to position [2074, 0]
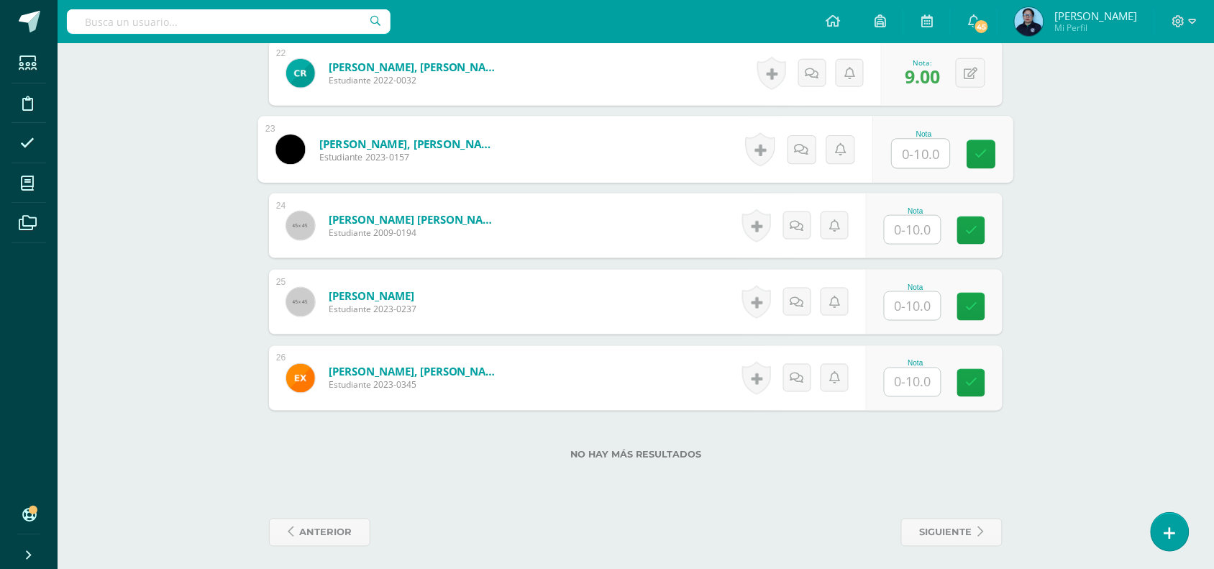
click at [923, 156] on input "text" at bounding box center [922, 154] width 58 height 29
type input "10"
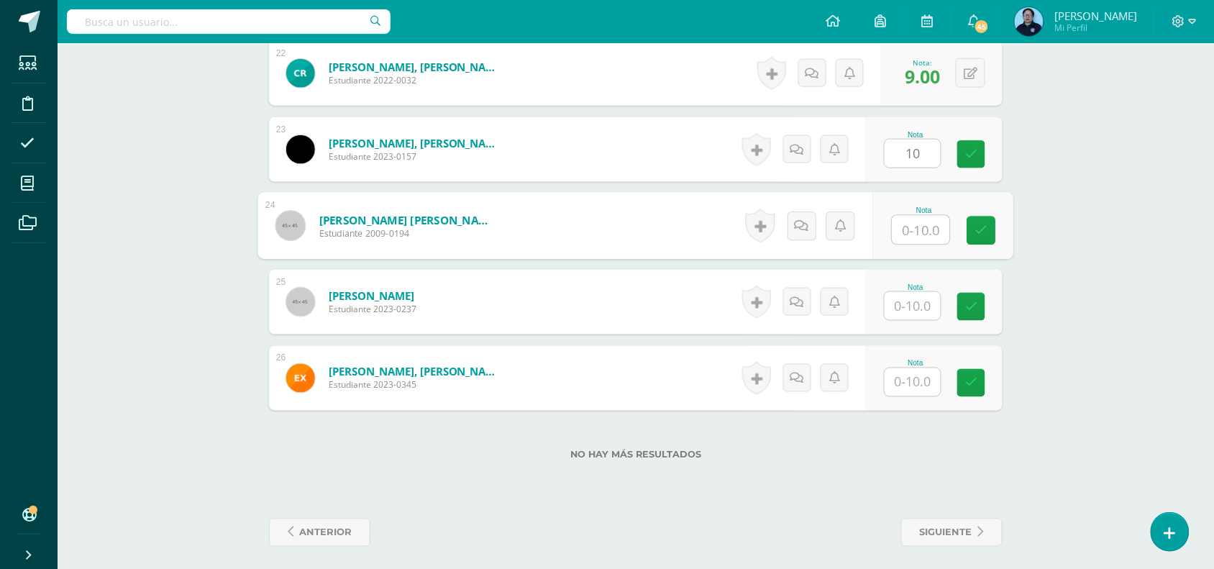
click at [910, 227] on input "text" at bounding box center [922, 230] width 58 height 29
type input "10"
click at [930, 299] on input "text" at bounding box center [913, 306] width 56 height 28
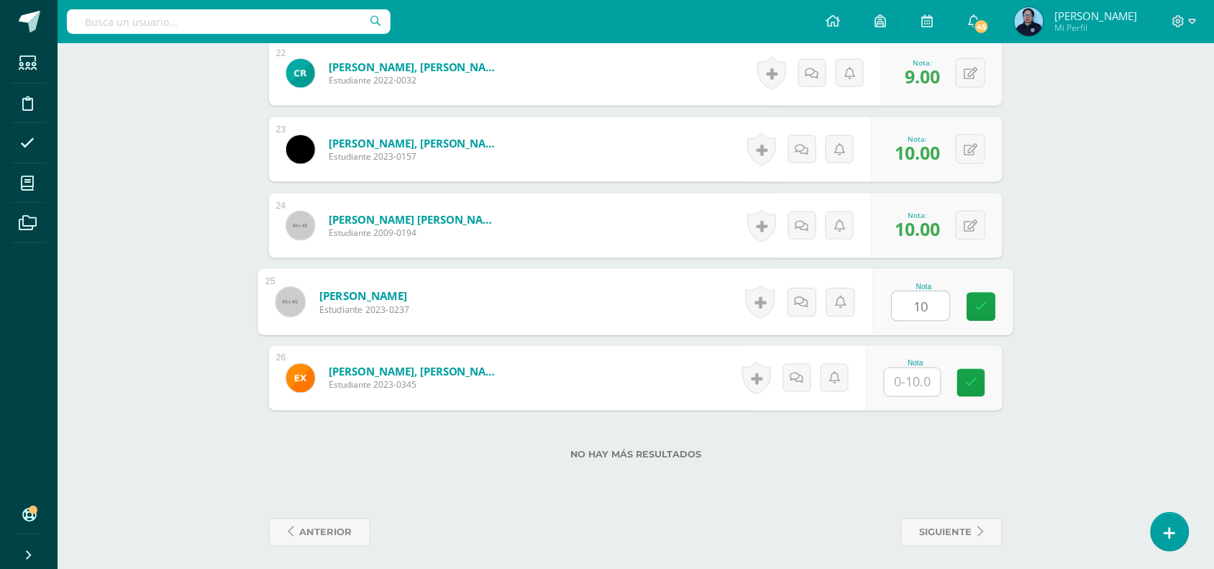
type input "10"
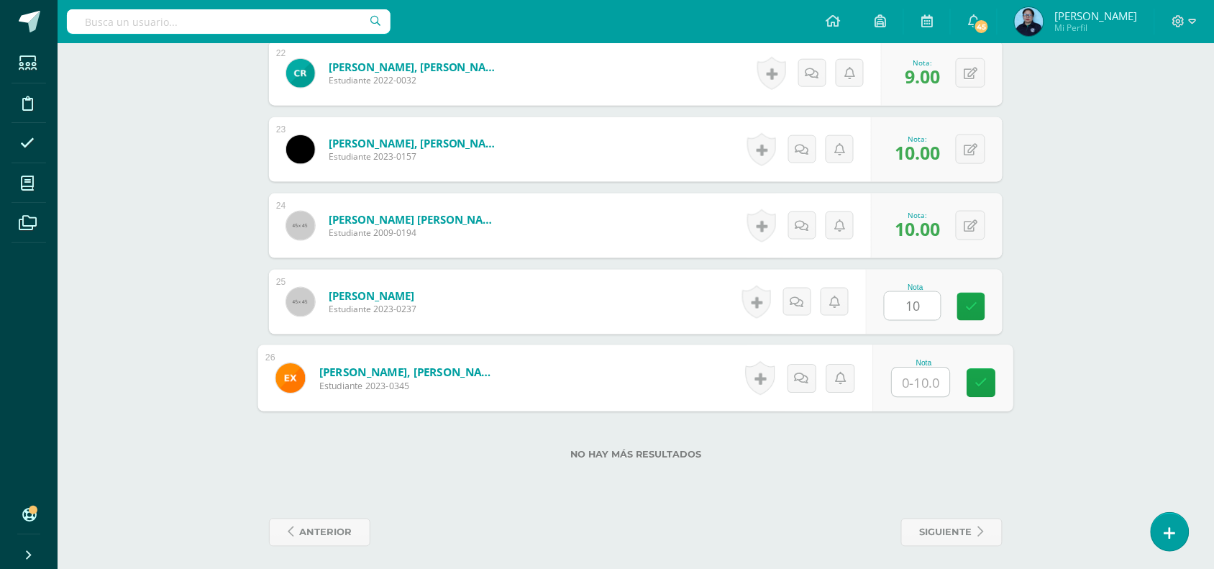
click at [918, 387] on input "text" at bounding box center [922, 382] width 58 height 29
click at [983, 390] on link at bounding box center [981, 383] width 29 height 29
type input "10.00"
click at [982, 392] on button at bounding box center [980, 378] width 30 height 30
click at [982, 392] on form "Xitumul Ola, Emily Mariela Estudiante 2023-0345 Nota 10.00 0 Logros" at bounding box center [636, 378] width 756 height 67
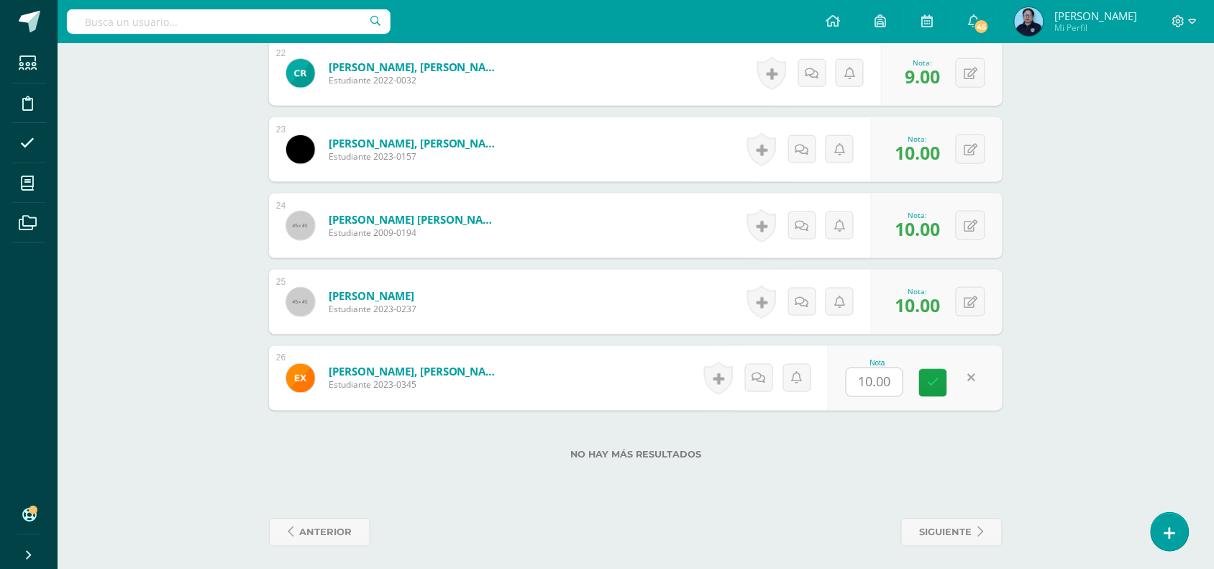
click at [989, 368] on div "Nota 10.00" at bounding box center [915, 378] width 175 height 65
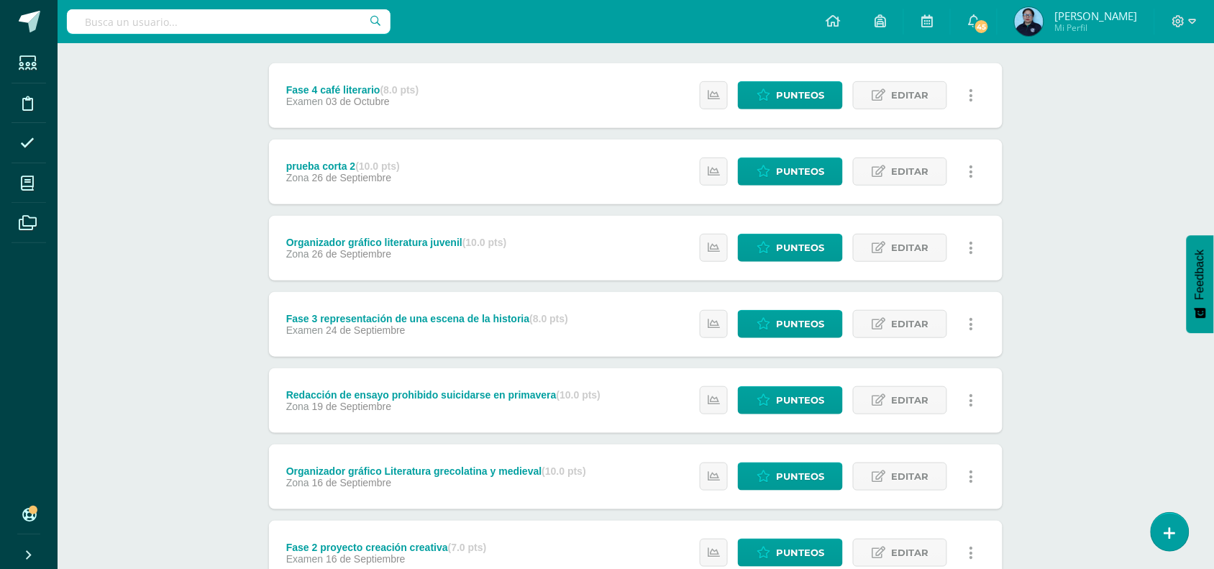
scroll to position [193, 0]
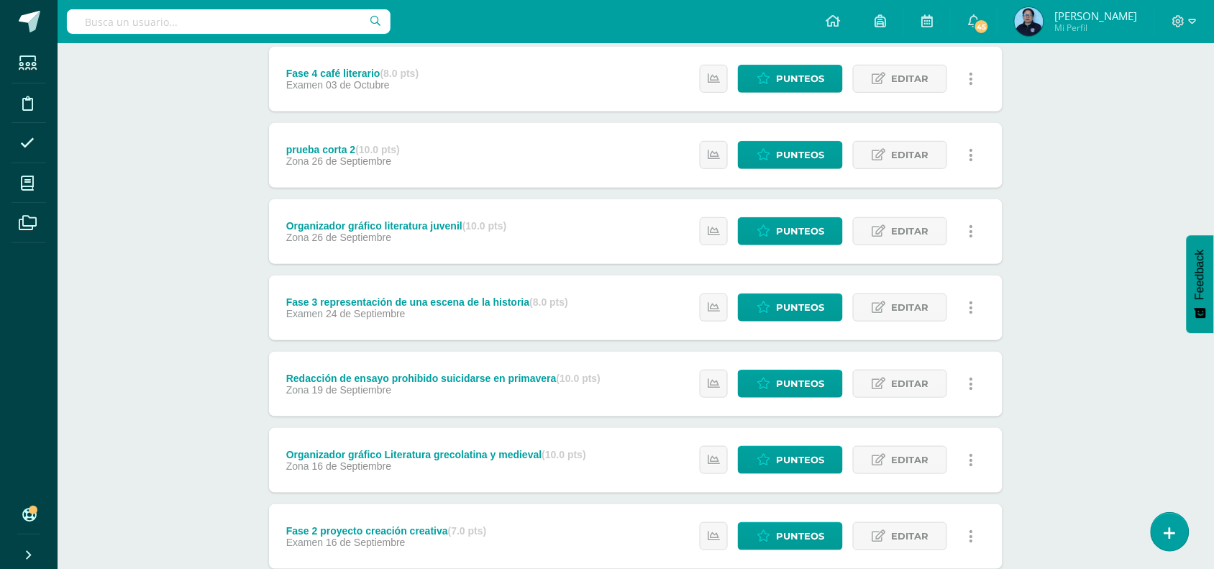
click at [1128, 205] on div "Taller de Lectura Tercero Secundaria "B" Herramientas Detalle de asistencias Ac…" at bounding box center [636, 409] width 1157 height 1119
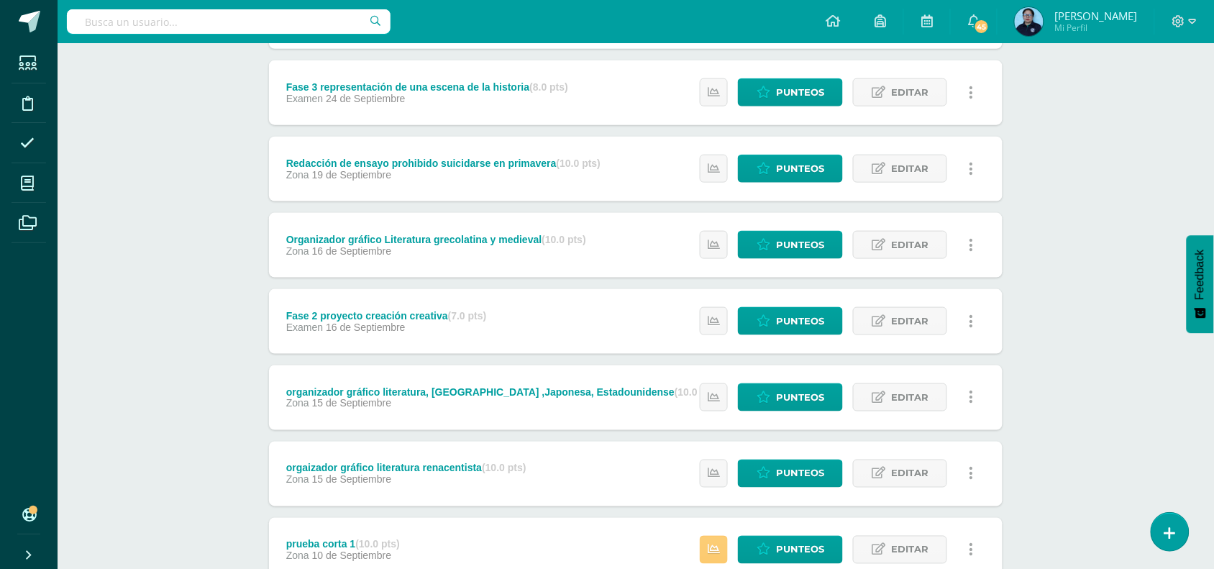
scroll to position [409, 0]
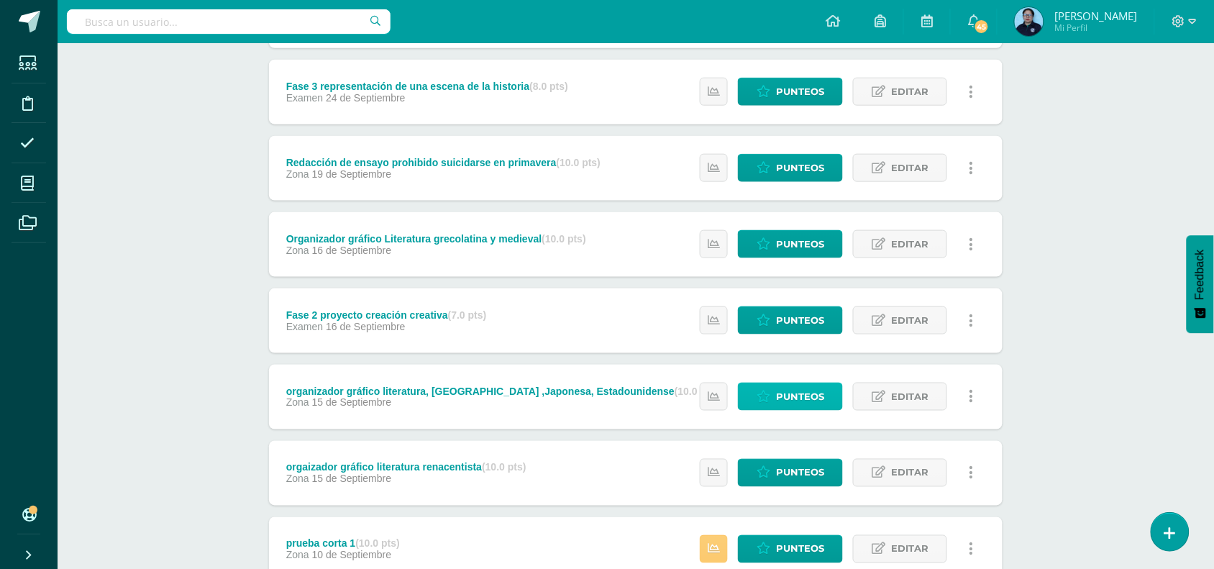
click at [788, 389] on span "Punteos" at bounding box center [800, 396] width 48 height 27
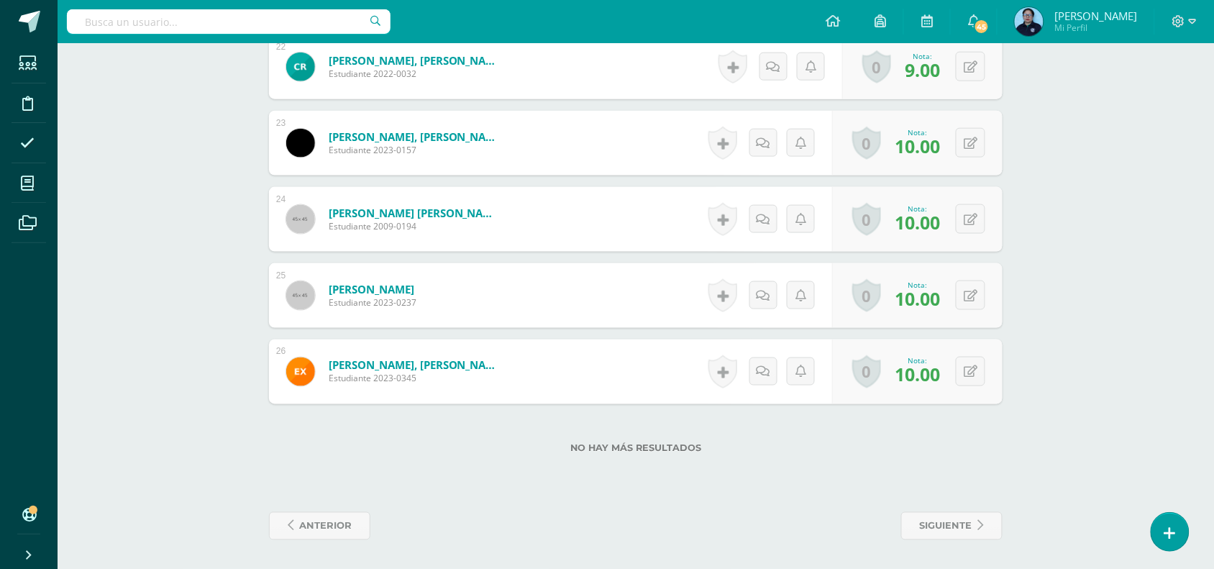
scroll to position [793, 0]
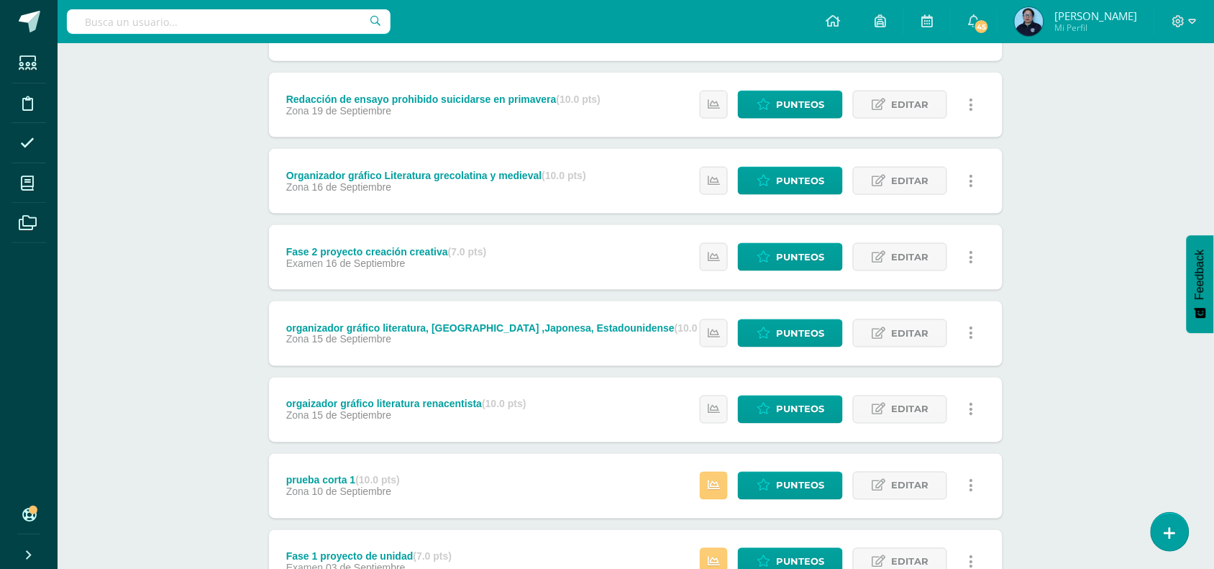
scroll to position [470, 0]
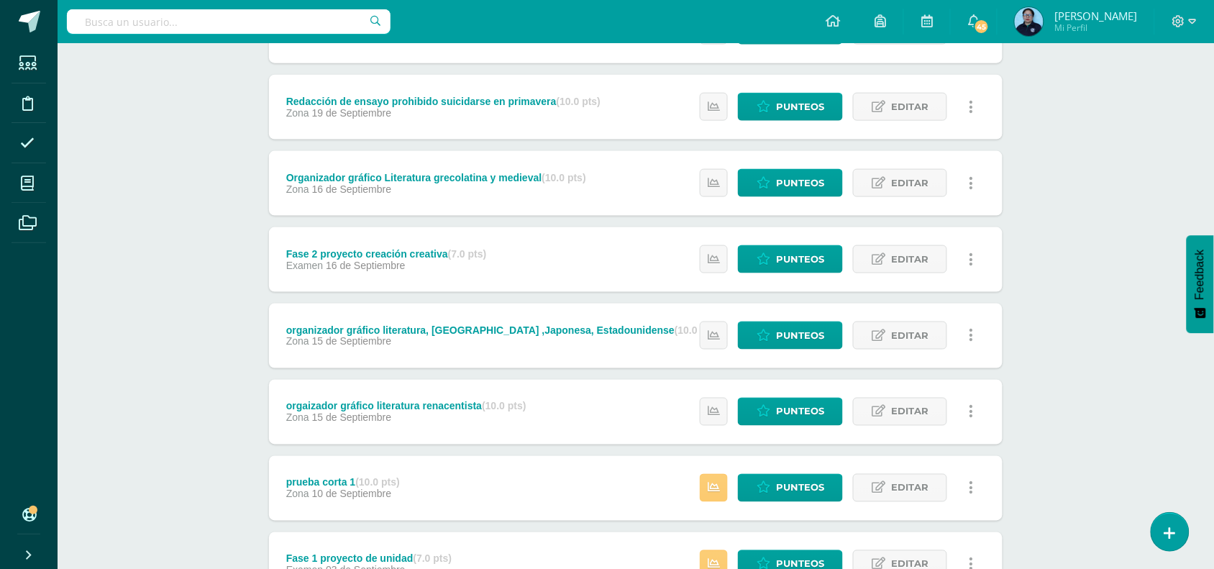
click at [1170, 301] on div "Taller de Lectura Tercero Secundaria "B" Herramientas Detalle de asistencias Ac…" at bounding box center [636, 132] width 1157 height 1119
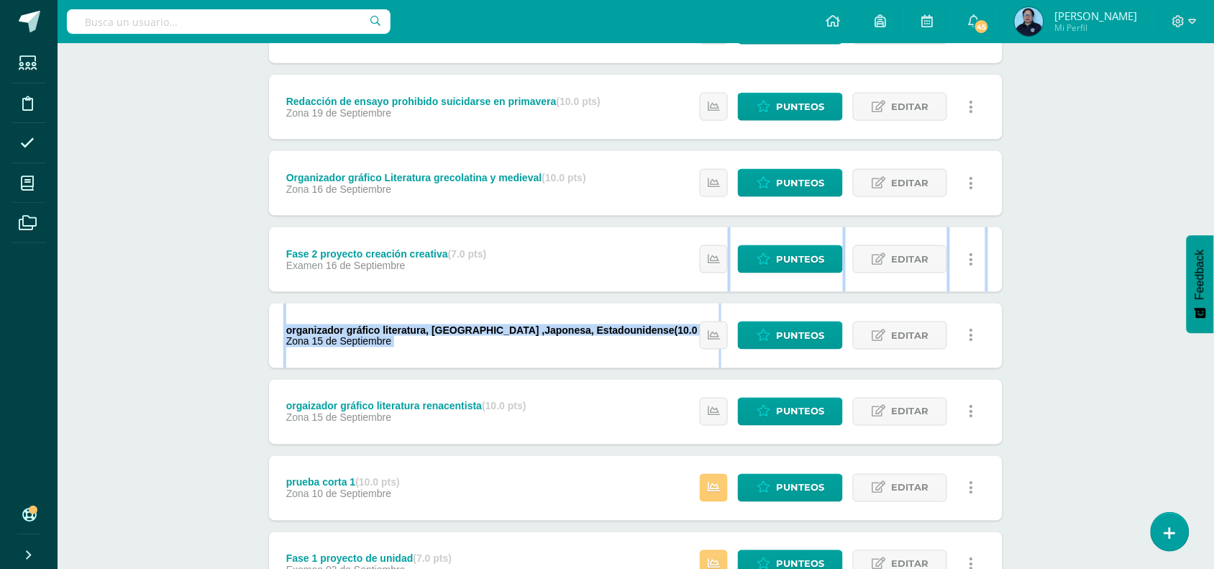
drag, startPoint x: 1170, startPoint y: 301, endPoint x: 1167, endPoint y: 288, distance: 13.3
click at [1167, 288] on div "Taller de Lectura Tercero Secundaria "B" Herramientas Detalle de asistencias Ac…" at bounding box center [636, 132] width 1157 height 1119
click at [786, 178] on span "Punteos" at bounding box center [800, 183] width 48 height 27
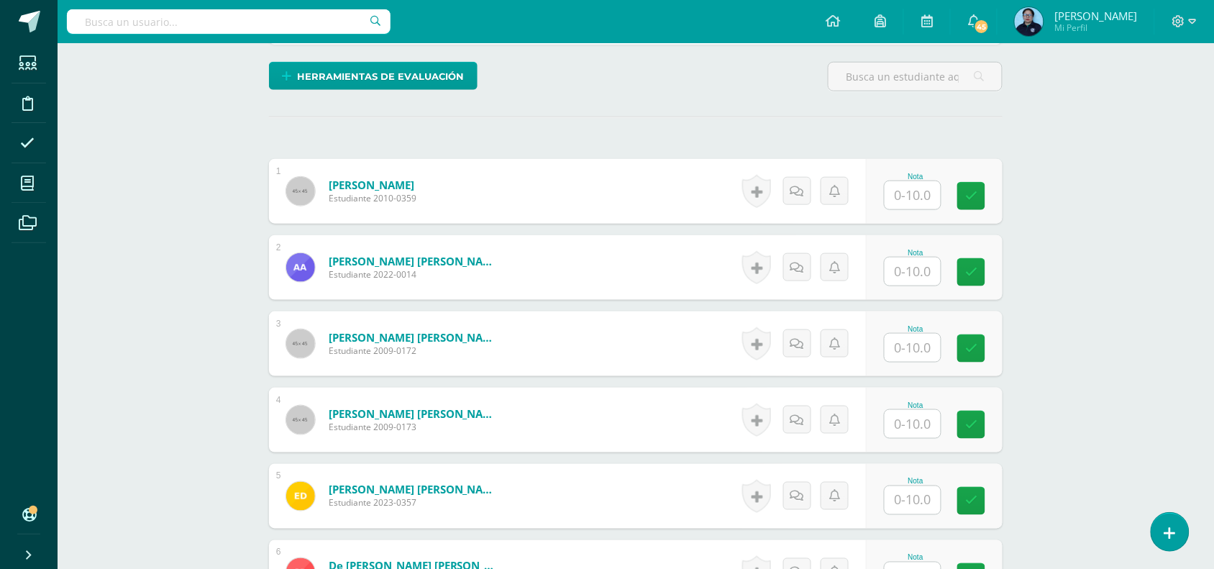
scroll to position [351, 0]
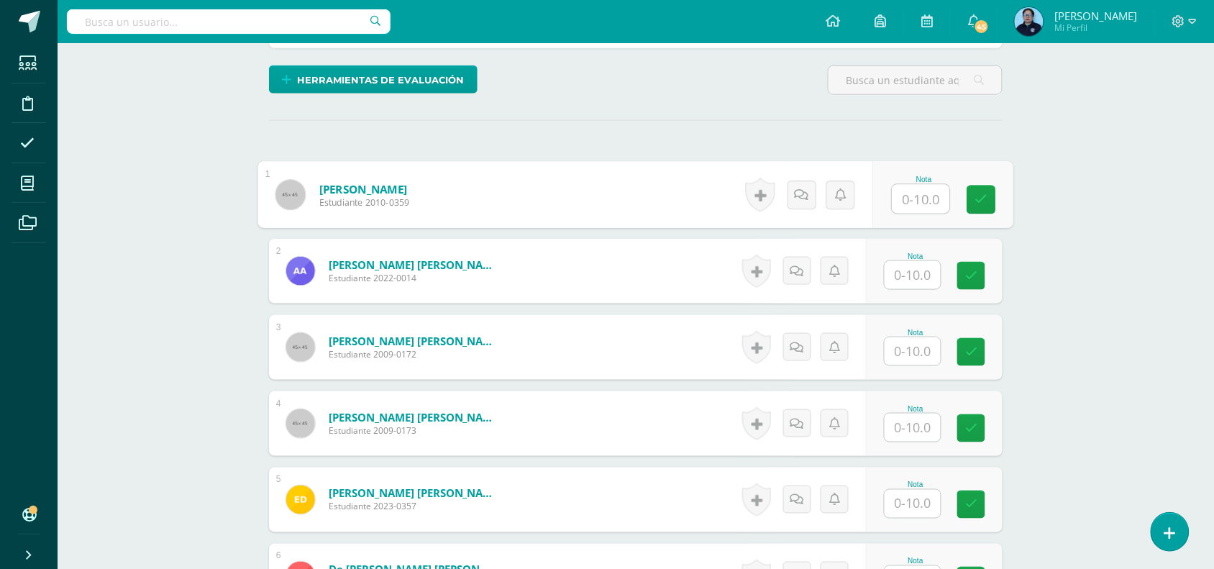
click at [916, 202] on input "text" at bounding box center [922, 199] width 58 height 29
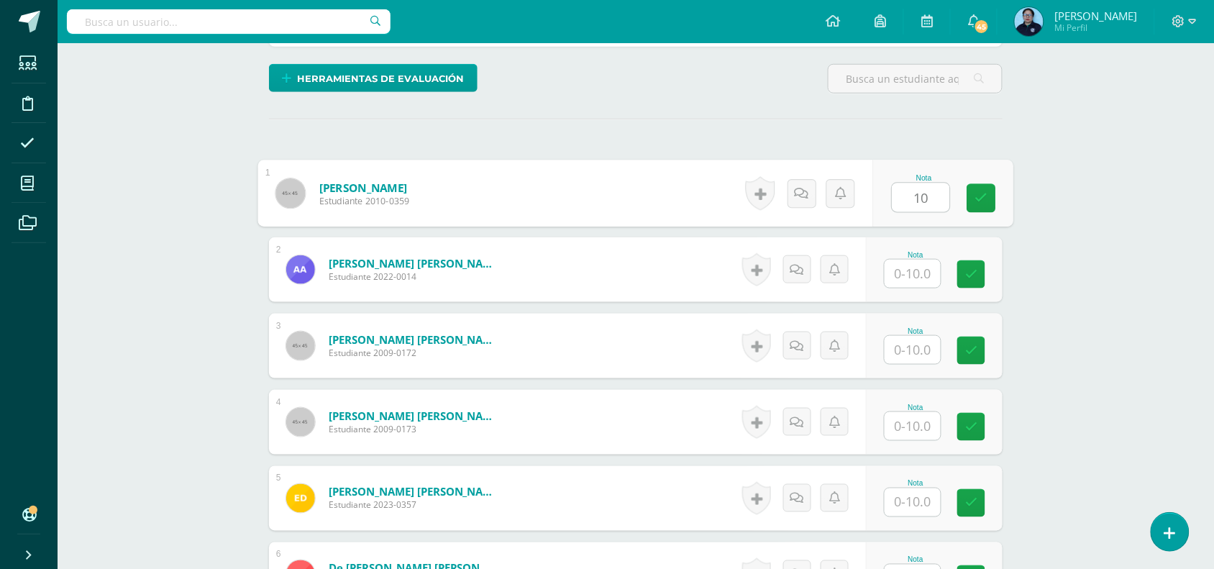
type input "10"
click at [908, 273] on input "text" at bounding box center [913, 274] width 56 height 28
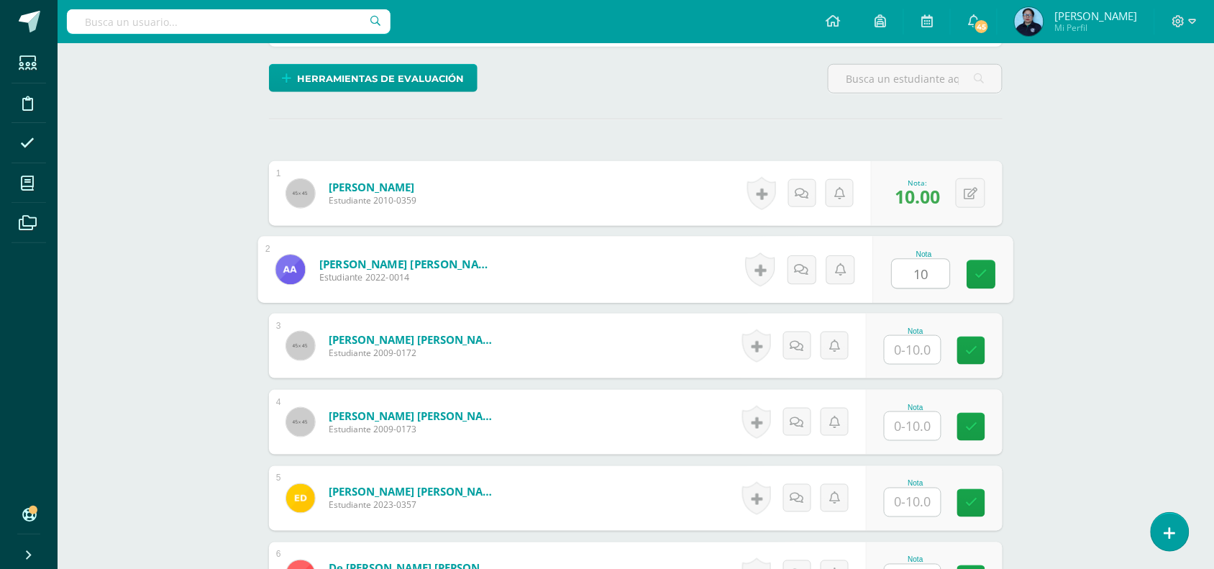
type input "10"
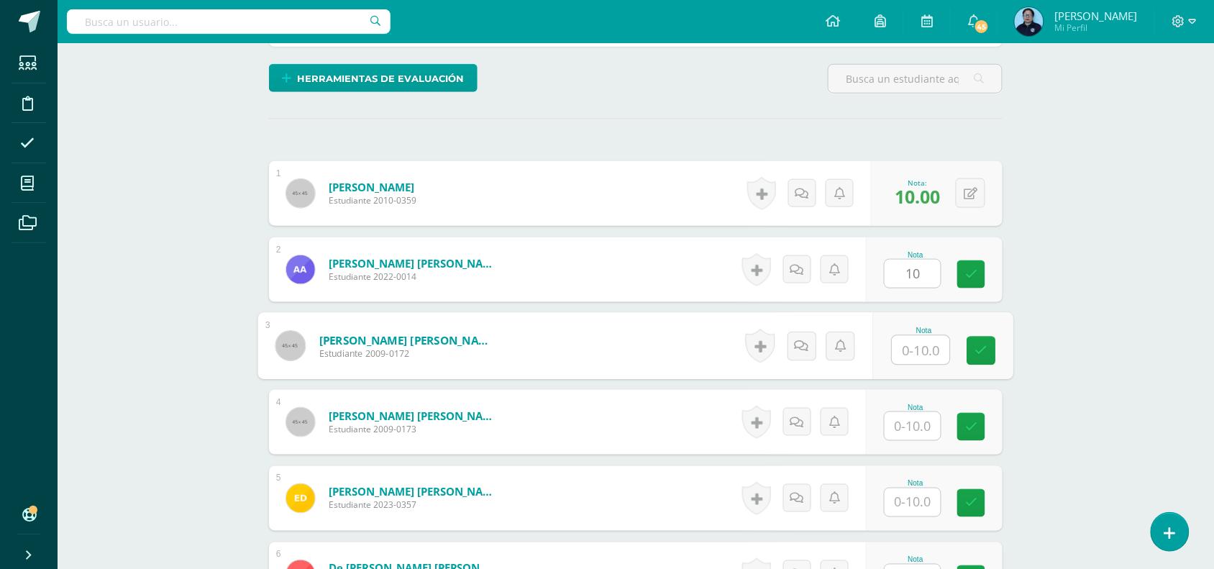
click at [914, 349] on input "text" at bounding box center [922, 350] width 58 height 29
type input "10"
click at [983, 349] on icon at bounding box center [981, 351] width 13 height 12
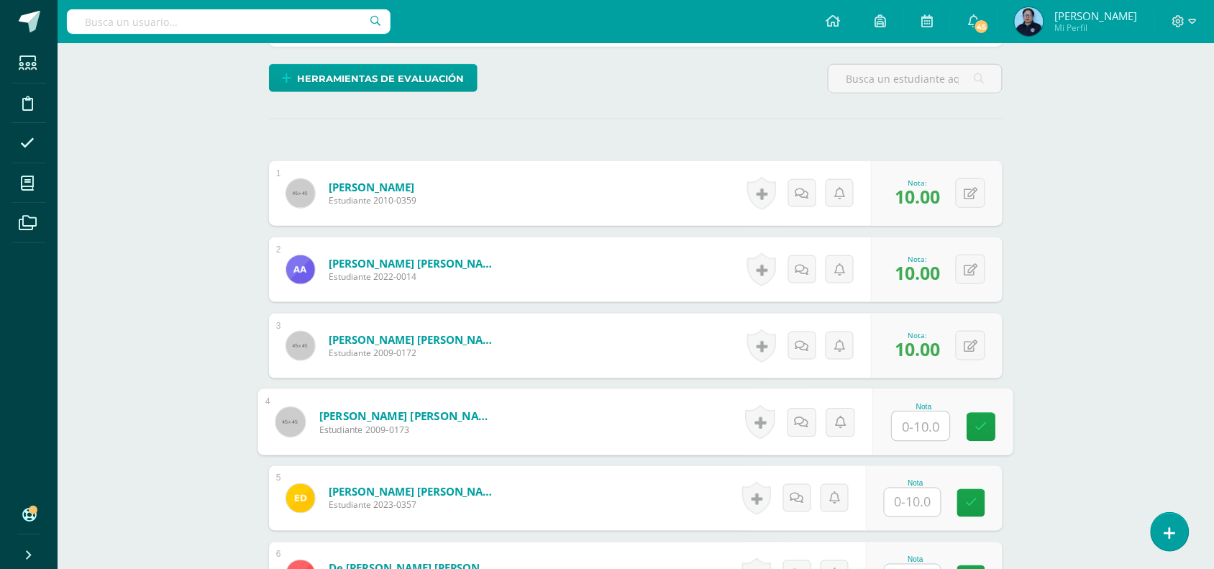
click at [911, 425] on input "text" at bounding box center [922, 426] width 58 height 29
type input "10"
click at [984, 422] on icon at bounding box center [981, 427] width 13 height 12
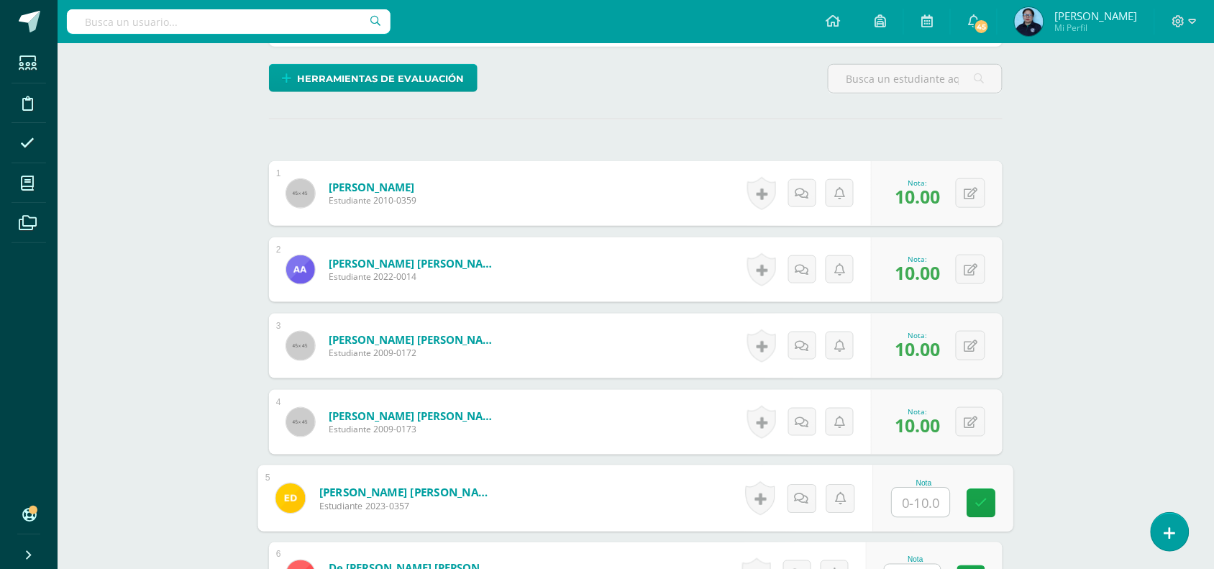
click at [929, 498] on input "text" at bounding box center [922, 502] width 58 height 29
type input "9"
type input "10"
click at [987, 504] on icon at bounding box center [981, 503] width 13 height 12
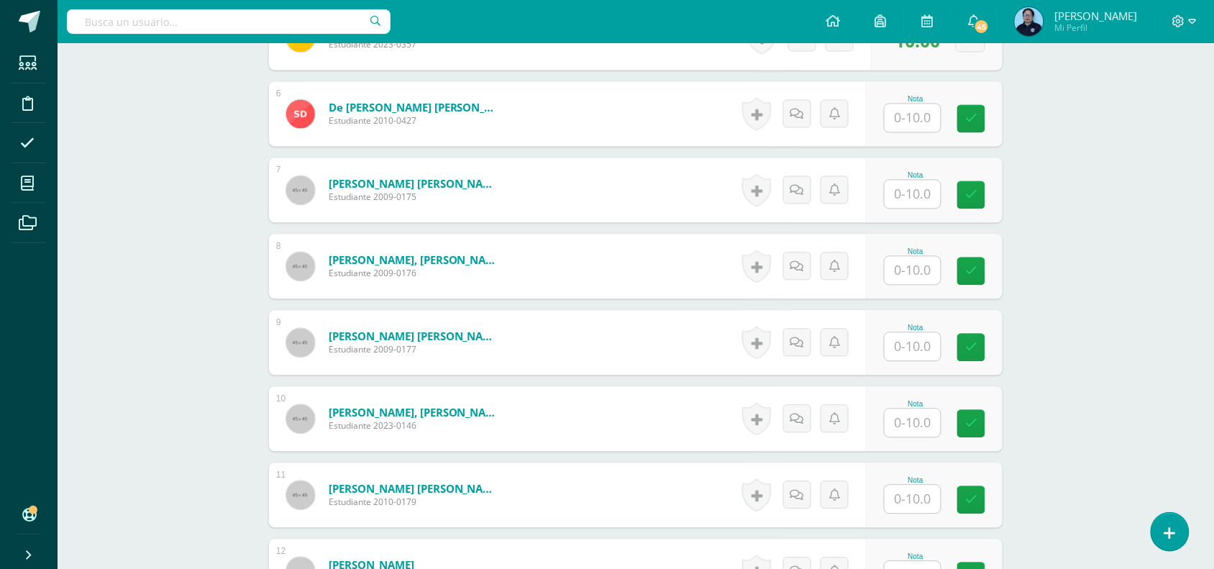
scroll to position [844, 0]
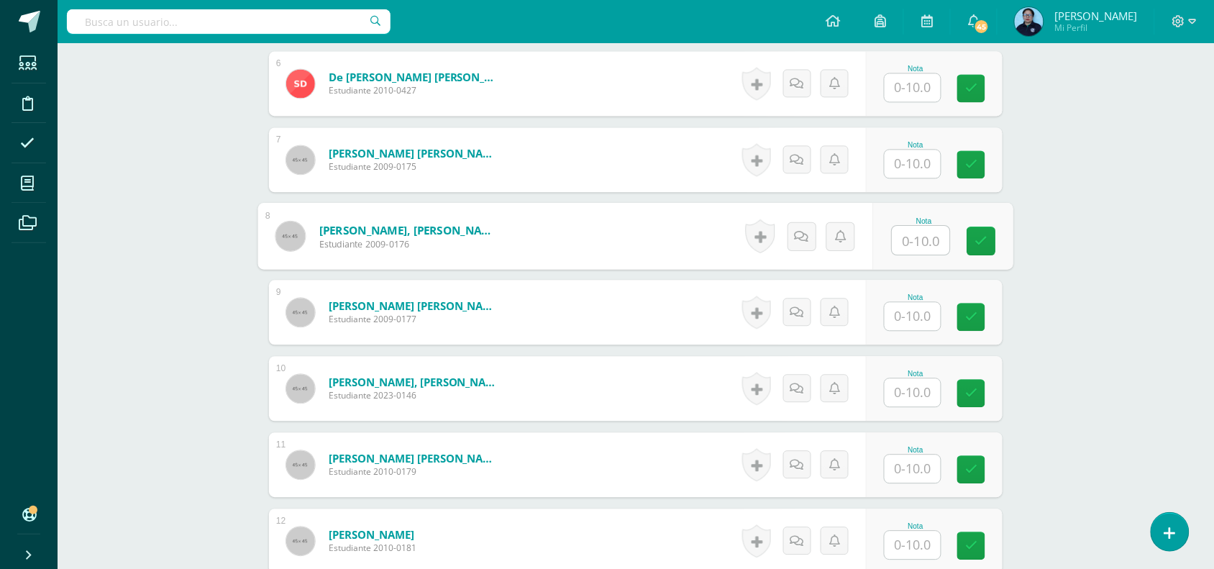
click at [917, 240] on input "text" at bounding box center [922, 240] width 58 height 29
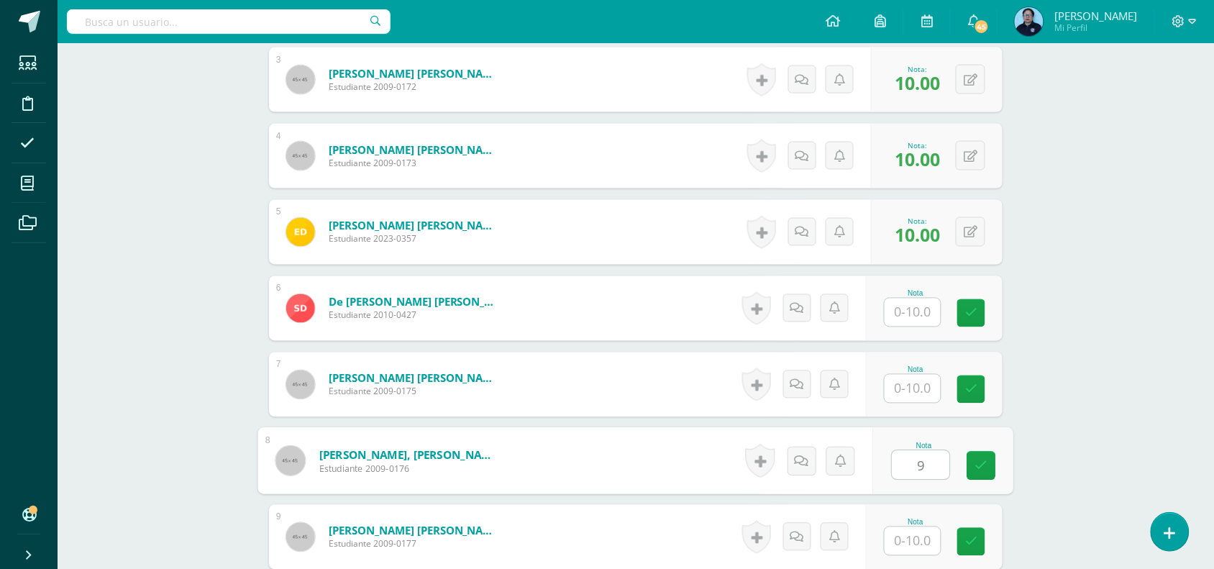
scroll to position [623, 0]
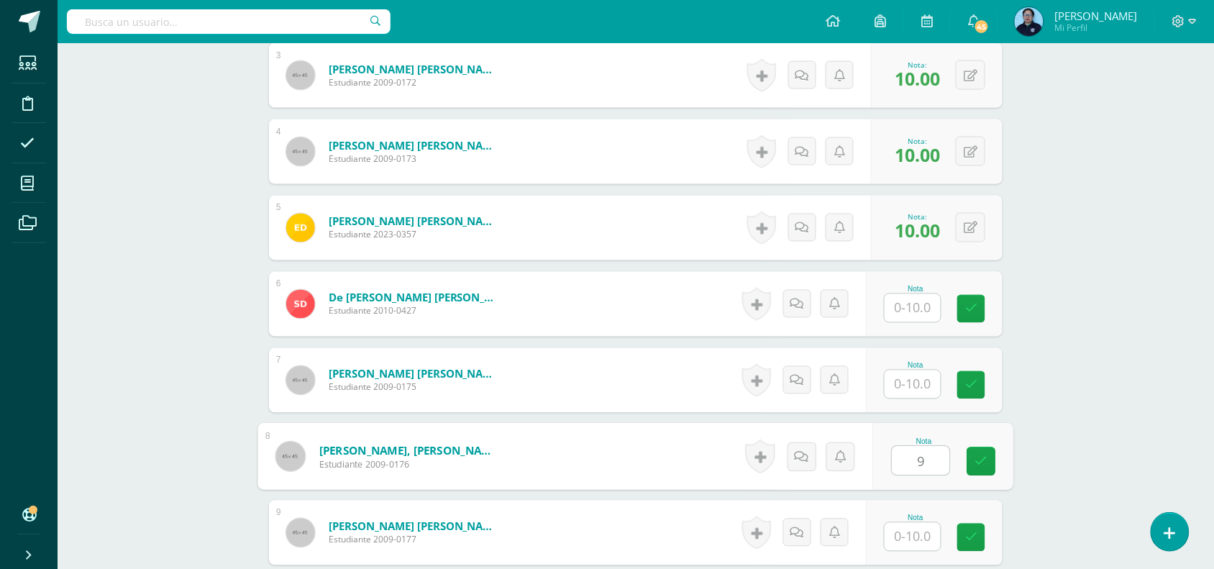
type input "9"
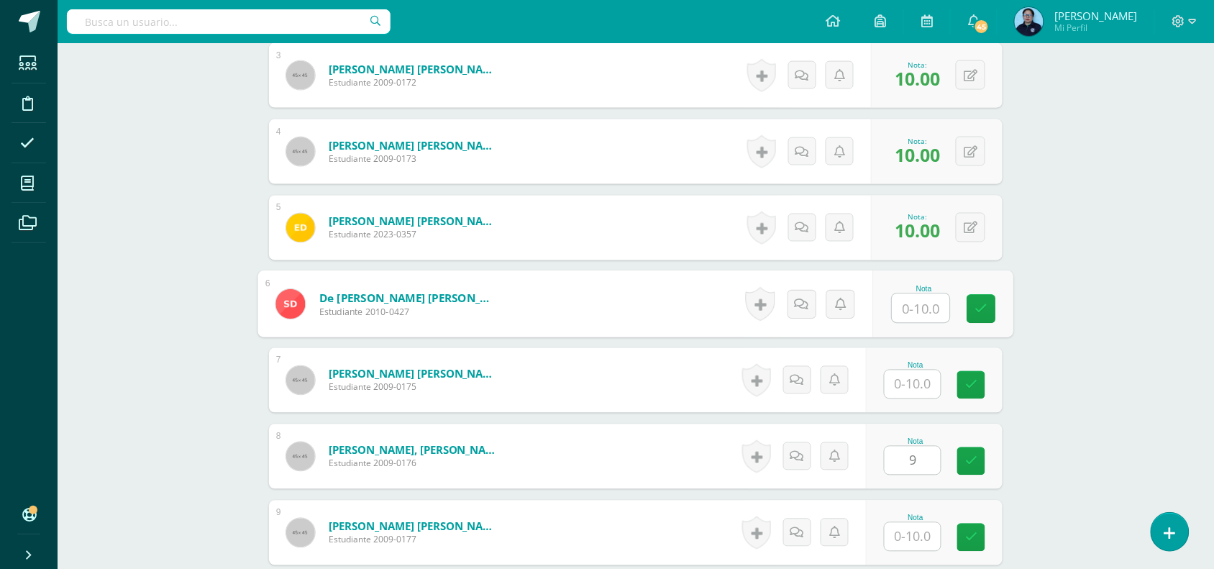
click at [911, 311] on input "text" at bounding box center [922, 308] width 58 height 29
type input "10"
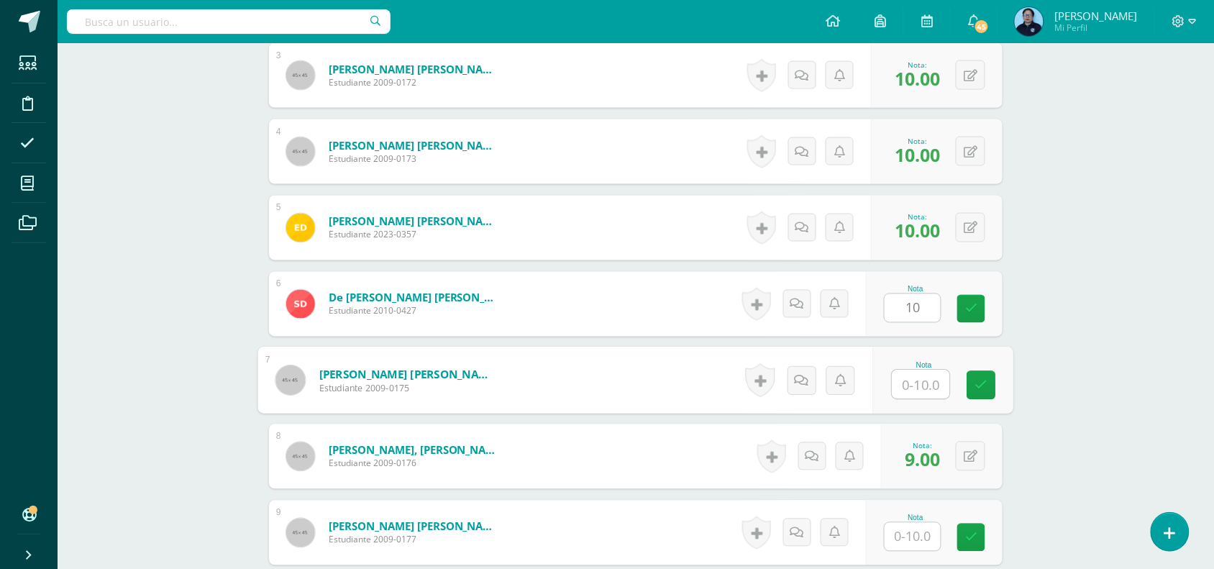
click at [911, 385] on input "text" at bounding box center [922, 384] width 58 height 29
type input "10"
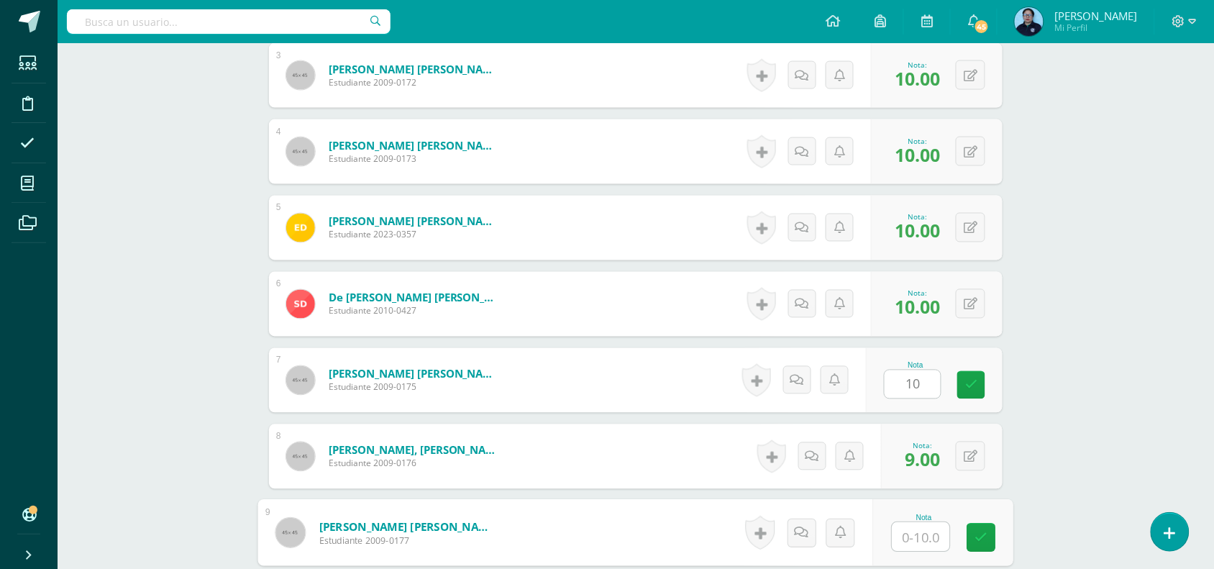
click at [914, 529] on input "text" at bounding box center [922, 537] width 58 height 29
type input "10"
click at [980, 533] on icon at bounding box center [981, 538] width 13 height 12
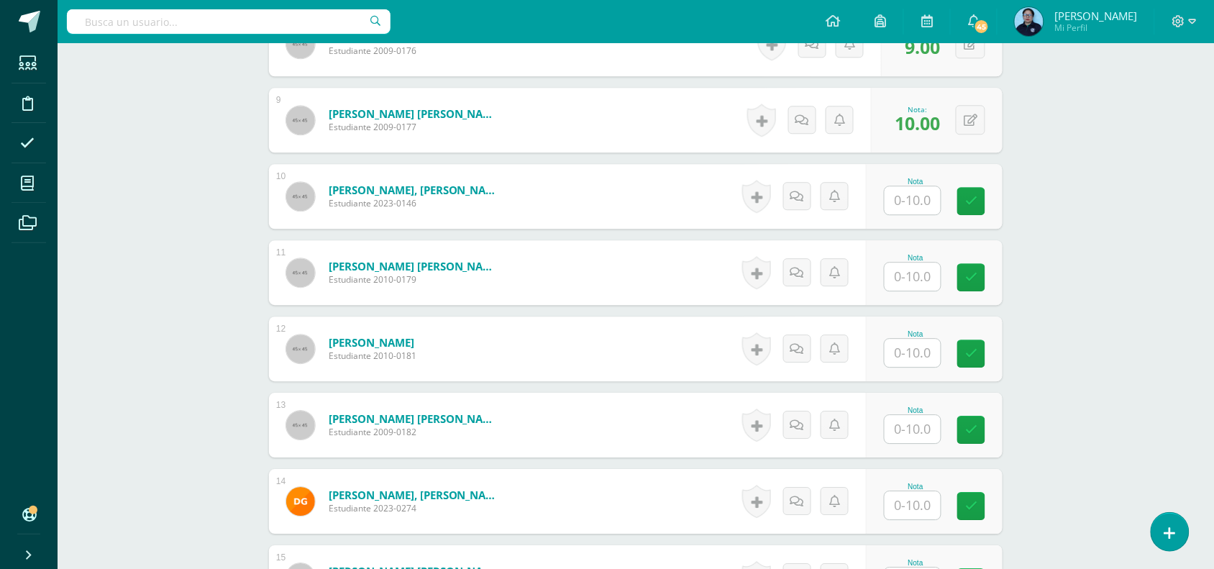
scroll to position [1040, 0]
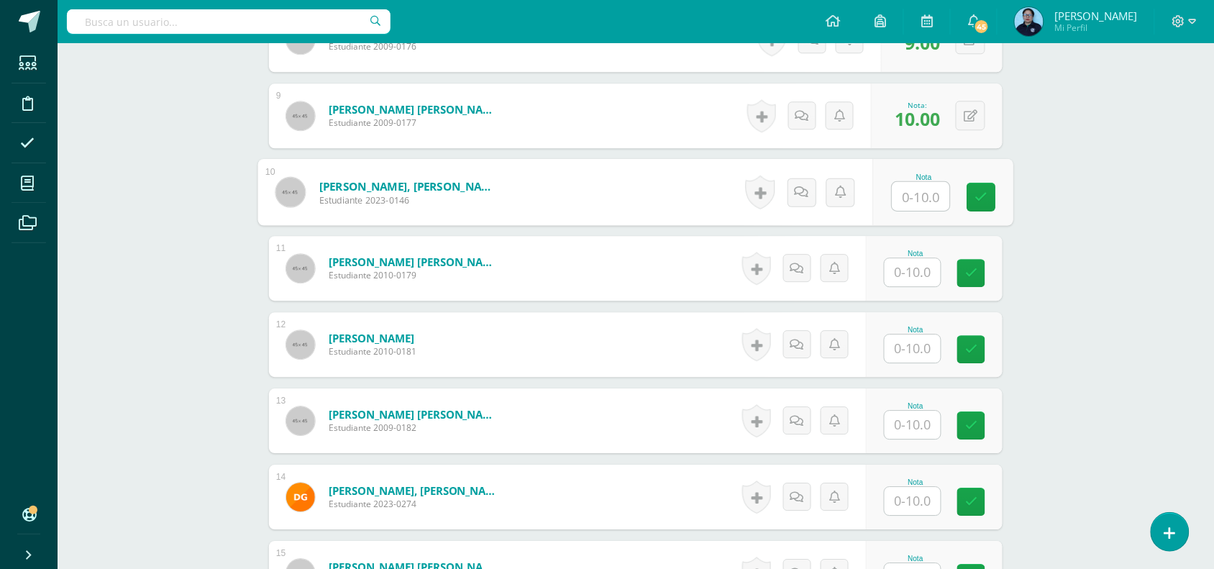
click at [916, 199] on input "text" at bounding box center [922, 196] width 58 height 29
type input "10"
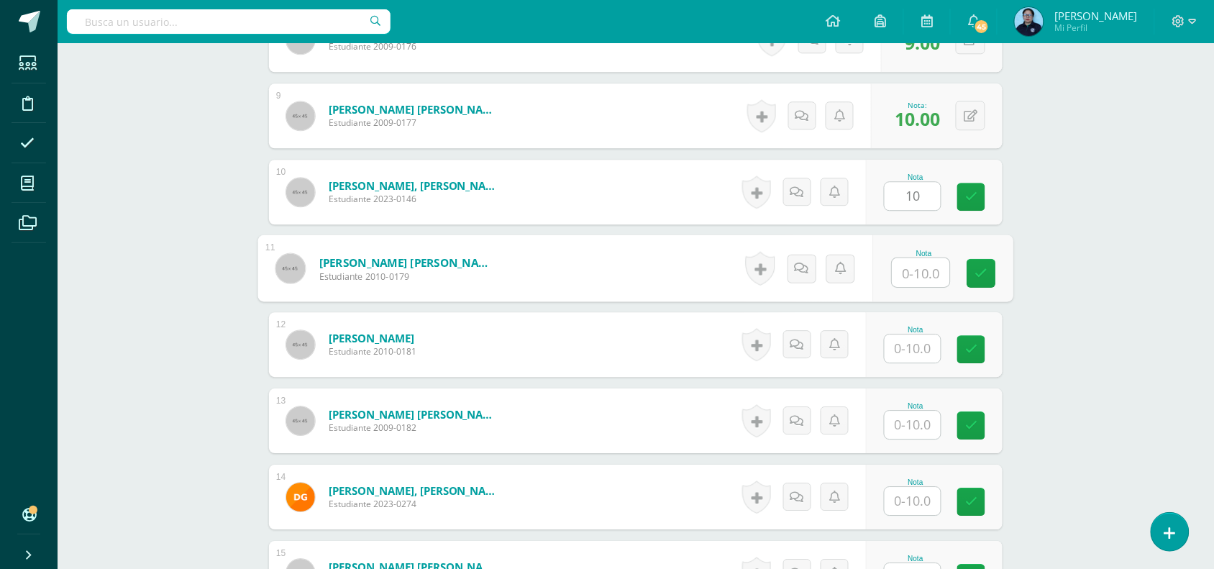
click at [925, 278] on input "text" at bounding box center [922, 272] width 58 height 29
type input "10"
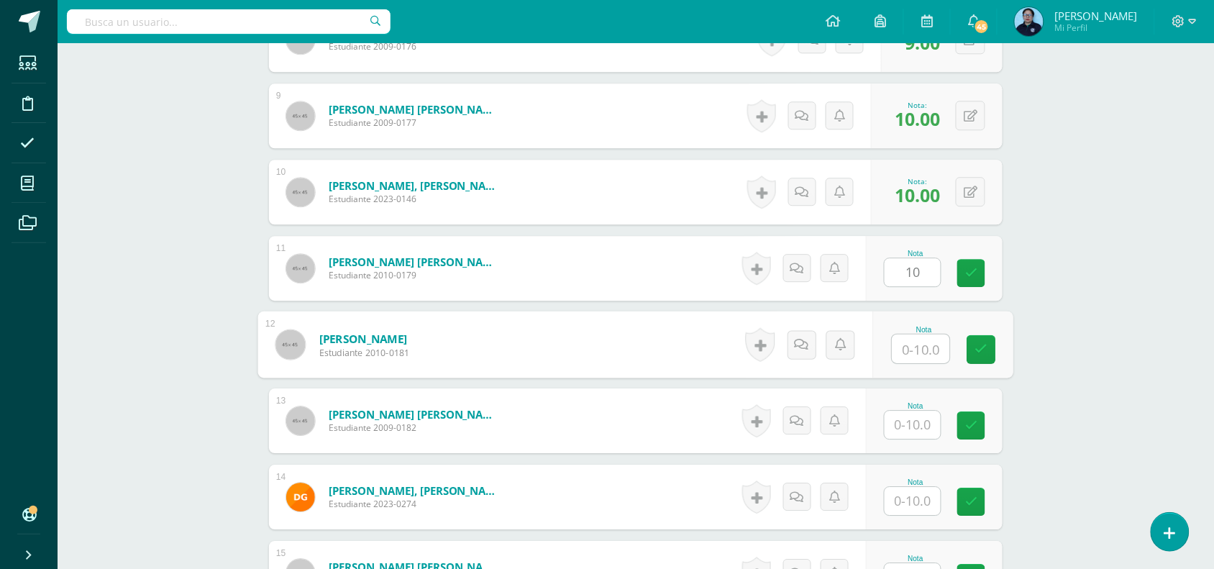
click at [917, 347] on input "text" at bounding box center [922, 348] width 58 height 29
type input "10"
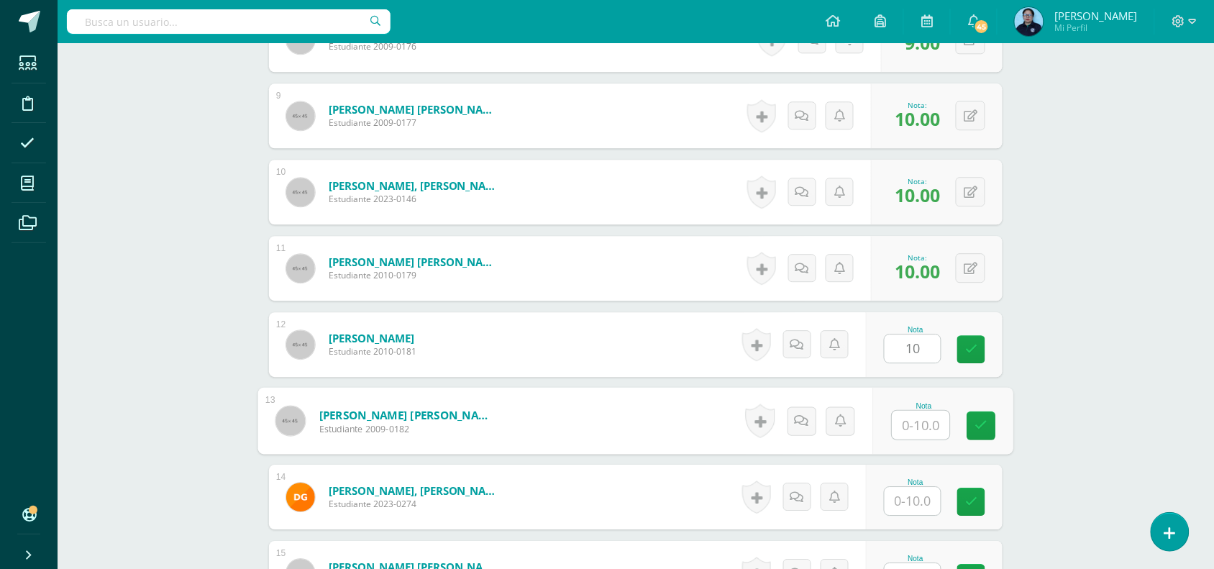
click at [918, 425] on input "text" at bounding box center [922, 425] width 58 height 29
type input "10"
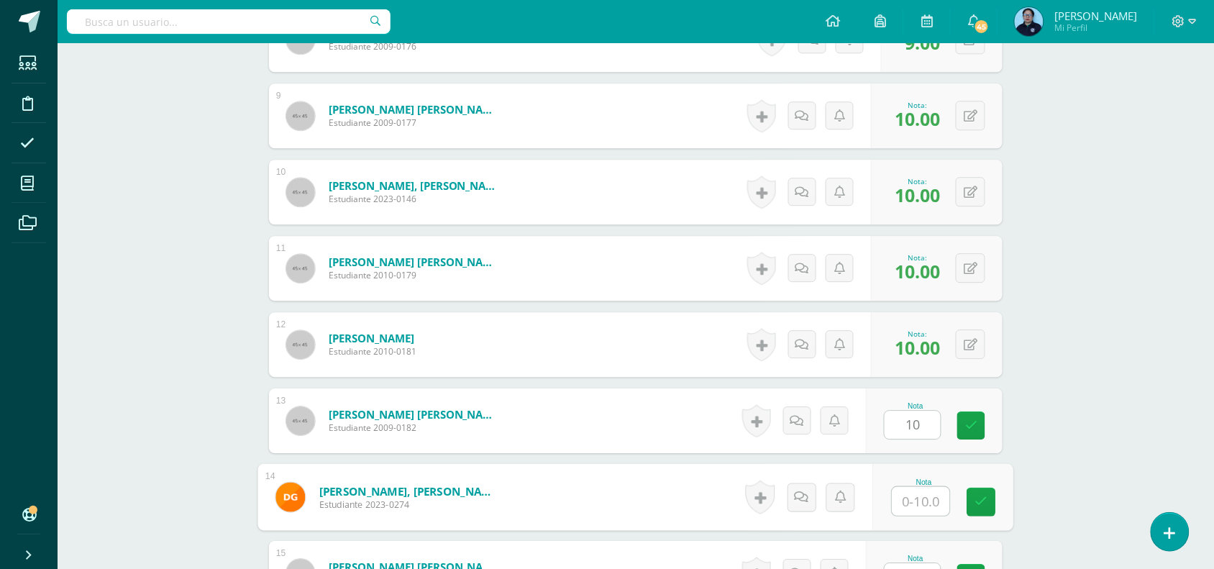
click at [916, 500] on input "text" at bounding box center [922, 501] width 58 height 29
type input "10"
click at [985, 497] on icon at bounding box center [981, 502] width 13 height 12
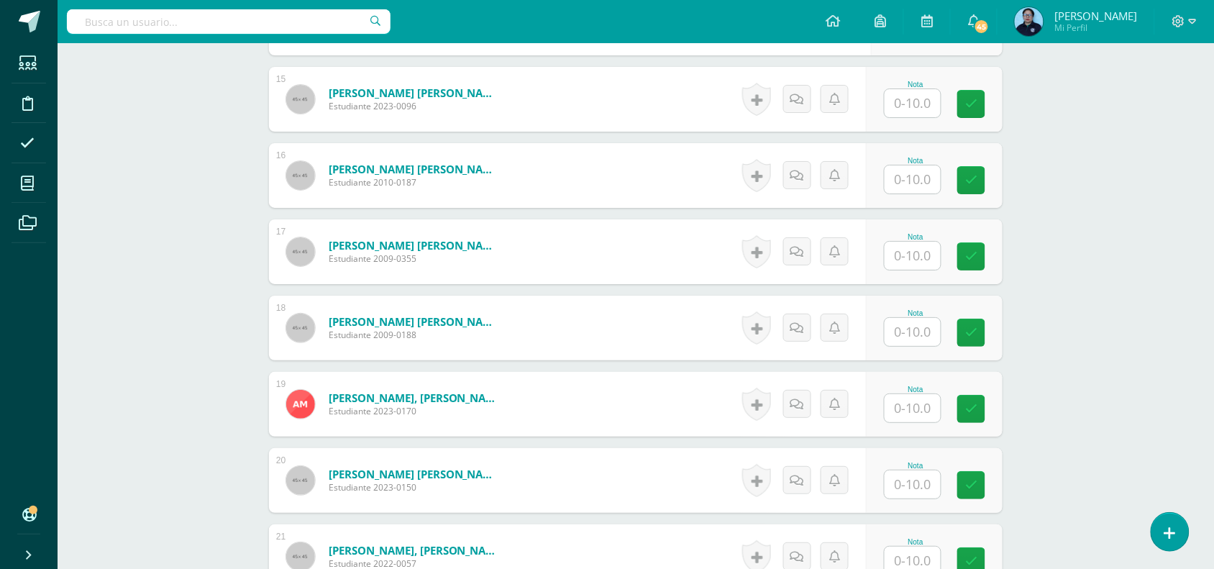
scroll to position [1511, 0]
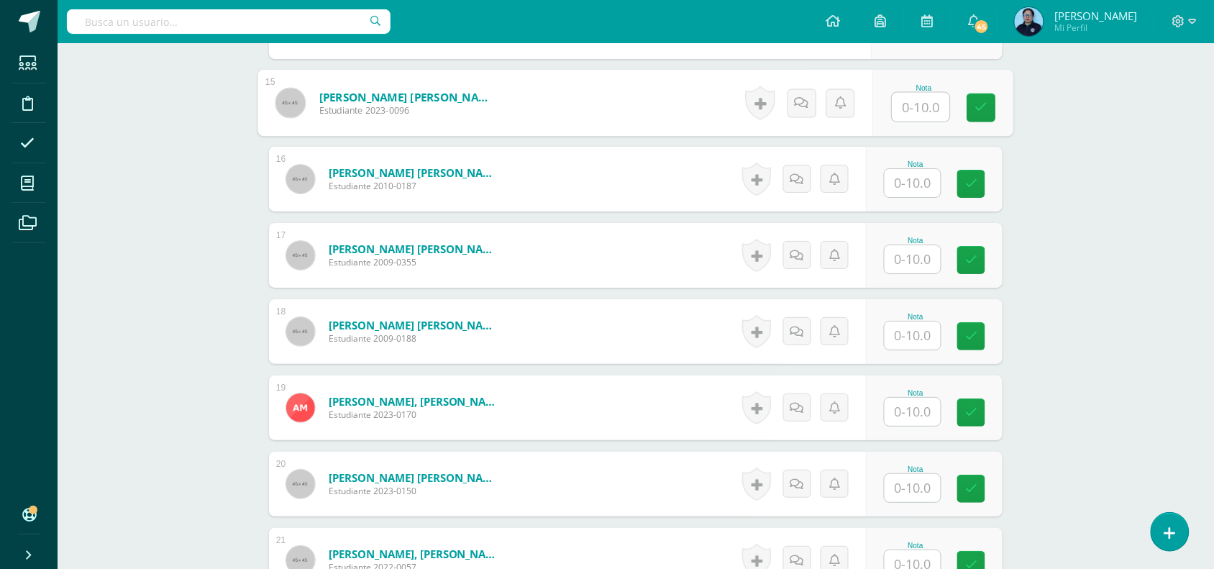
click at [923, 104] on input "text" at bounding box center [922, 107] width 58 height 29
type input "9"
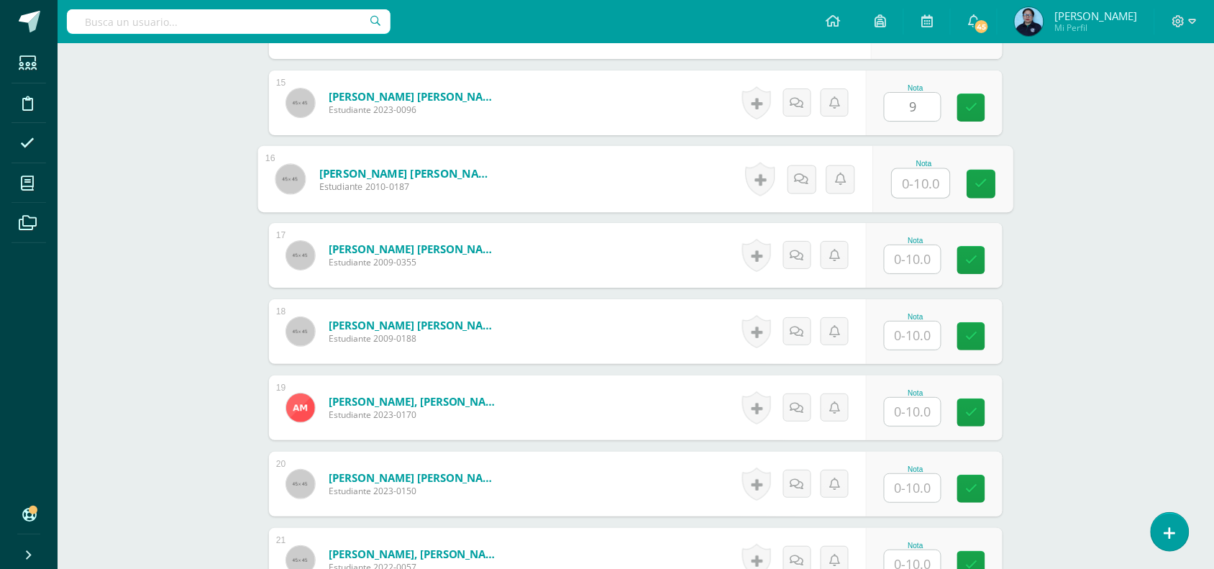
click at [922, 192] on input "text" at bounding box center [922, 183] width 58 height 29
type input "10"
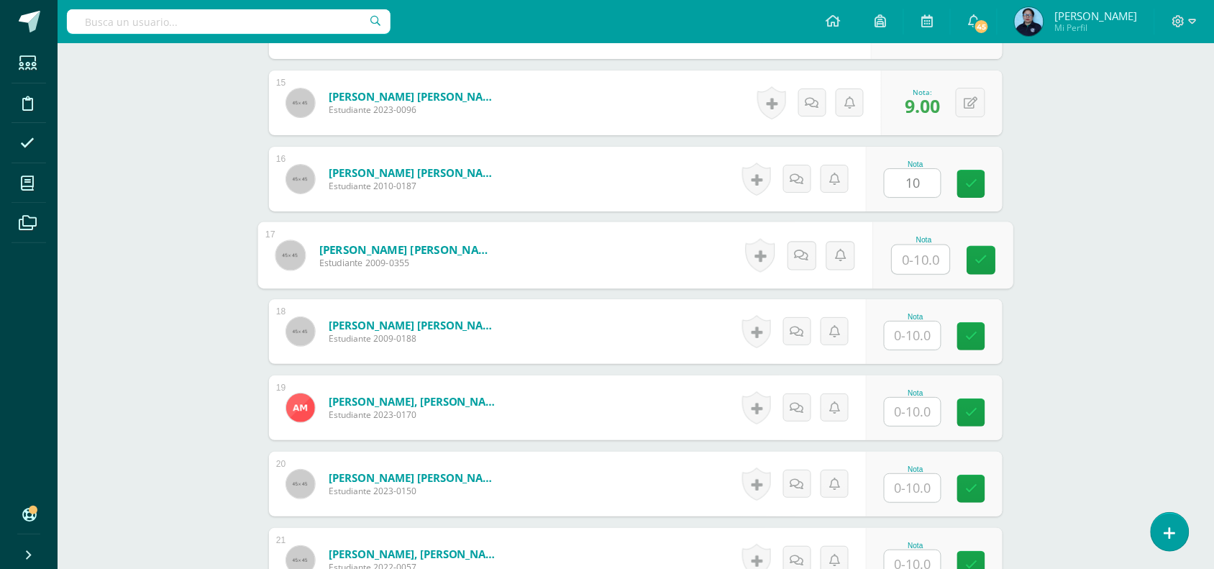
click at [905, 258] on input "text" at bounding box center [922, 259] width 58 height 29
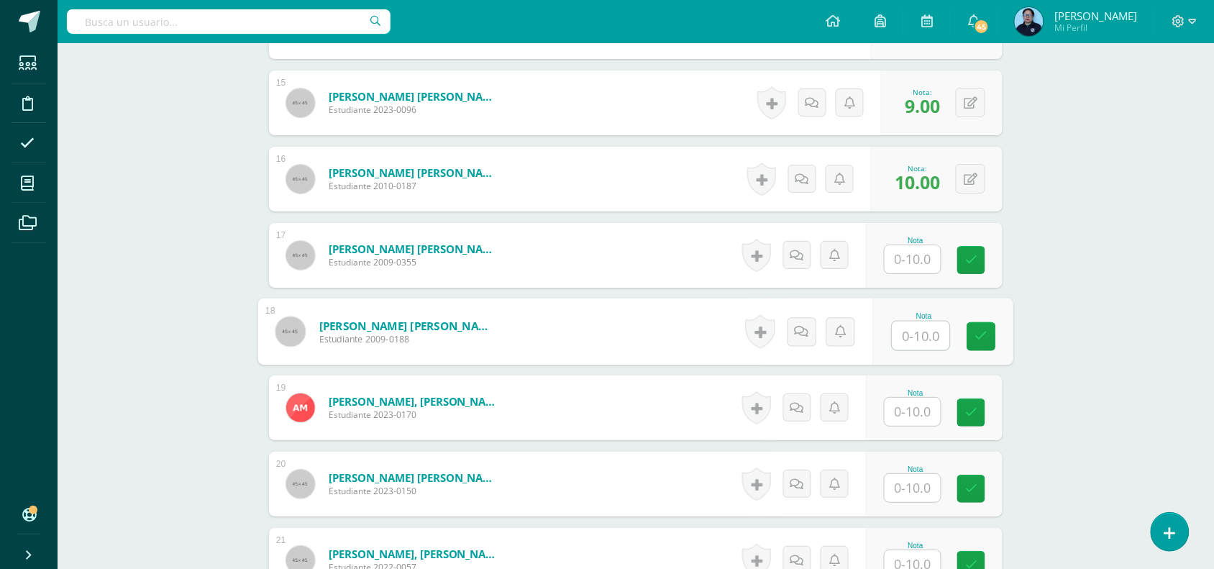
click at [910, 324] on input "text" at bounding box center [922, 336] width 58 height 29
type input "1"
type input "9"
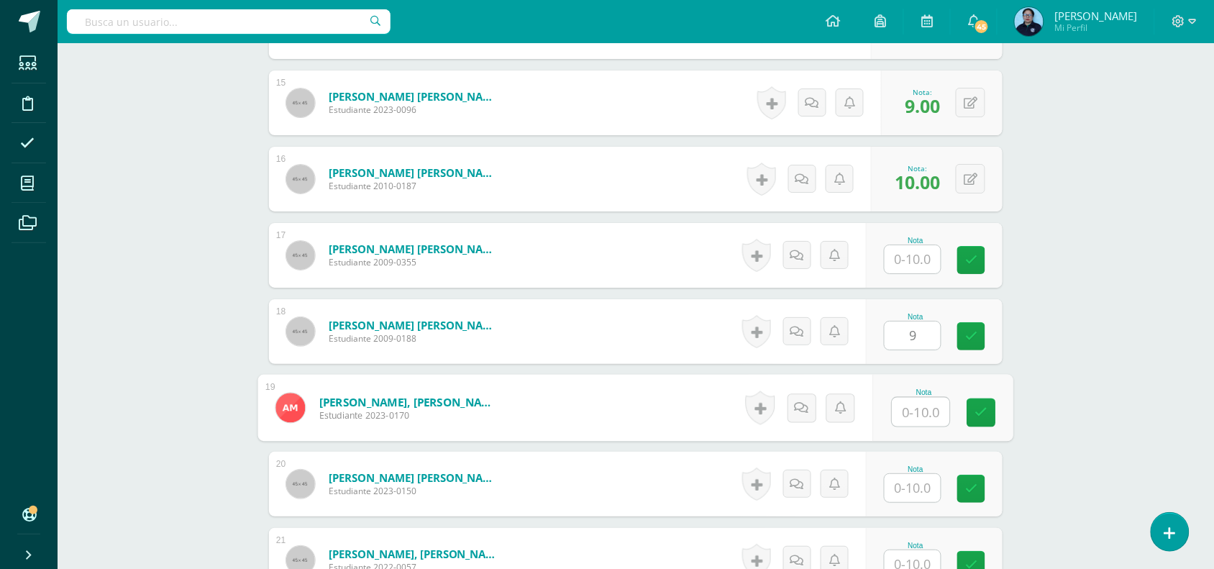
click at [922, 401] on input "text" at bounding box center [922, 412] width 58 height 29
type input "9"
click at [918, 493] on input "text" at bounding box center [913, 488] width 56 height 28
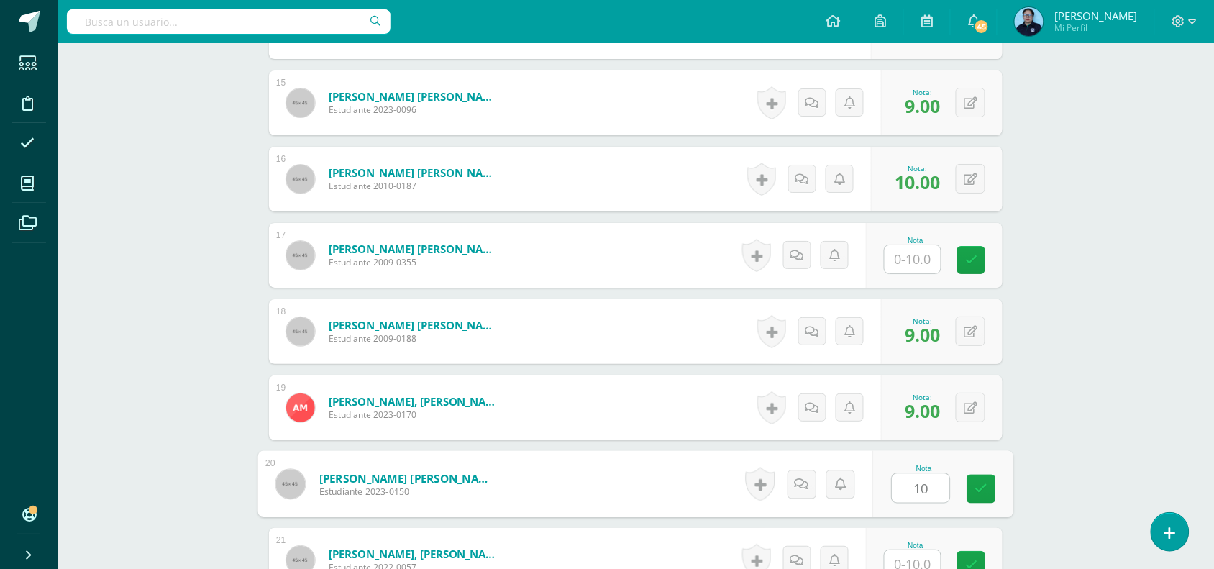
type input "10"
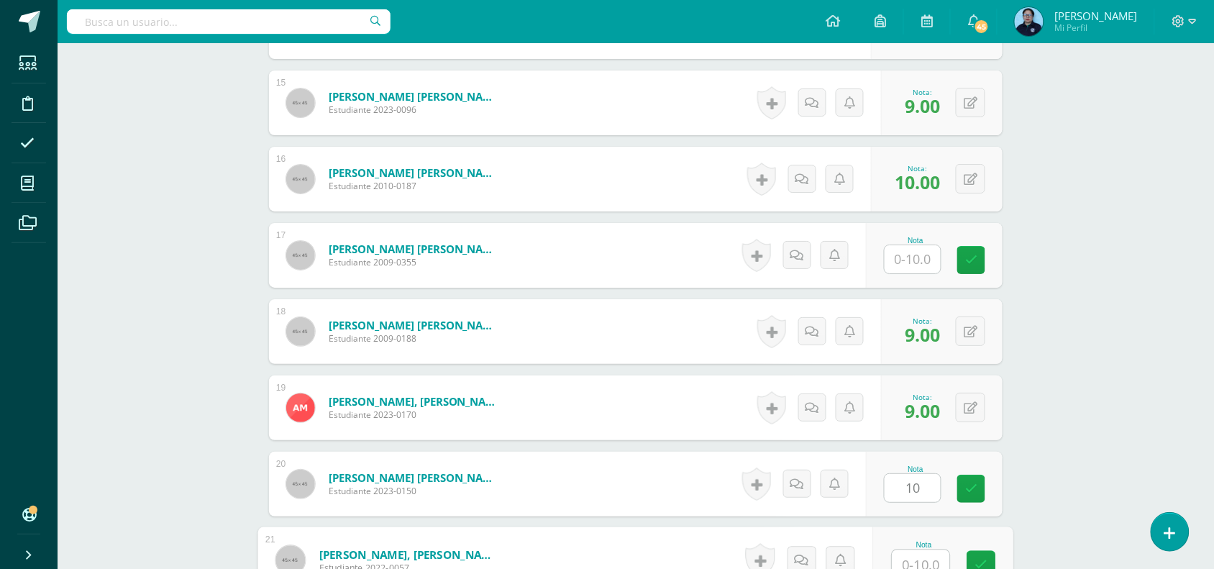
click at [916, 562] on input "text" at bounding box center [922, 564] width 58 height 29
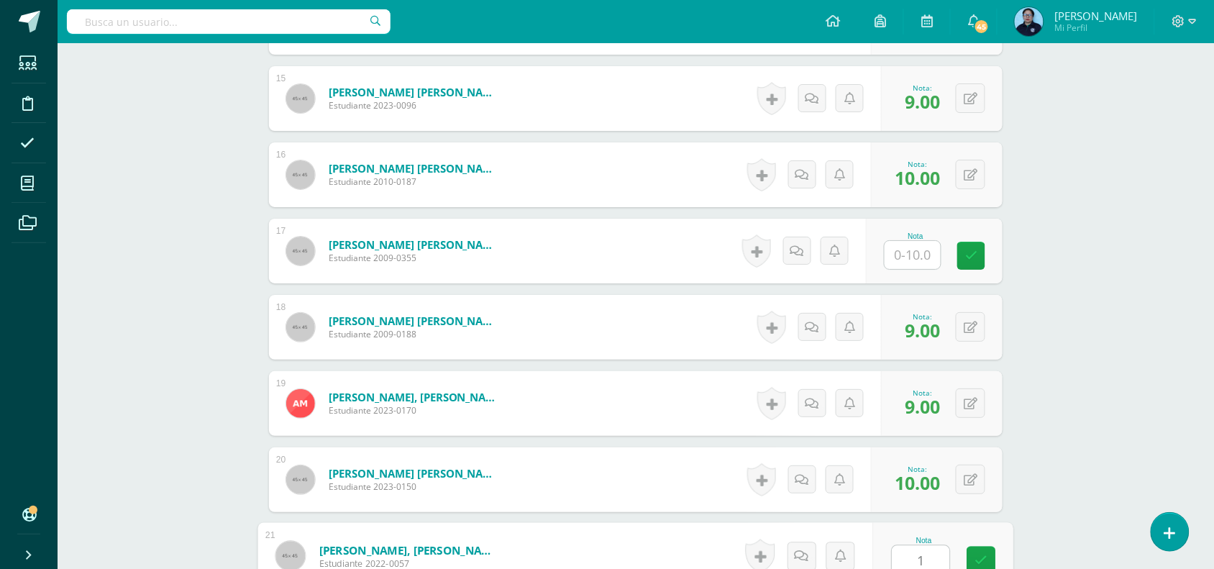
type input "10"
click at [975, 559] on link at bounding box center [981, 561] width 29 height 29
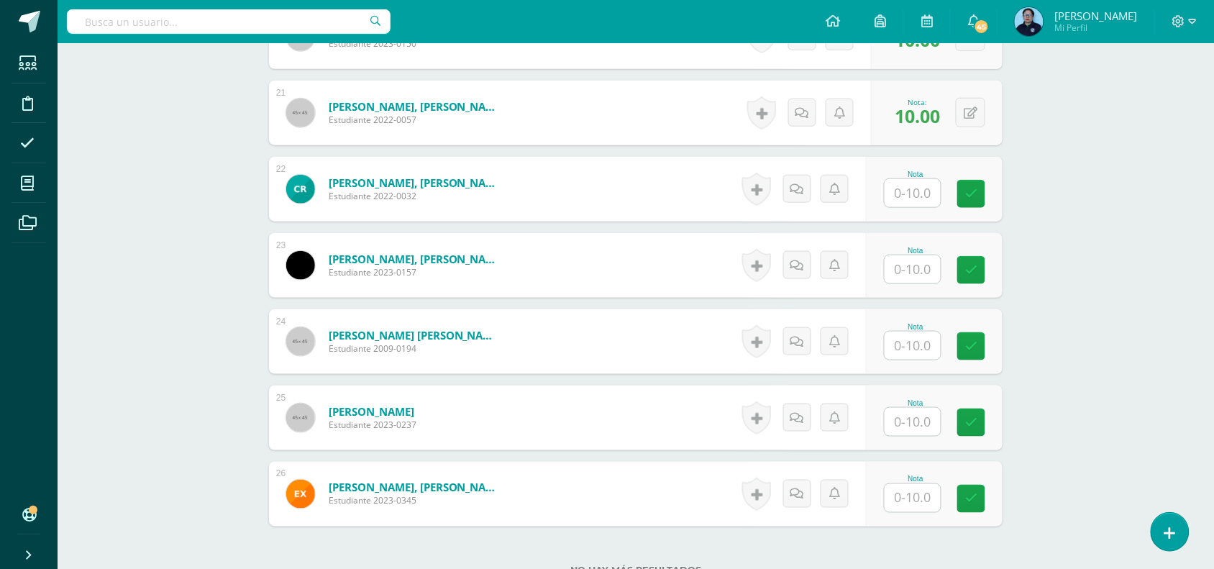
scroll to position [1980, 0]
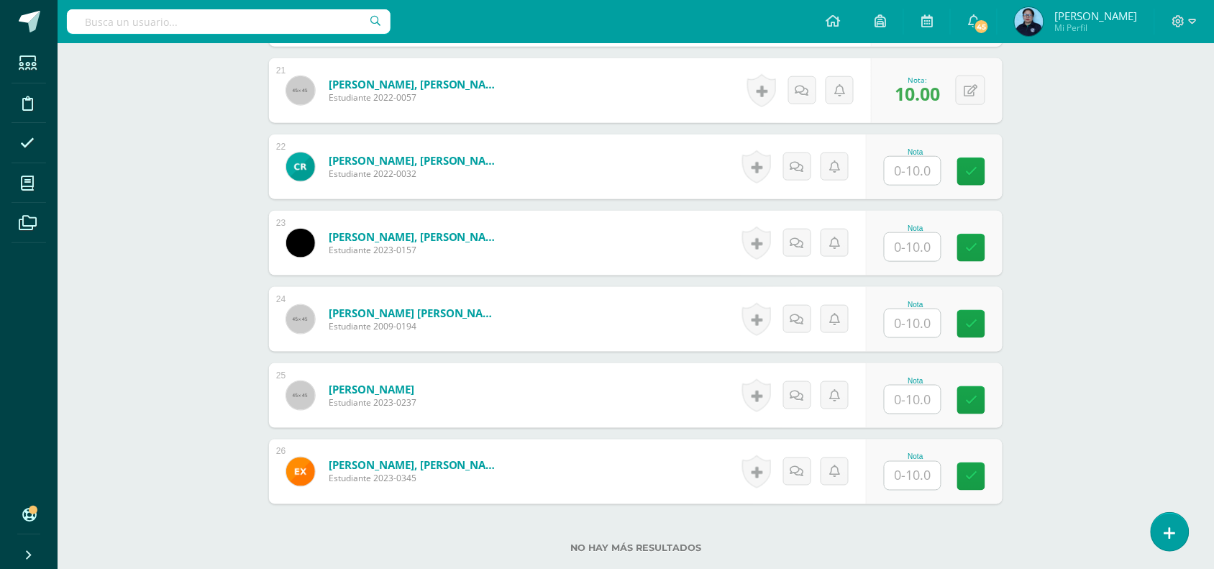
click at [909, 167] on input "text" at bounding box center [913, 171] width 56 height 28
type input "9"
click at [925, 247] on input "text" at bounding box center [913, 247] width 56 height 28
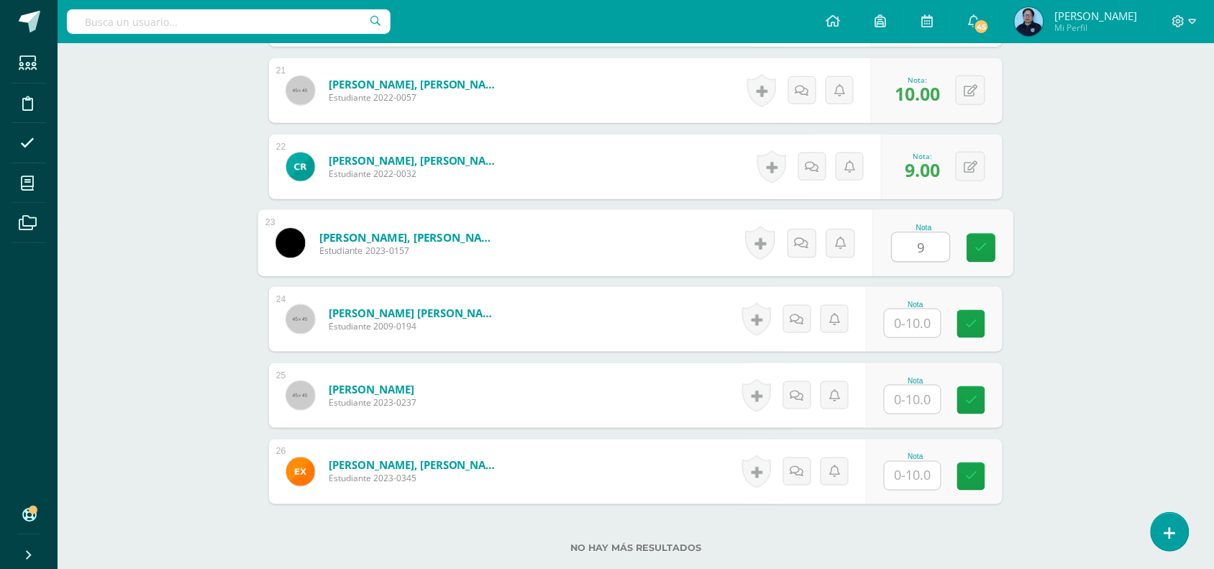
type input "9"
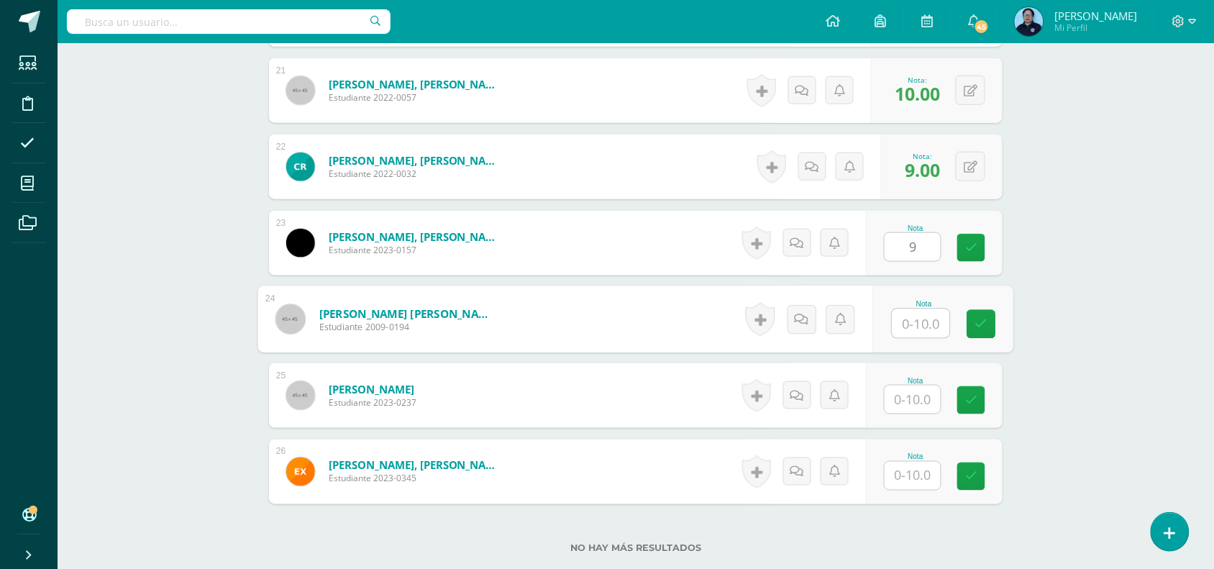
click at [924, 322] on input "text" at bounding box center [922, 323] width 58 height 29
type input "10"
click at [911, 405] on input "text" at bounding box center [913, 400] width 56 height 28
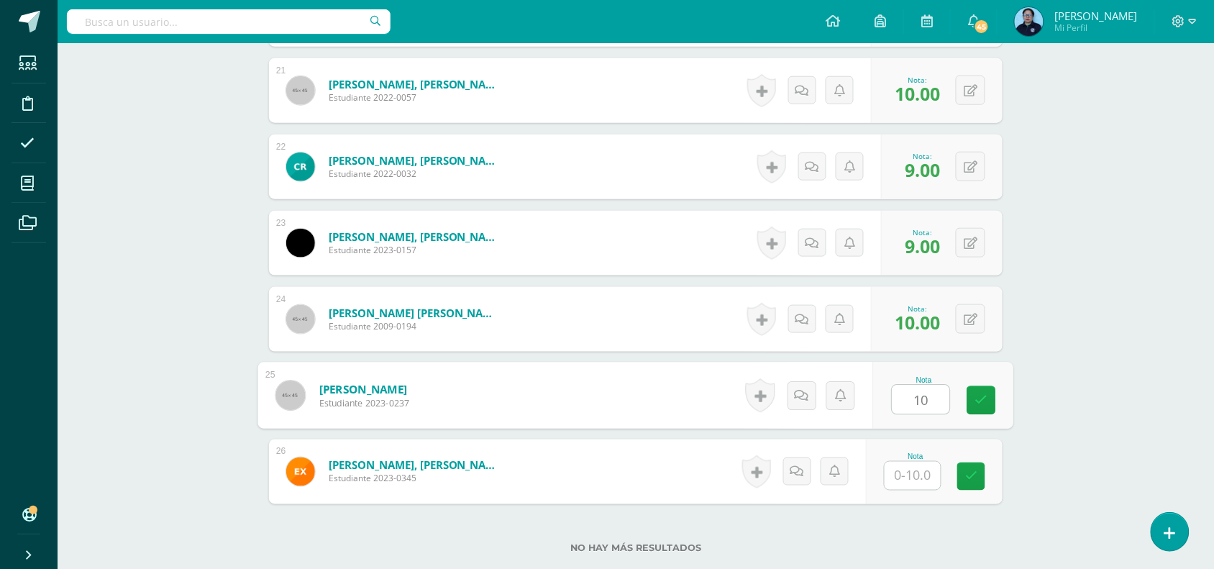
type input "10"
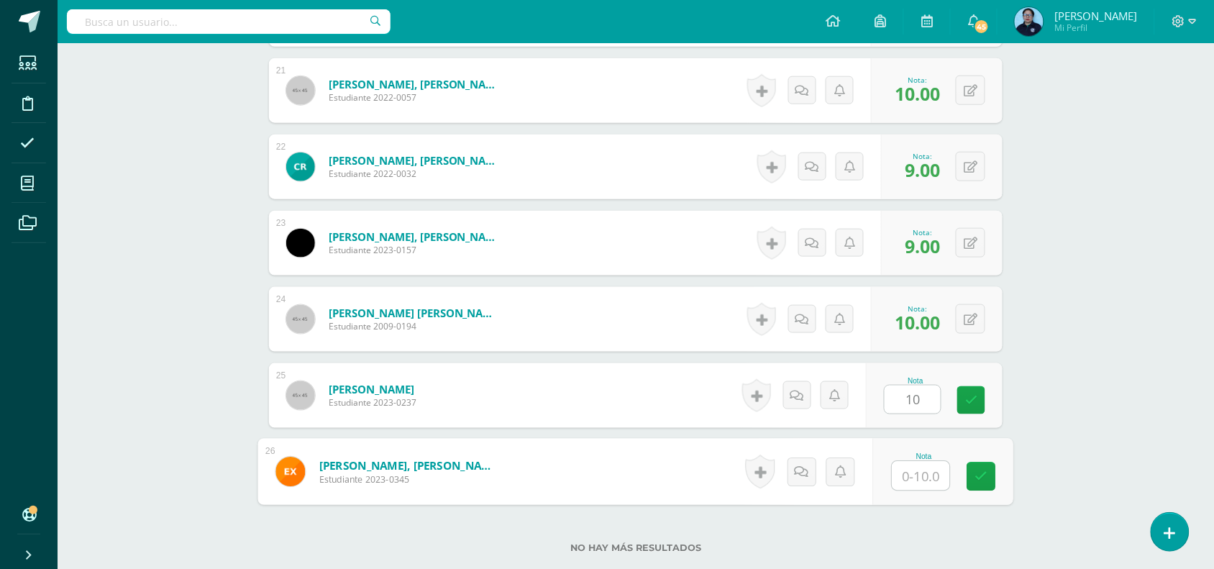
click at [915, 473] on input "text" at bounding box center [922, 476] width 58 height 29
type input "10"
click at [983, 479] on icon at bounding box center [981, 476] width 13 height 12
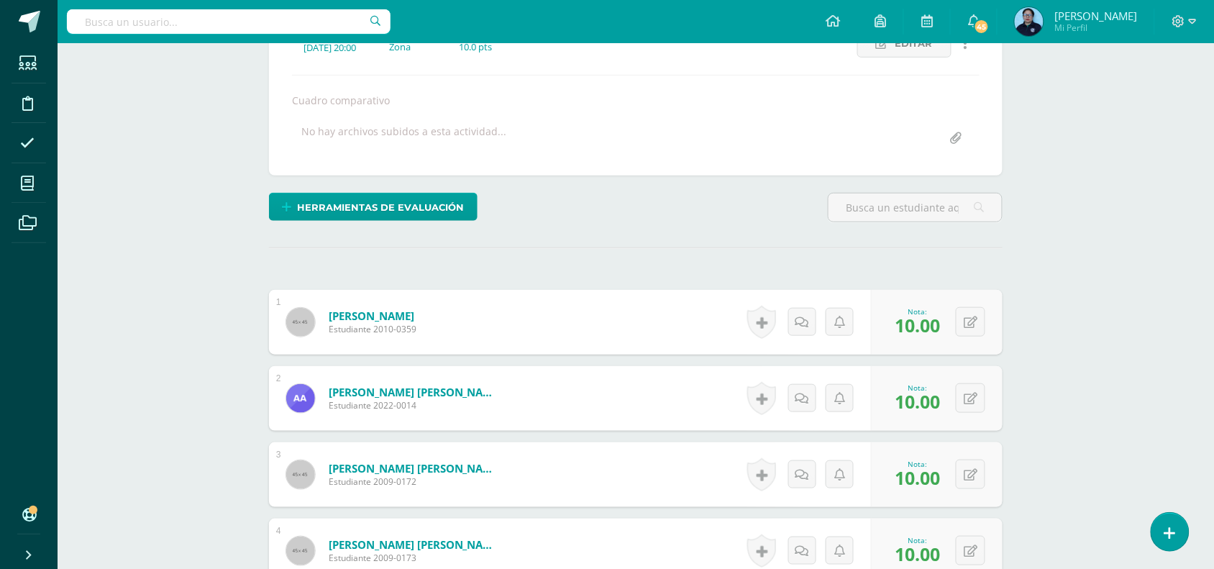
scroll to position [0, 0]
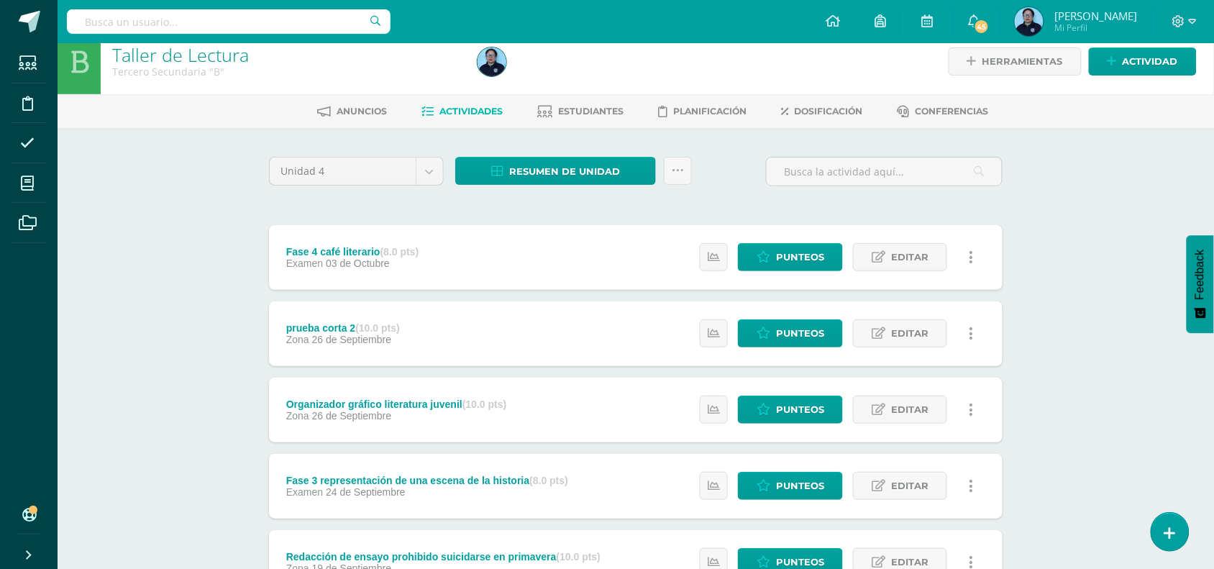
scroll to position [1, 0]
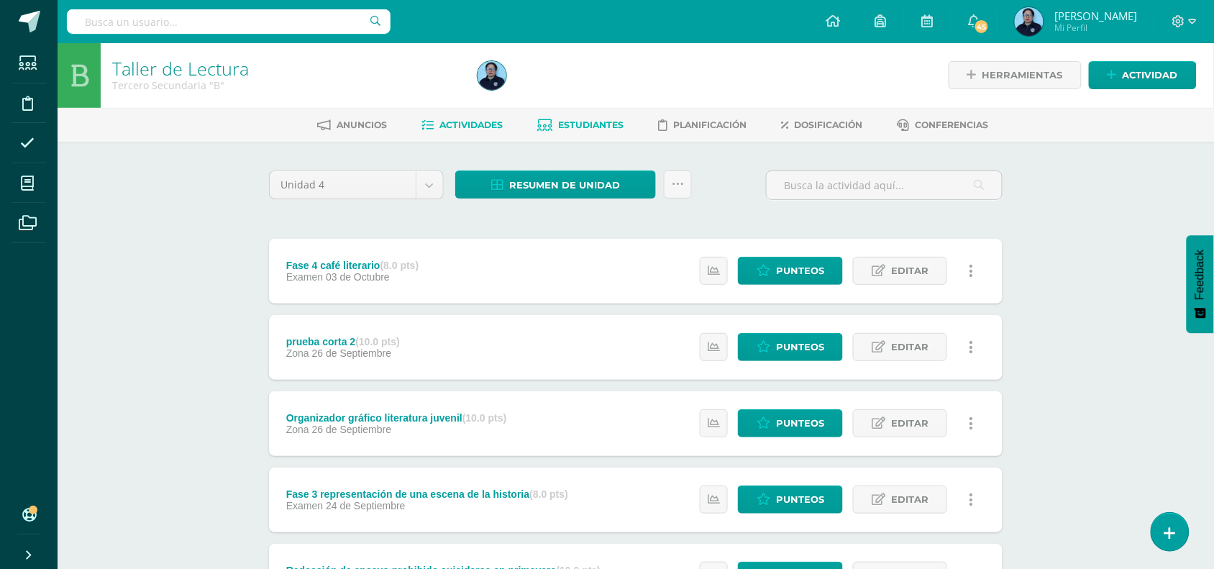
click at [592, 124] on span "Estudiantes" at bounding box center [591, 124] width 65 height 11
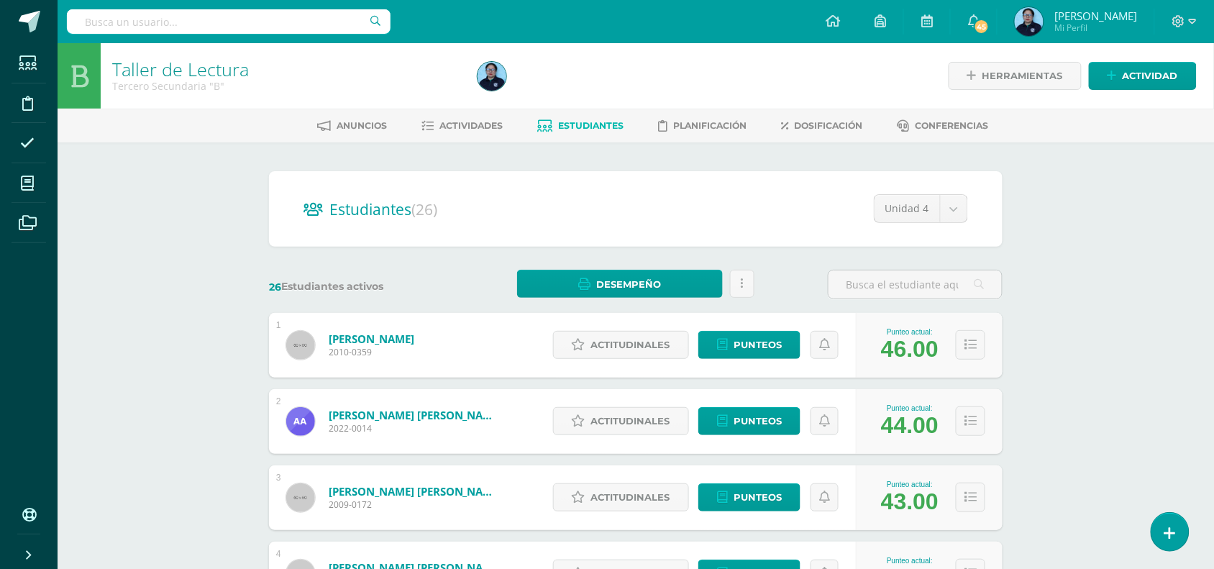
click at [592, 124] on span "Estudiantes" at bounding box center [591, 125] width 65 height 11
drag, startPoint x: 0, startPoint y: 0, endPoint x: 595, endPoint y: 127, distance: 608.4
click at [595, 127] on span "Estudiantes" at bounding box center [591, 125] width 65 height 11
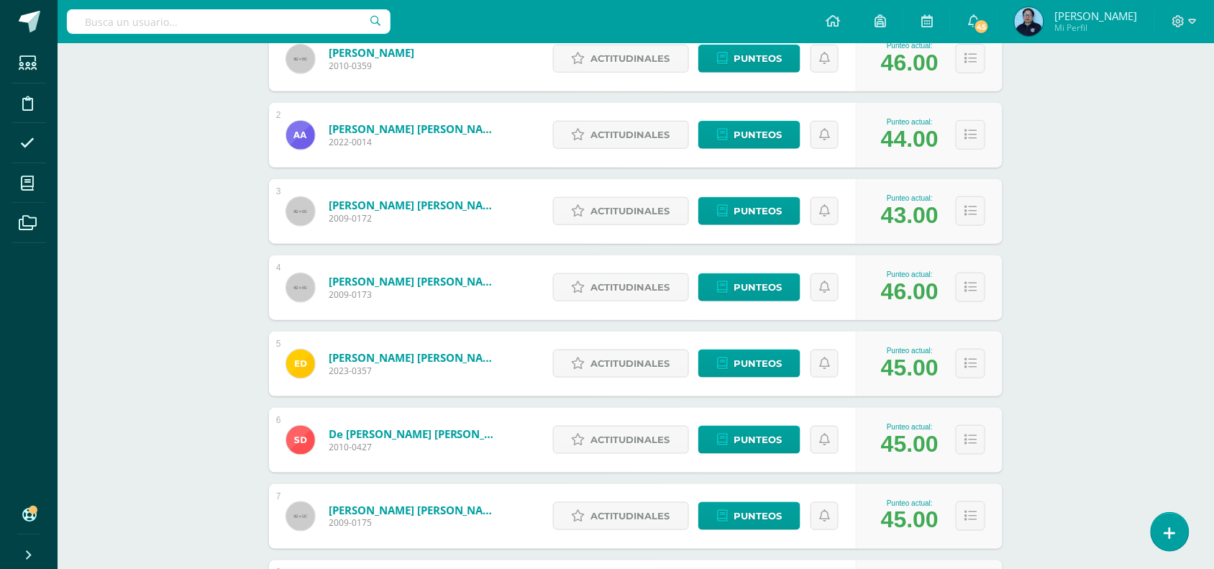
scroll to position [693, 0]
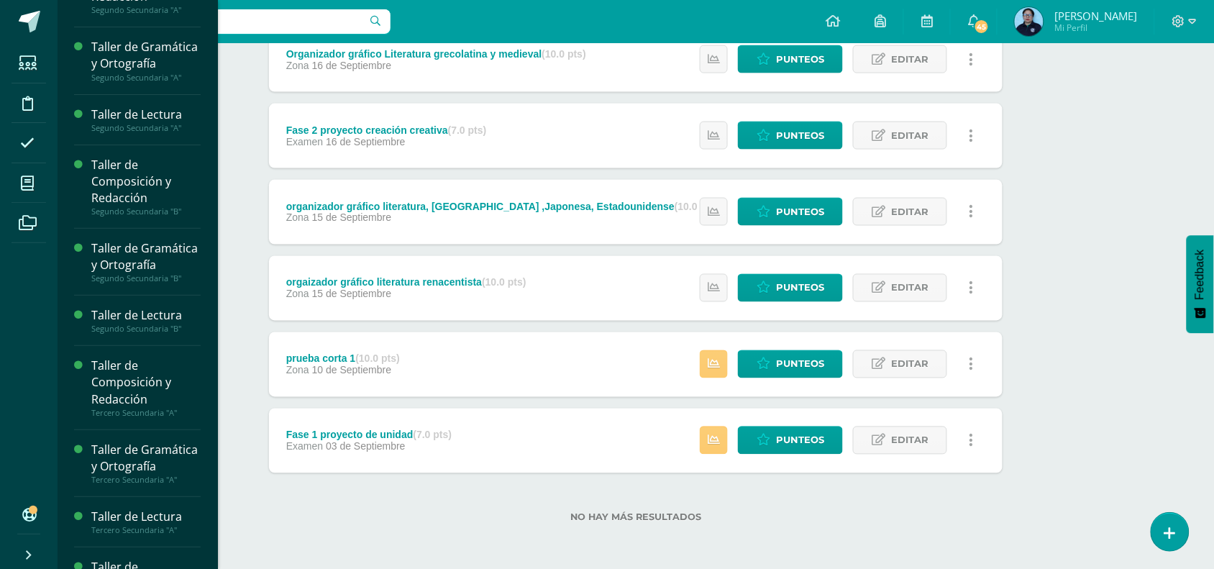
scroll to position [59, 0]
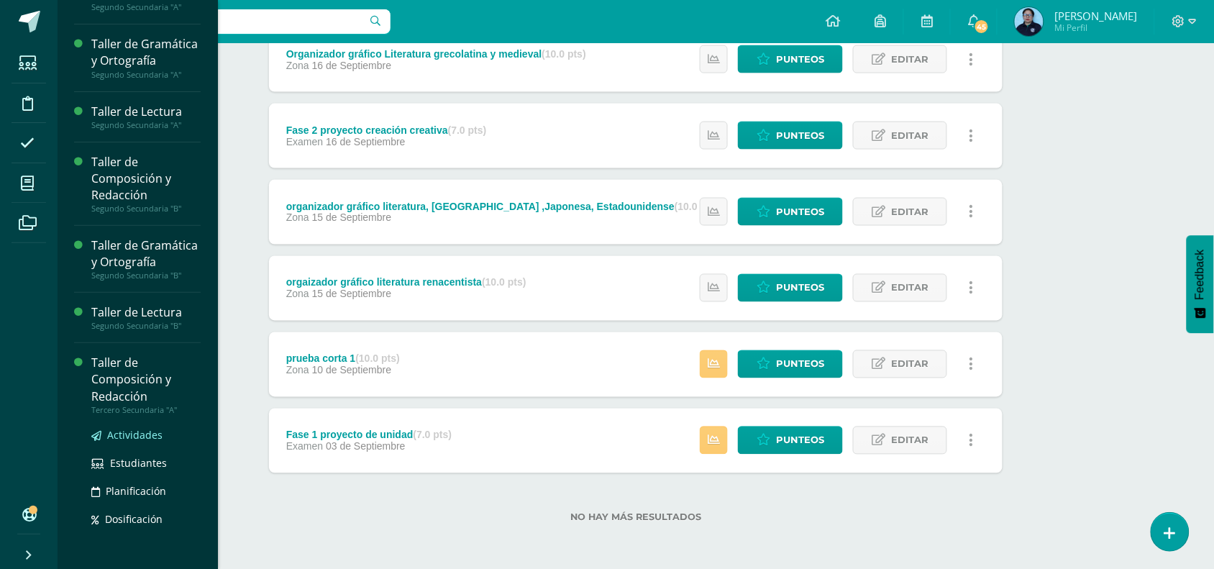
click at [119, 442] on span "Actividades" at bounding box center [134, 435] width 55 height 14
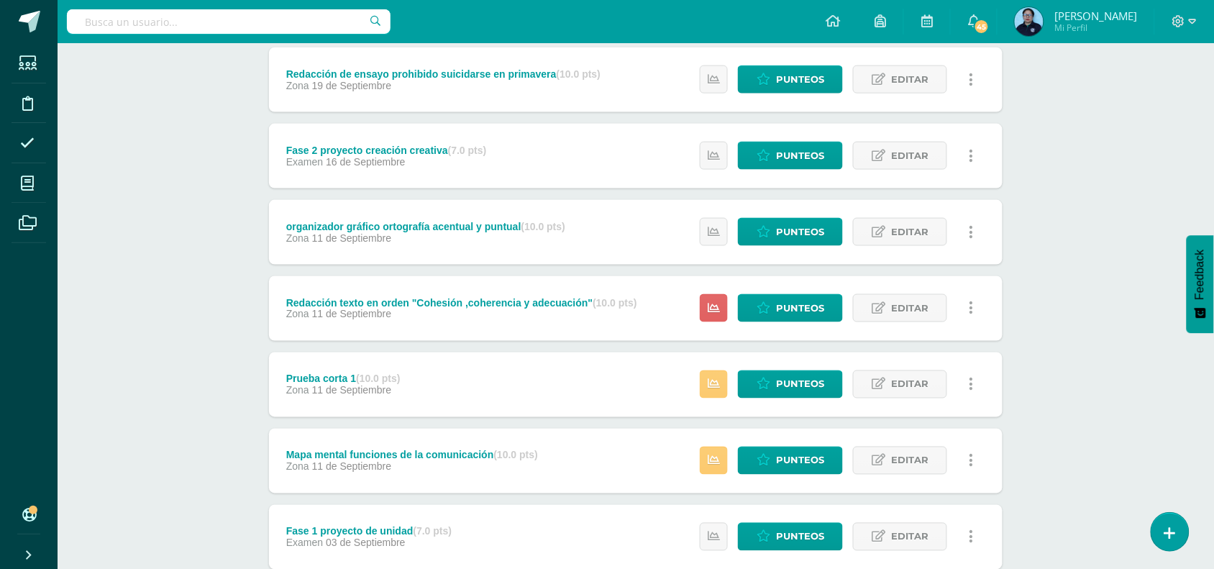
scroll to position [498, 0]
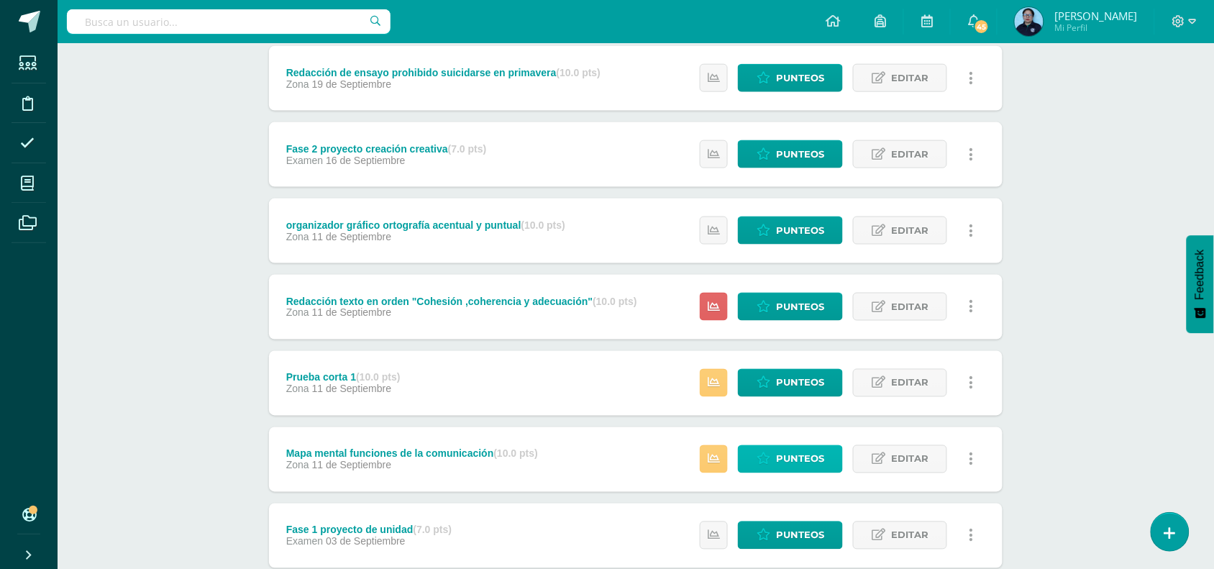
click at [796, 458] on span "Punteos" at bounding box center [800, 459] width 48 height 27
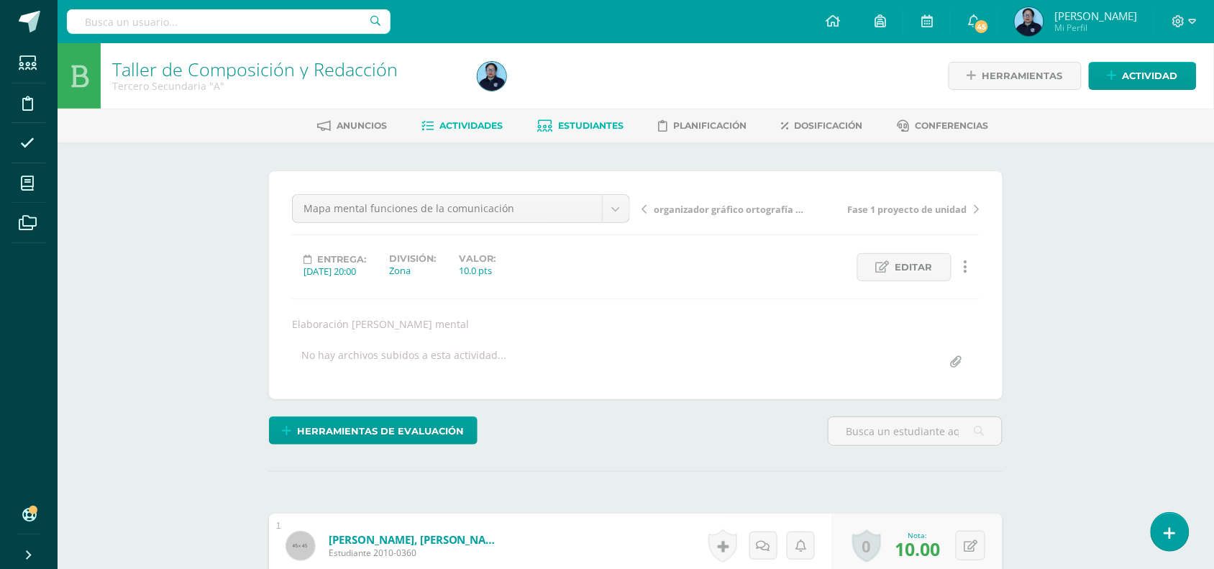
click at [587, 124] on span "Estudiantes" at bounding box center [591, 125] width 65 height 11
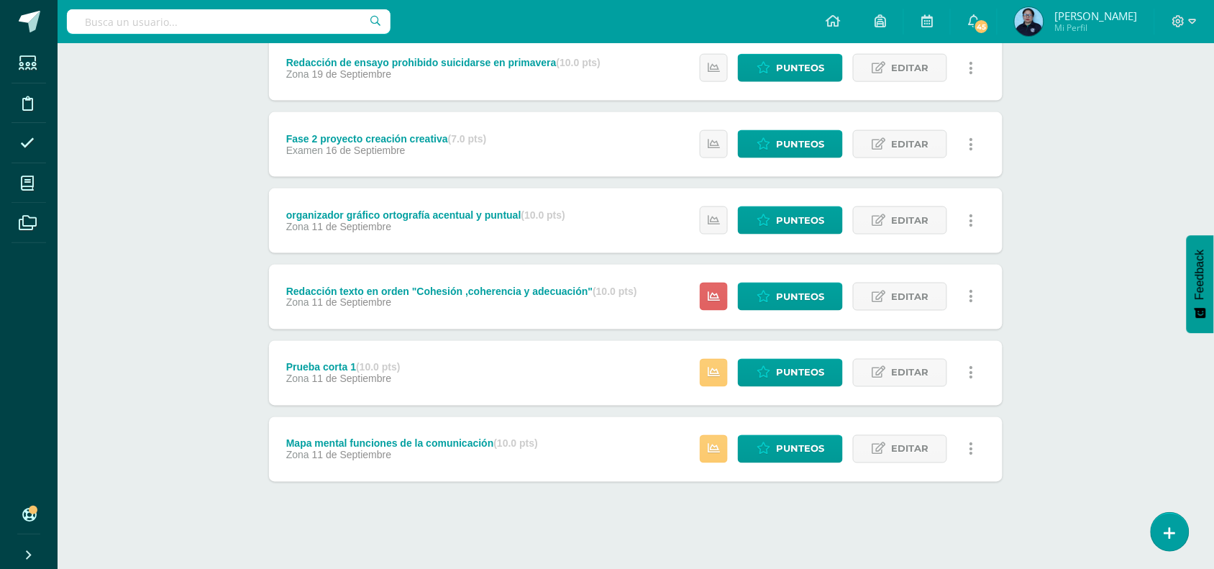
scroll to position [511, 0]
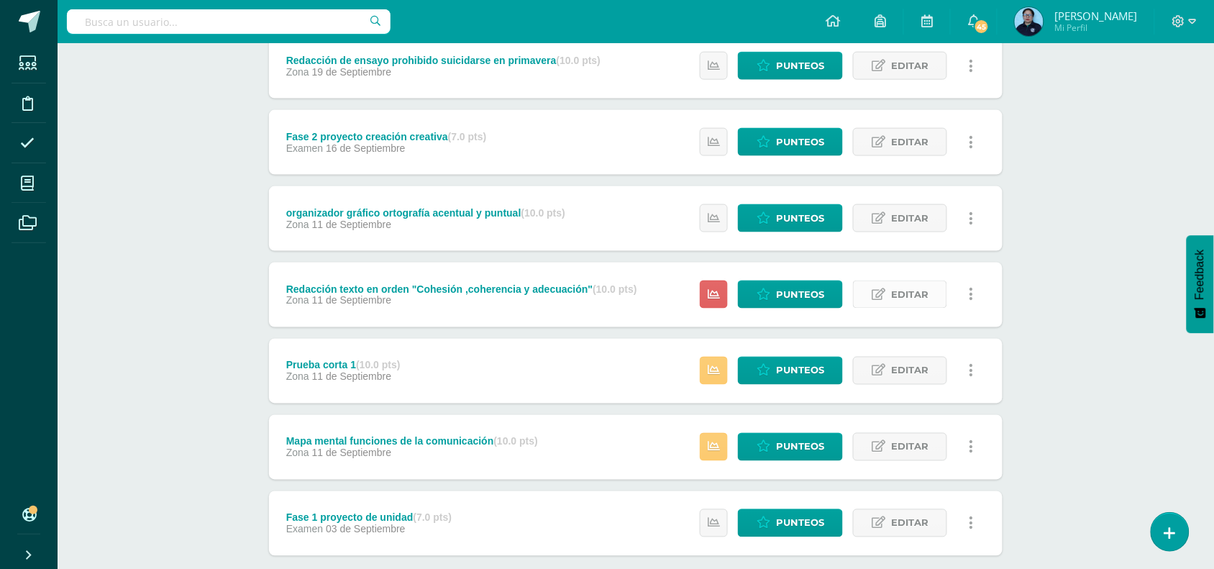
click at [905, 291] on span "Editar" at bounding box center [909, 294] width 37 height 27
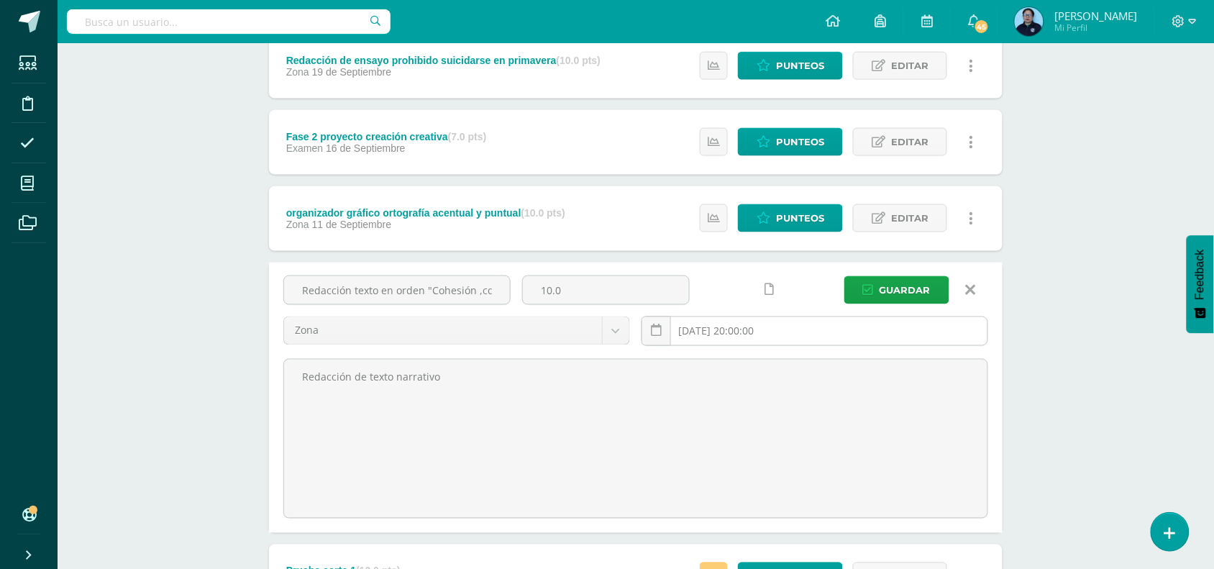
click at [762, 332] on input "[DATE] 20:00:00" at bounding box center [814, 331] width 345 height 28
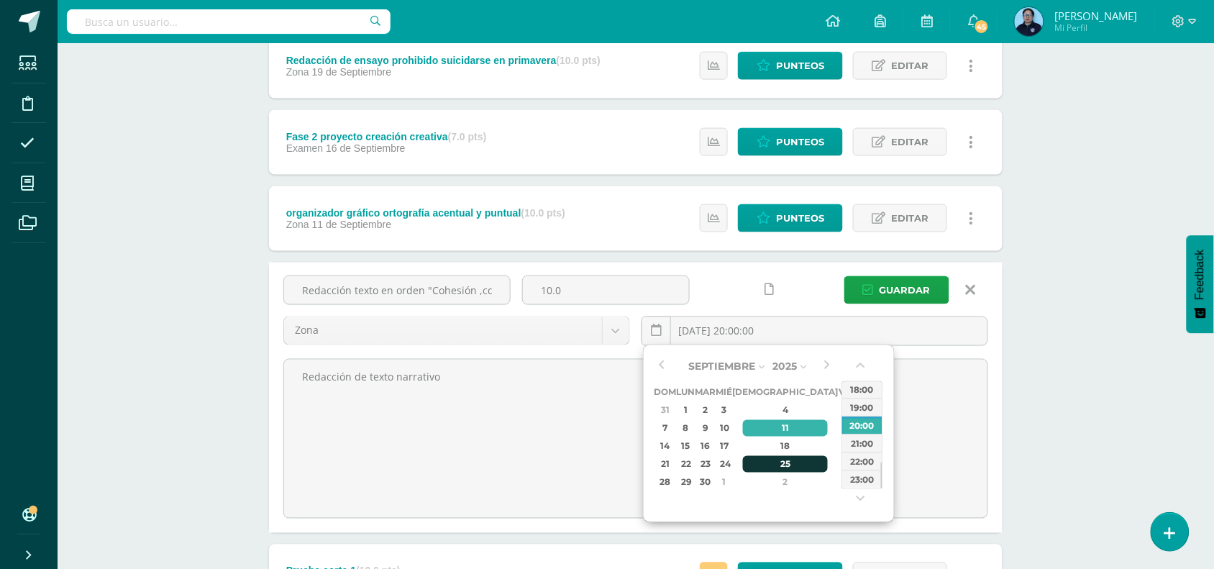
click at [775, 463] on div "25" at bounding box center [785, 464] width 85 height 17
type input "2025-09-25 20:00"
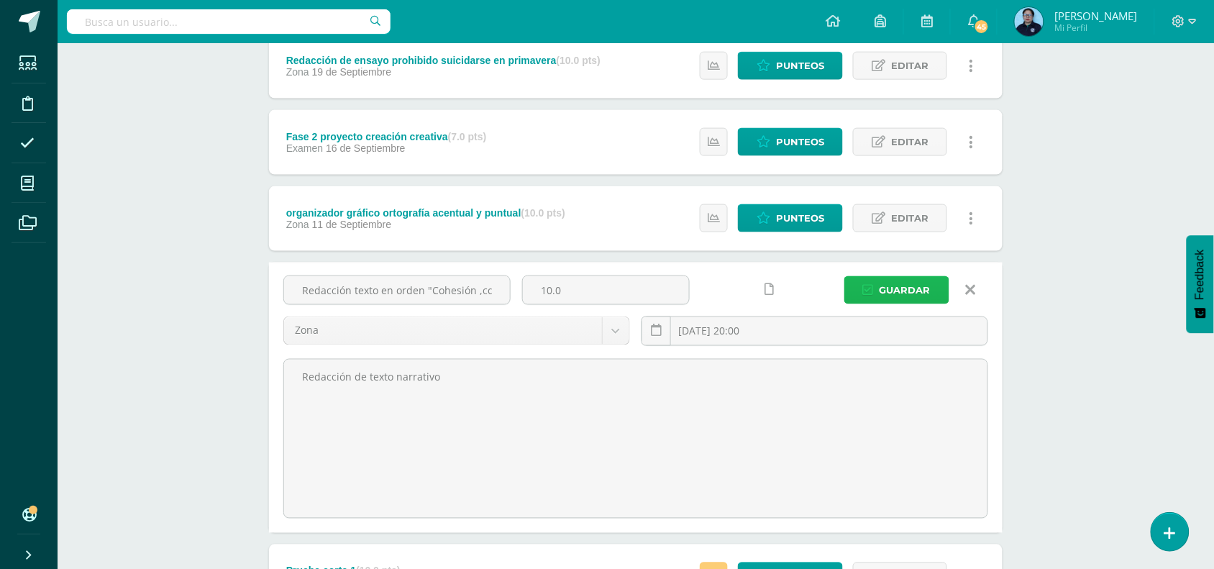
click at [915, 282] on span "Guardar" at bounding box center [905, 290] width 51 height 27
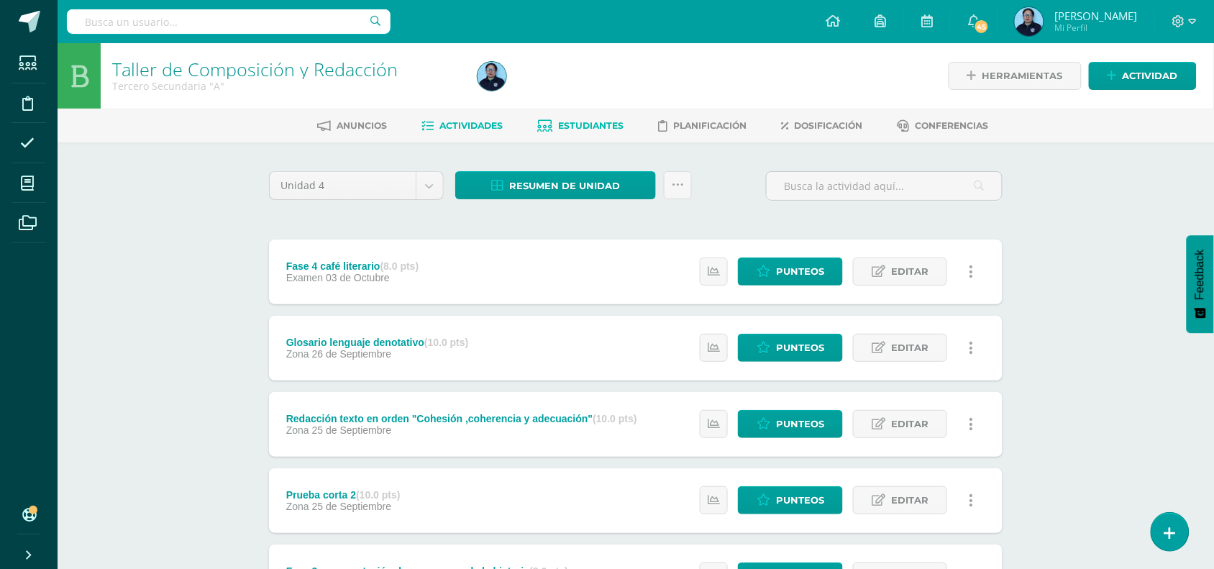
click at [601, 122] on span "Estudiantes" at bounding box center [591, 125] width 65 height 11
click at [568, 124] on span "Estudiantes" at bounding box center [591, 125] width 65 height 11
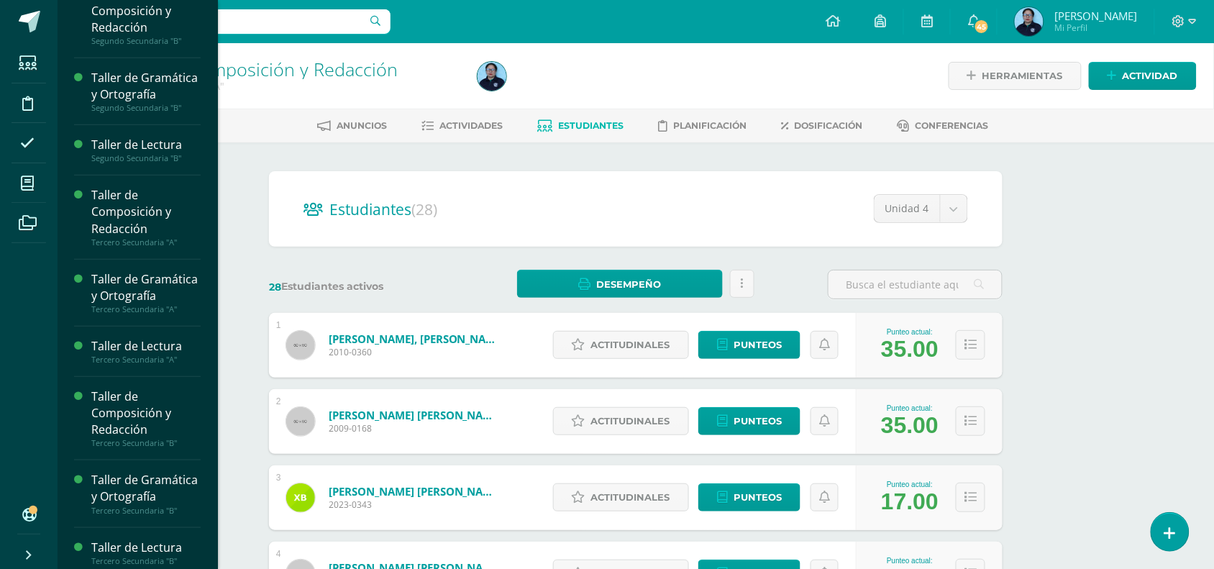
scroll to position [234, 0]
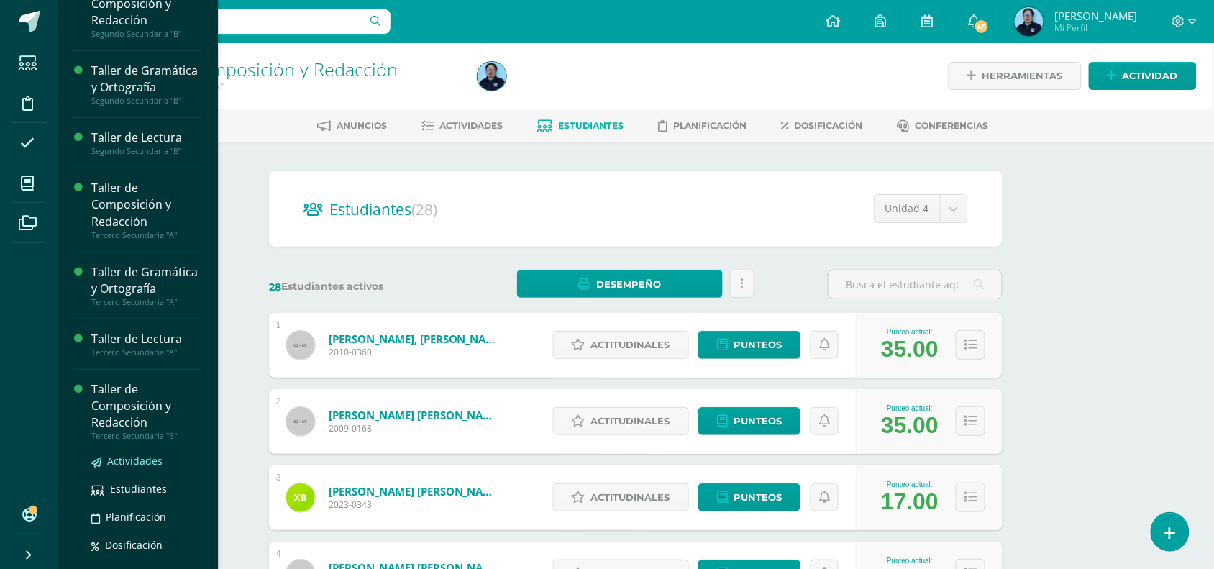
click at [131, 468] on span "Actividades" at bounding box center [134, 461] width 55 height 14
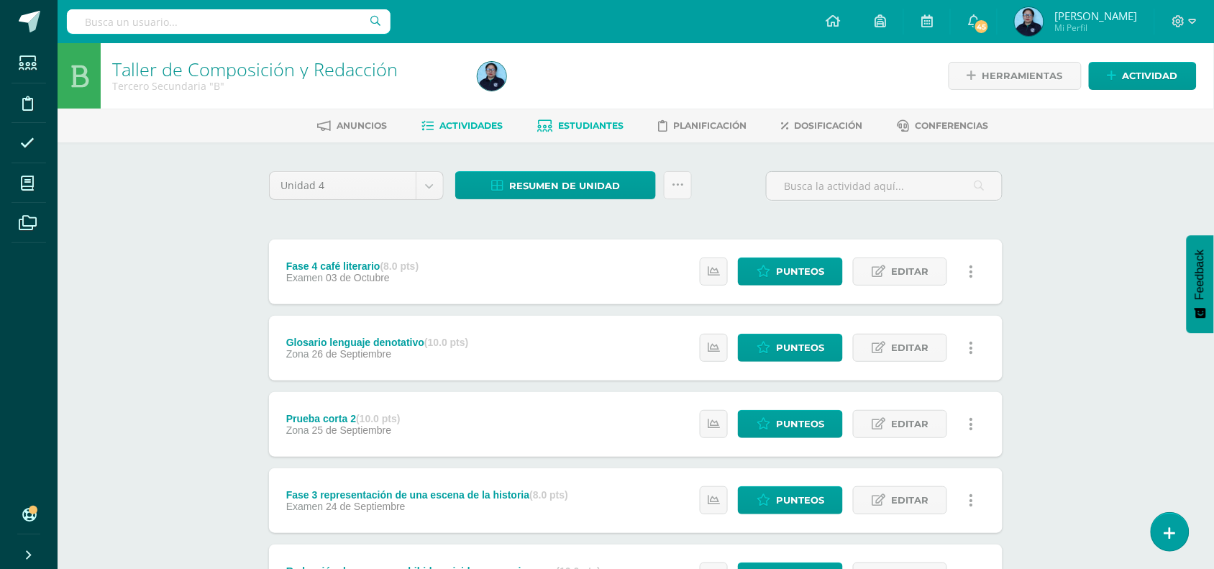
click at [604, 122] on span "Estudiantes" at bounding box center [591, 125] width 65 height 11
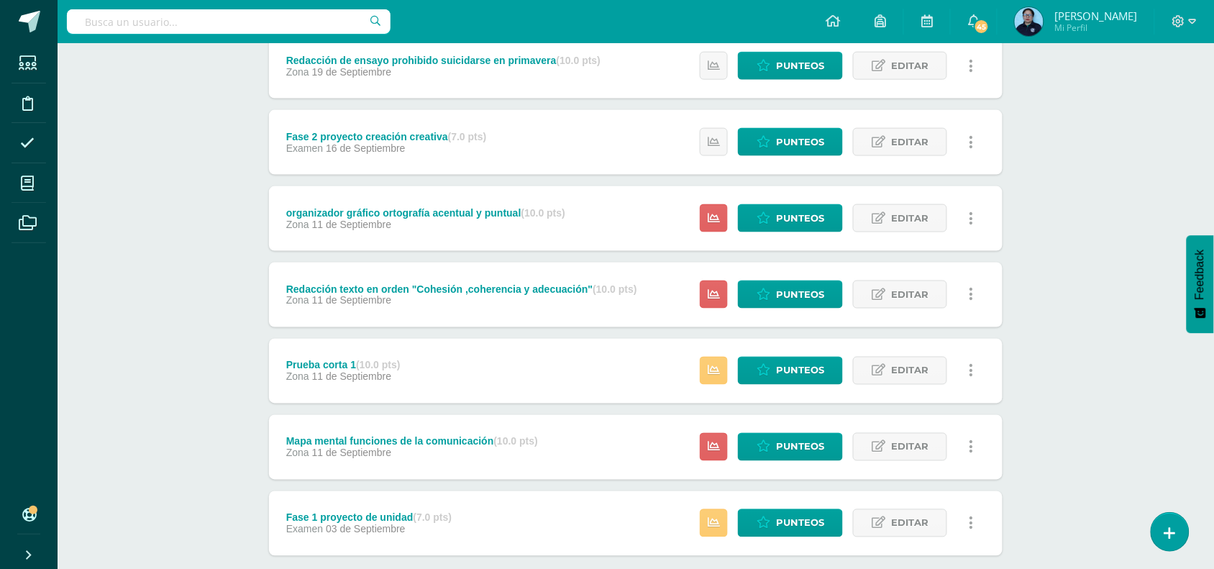
scroll to position [593, 0]
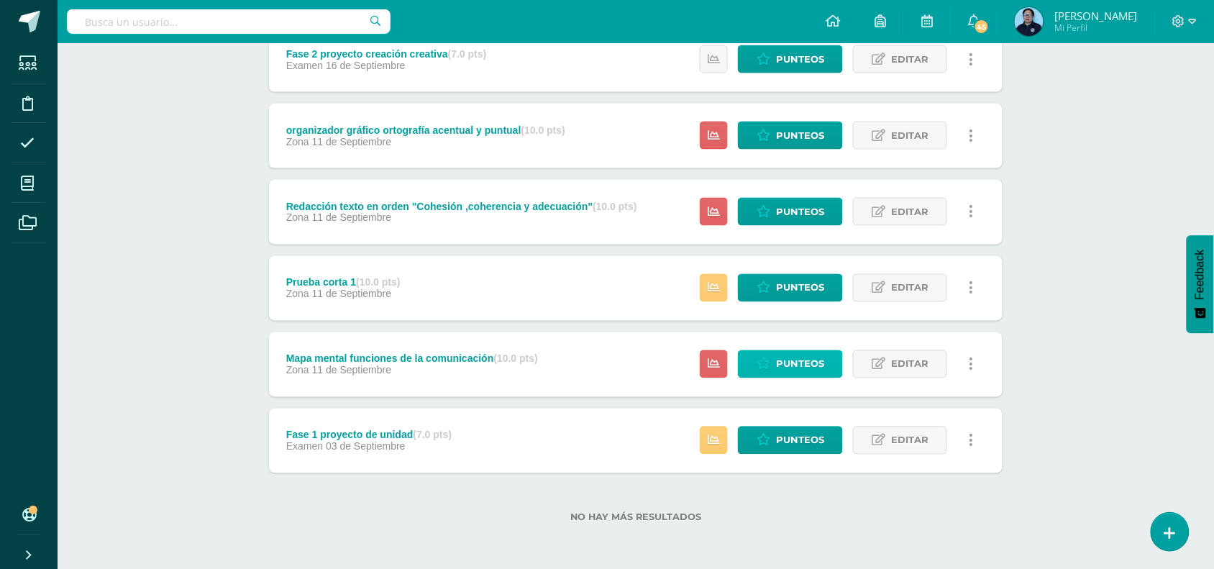
click at [781, 362] on span "Punteos" at bounding box center [800, 364] width 48 height 27
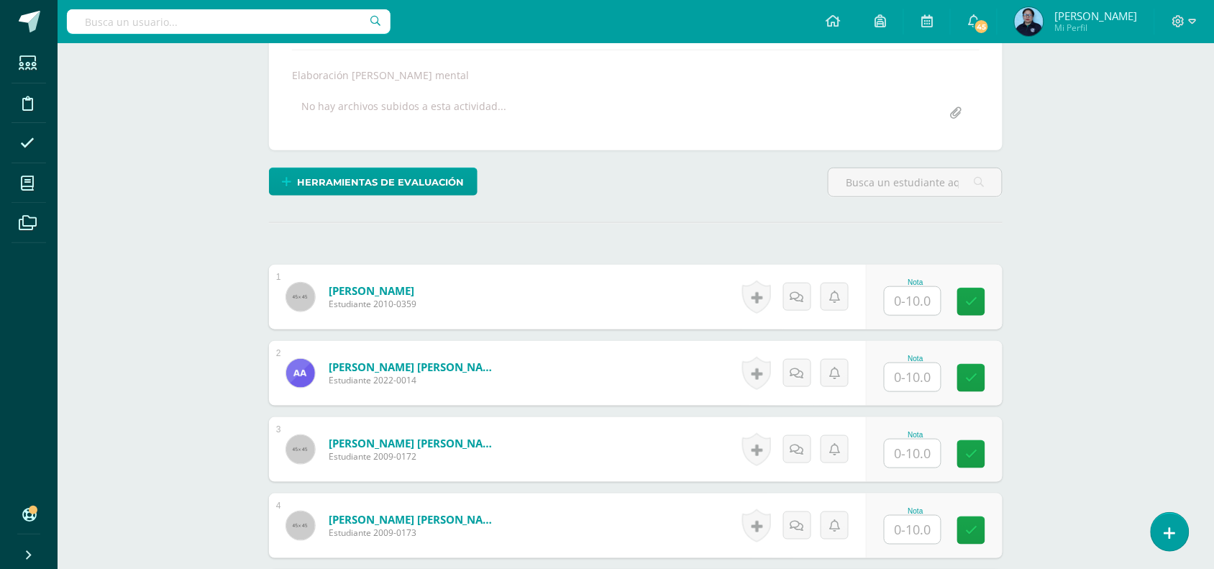
scroll to position [253, 0]
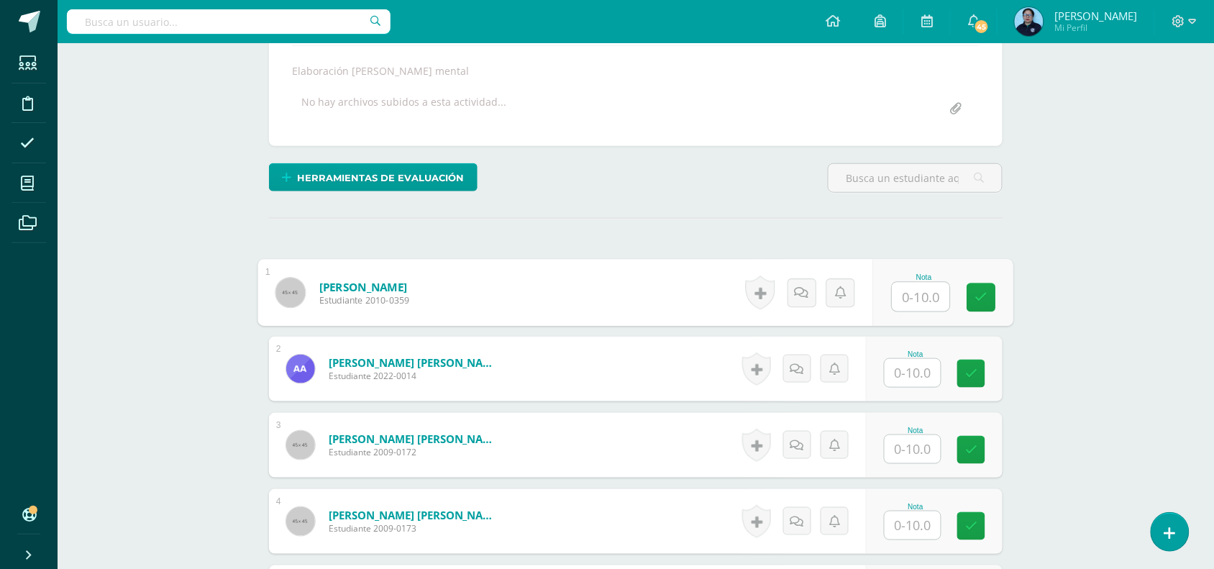
click at [919, 297] on input "text" at bounding box center [922, 297] width 58 height 29
type input "10"
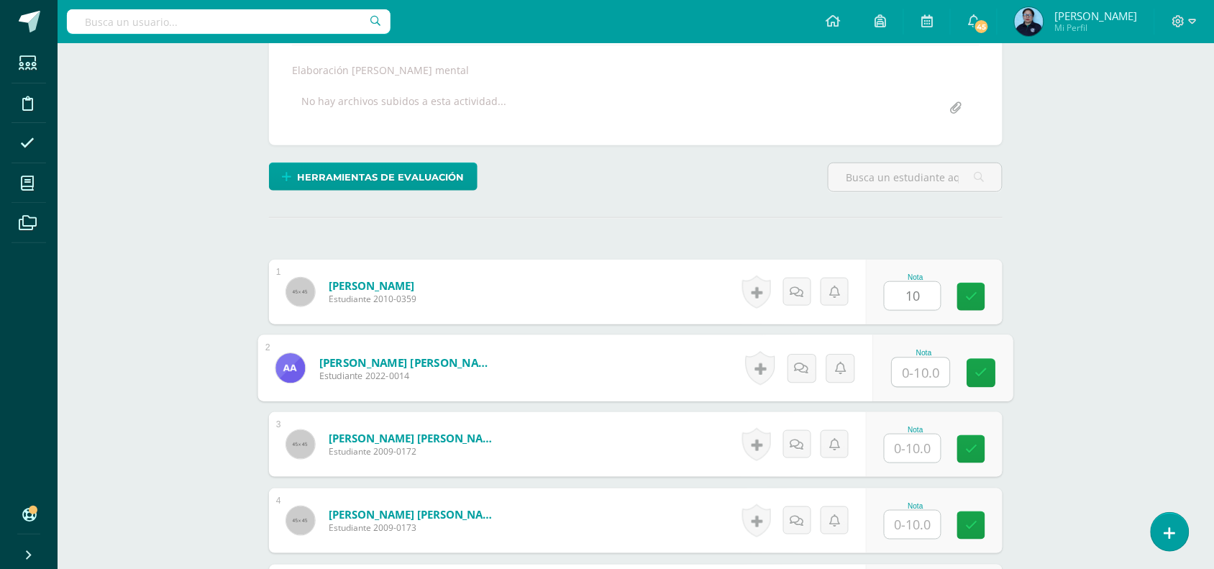
click at [905, 367] on input "text" at bounding box center [922, 372] width 58 height 29
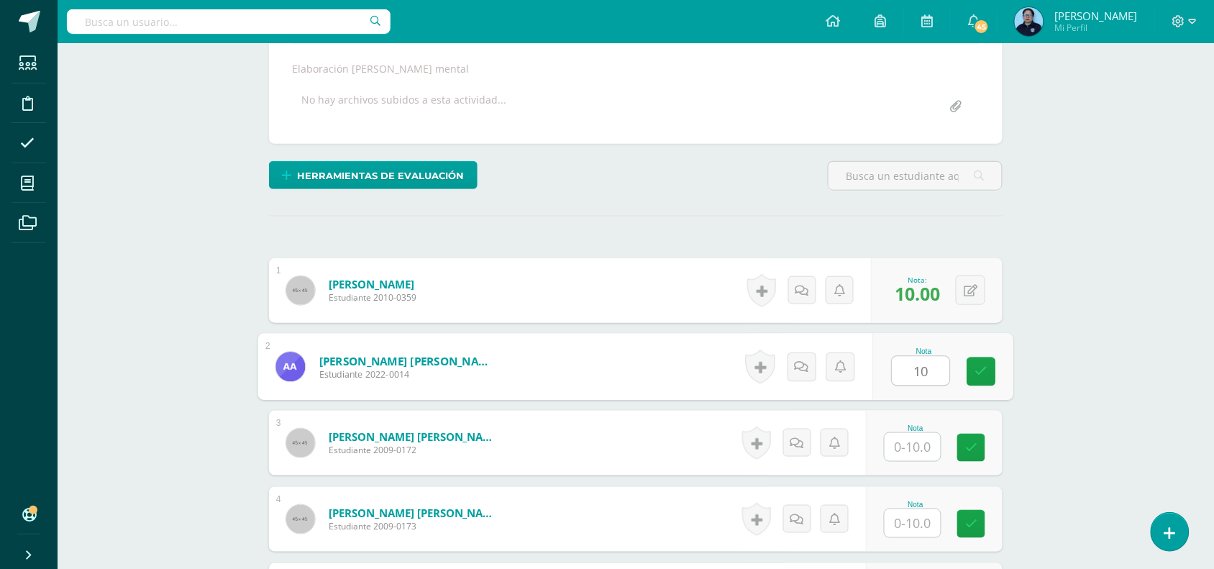
type input "10"
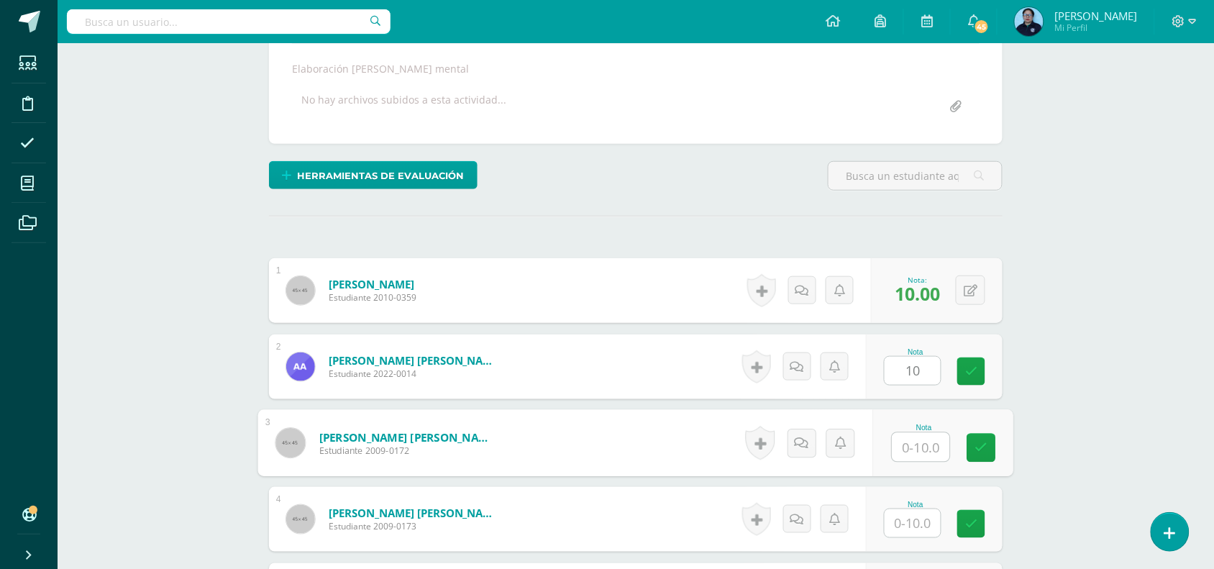
click at [923, 447] on input "text" at bounding box center [922, 447] width 58 height 29
type input "10"
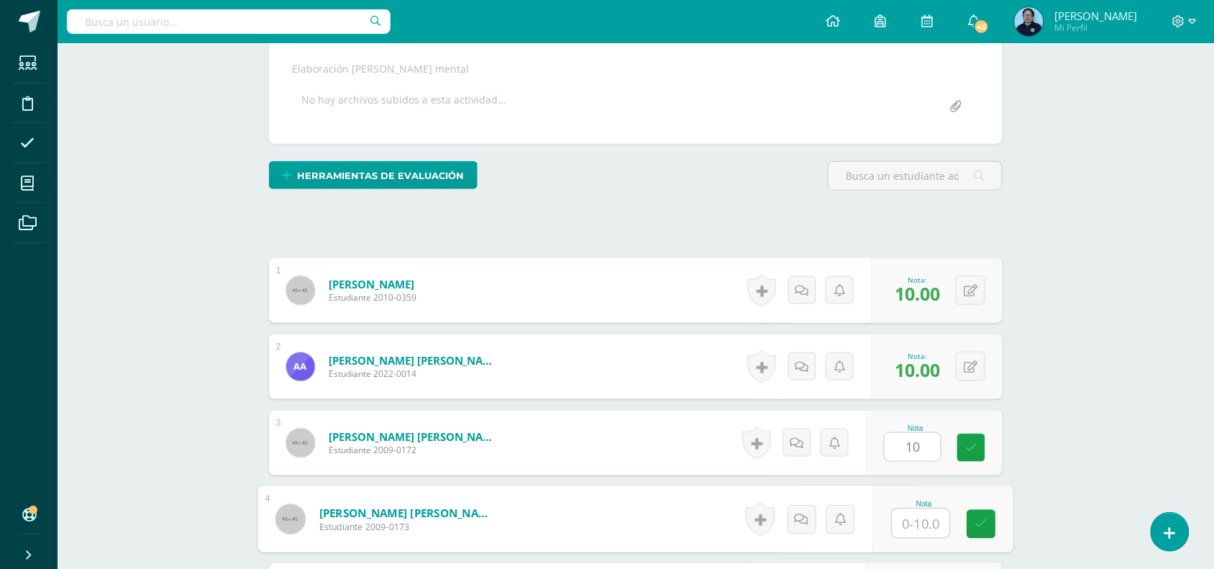
click at [923, 531] on input "text" at bounding box center [922, 523] width 58 height 29
type input "10"
click at [991, 525] on link at bounding box center [981, 524] width 29 height 29
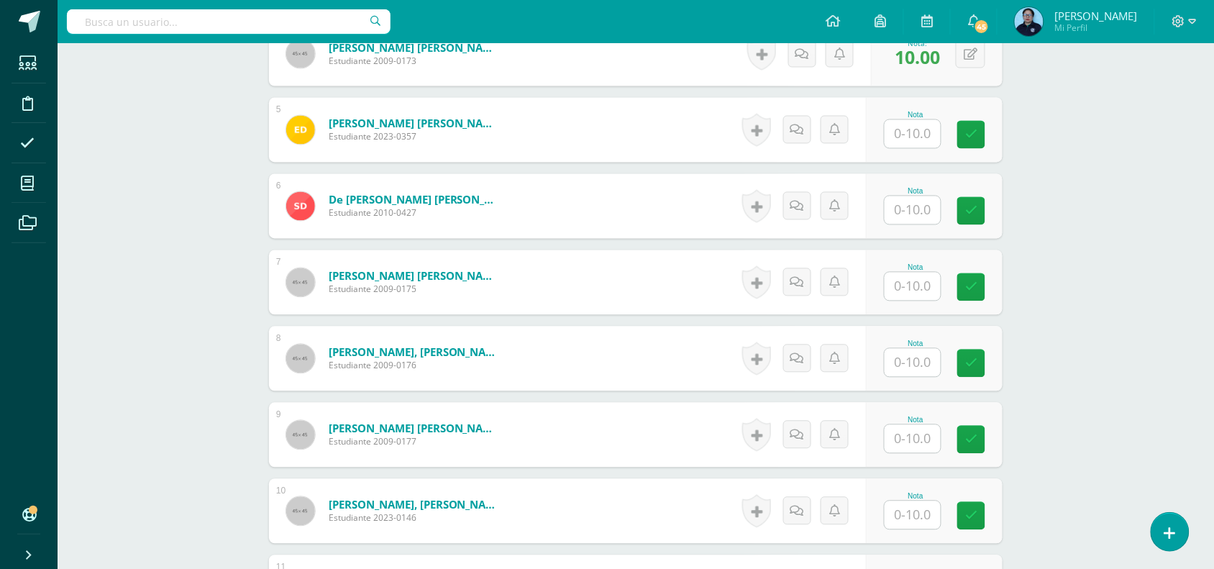
scroll to position [730, 0]
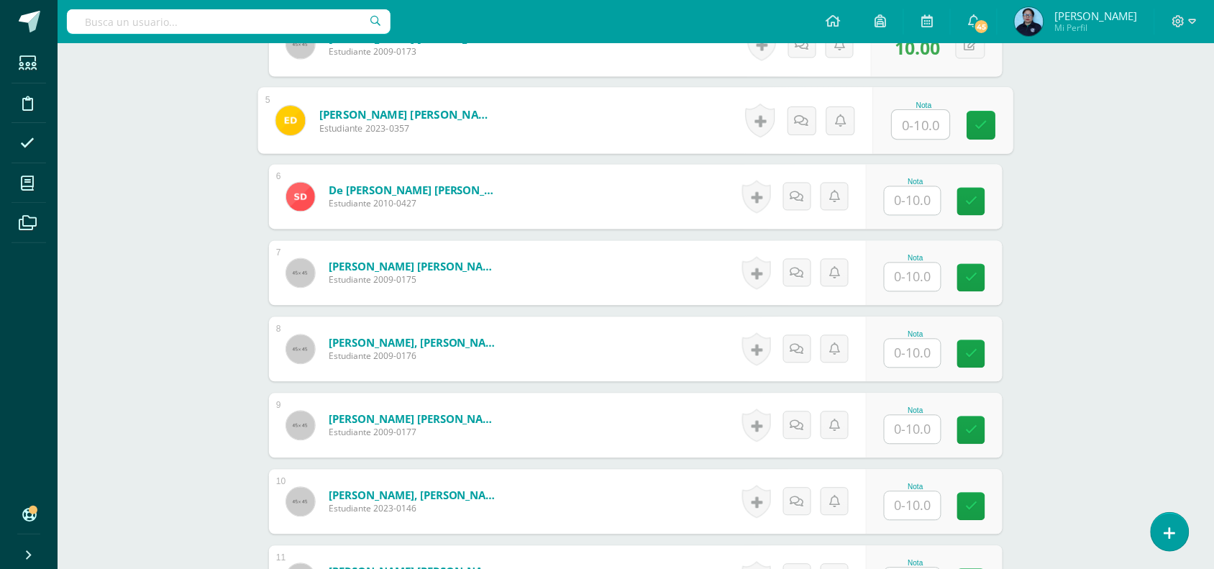
click at [915, 131] on input "text" at bounding box center [922, 125] width 58 height 29
type input "10"
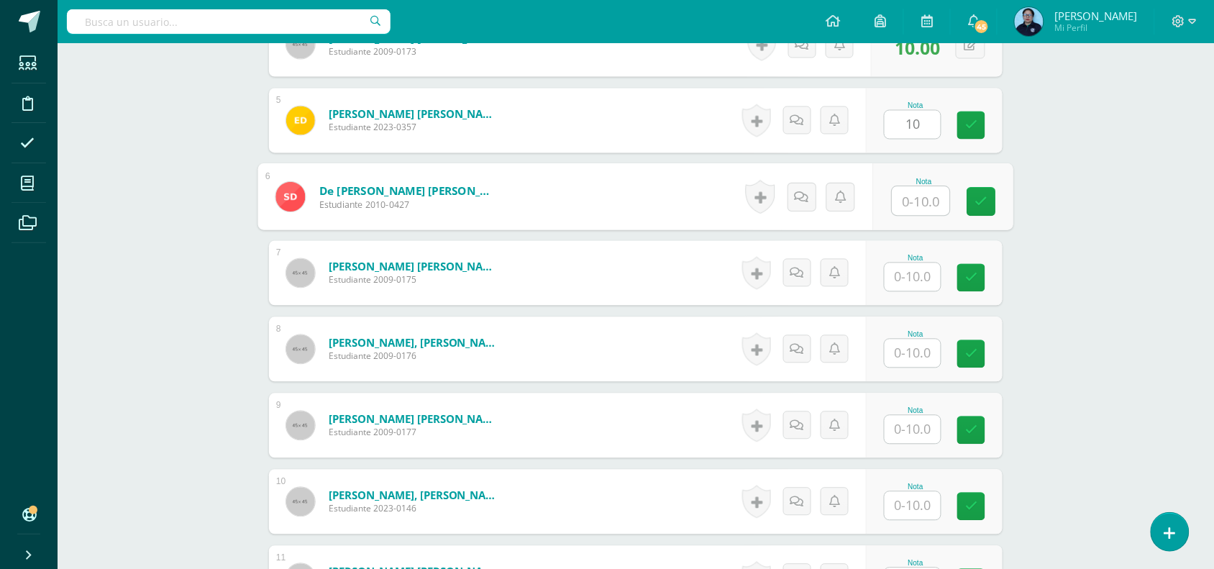
click at [911, 213] on input "text" at bounding box center [922, 201] width 58 height 29
type input "10"
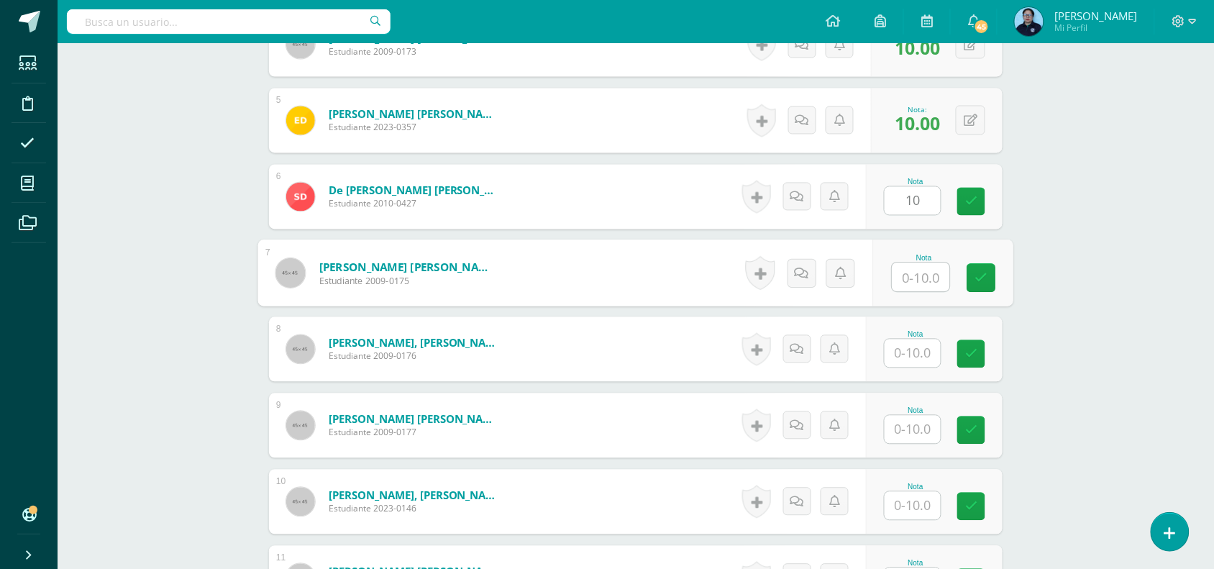
click at [908, 270] on input "text" at bounding box center [922, 277] width 58 height 29
type input "10"
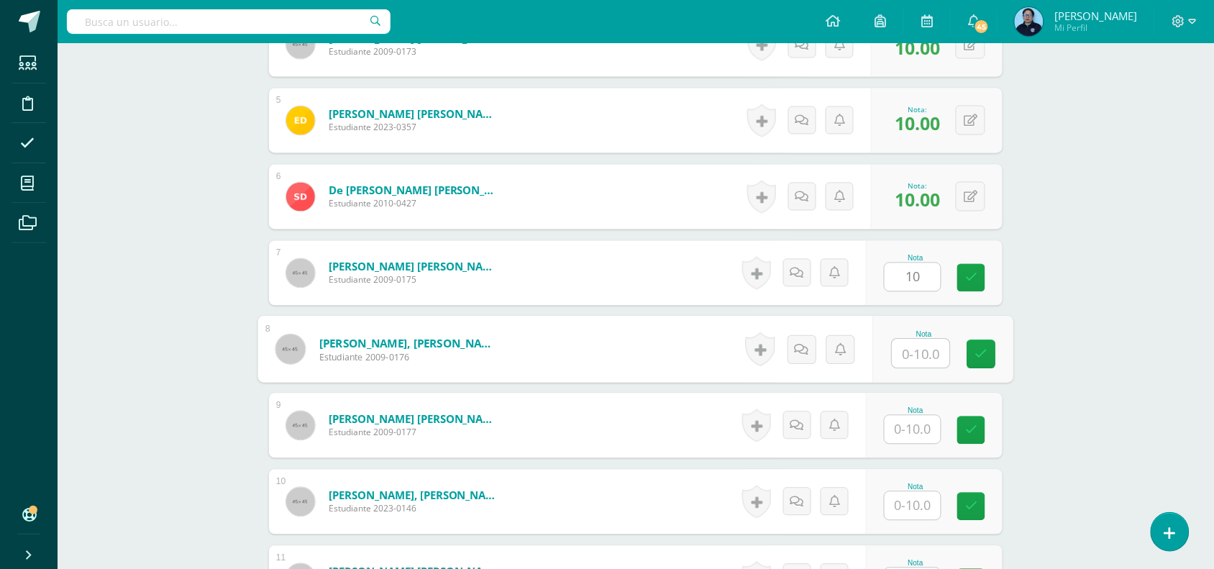
click at [914, 358] on input "text" at bounding box center [922, 354] width 58 height 29
type input "8"
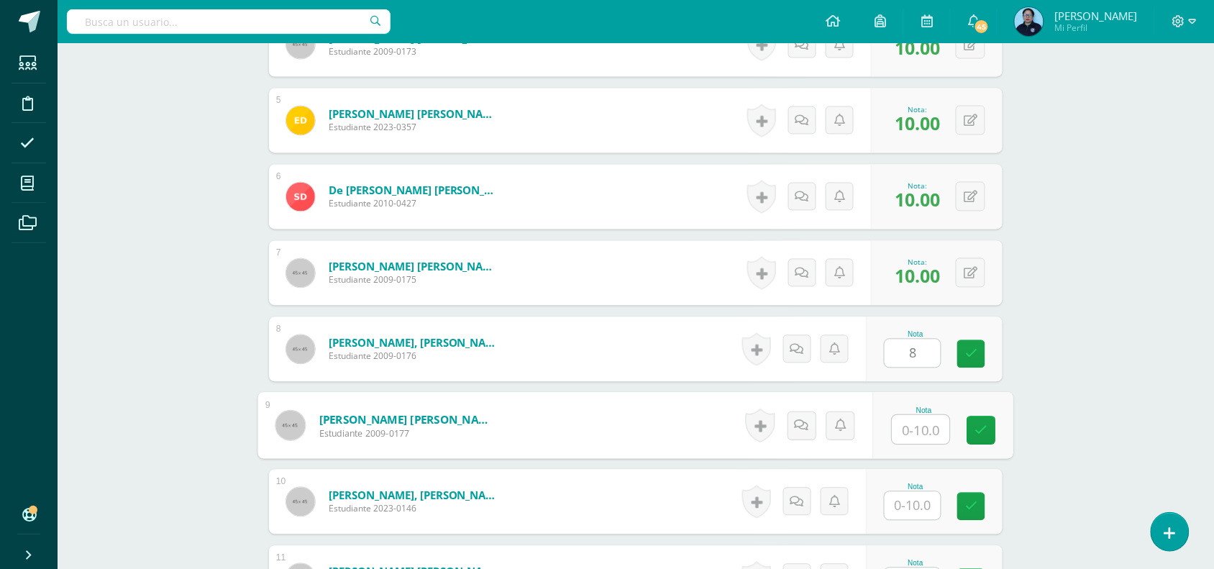
click at [929, 439] on input "text" at bounding box center [922, 430] width 58 height 29
type input "10"
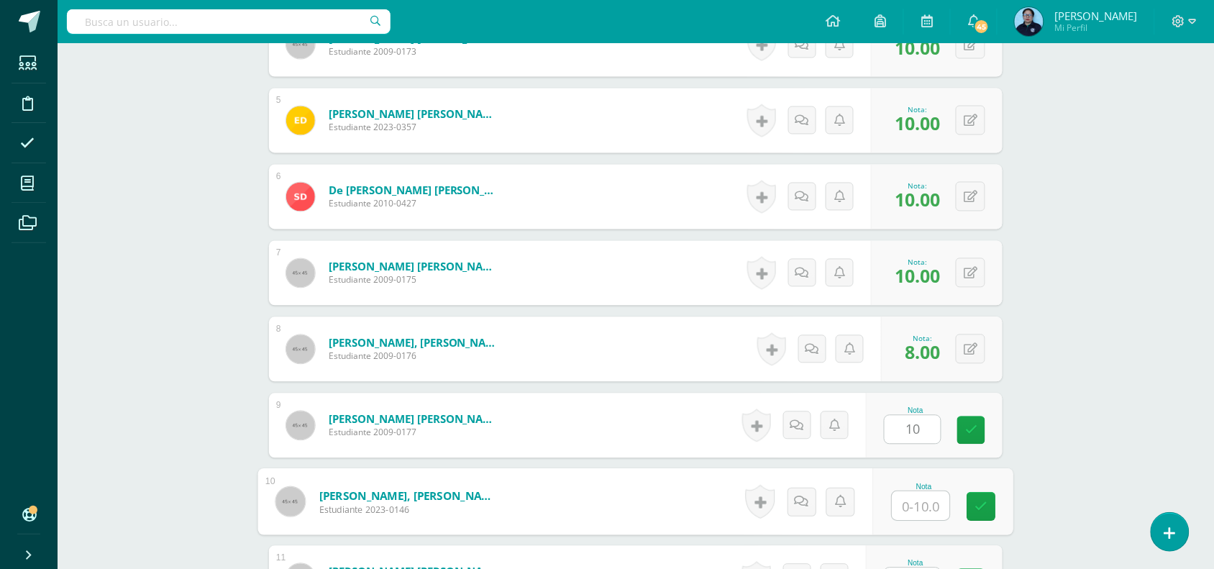
click at [915, 505] on input "text" at bounding box center [922, 506] width 58 height 29
type input "9"
click at [988, 509] on link at bounding box center [981, 507] width 29 height 29
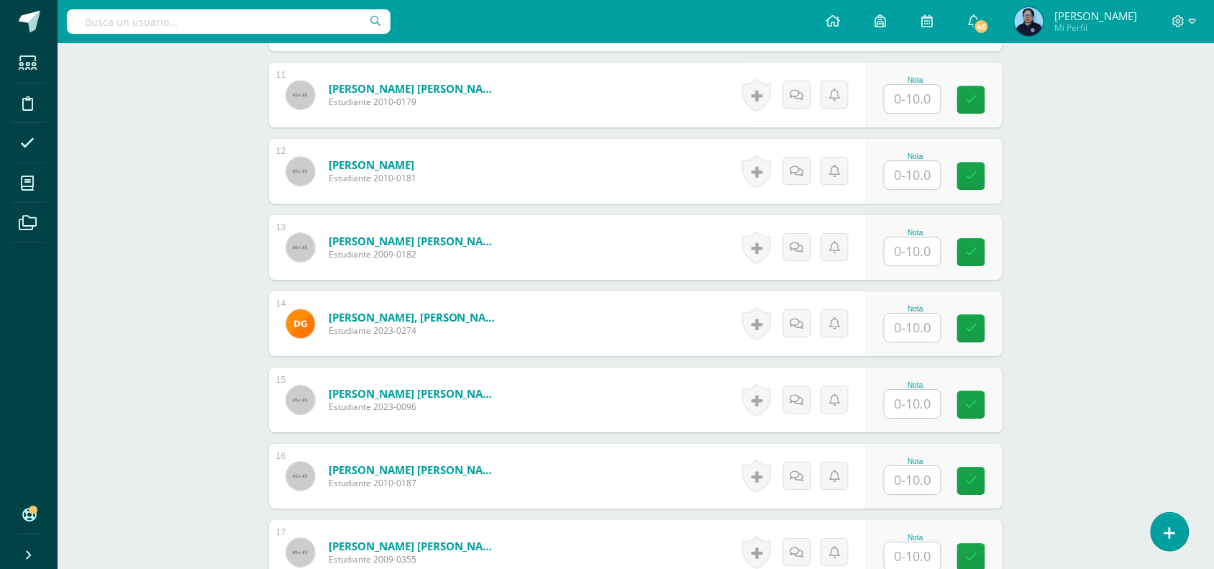
scroll to position [1217, 0]
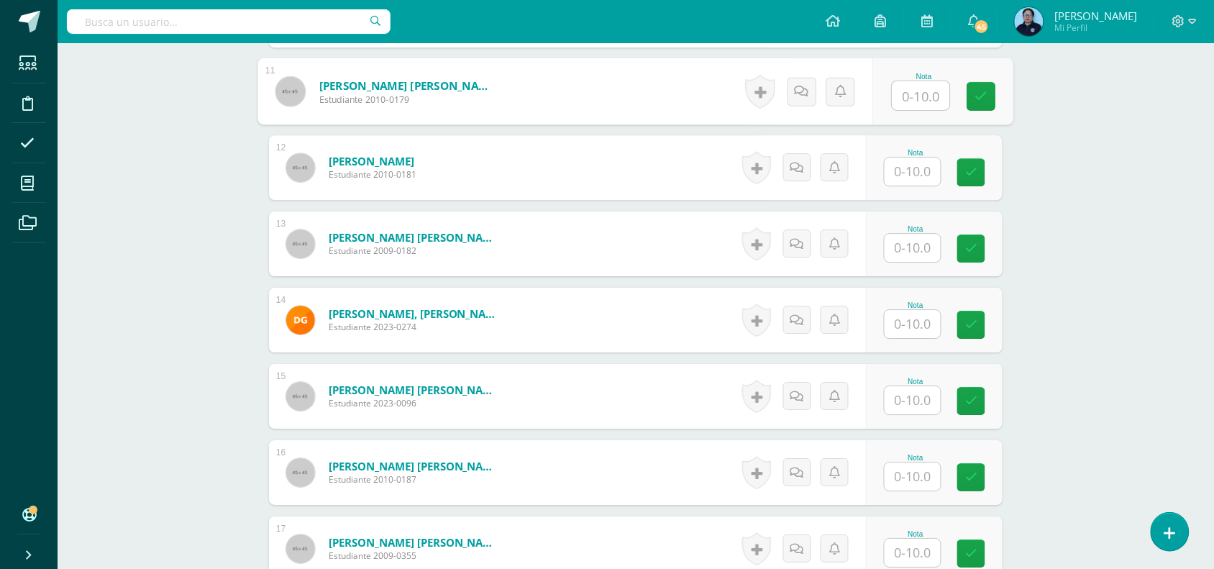
click at [922, 97] on input "text" at bounding box center [922, 95] width 58 height 29
type input "10"
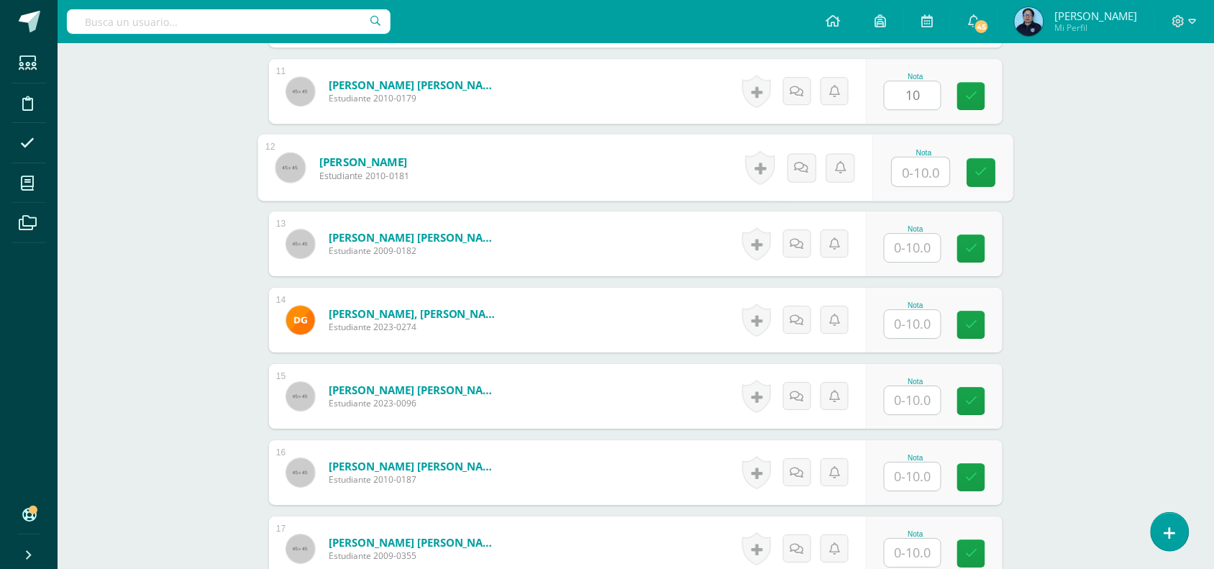
click at [912, 163] on input "text" at bounding box center [922, 172] width 58 height 29
type input "10"
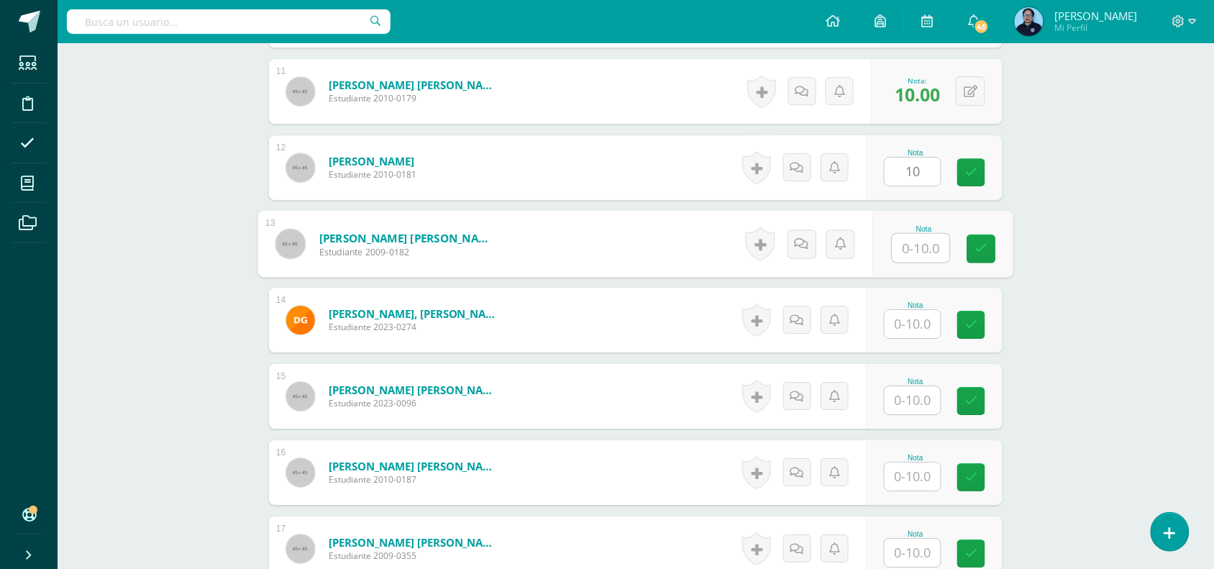
click at [907, 257] on input "text" at bounding box center [922, 248] width 58 height 29
type input "10"
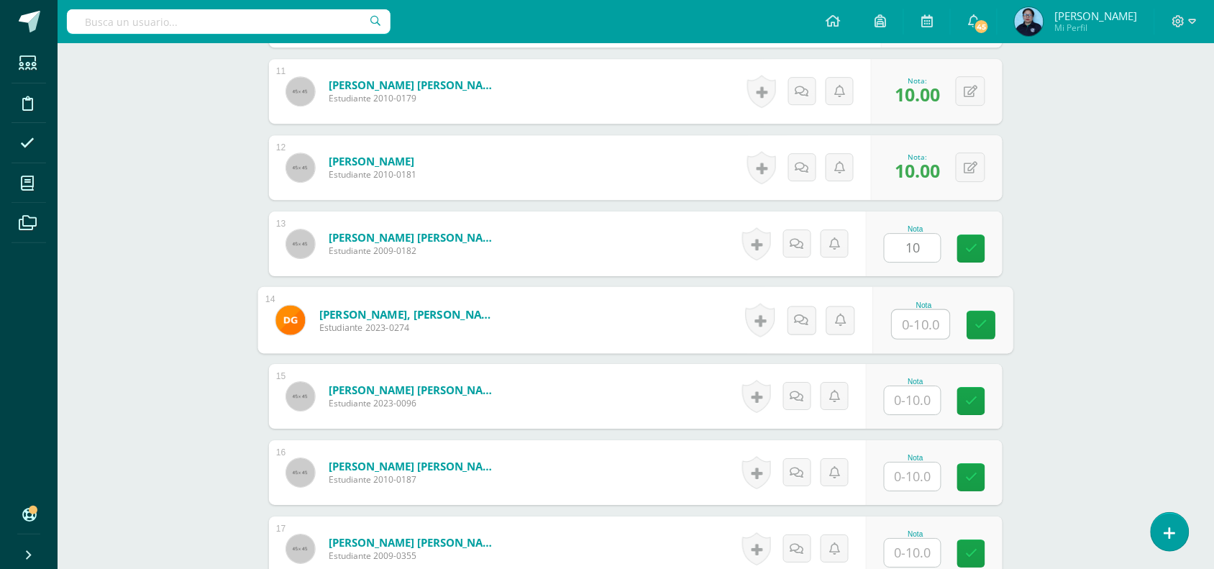
click at [930, 336] on input "text" at bounding box center [922, 324] width 58 height 29
type input "9"
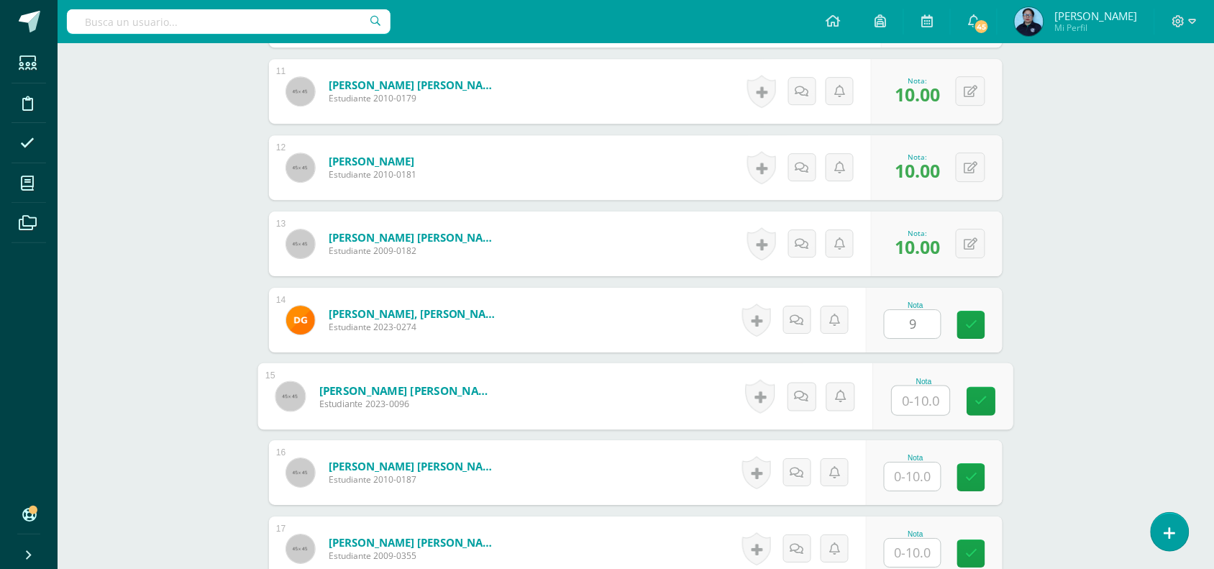
click at [915, 398] on input "text" at bounding box center [922, 400] width 58 height 29
type input "10"
click at [922, 475] on input "text" at bounding box center [913, 477] width 56 height 28
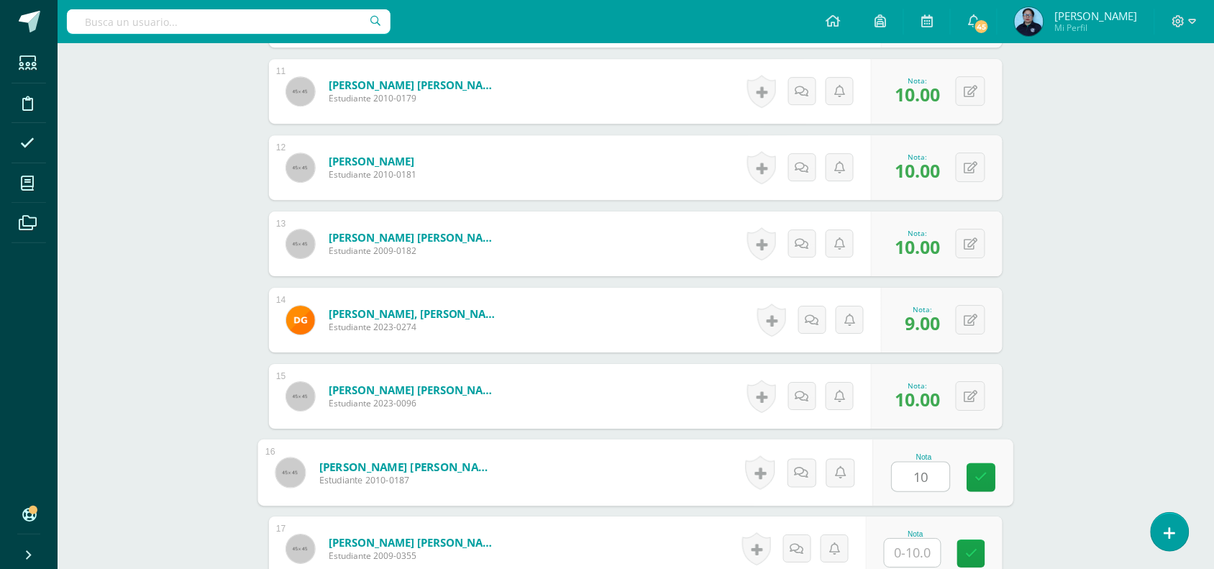
type input "10"
